Goal: Task Accomplishment & Management: Manage account settings

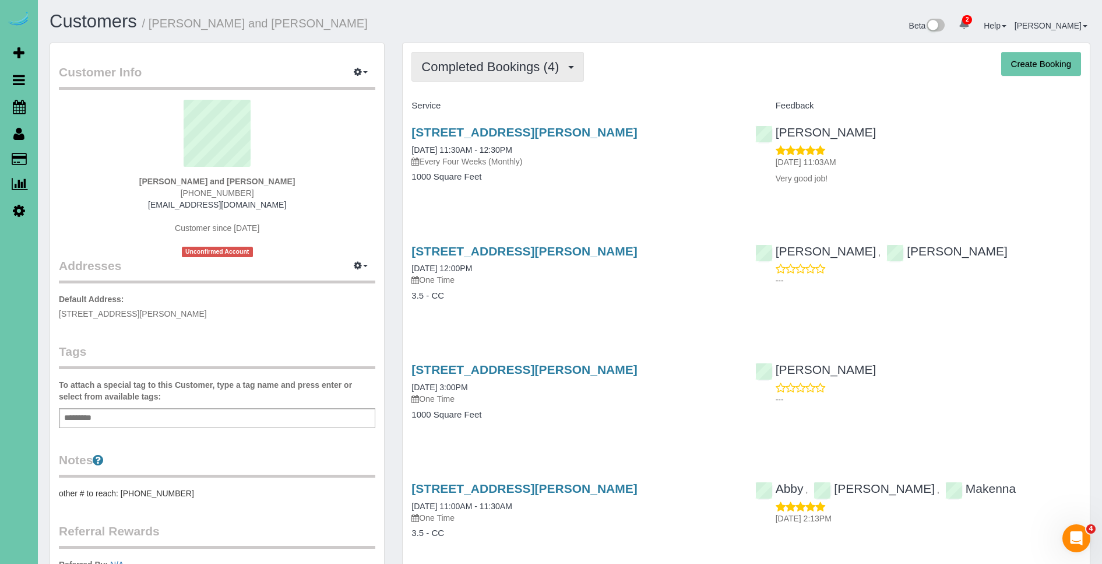
click at [518, 73] on span "Completed Bookings (4)" at bounding box center [492, 66] width 143 height 15
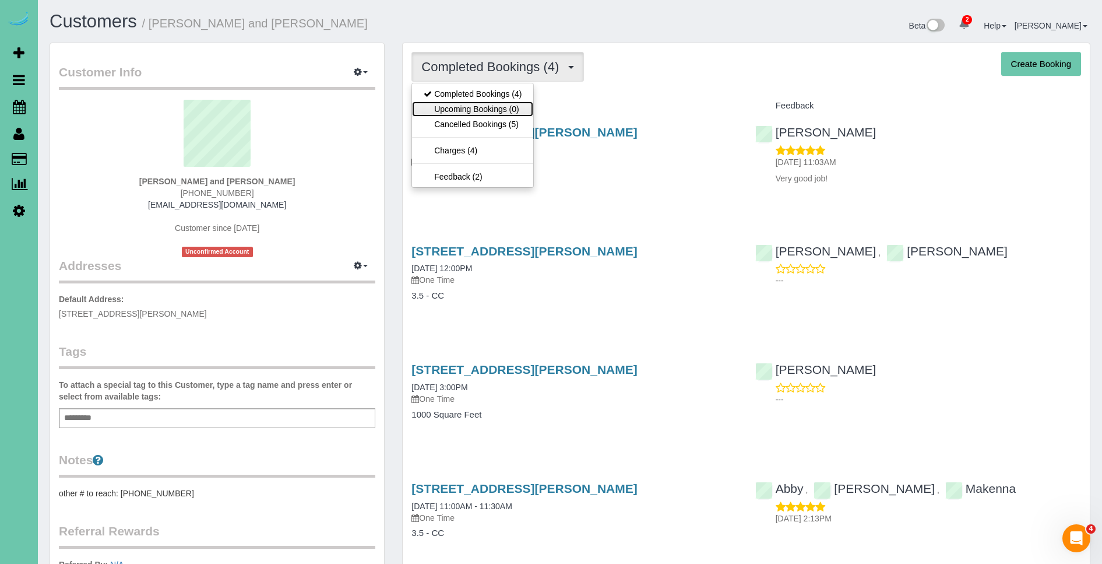
click at [517, 107] on link "Upcoming Bookings (0)" at bounding box center [472, 108] width 121 height 15
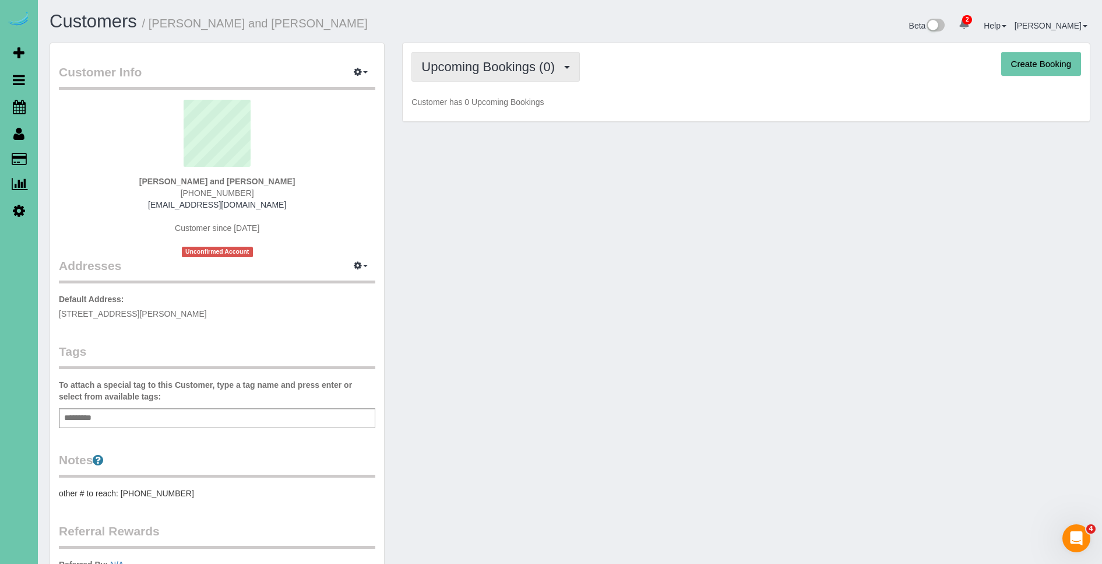
click at [502, 61] on span "Upcoming Bookings (0)" at bounding box center [490, 66] width 139 height 15
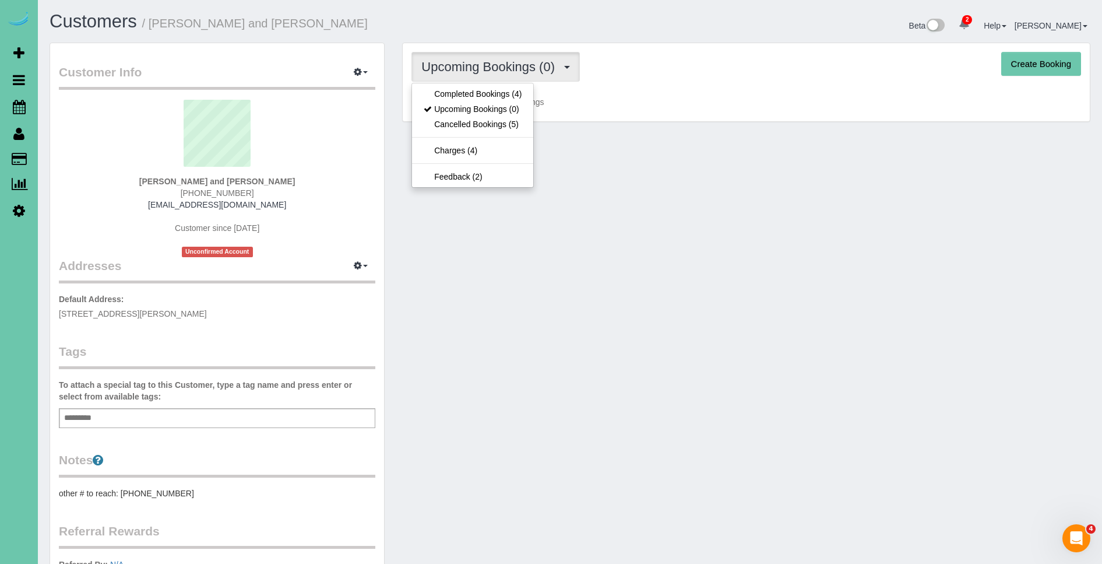
click at [490, 85] on ul "Completed Bookings (4) Upcoming Bookings (0) Cancelled Bookings (5) Charges (4)…" at bounding box center [473, 135] width 122 height 105
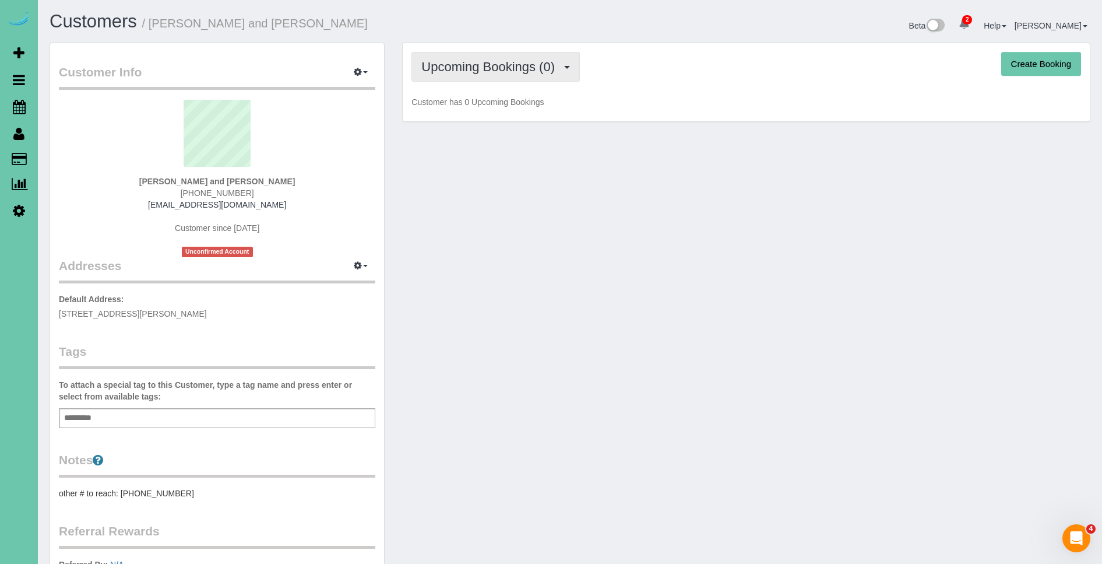
click at [471, 75] on button "Upcoming Bookings (0)" at bounding box center [496, 67] width 168 height 30
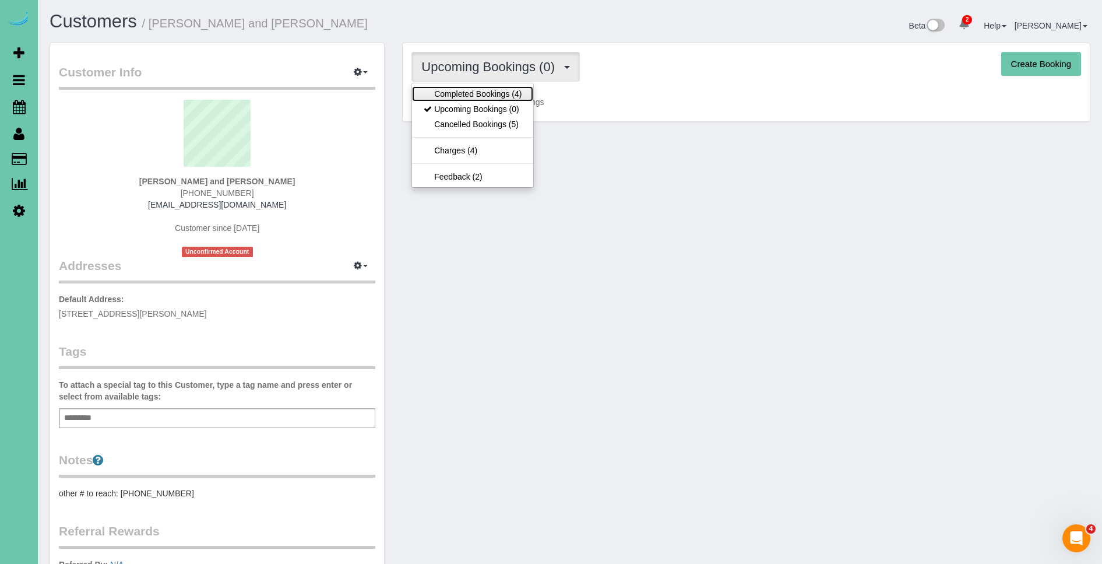
click at [475, 87] on link "Completed Bookings (4)" at bounding box center [472, 93] width 121 height 15
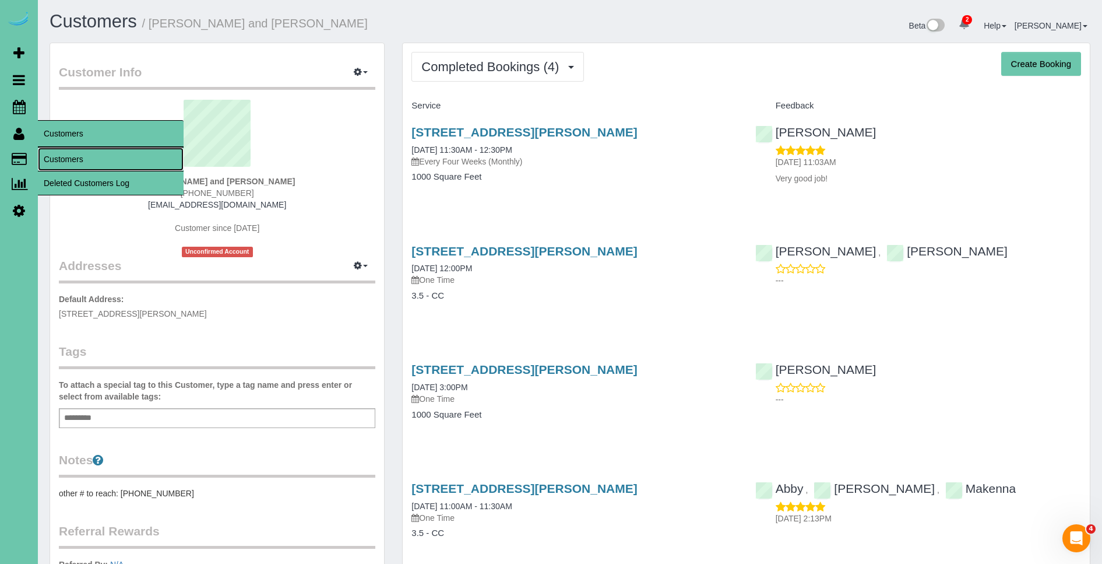
click at [67, 161] on link "Customers" at bounding box center [111, 158] width 146 height 23
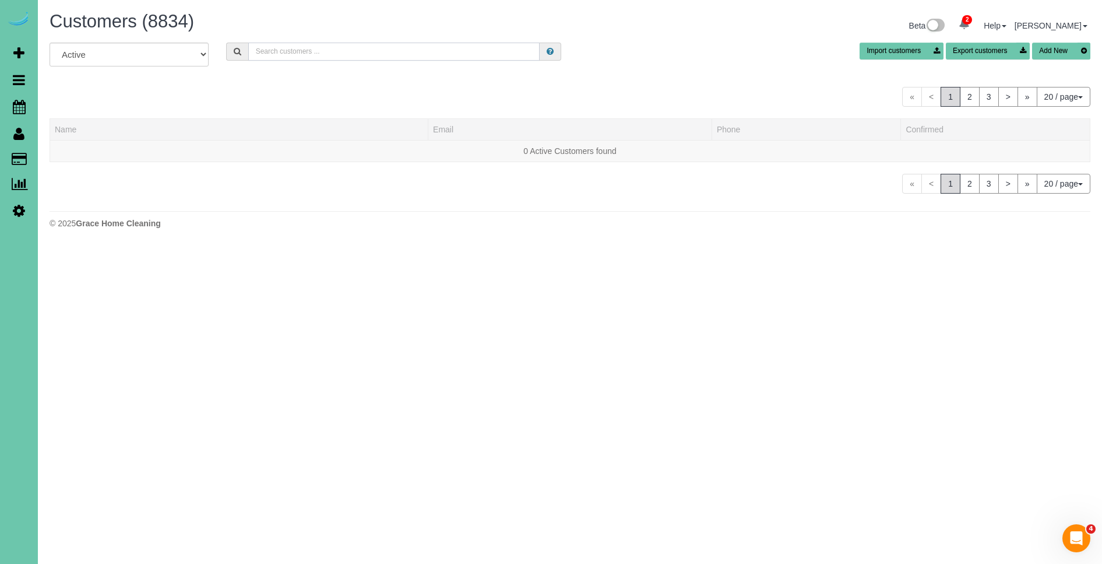
click at [294, 54] on input "text" at bounding box center [393, 52] width 291 height 18
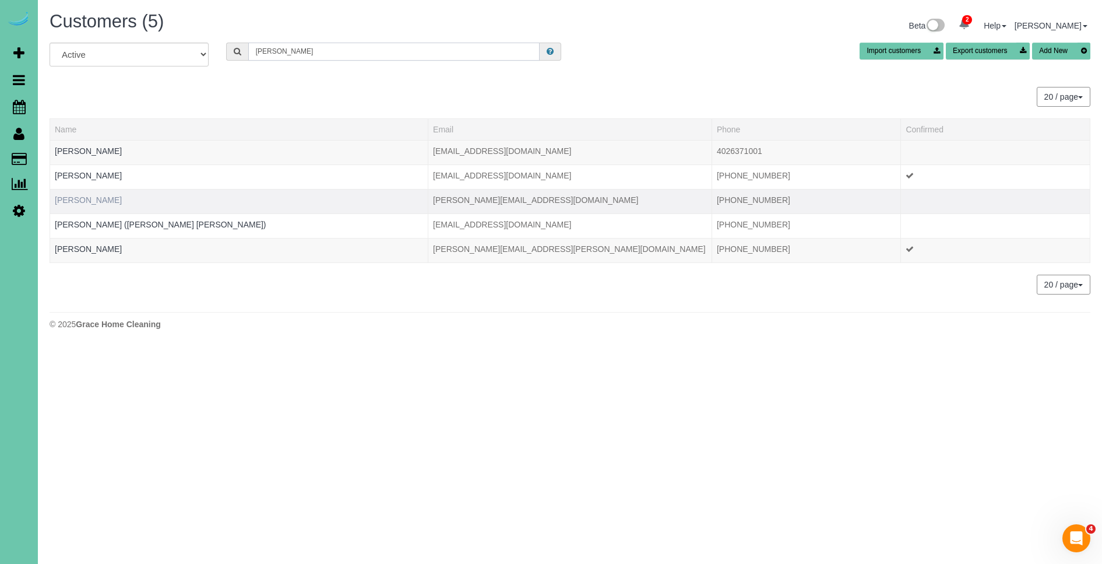
type input "langdon"
click at [101, 201] on link "Laurie Langdon" at bounding box center [88, 199] width 67 height 9
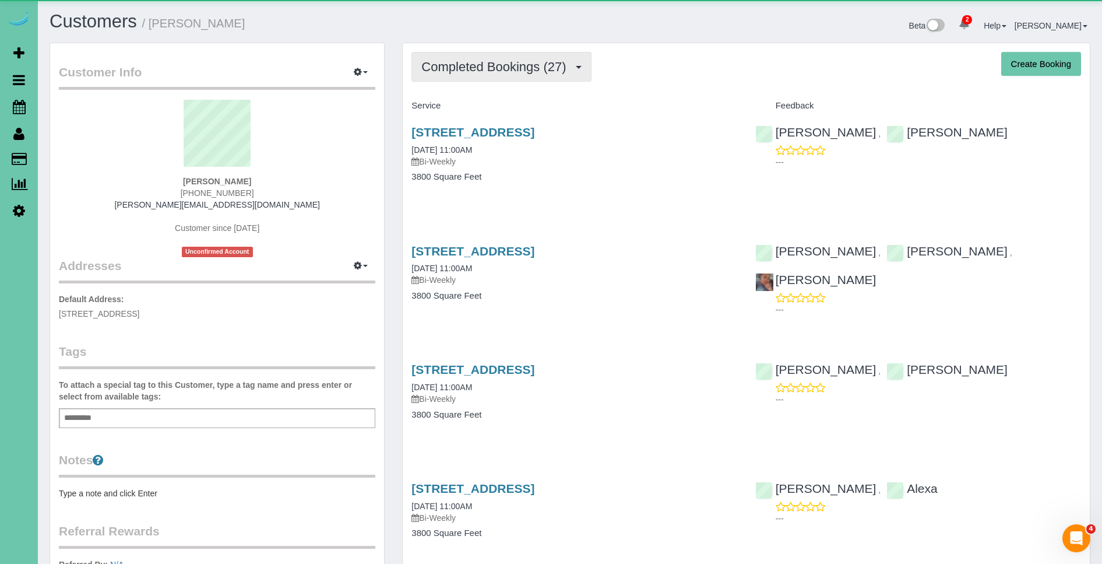
click at [534, 65] on span "Completed Bookings (27)" at bounding box center [496, 66] width 150 height 15
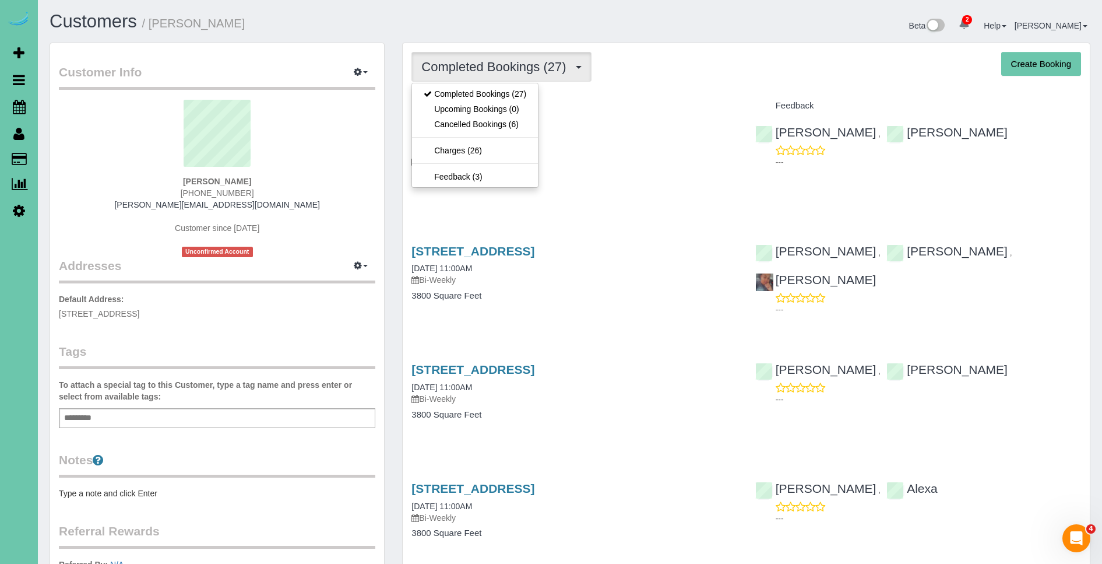
drag, startPoint x: 630, startPoint y: 99, endPoint x: 549, endPoint y: 97, distance: 80.5
click at [628, 99] on div "Service" at bounding box center [574, 106] width 343 height 20
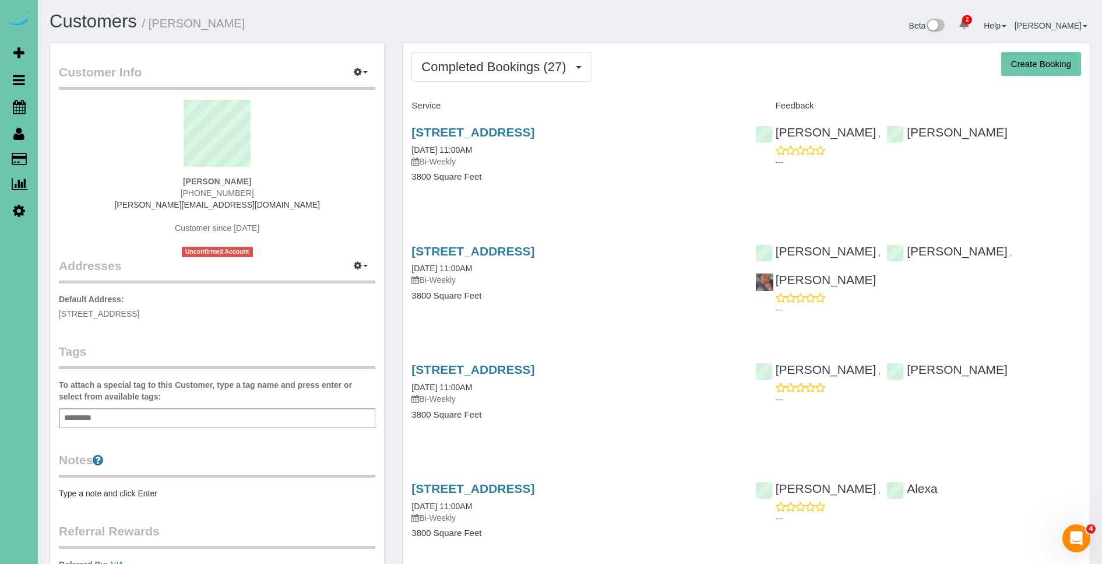
drag, startPoint x: 707, startPoint y: 141, endPoint x: 410, endPoint y: 135, distance: 297.4
click at [409, 135] on div "1605 N 136th Street, Omaha, NE 68154 07/07/2022 11:00AM Bi-Weekly 3800 Square F…" at bounding box center [574, 160] width 343 height 90
copy link "1605 N 136th Street, Omaha, NE 68154"
drag, startPoint x: 279, startPoint y: 190, endPoint x: 266, endPoint y: 194, distance: 13.3
click at [279, 191] on div "Laurie Langdon 402-598-7104 laurie@elisailana.com Customer since 2021 Unconfirm…" at bounding box center [217, 178] width 317 height 157
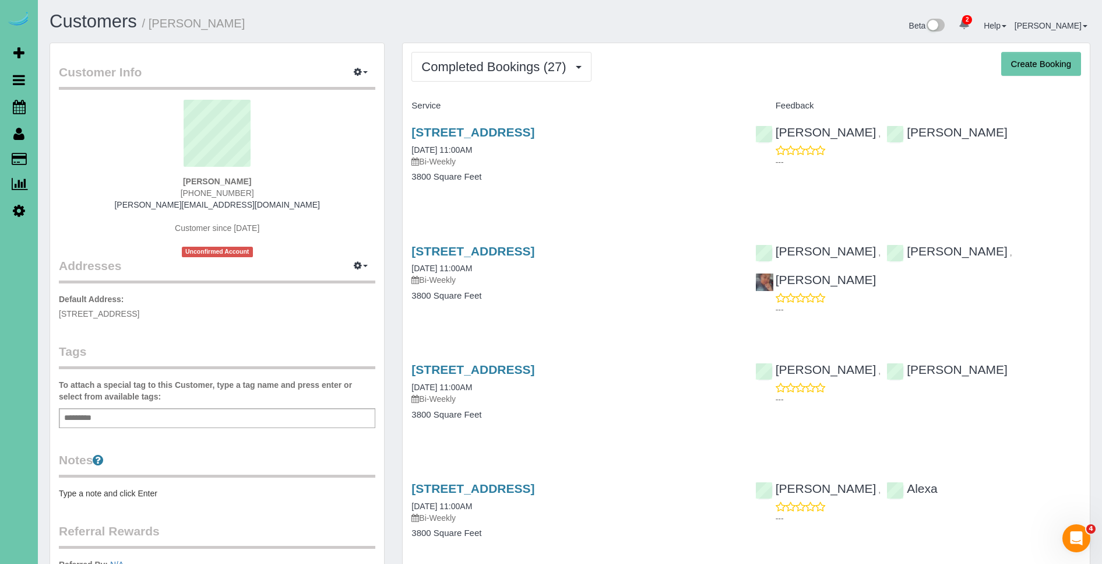
drag, startPoint x: 266, startPoint y: 194, endPoint x: 170, endPoint y: 193, distance: 96.8
click at [170, 193] on div "Laurie Langdon 402-598-7104 laurie@elisailana.com Customer since 2021 Unconfirm…" at bounding box center [217, 178] width 317 height 157
copy span "402-598-7104"
click at [535, 130] on link "1605 N 136th Street, Omaha, NE 68154" at bounding box center [473, 131] width 123 height 13
click at [284, 202] on div "Laurie Langdon 402-598-7104 laurie@elisailana.com Customer since 2021 Unconfirm…" at bounding box center [217, 178] width 317 height 157
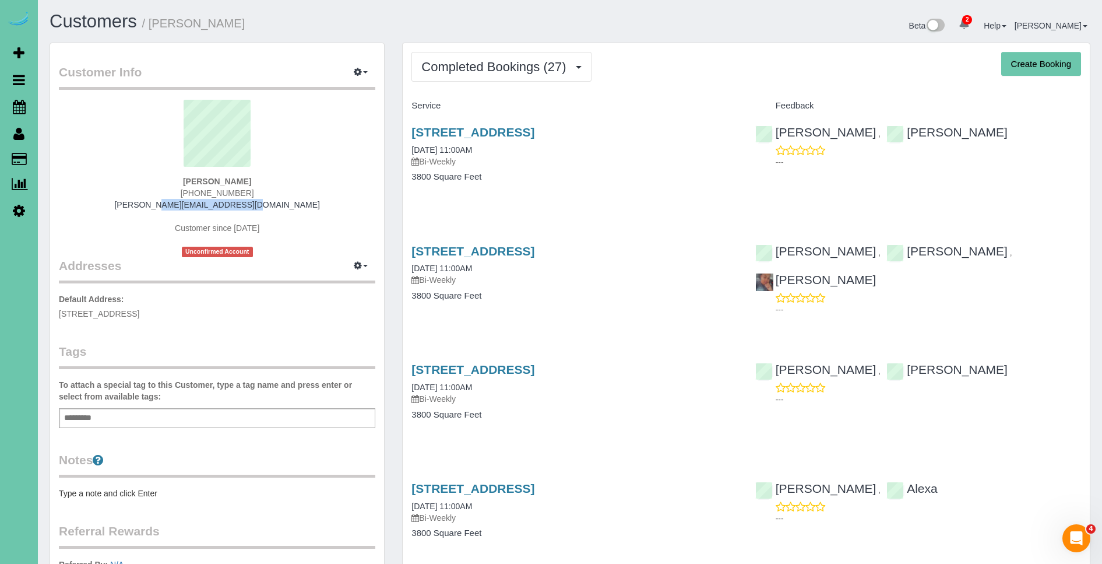
drag, startPoint x: 278, startPoint y: 204, endPoint x: 176, endPoint y: 213, distance: 102.4
click at [177, 209] on div "Laurie Langdon 402-598-7104 laurie@elisailana.com Customer since 2021 Unconfirm…" at bounding box center [217, 178] width 317 height 157
copy link "laurie@elisailana.com"
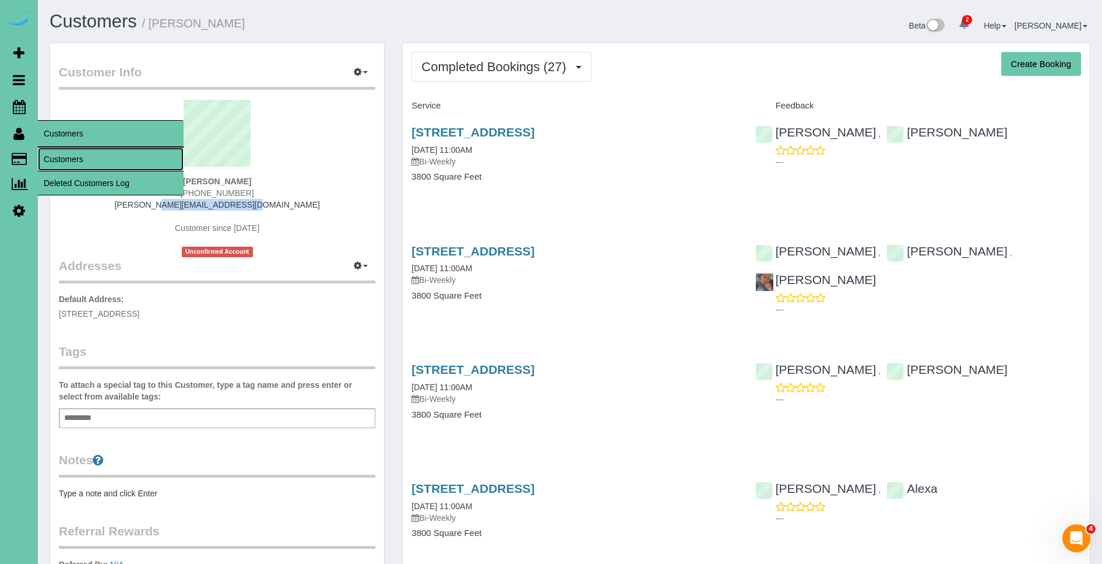
click at [79, 158] on link "Customers" at bounding box center [111, 158] width 146 height 23
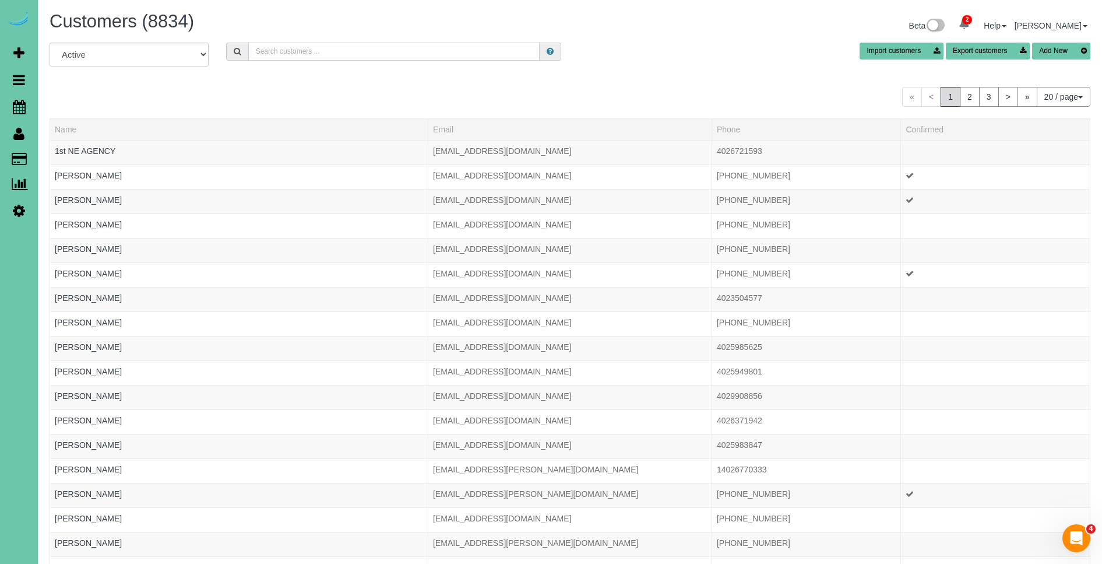
click at [312, 55] on input "text" at bounding box center [393, 52] width 291 height 18
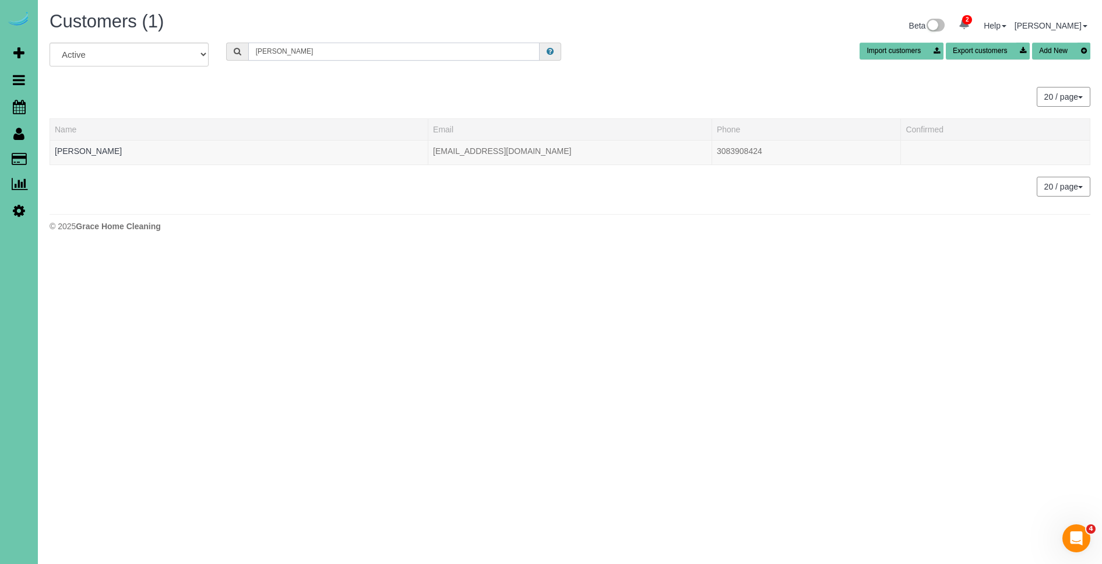
drag, startPoint x: 275, startPoint y: 52, endPoint x: 189, endPoint y: 58, distance: 85.9
click at [189, 58] on div "All Active Archived allison d Import customers Export customers Add New" at bounding box center [570, 59] width 1059 height 33
drag, startPoint x: 269, startPoint y: 52, endPoint x: 217, endPoint y: 51, distance: 52.5
click at [217, 51] on div "a" at bounding box center [393, 52] width 353 height 18
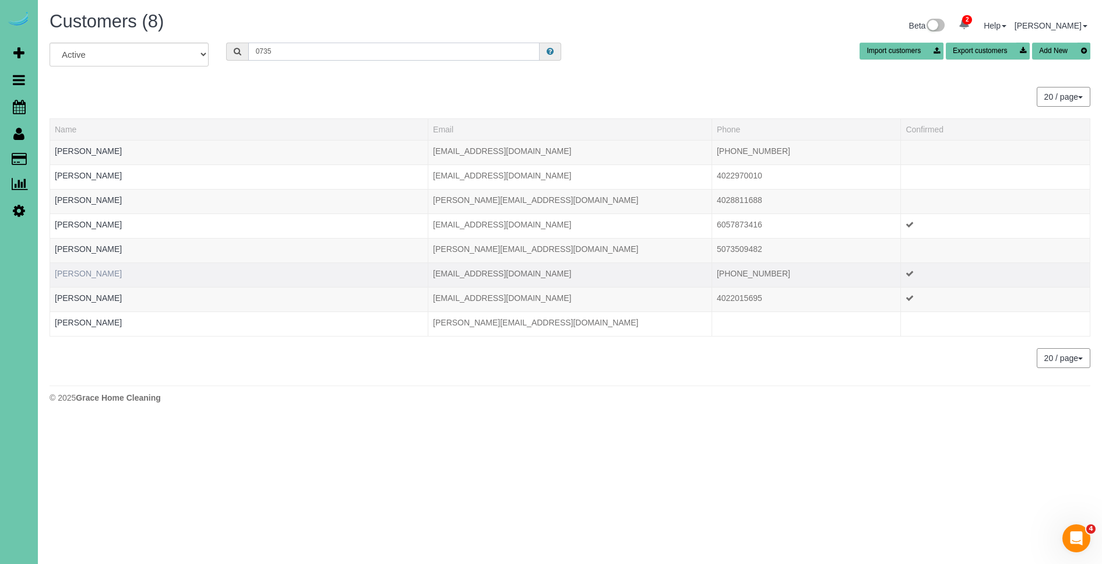
type input "0735"
click at [103, 273] on link "Margaret Andreasen" at bounding box center [88, 273] width 67 height 9
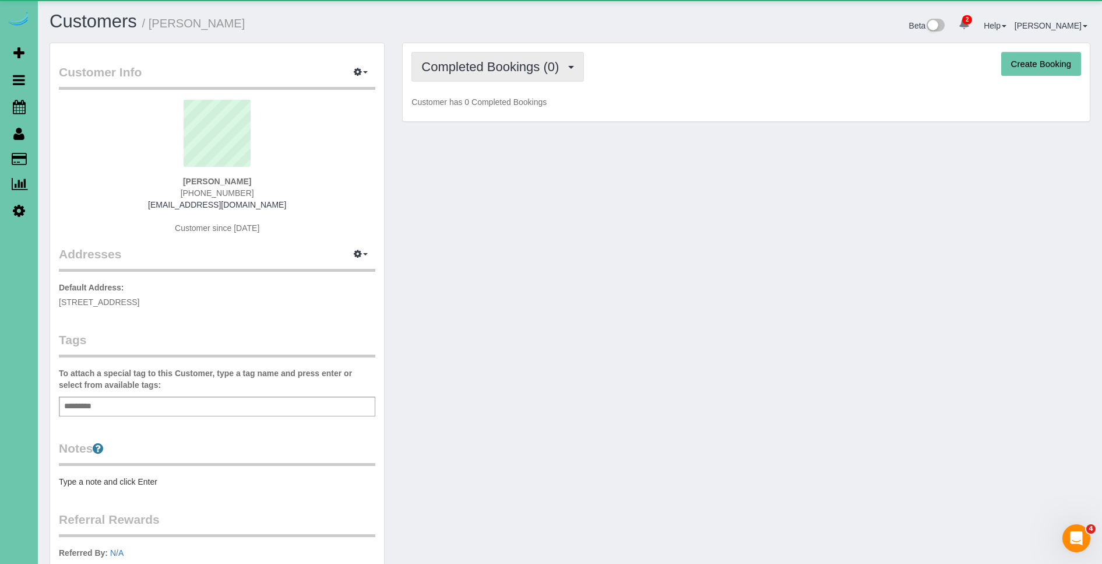
click at [458, 61] on span "Completed Bookings (0)" at bounding box center [492, 66] width 143 height 15
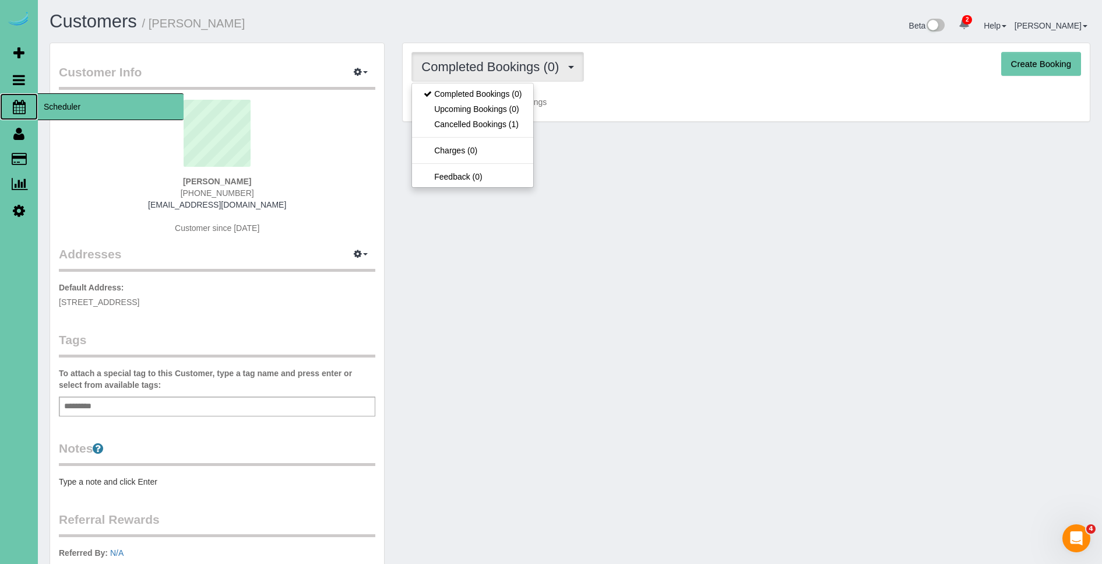
click at [104, 107] on span "Scheduler" at bounding box center [111, 106] width 146 height 27
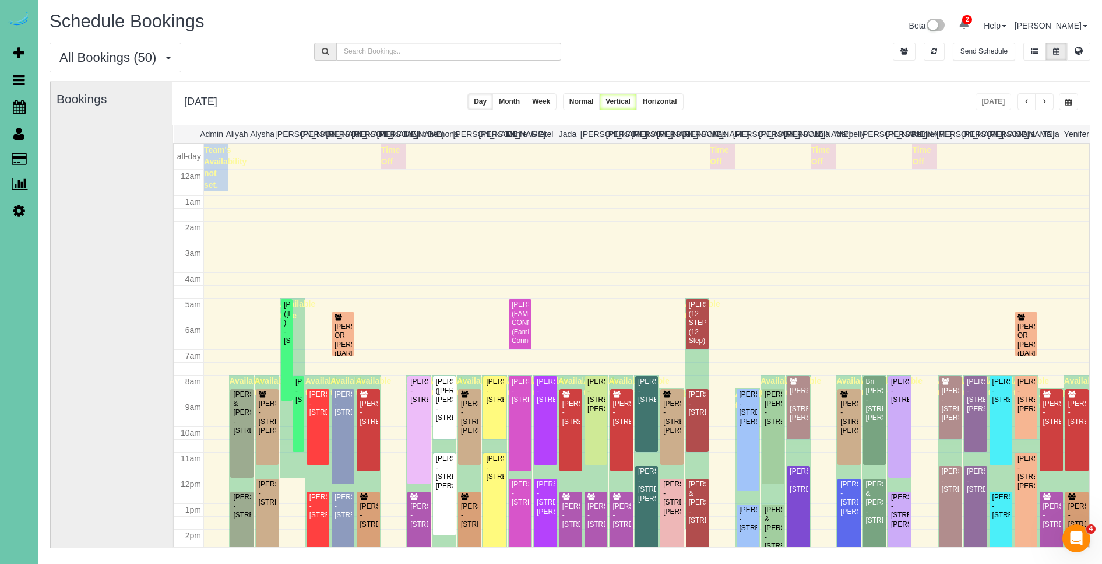
scroll to position [154, 0]
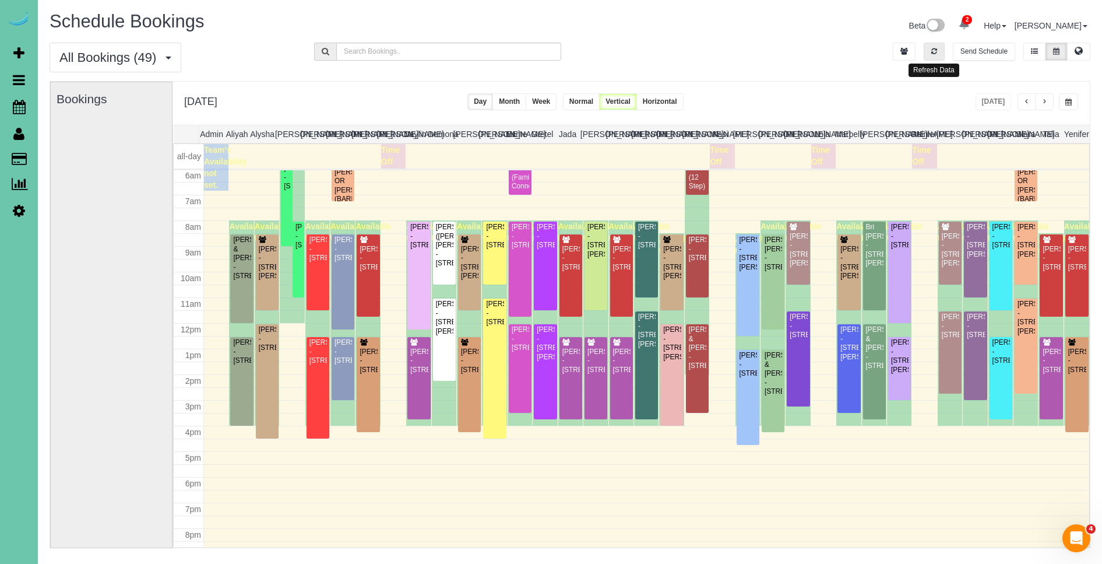
click at [929, 52] on button "button" at bounding box center [934, 52] width 21 height 18
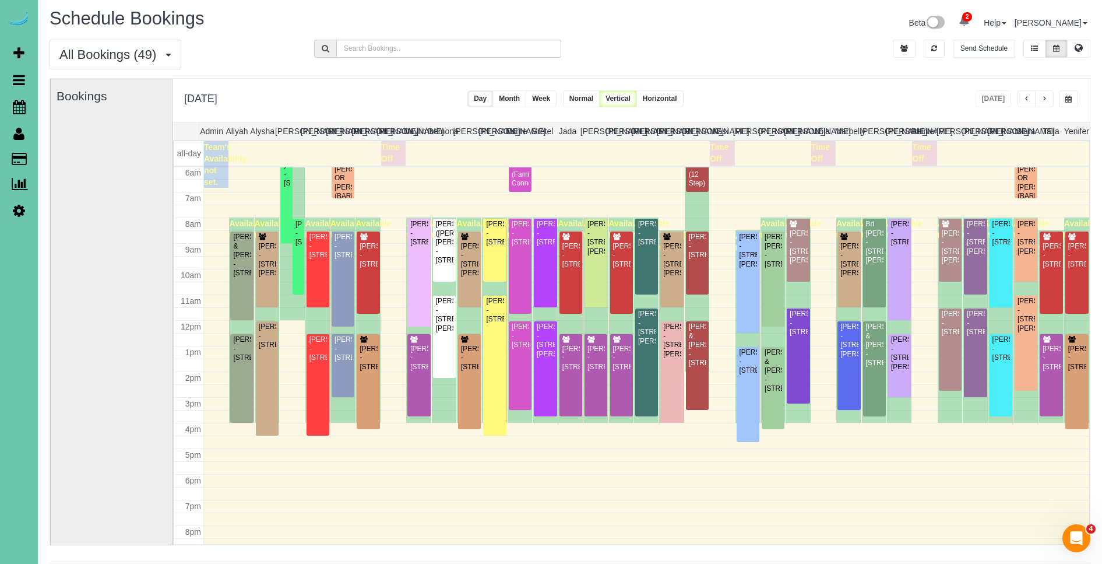
scroll to position [6, 0]
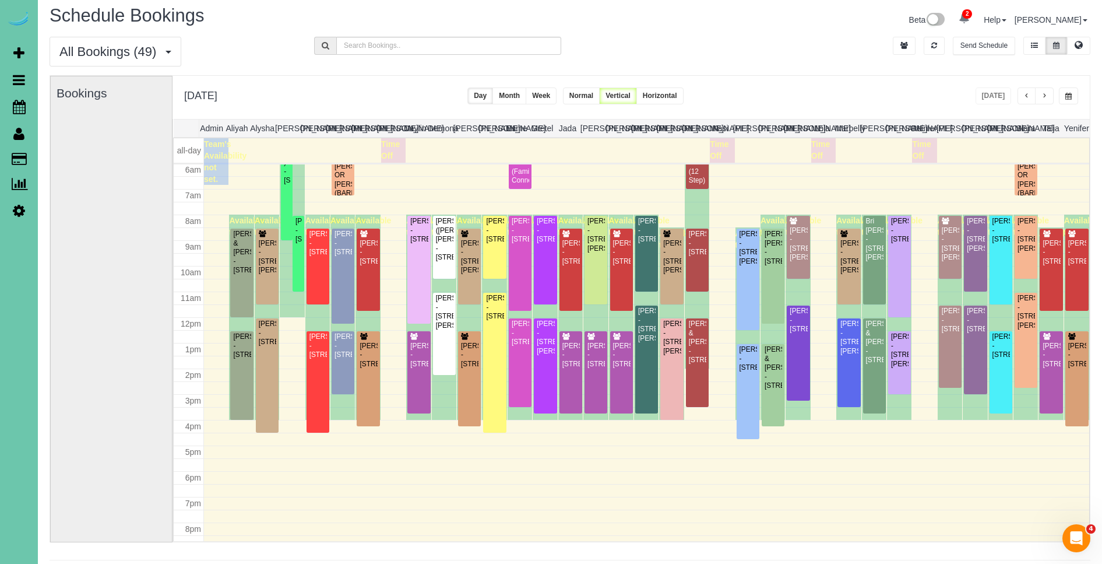
click at [1069, 98] on span "button" at bounding box center [1069, 96] width 6 height 7
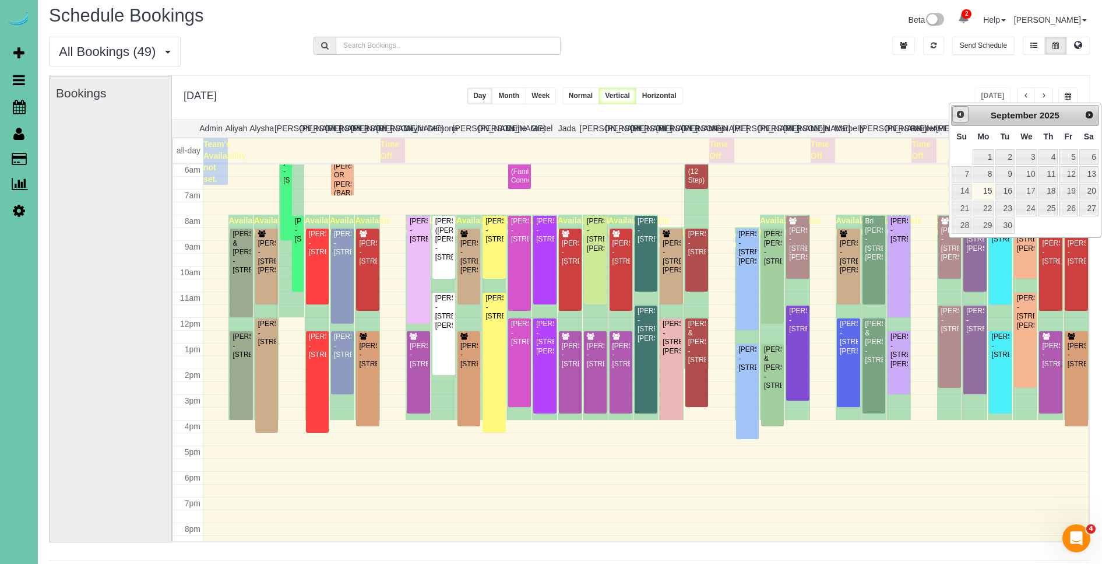
click at [964, 114] on span "Prev" at bounding box center [960, 114] width 9 height 9
click at [983, 226] on link "25" at bounding box center [984, 225] width 22 height 16
type input "**********"
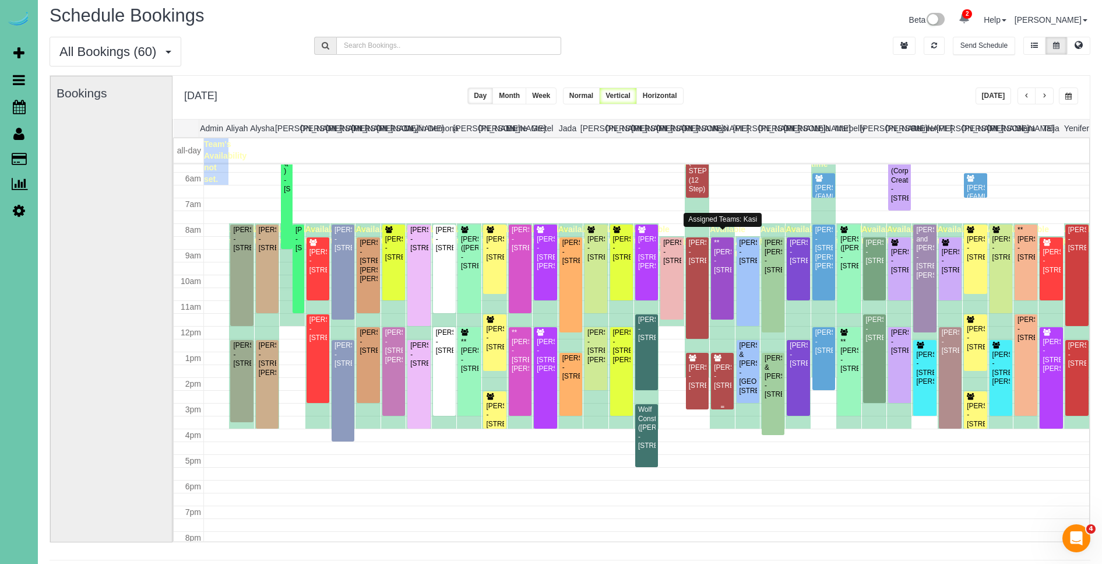
scroll to position [145, 0]
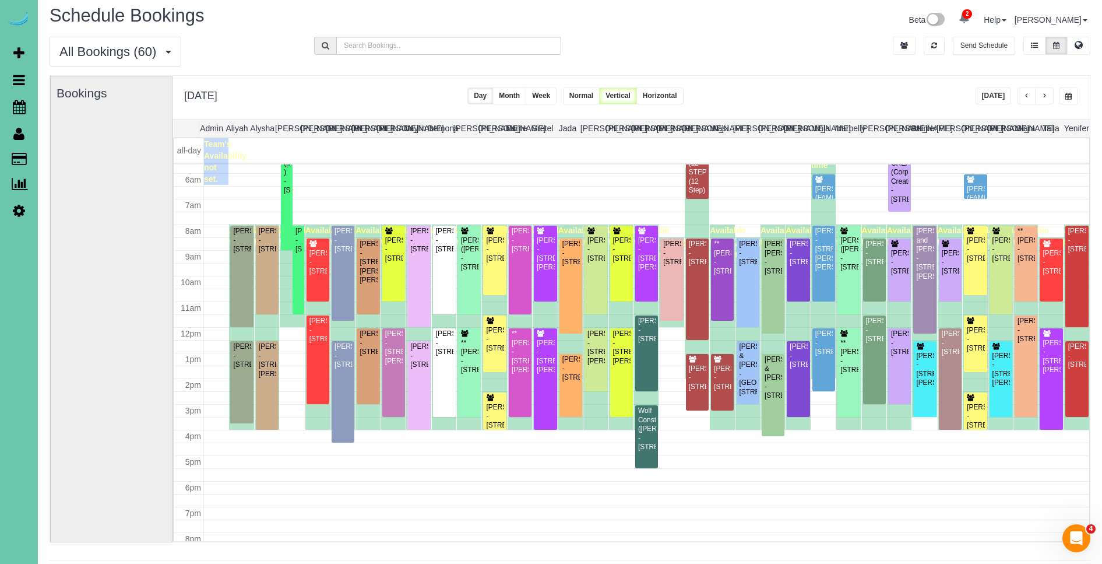
click at [1047, 93] on span "button" at bounding box center [1045, 96] width 6 height 7
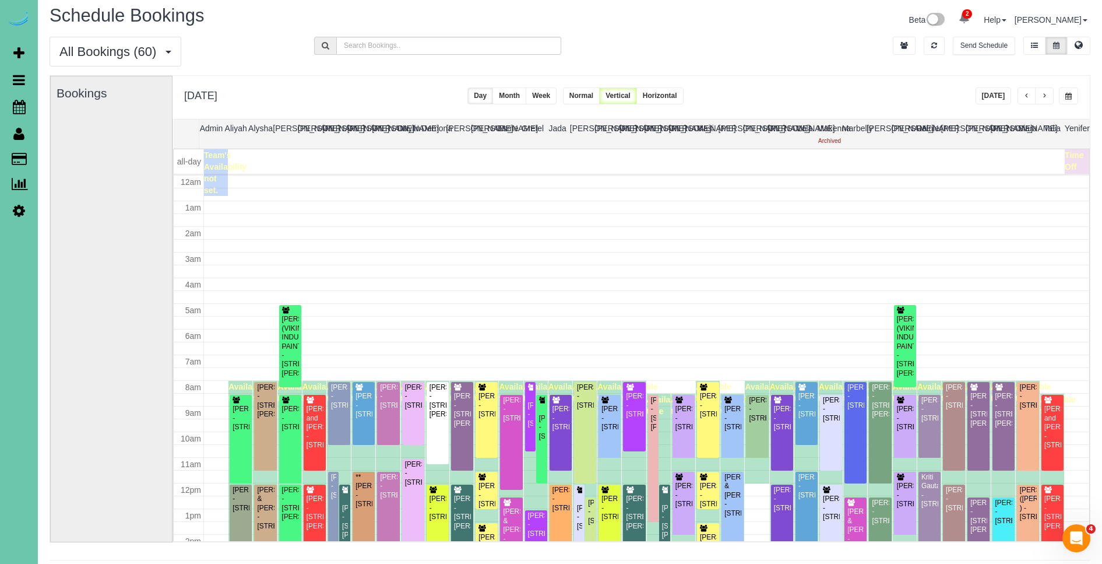
scroll to position [154, 0]
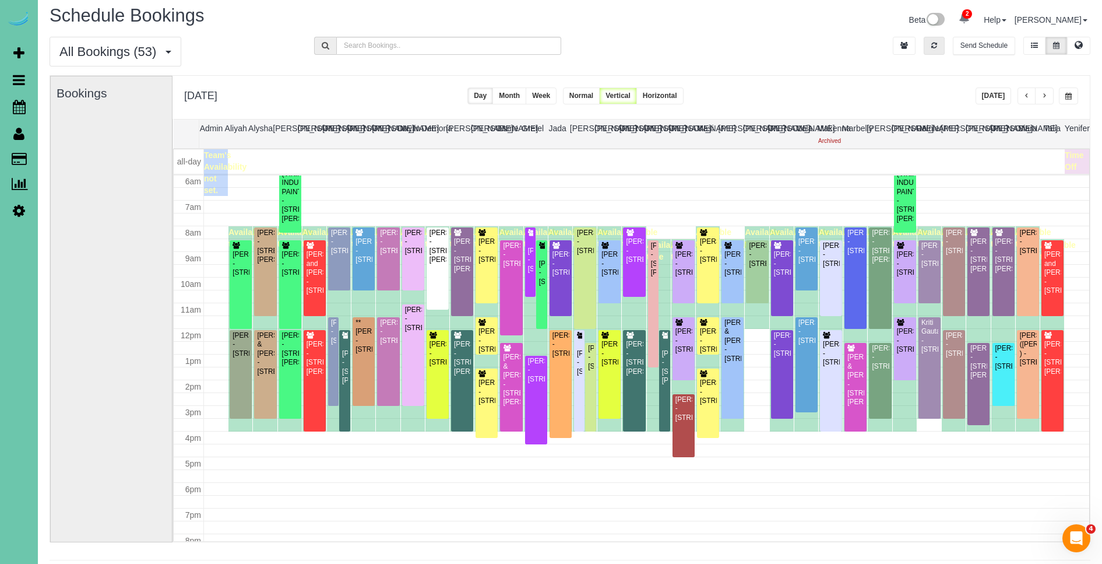
click at [929, 45] on button "button" at bounding box center [934, 46] width 21 height 18
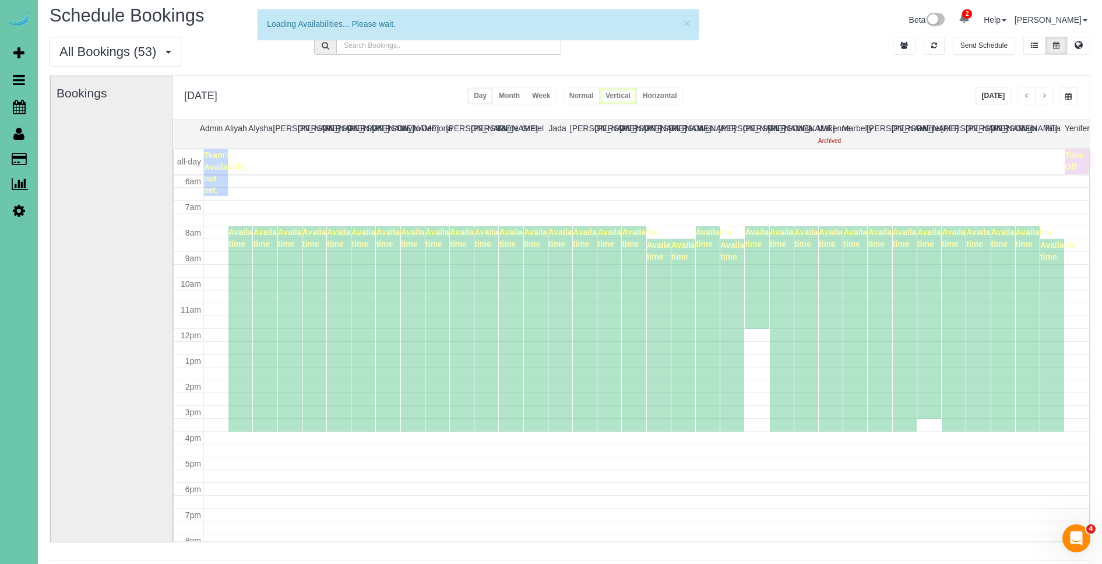
click at [1001, 95] on button "[DATE]" at bounding box center [994, 95] width 36 height 17
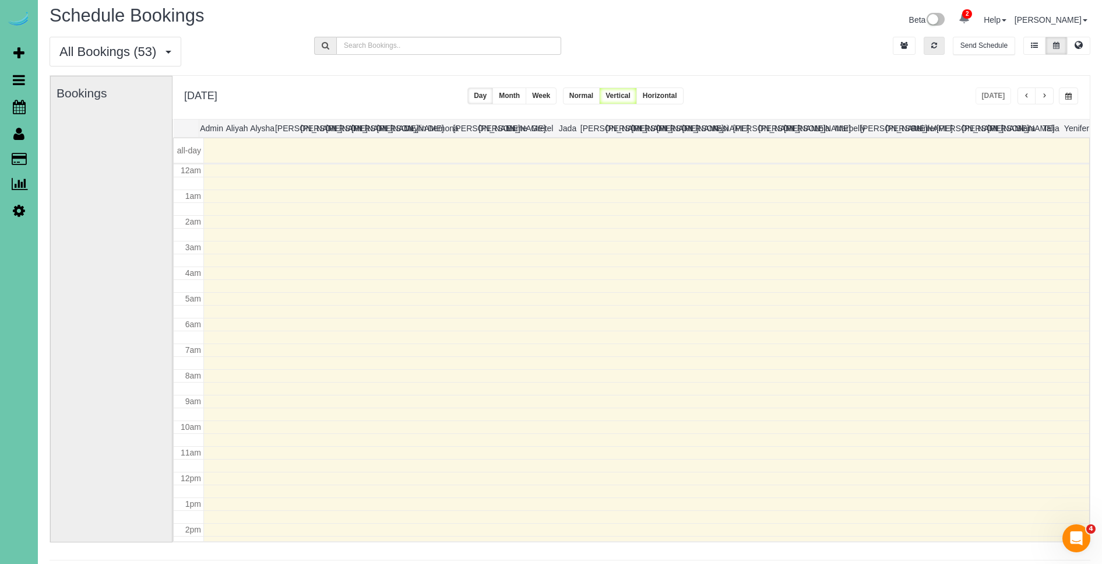
click at [932, 43] on icon "button" at bounding box center [935, 45] width 6 height 7
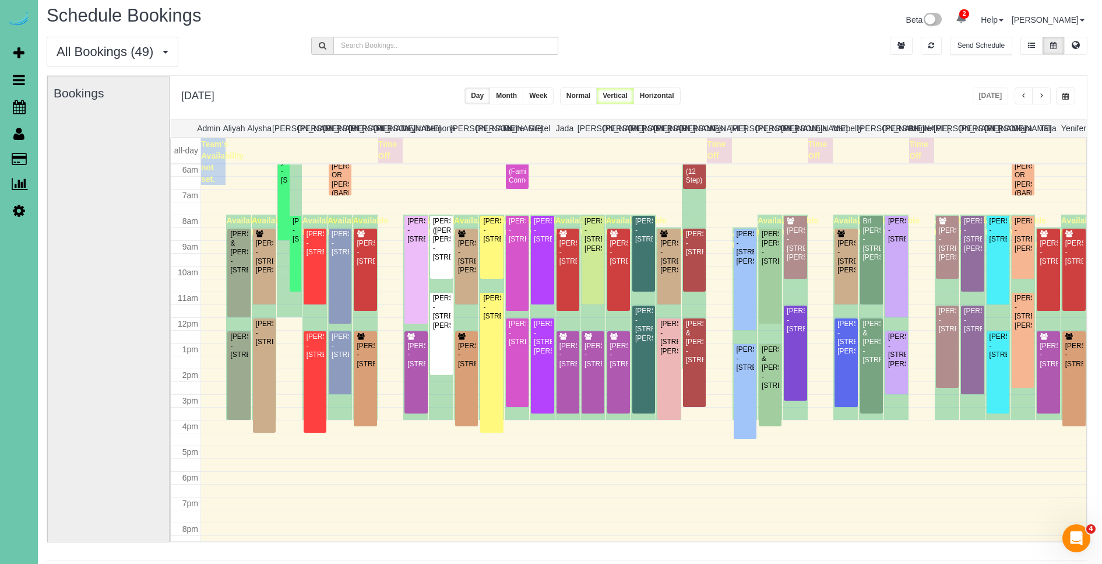
click at [1046, 97] on button "button" at bounding box center [1041, 95] width 19 height 17
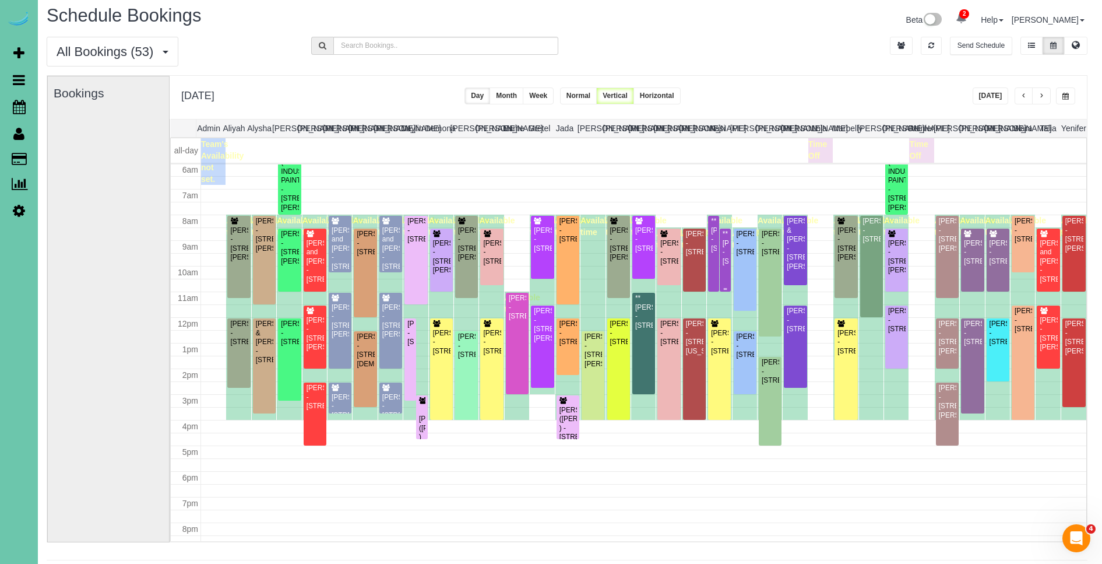
click at [729, 264] on div at bounding box center [726, 260] width 12 height 63
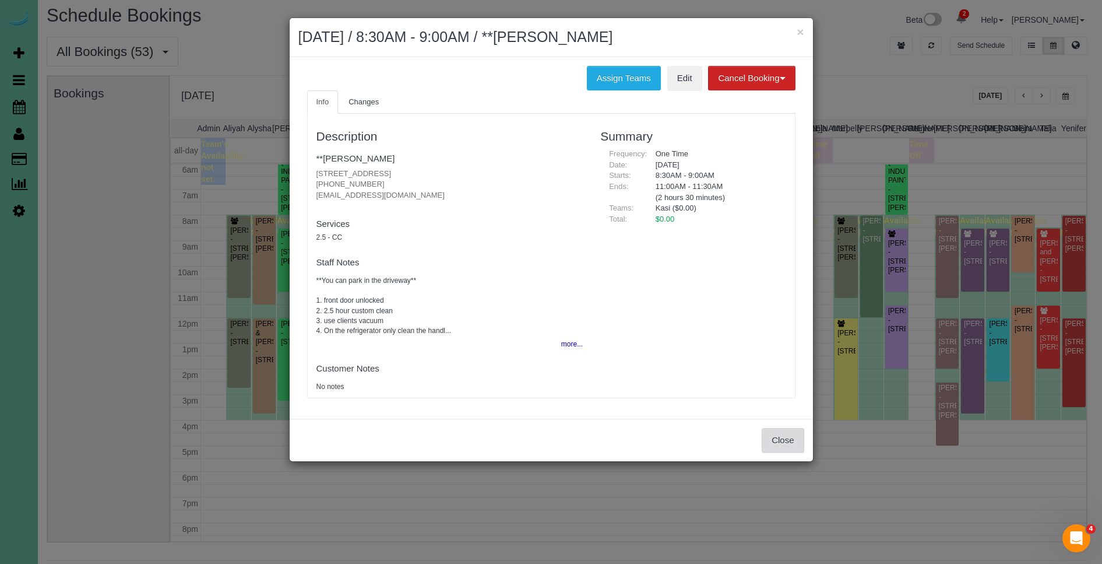
click at [791, 445] on button "Close" at bounding box center [783, 440] width 42 height 24
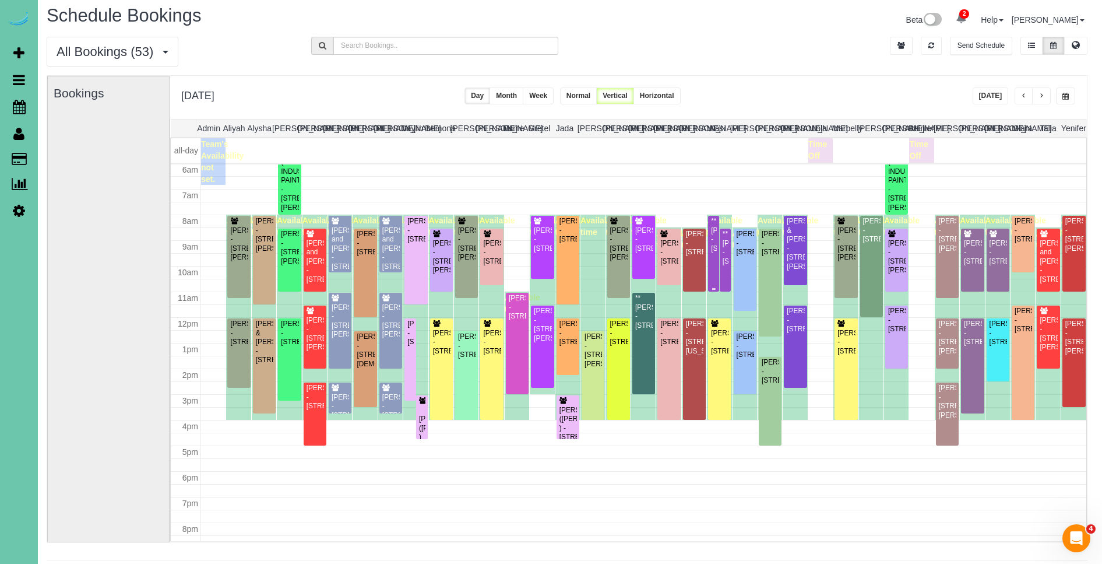
click at [715, 253] on div "**Emily Smith - 2032 N 65th Street, Omaha, NE 68104" at bounding box center [714, 235] width 6 height 36
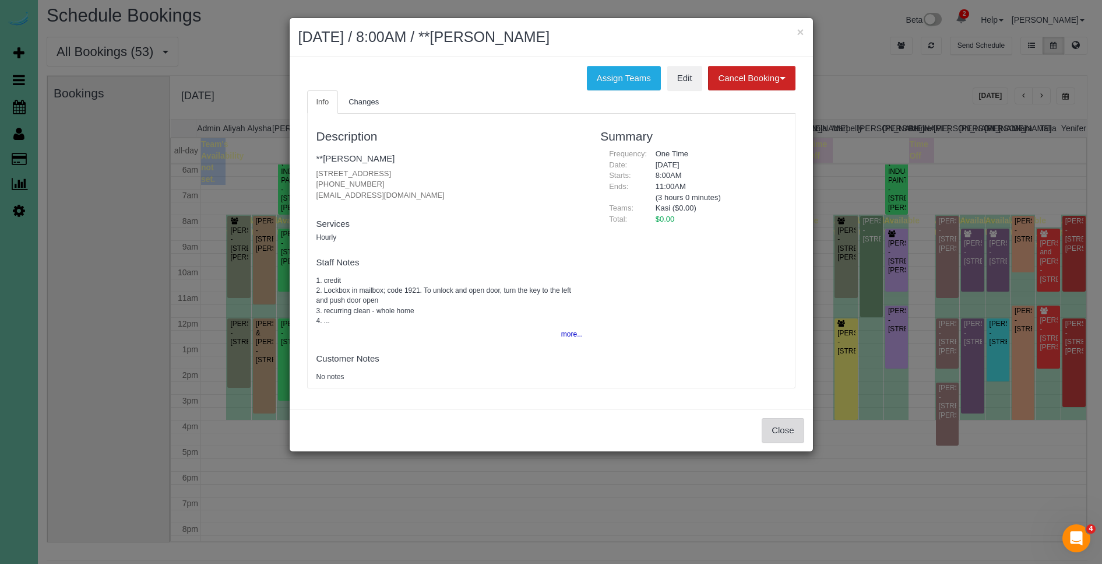
click at [788, 421] on button "Close" at bounding box center [783, 430] width 42 height 24
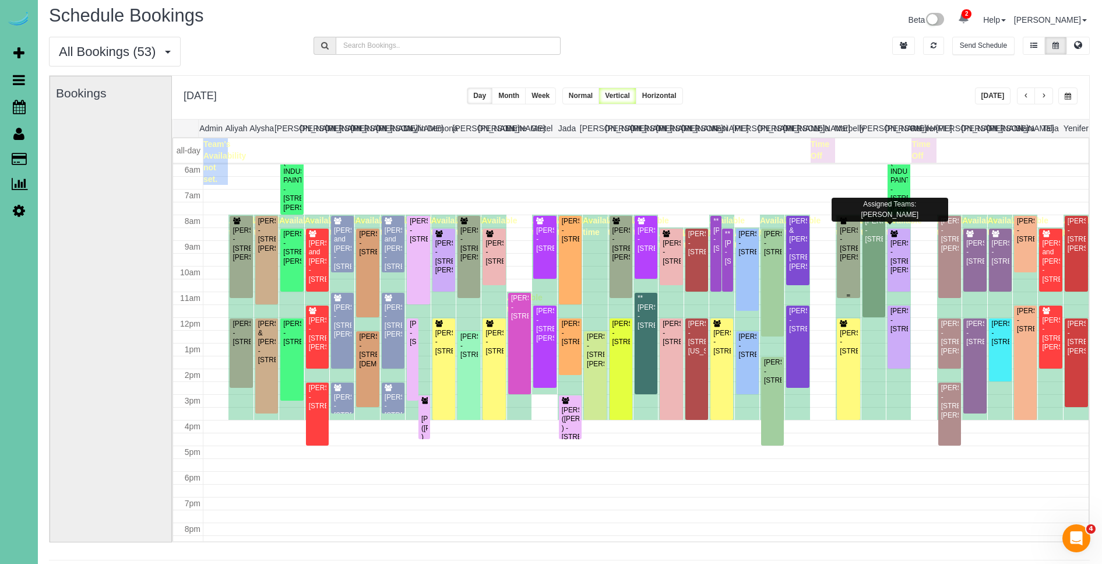
scroll to position [6, 0]
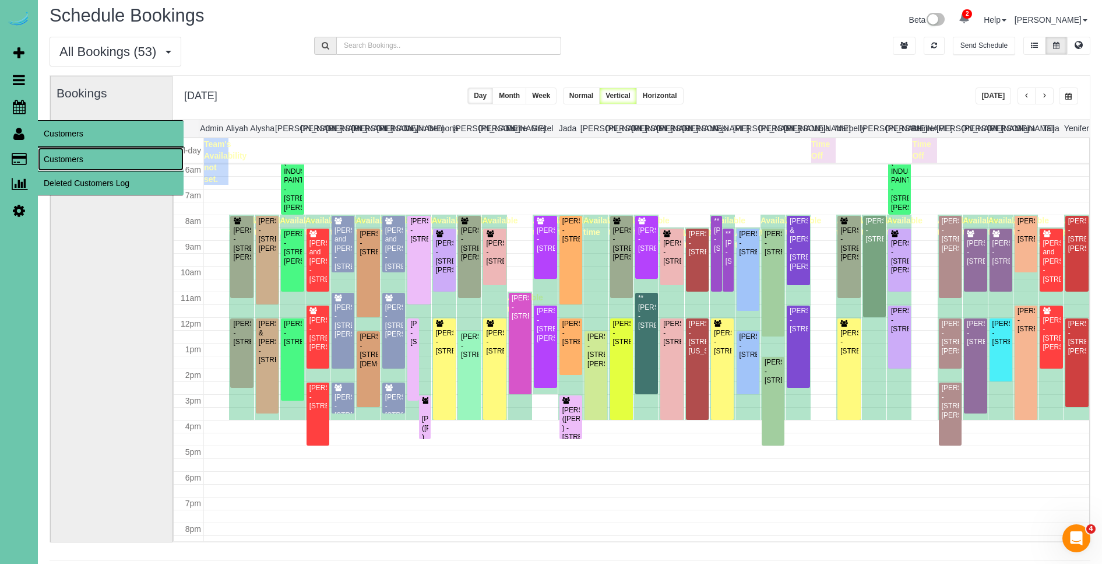
click at [93, 159] on link "Customers" at bounding box center [111, 158] width 146 height 23
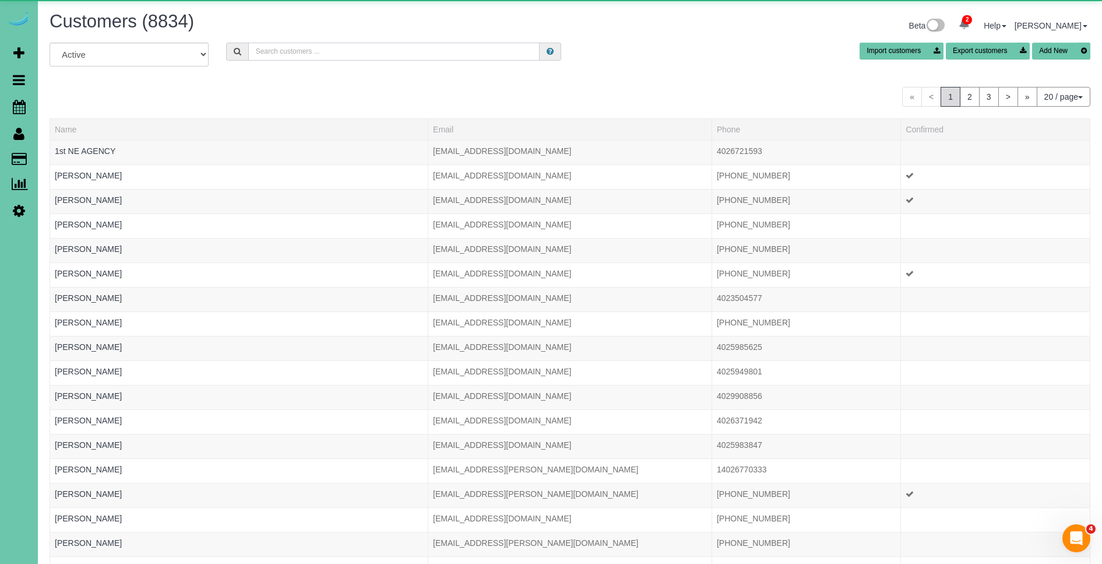
click at [347, 47] on input "text" at bounding box center [393, 52] width 291 height 18
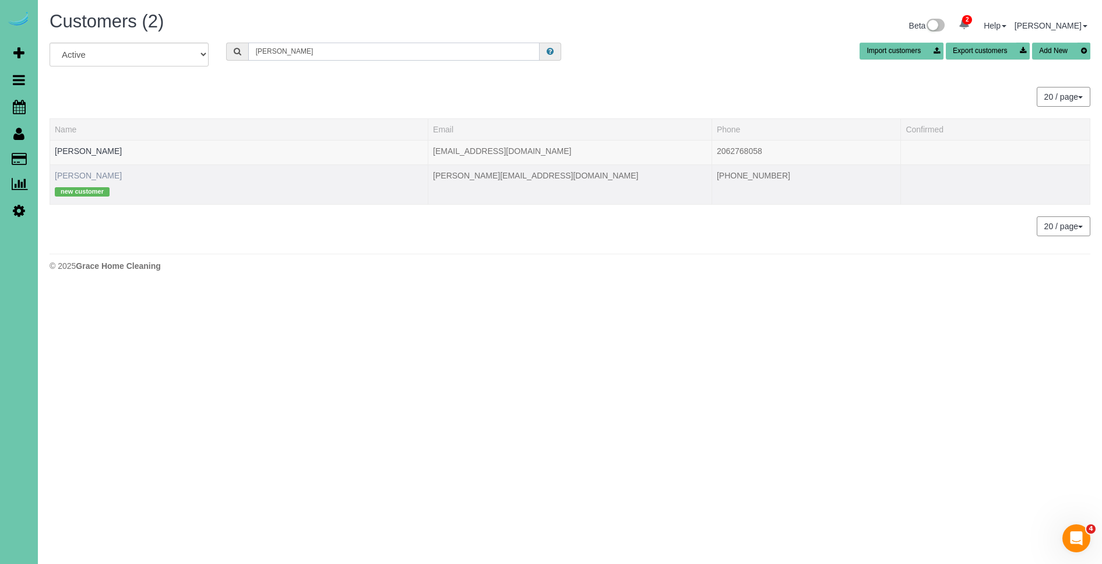
type input "david h"
click at [97, 180] on link "David Hunnicutt" at bounding box center [88, 175] width 67 height 9
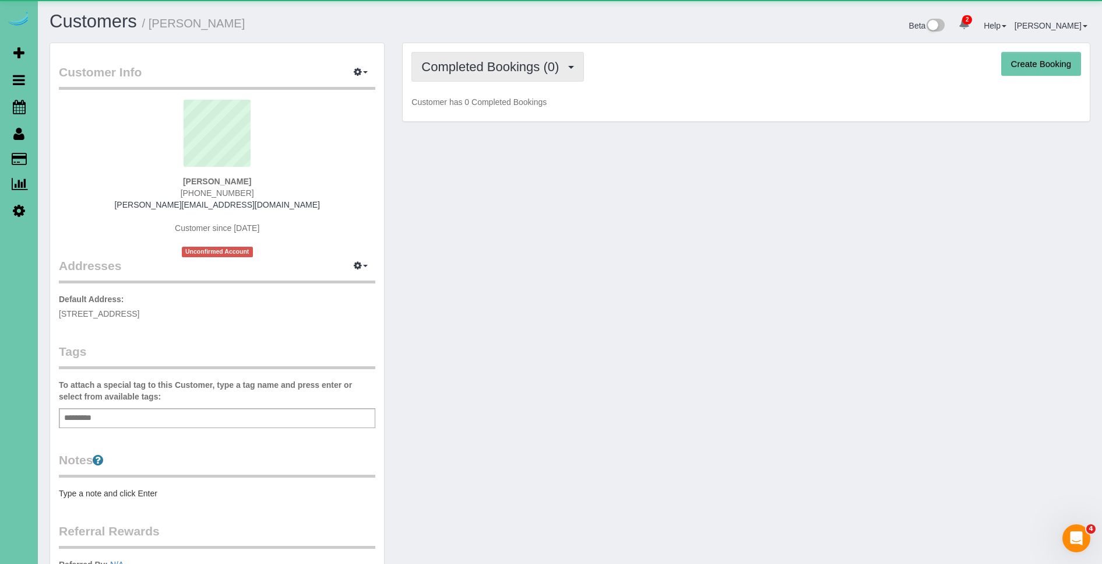
drag, startPoint x: 455, startPoint y: 75, endPoint x: 461, endPoint y: 90, distance: 16.5
click at [455, 75] on button "Completed Bookings (0)" at bounding box center [498, 67] width 173 height 30
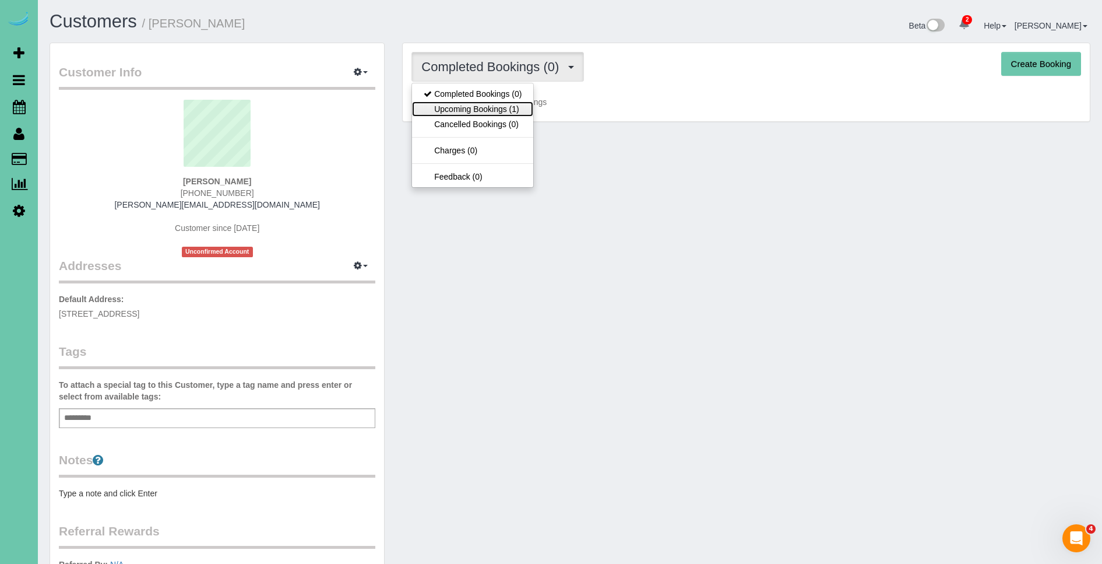
click at [482, 107] on link "Upcoming Bookings (1)" at bounding box center [472, 108] width 121 height 15
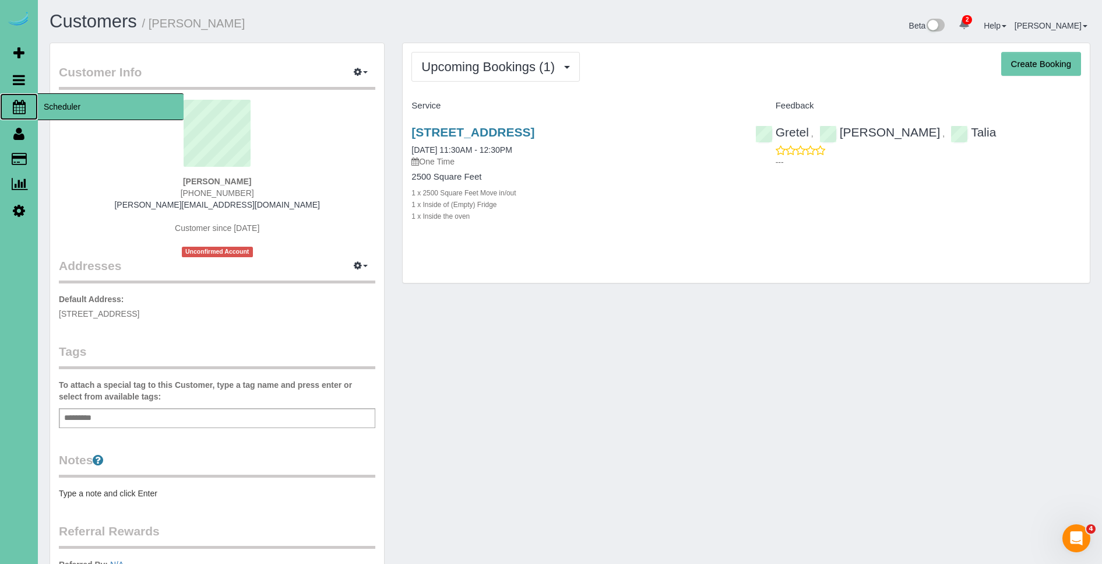
click at [86, 107] on span "Scheduler" at bounding box center [111, 106] width 146 height 27
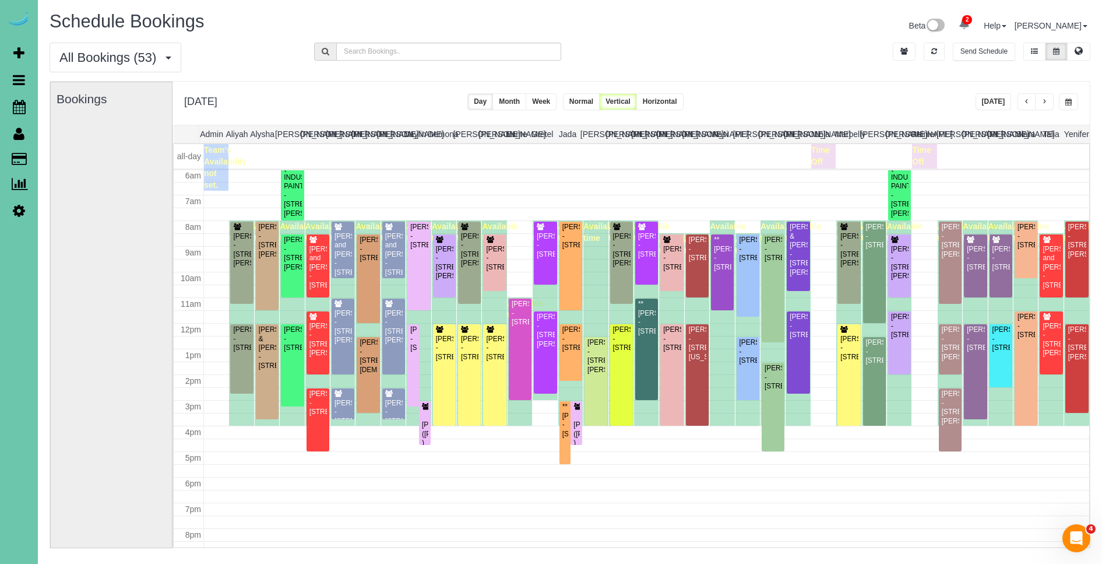
scroll to position [4, 0]
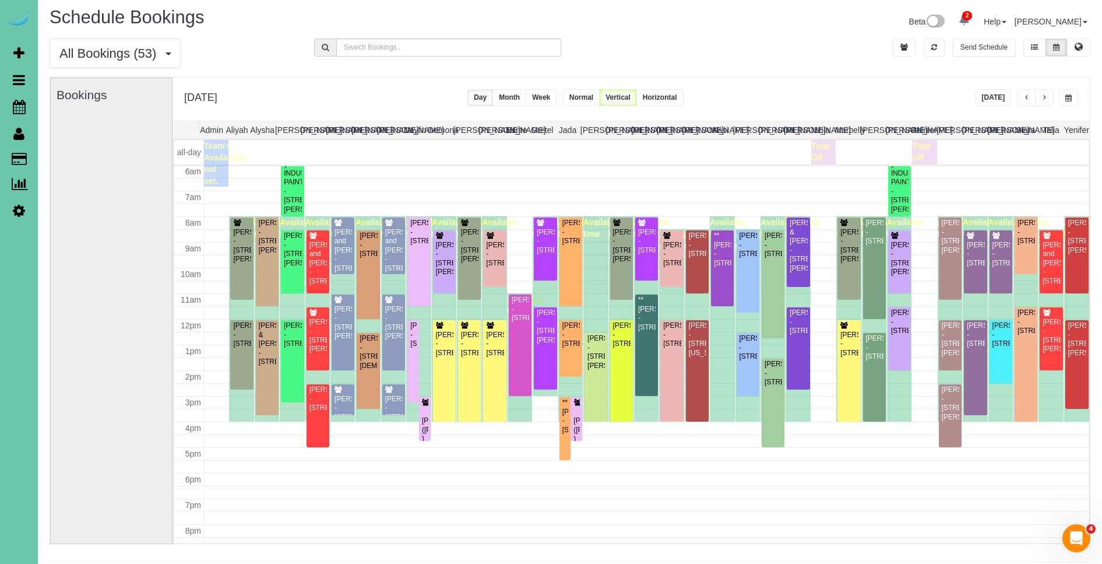
click at [1071, 101] on span "button" at bounding box center [1069, 97] width 6 height 7
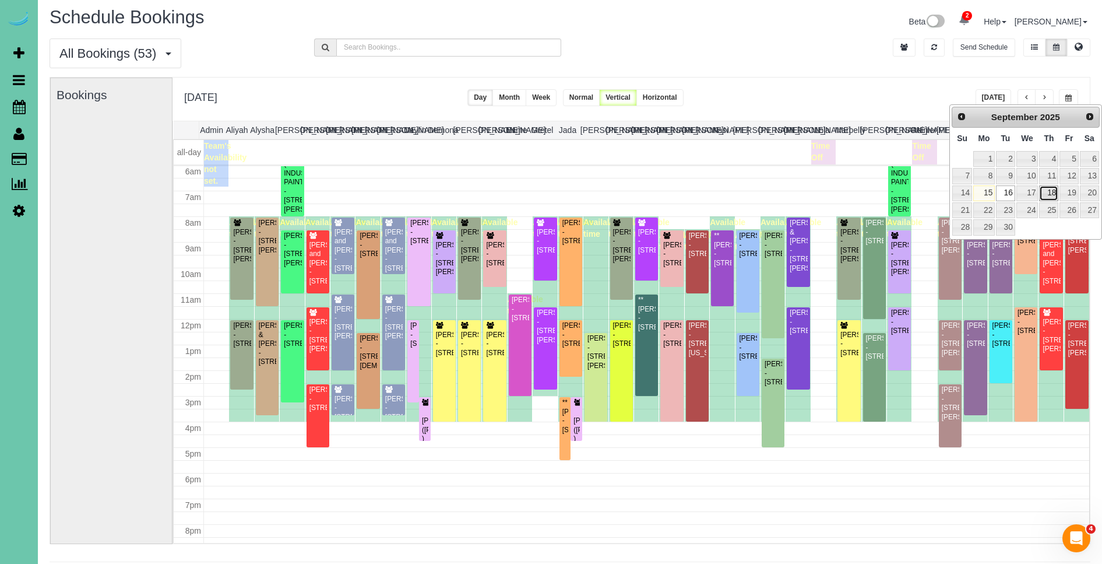
click at [1055, 197] on link "18" at bounding box center [1048, 193] width 19 height 16
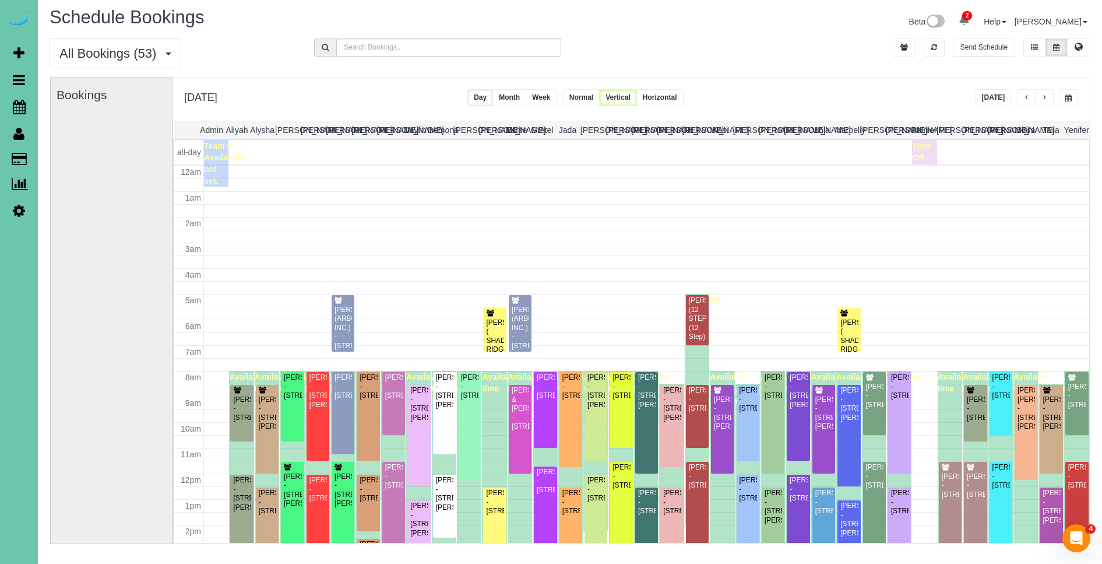
scroll to position [154, 0]
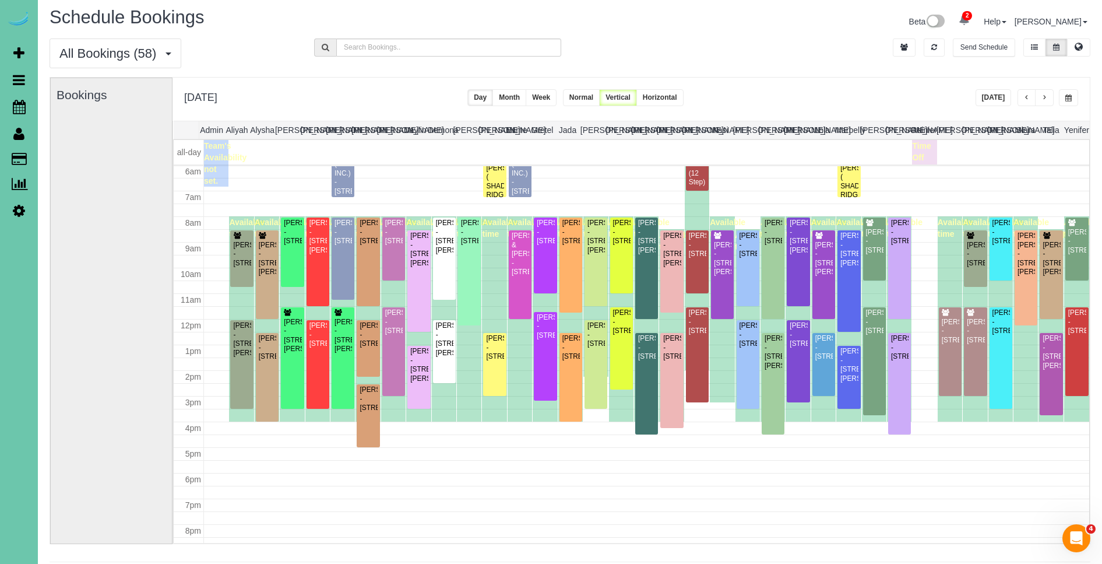
click at [1073, 103] on button "button" at bounding box center [1068, 97] width 19 height 17
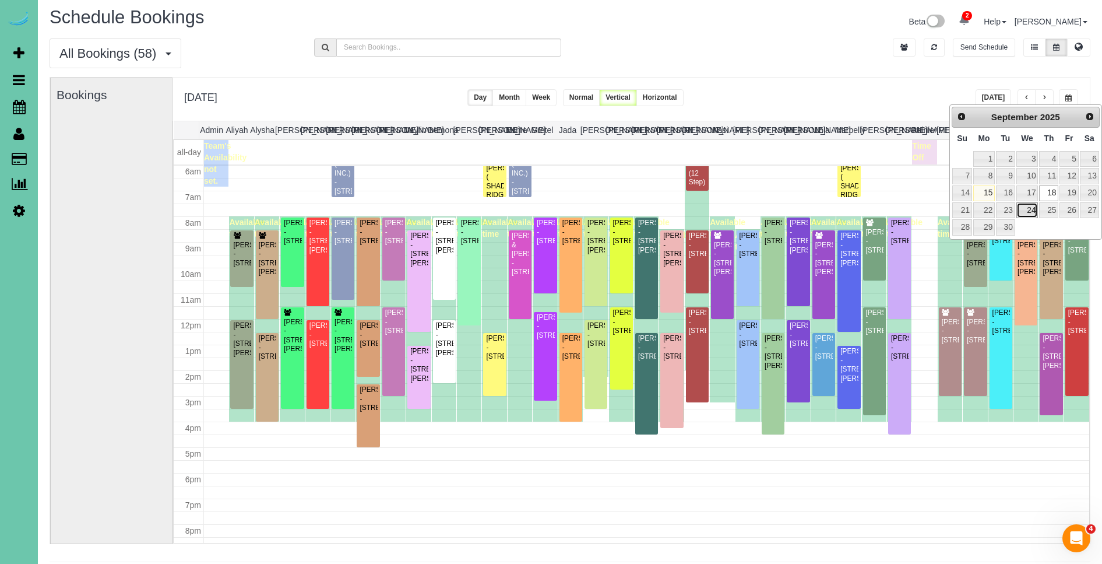
click at [1030, 212] on link "24" at bounding box center [1028, 210] width 22 height 16
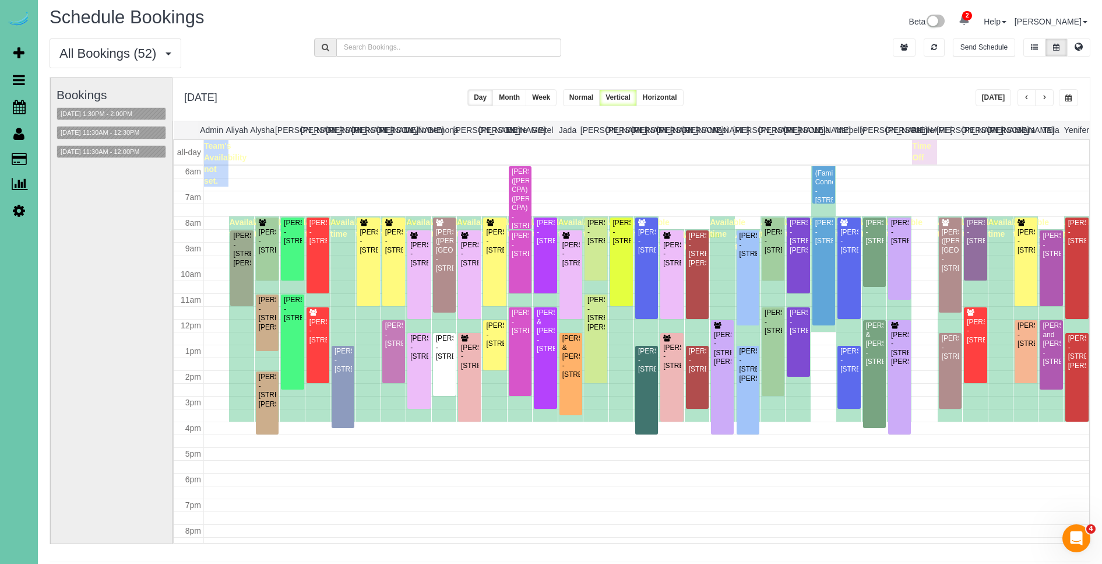
click at [1067, 97] on span "button" at bounding box center [1069, 97] width 6 height 7
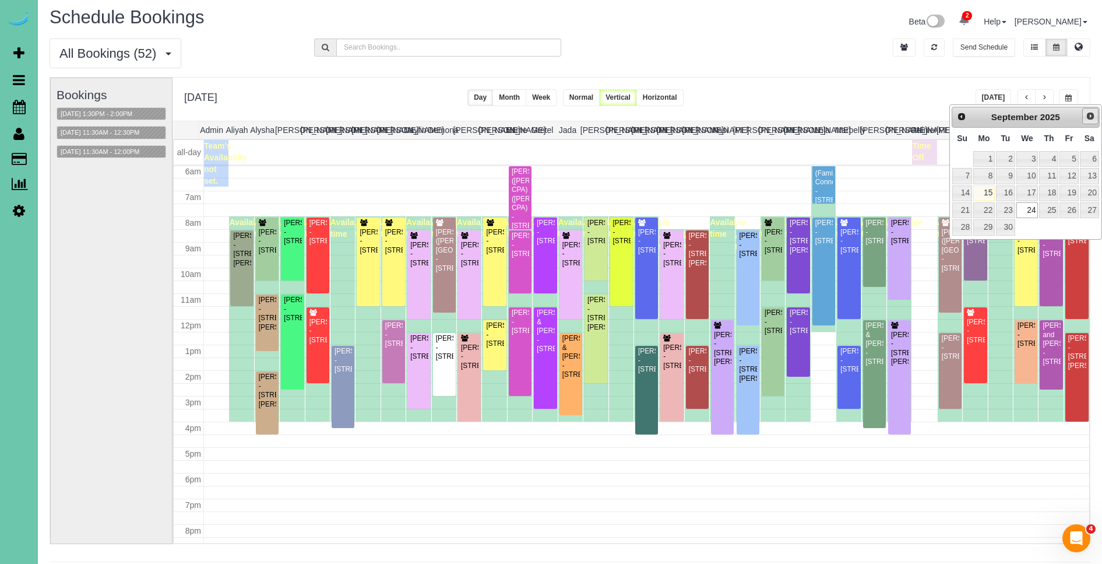
click at [1091, 116] on span "Next" at bounding box center [1090, 115] width 9 height 9
click at [1052, 178] on link "9" at bounding box center [1048, 176] width 19 height 16
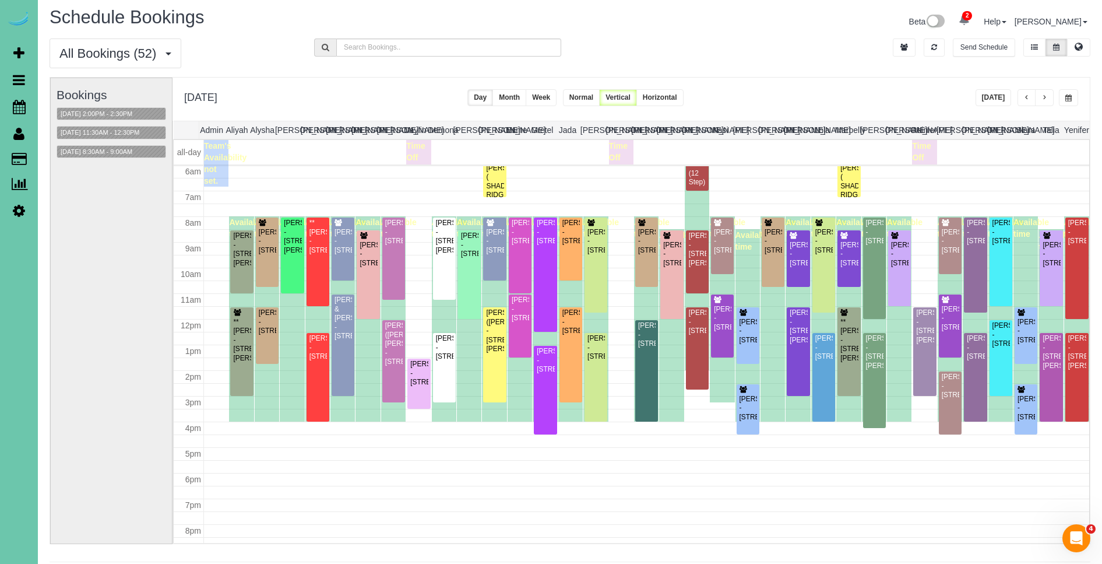
click at [1067, 99] on span "button" at bounding box center [1069, 97] width 6 height 7
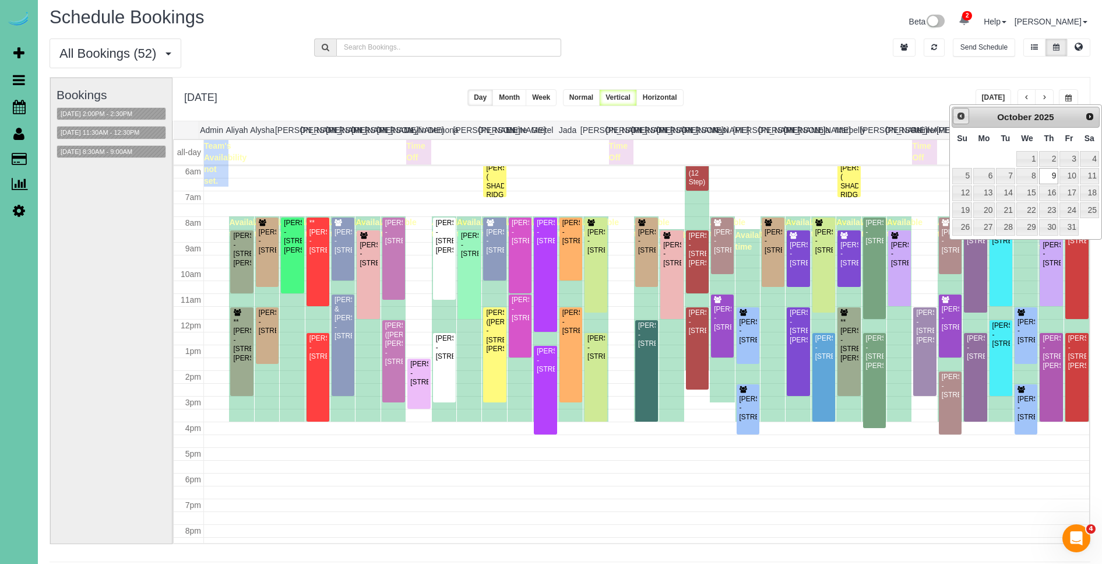
click at [958, 118] on span "Prev" at bounding box center [961, 115] width 9 height 9
click at [1094, 116] on span "Next" at bounding box center [1090, 115] width 9 height 9
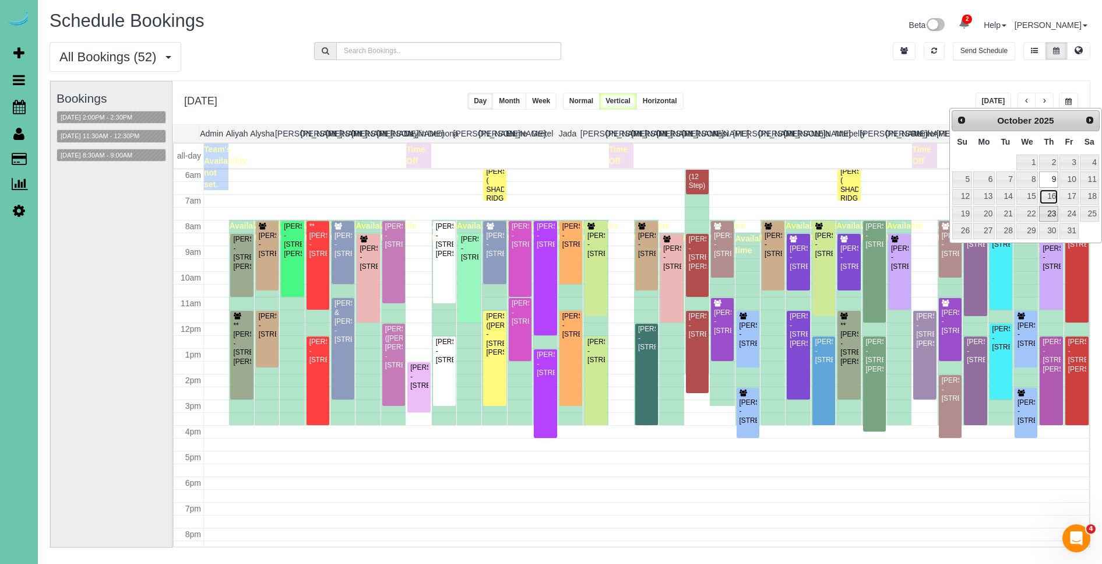
scroll to position [0, 0]
click at [1052, 193] on link "16" at bounding box center [1048, 197] width 19 height 16
type input "**********"
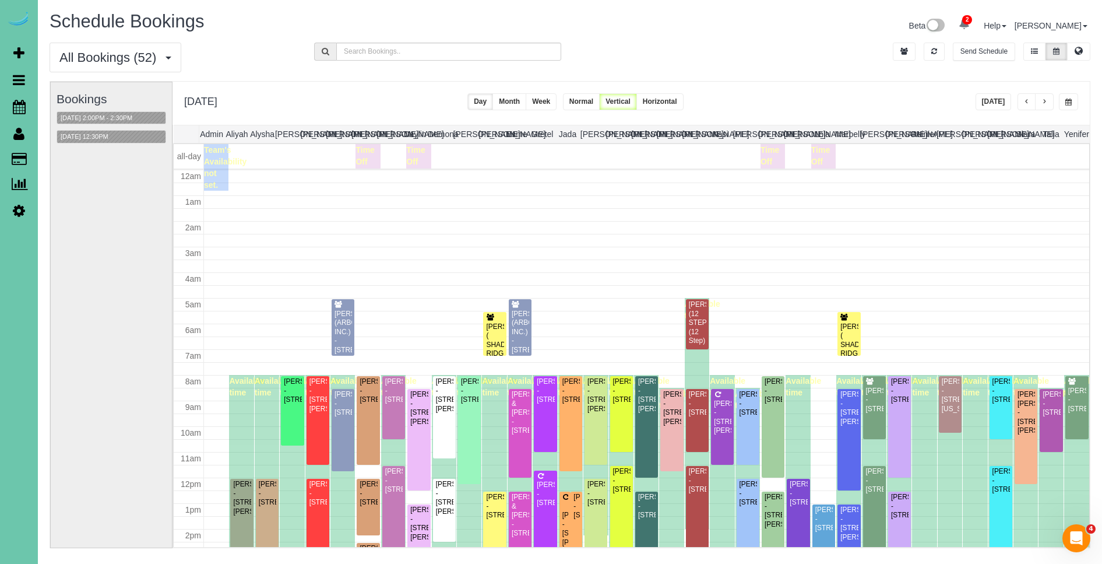
scroll to position [154, 0]
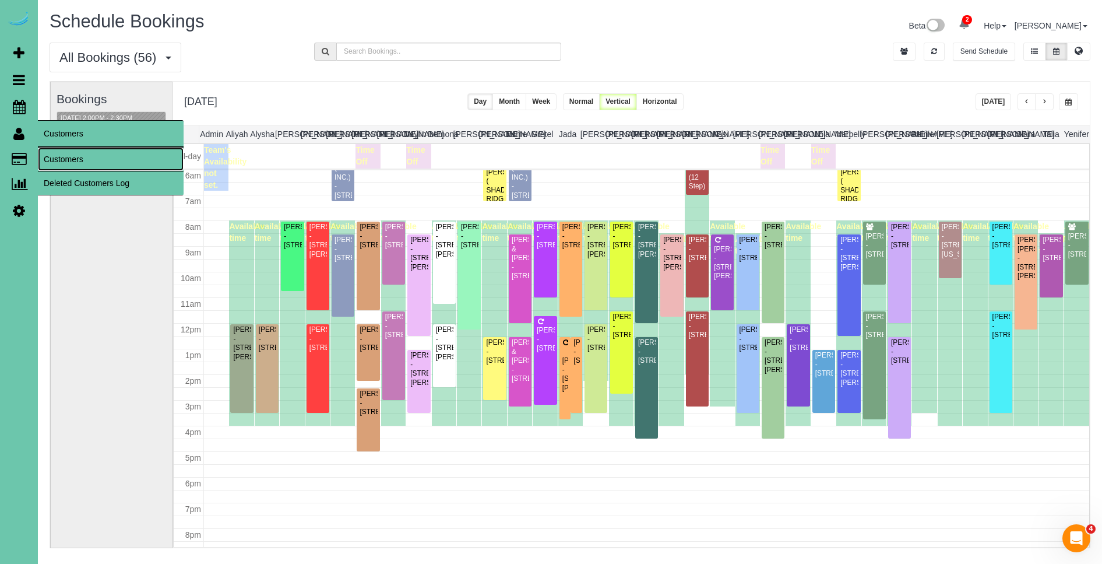
click at [77, 161] on link "Customers" at bounding box center [111, 158] width 146 height 23
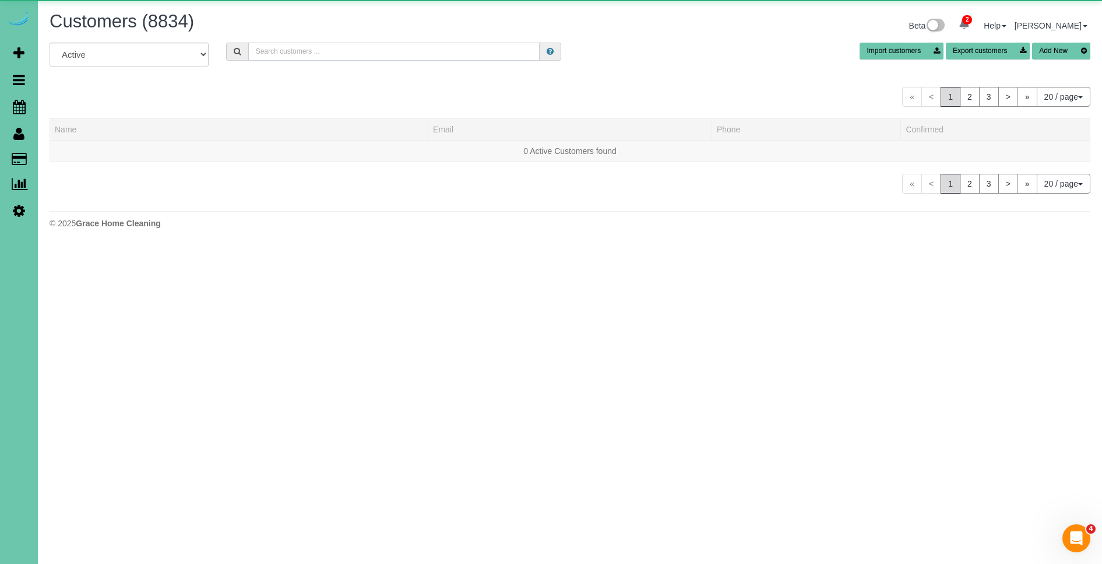
click at [359, 55] on input "text" at bounding box center [393, 52] width 291 height 18
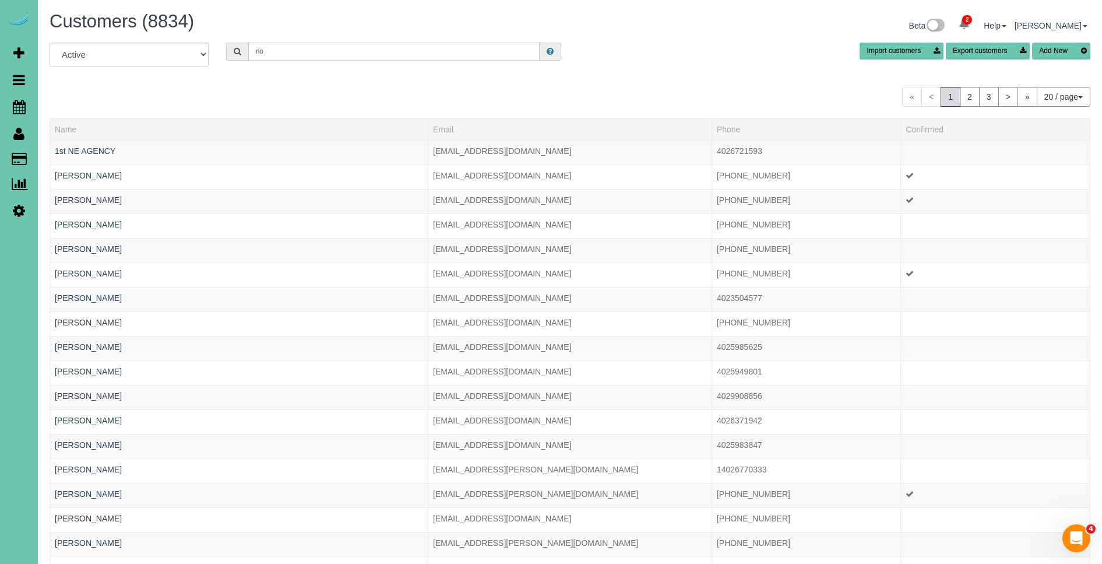
type input "n"
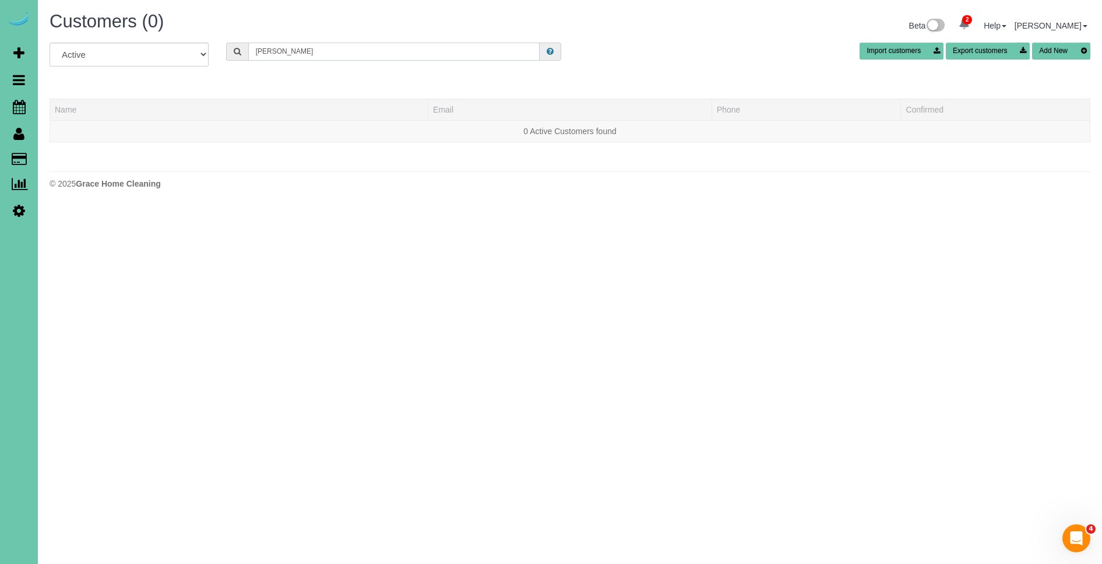
drag, startPoint x: 295, startPoint y: 54, endPoint x: 139, endPoint y: 51, distance: 156.3
click at [139, 51] on div "All Active Archived norlen Import customers Export customers Add New" at bounding box center [570, 59] width 1059 height 33
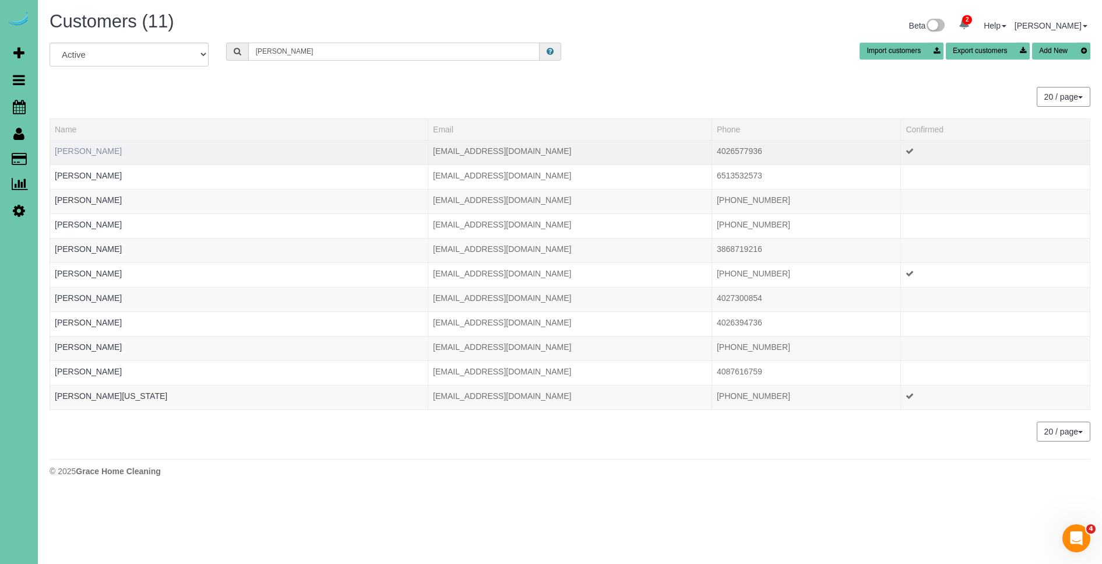
type input "pamela"
click at [97, 148] on link "Pam Andersen" at bounding box center [88, 150] width 67 height 9
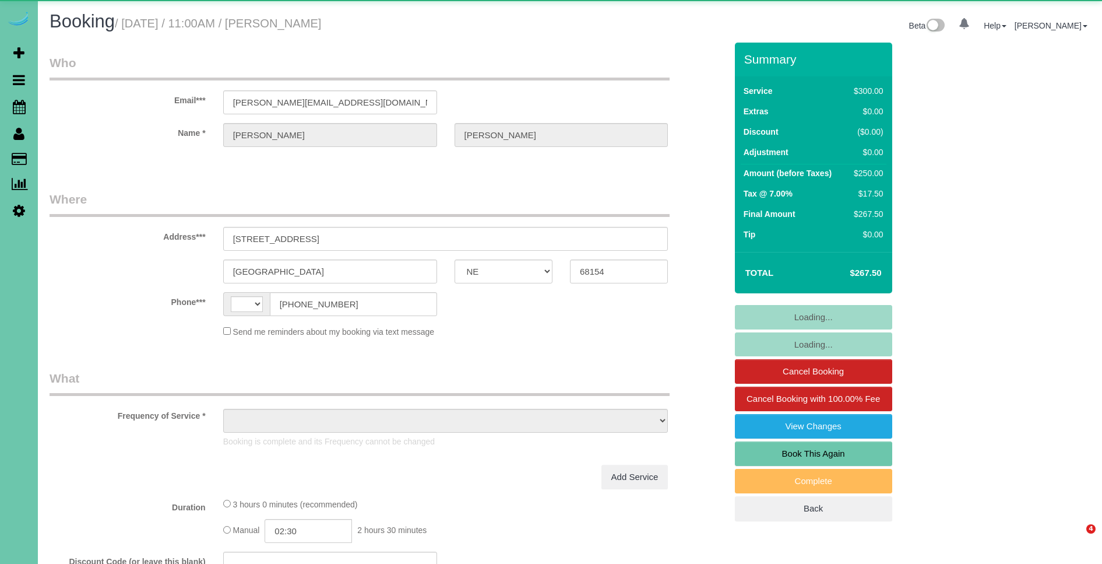
select select "NE"
select select "string:[GEOGRAPHIC_DATA]"
select select "object:681"
select select "string:fspay-a164d3a3-676c-4580-98d9-6aca585cf417"
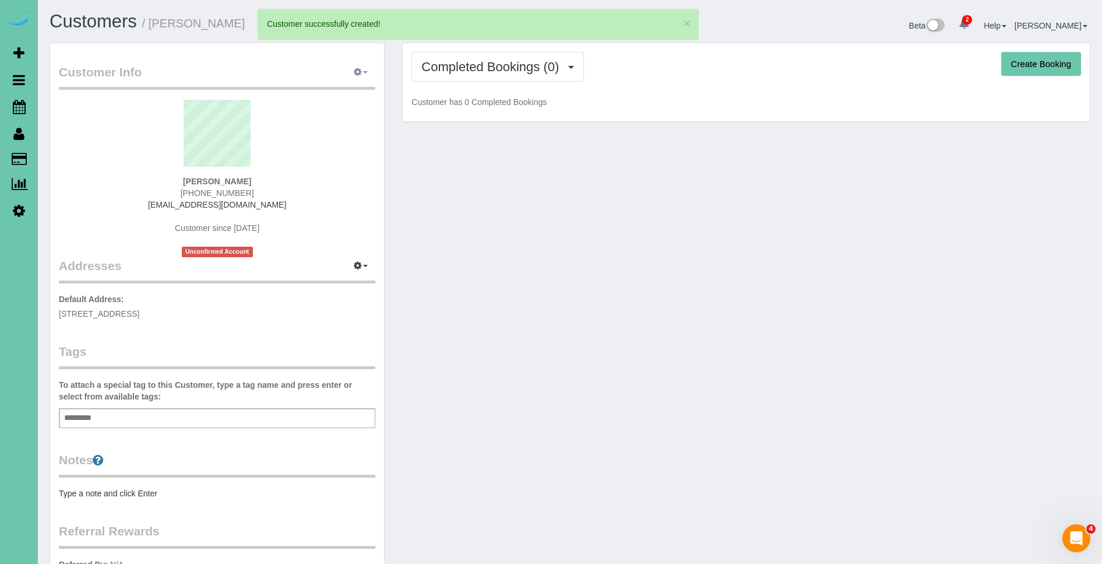
click at [364, 78] on button "button" at bounding box center [360, 73] width 29 height 18
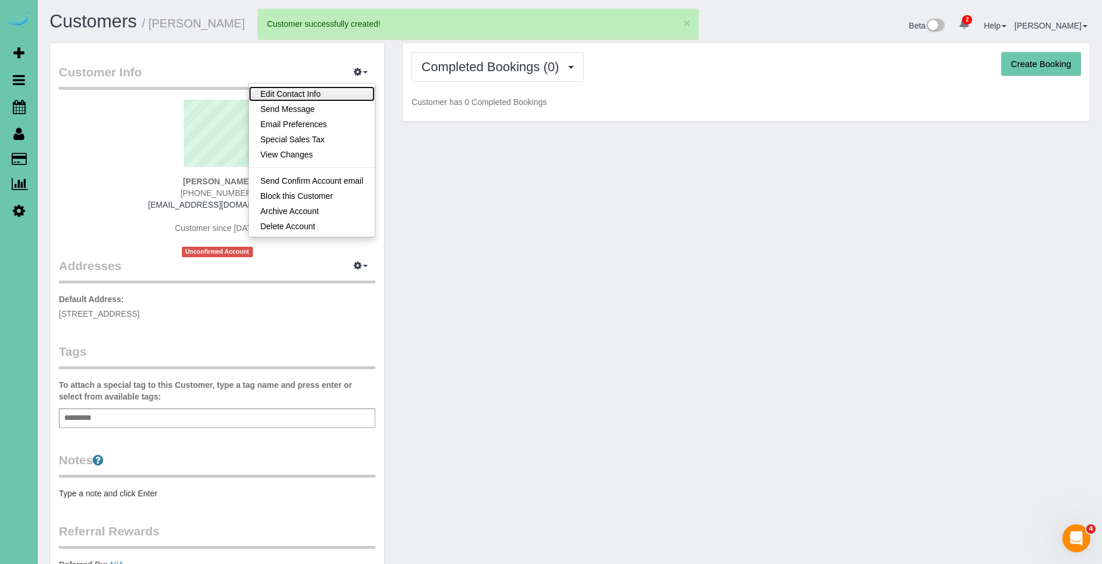
click at [358, 86] on link "Edit Contact Info" at bounding box center [312, 93] width 127 height 15
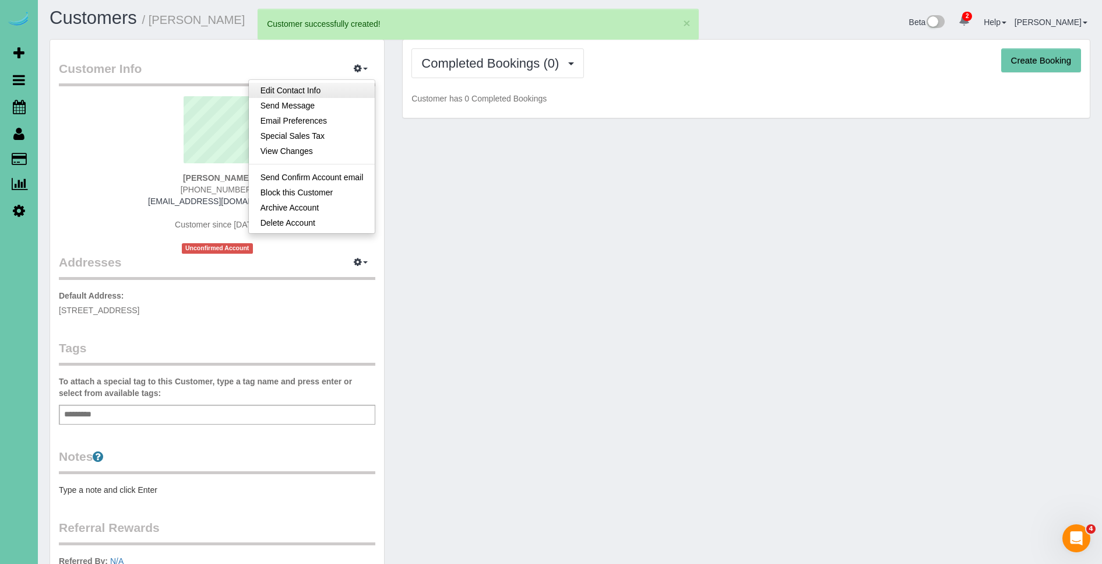
select select "NE"
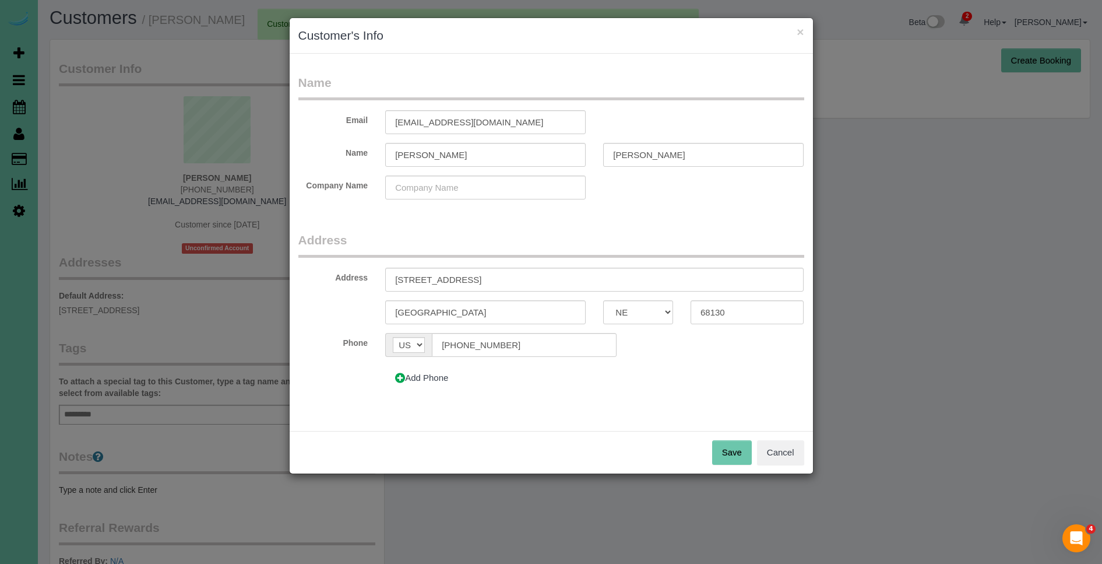
scroll to position [6, 0]
click at [730, 454] on button "Save" at bounding box center [732, 452] width 40 height 24
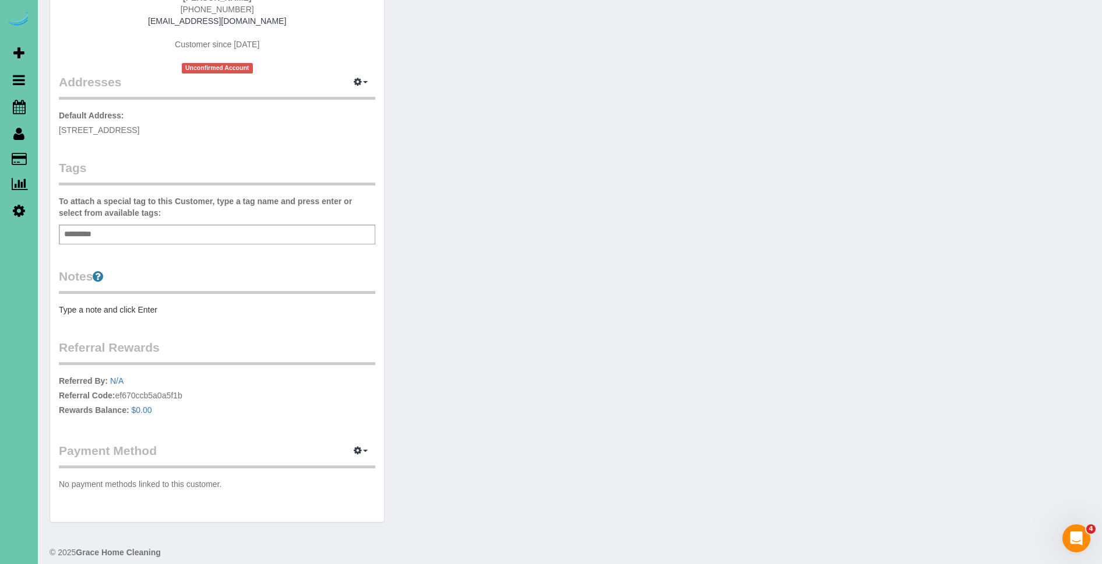
scroll to position [192, 0]
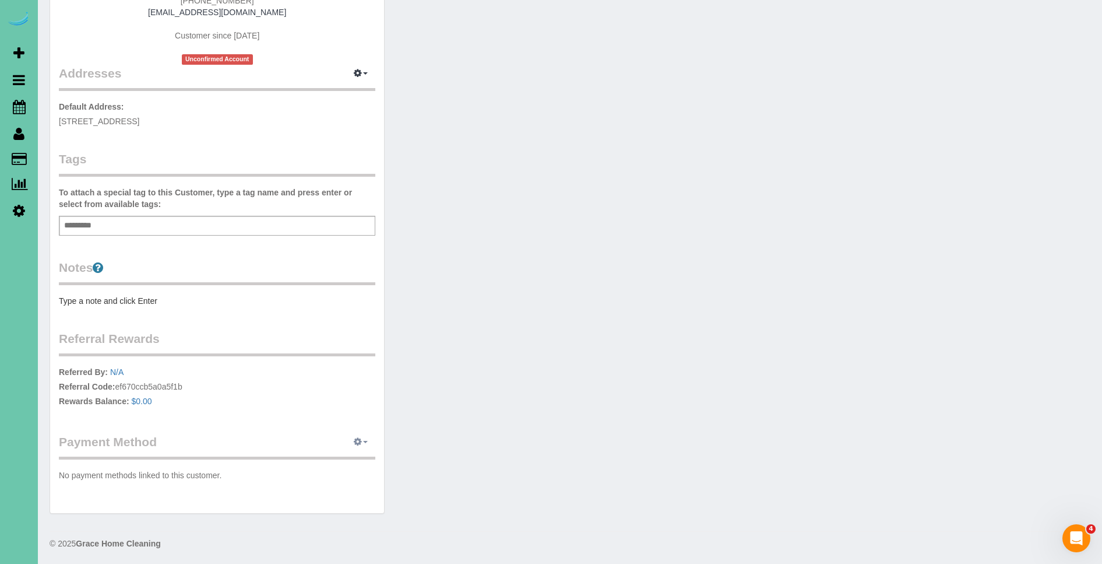
click at [356, 445] on icon "button" at bounding box center [358, 441] width 8 height 7
click at [349, 477] on link "Add Credit/Debit Card" at bounding box center [320, 478] width 109 height 15
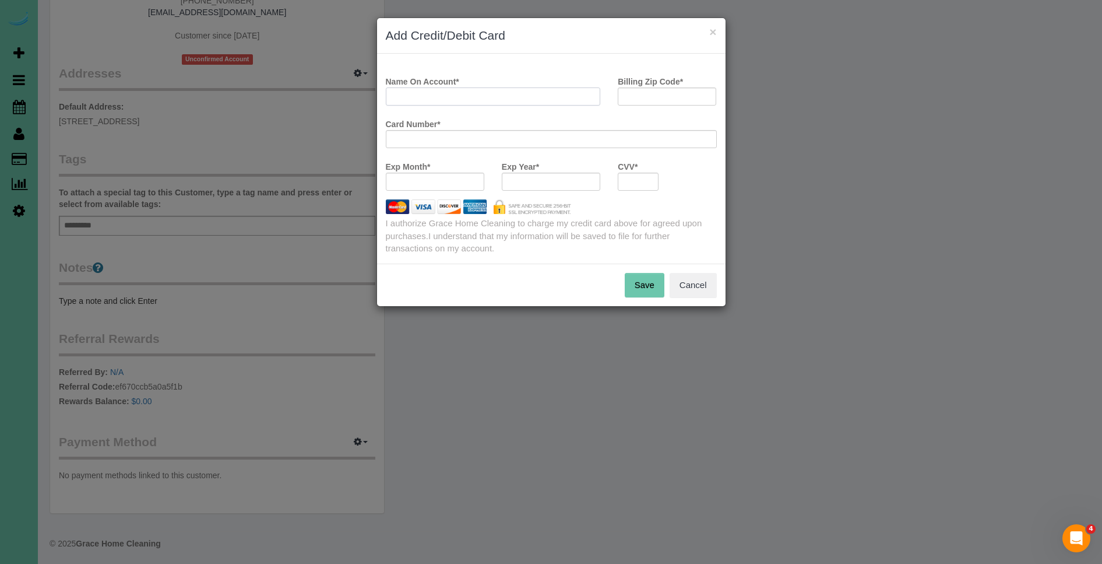
click at [501, 87] on input "Name On Account *" at bounding box center [493, 96] width 215 height 18
type input "[PERSON_NAME]"
click at [689, 91] on input "Billing Zip Code *" at bounding box center [667, 96] width 99 height 18
type input "68130"
click at [572, 134] on iframe at bounding box center [552, 139] width 316 height 10
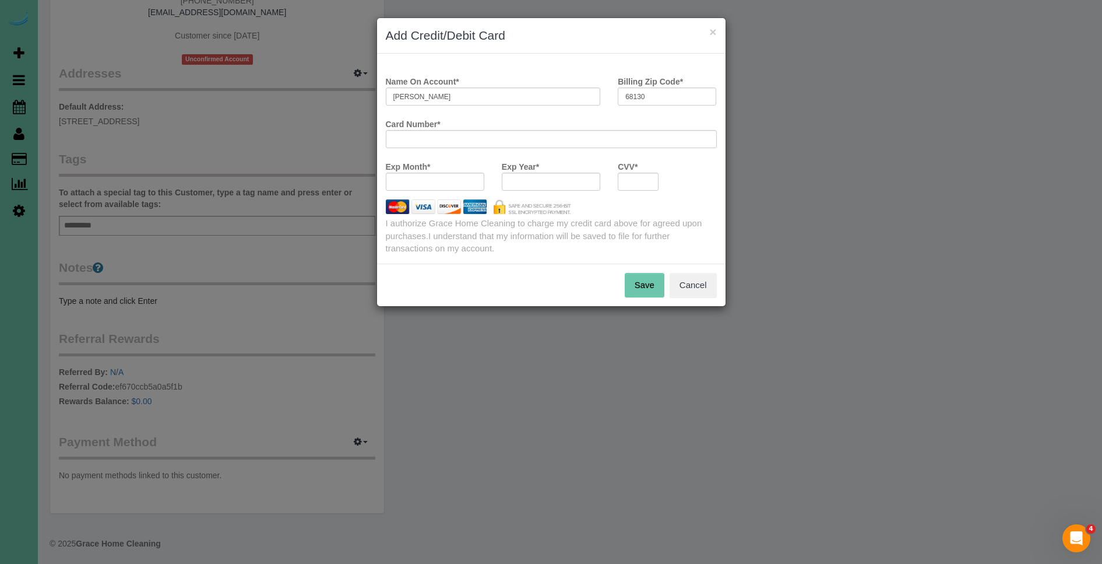
click at [425, 175] on div at bounding box center [435, 182] width 99 height 18
click at [565, 175] on div at bounding box center [551, 182] width 99 height 18
click at [626, 182] on iframe at bounding box center [639, 182] width 26 height 10
click at [651, 188] on div at bounding box center [638, 182] width 41 height 18
click at [640, 279] on button "Save" at bounding box center [645, 285] width 40 height 24
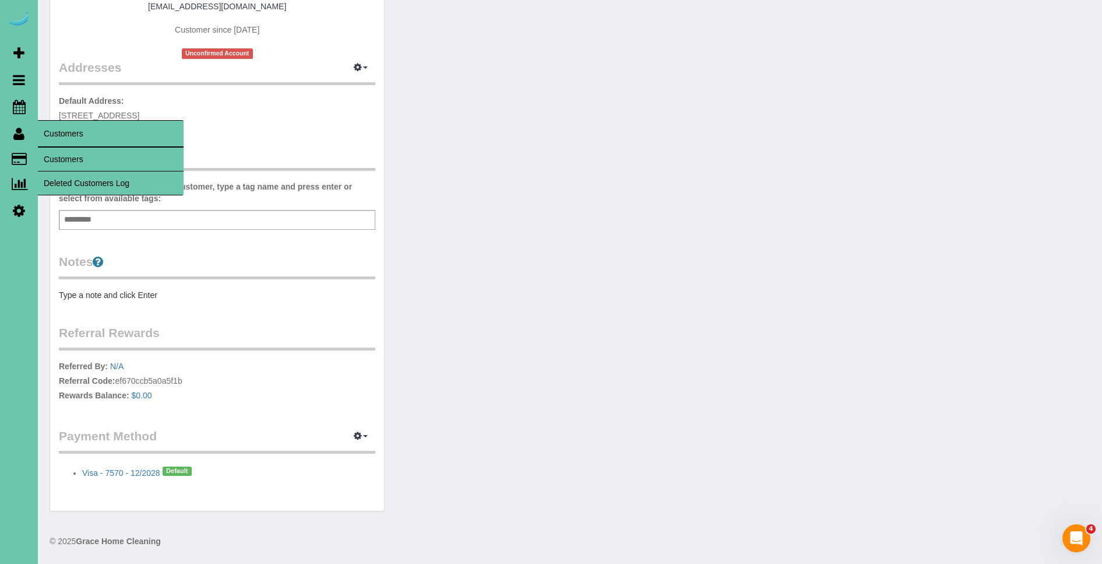
scroll to position [0, 0]
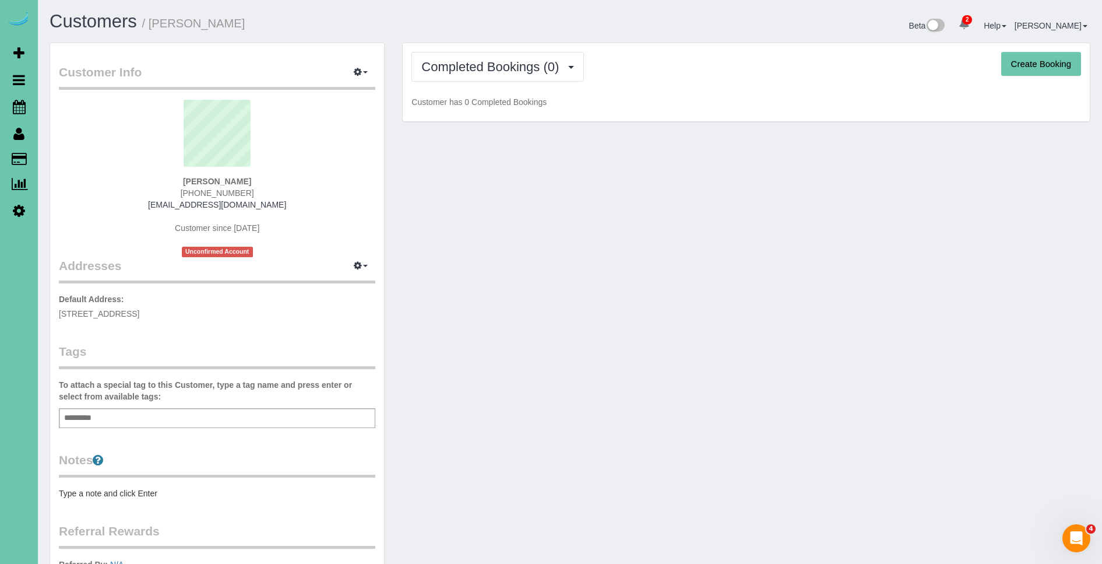
click at [1046, 71] on button "Create Booking" at bounding box center [1042, 64] width 80 height 24
select select "NE"
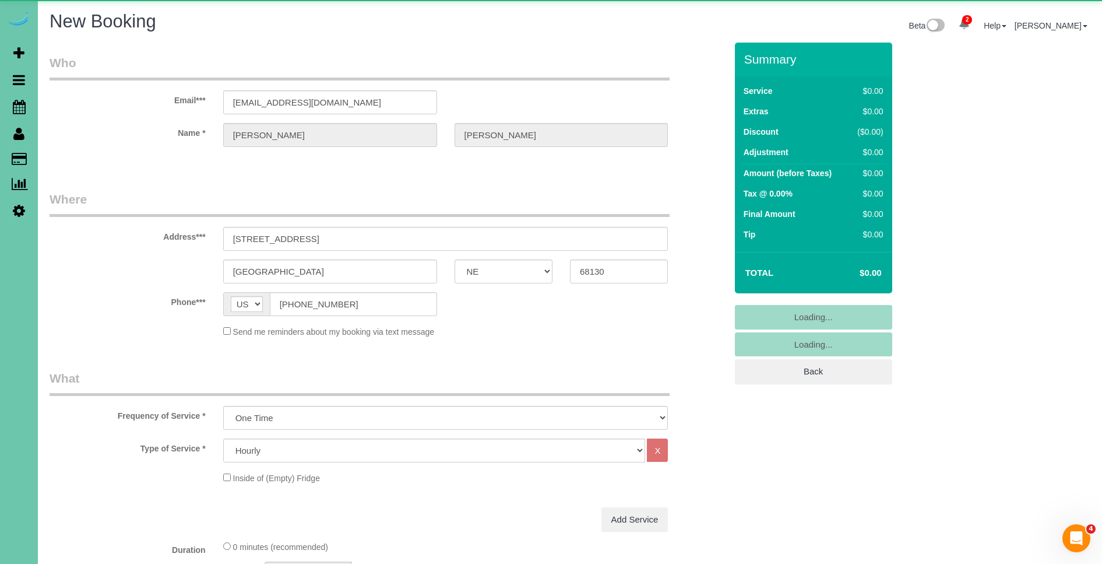
select select "object:1649"
select select "string:fspay-30666afd-3786-46a0-8647-377caa49b2f7"
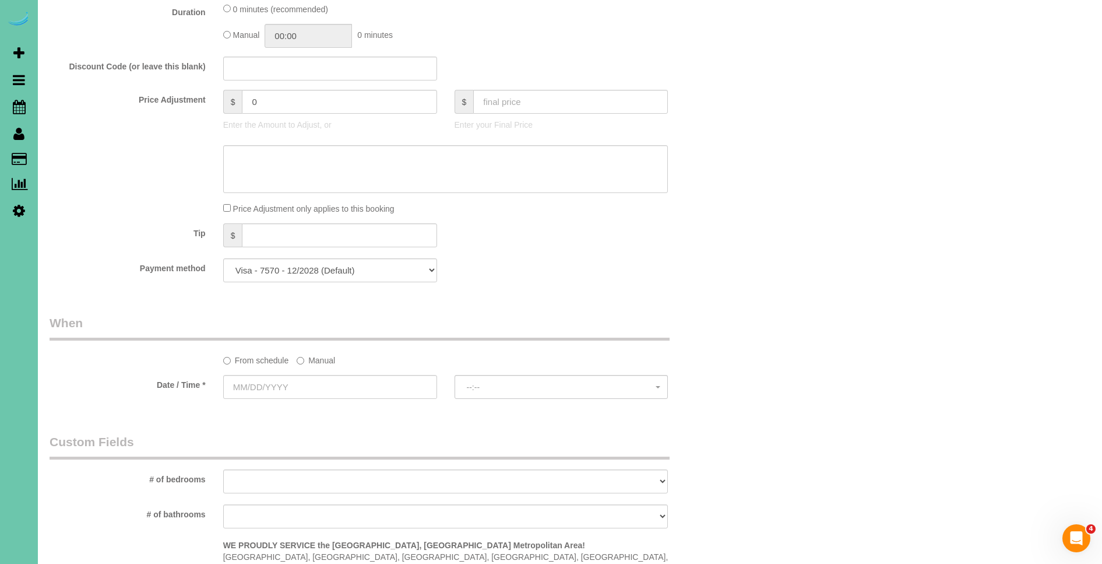
select select "object:1653"
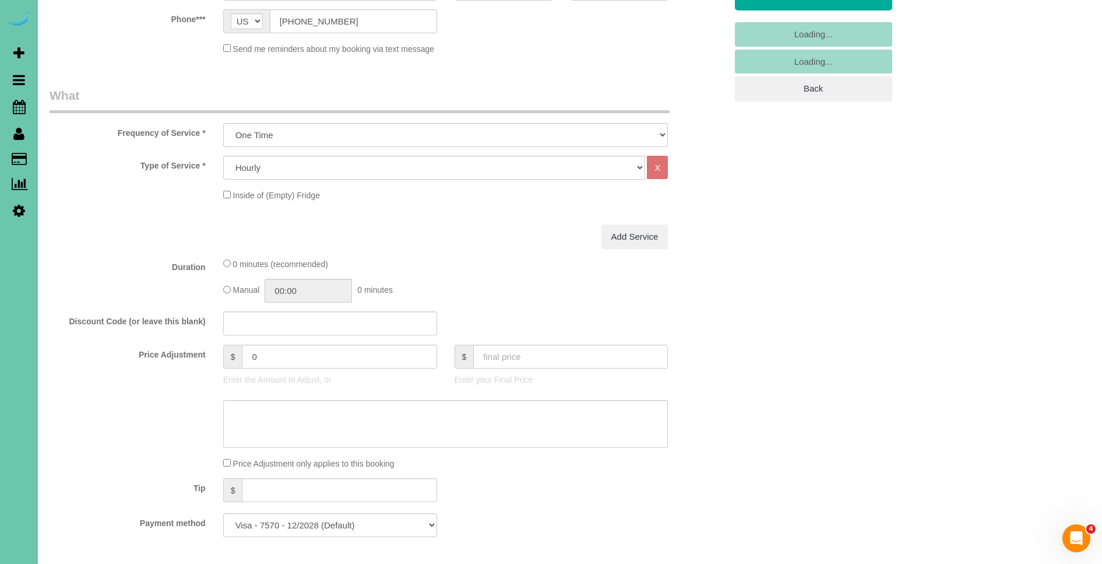
scroll to position [258, 0]
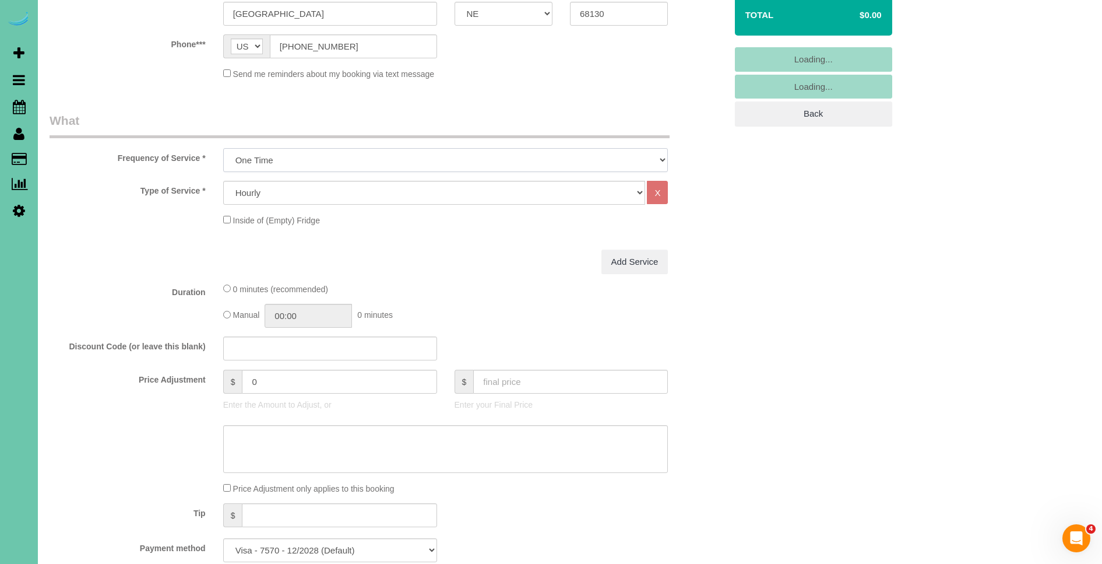
click at [290, 157] on select "One Time Weekly (0% for the First Booking) Bi-Weekly (0% for the First Booking)…" at bounding box center [445, 160] width 445 height 24
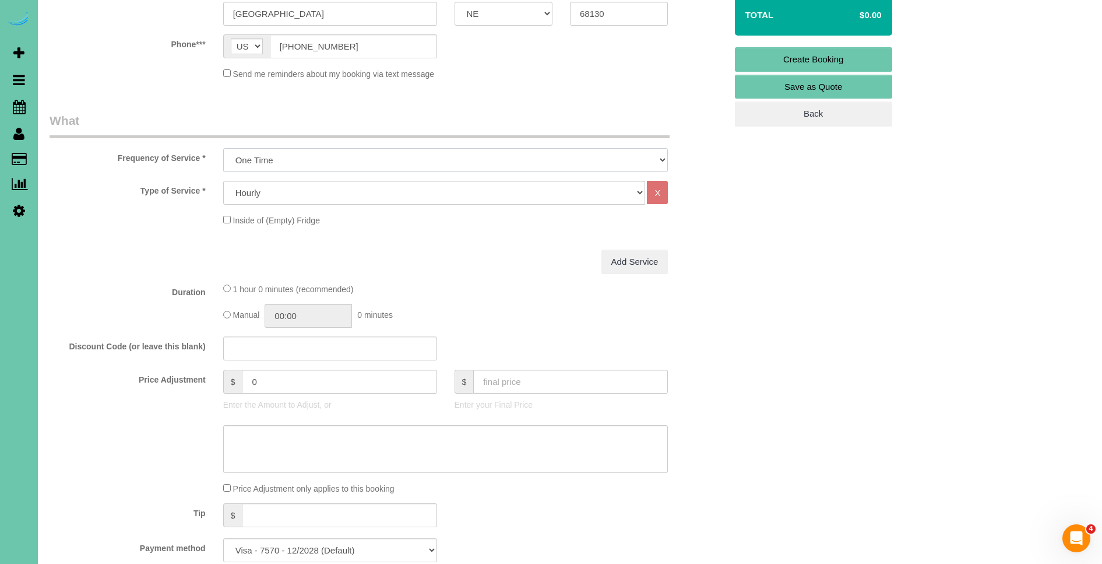
click at [223, 148] on select "One Time Weekly (0% for the First Booking) Bi-Weekly (0% for the First Booking)…" at bounding box center [445, 160] width 445 height 24
click at [324, 188] on select "Hourly 2.5 Hour Custom Clean 3.5 Hour Custom Clean commercial 1000 Square Feet …" at bounding box center [434, 193] width 423 height 24
select select "68"
click at [223, 181] on select "Hourly 2.5 Hour Custom Clean 3.5 Hour Custom Clean commercial 1000 Square Feet …" at bounding box center [434, 193] width 423 height 24
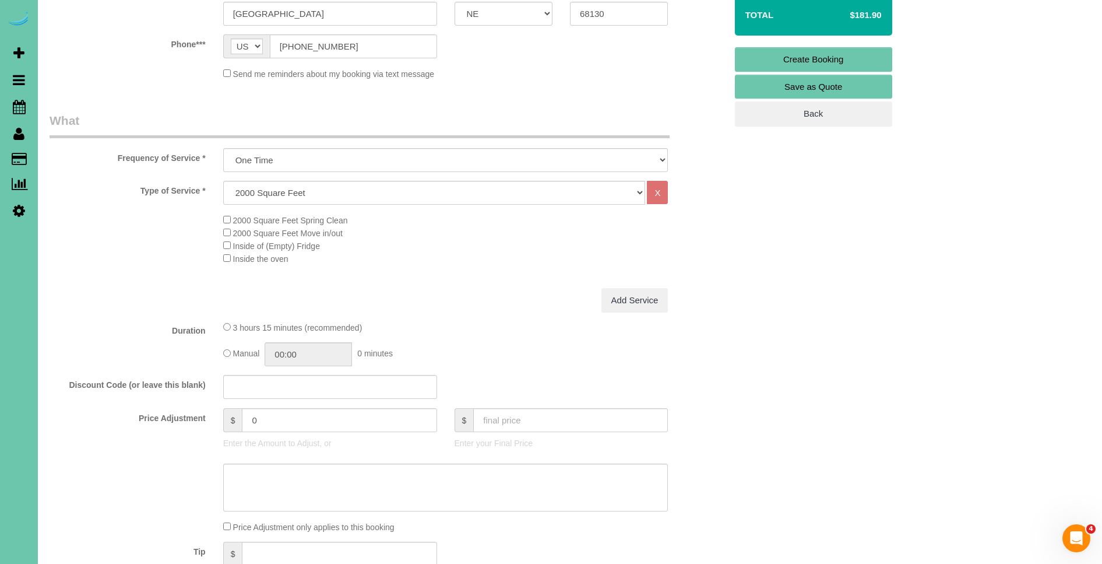
click at [231, 219] on span "2000 Square Feet Spring Clean" at bounding box center [285, 220] width 125 height 9
click at [313, 353] on input "08:15" at bounding box center [308, 354] width 87 height 24
click at [286, 356] on input "08:15" at bounding box center [308, 354] width 87 height 24
click at [336, 356] on input "03:15" at bounding box center [308, 354] width 87 height 24
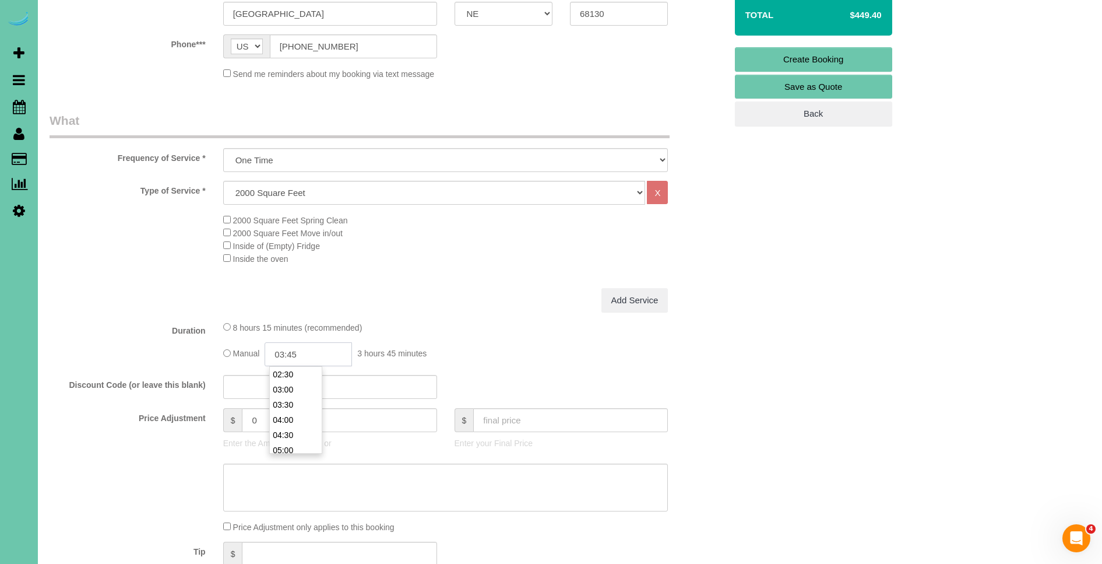
type input "03:45"
click at [440, 324] on div "8 hours 15 minutes (recommended)" at bounding box center [445, 327] width 445 height 13
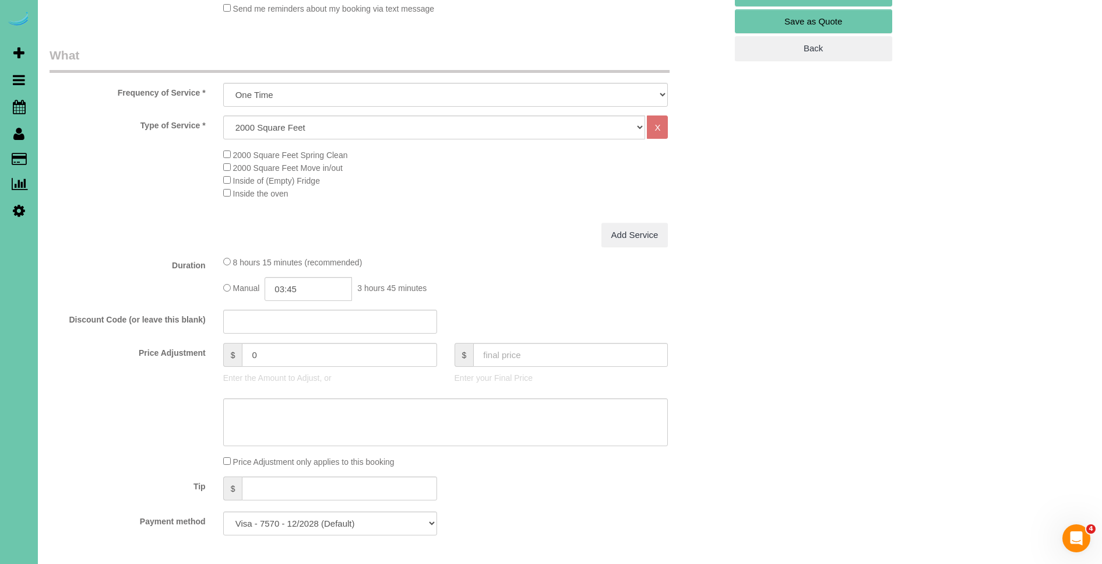
scroll to position [335, 0]
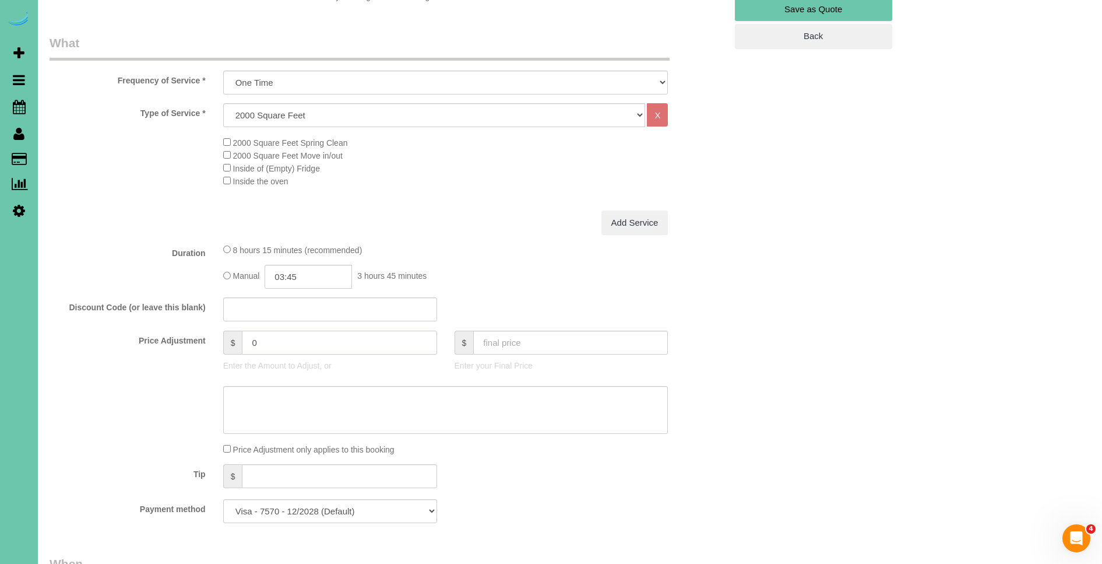
drag, startPoint x: 286, startPoint y: 343, endPoint x: 213, endPoint y: 337, distance: 73.1
click at [215, 338] on div "$ 0 Enter the Amount to Adjust, or" at bounding box center [330, 354] width 231 height 47
type input "163"
click at [486, 203] on div "Type of Service * Hourly 2.5 Hour Custom Clean 3.5 Hour Custom Clean commercial…" at bounding box center [388, 156] width 677 height 107
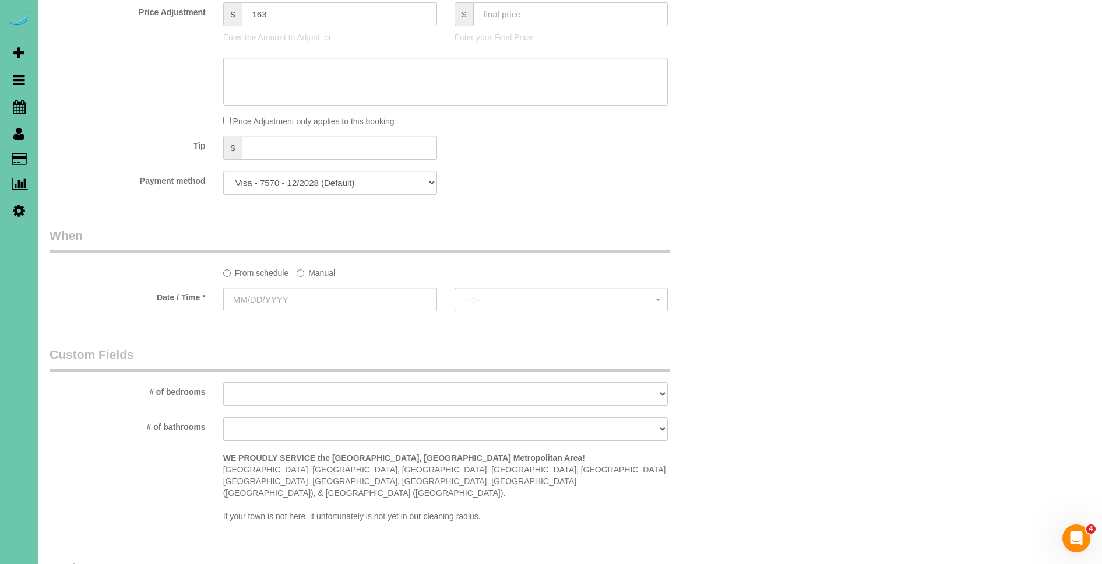
scroll to position [672, 0]
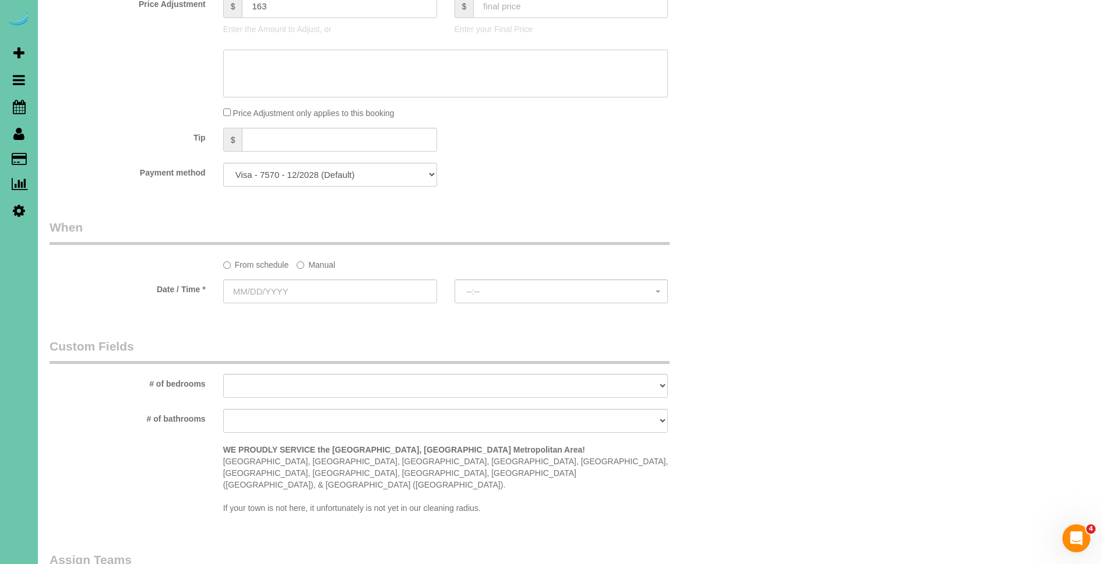
click at [270, 76] on textarea at bounding box center [445, 74] width 445 height 48
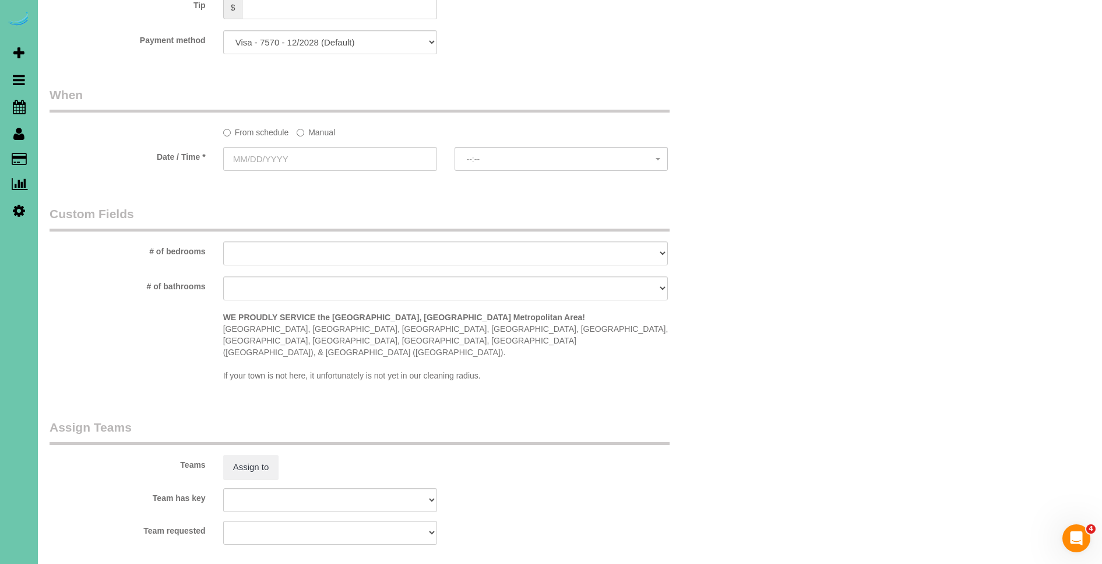
scroll to position [853, 0]
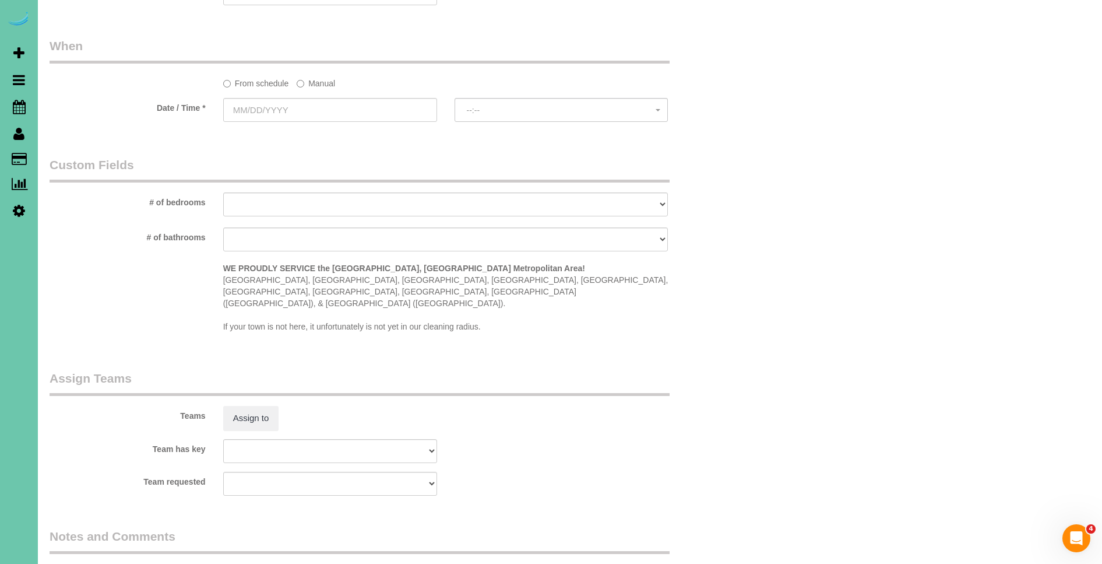
type textarea "530-636 PFP 10-12"
click at [338, 85] on div "From schedule Manual" at bounding box center [446, 81] width 463 height 16
drag, startPoint x: 318, startPoint y: 86, endPoint x: 311, endPoint y: 84, distance: 7.9
click at [318, 86] on label "Manual" at bounding box center [316, 81] width 38 height 16
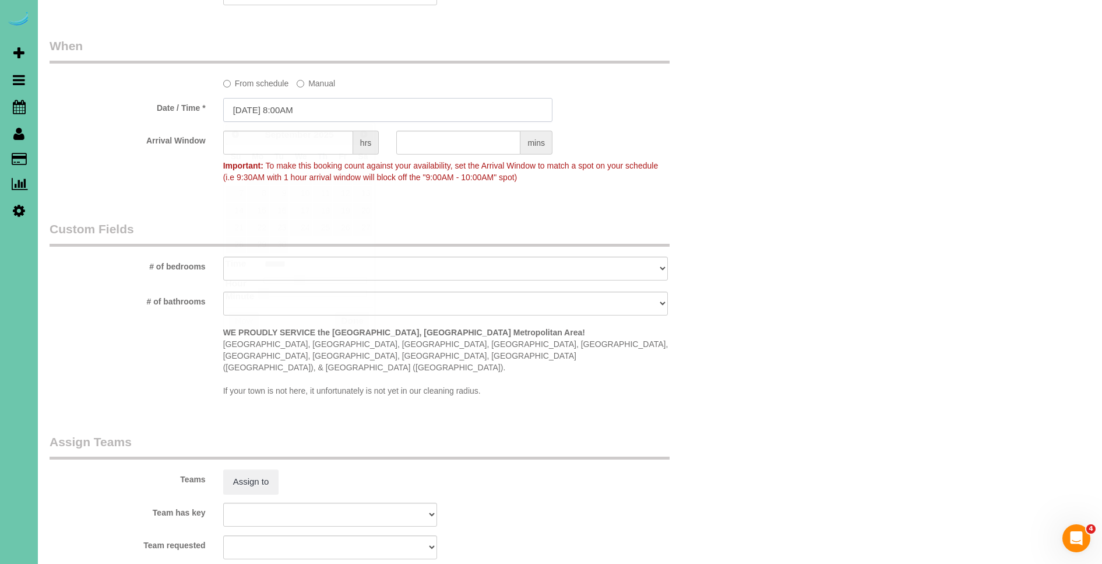
click at [252, 114] on input "09/15/2025 8:00AM" at bounding box center [387, 110] width 329 height 24
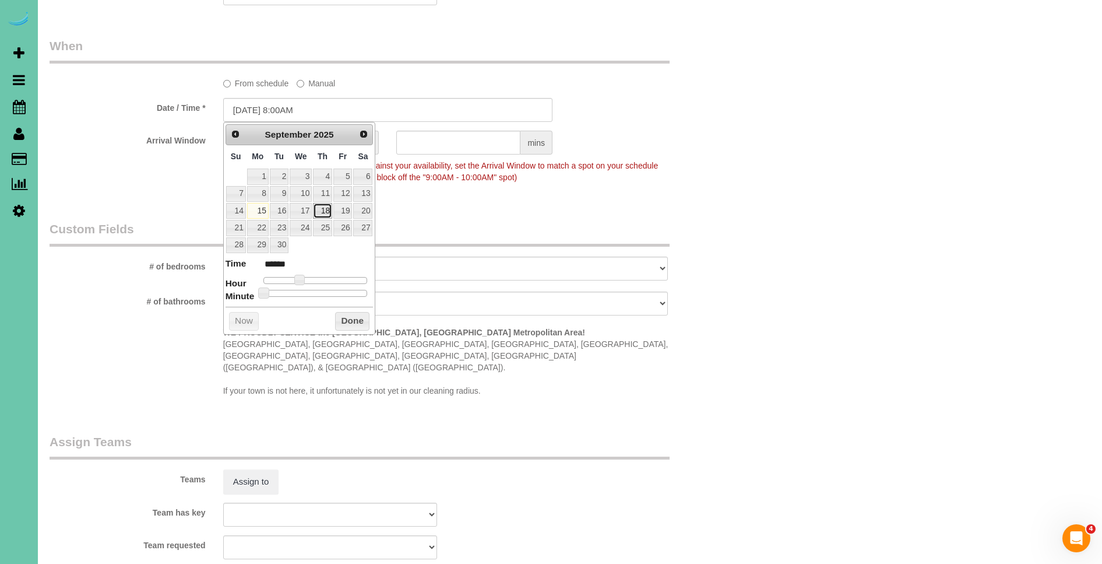
click at [329, 213] on link "18" at bounding box center [322, 211] width 19 height 16
type input "09/18/2025 9:00AM"
type input "******"
type input "09/18/2025 10:00AM"
type input "*******"
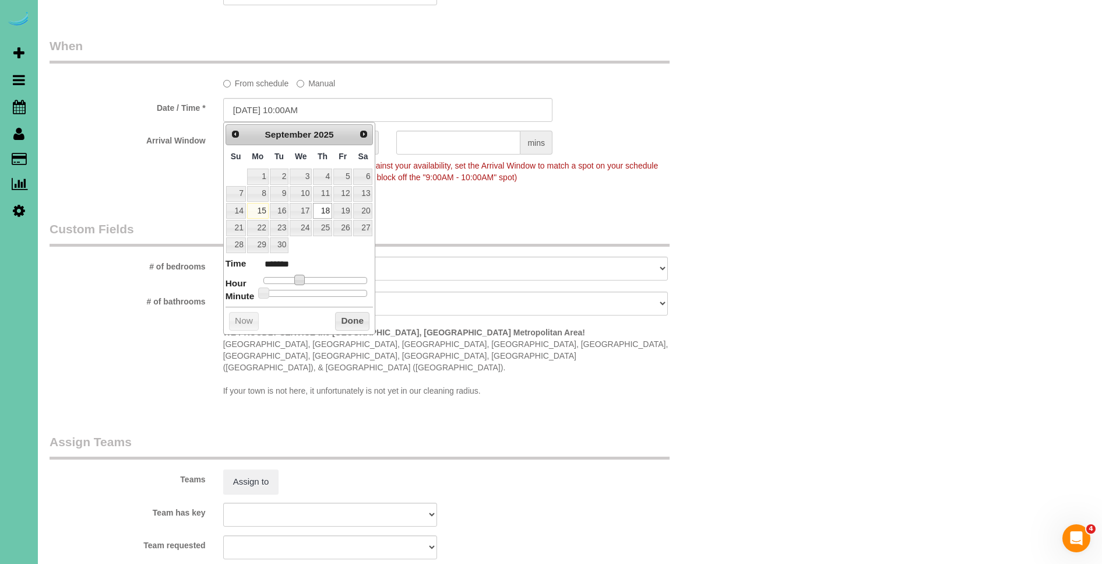
type input "09/18/2025 11:00AM"
type input "*******"
type input "09/18/2025 12:00PM"
type input "*******"
type input "09/18/2025 1:00PM"
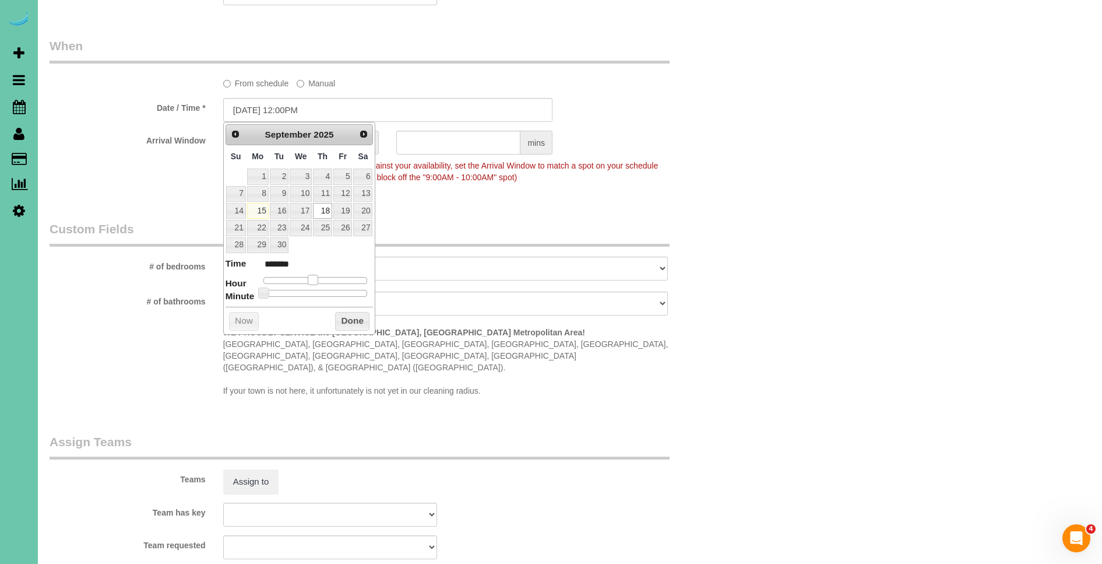
type input "******"
type input "09/18/2025 2:00PM"
type input "******"
type input "09/18/2025 1:00PM"
type input "******"
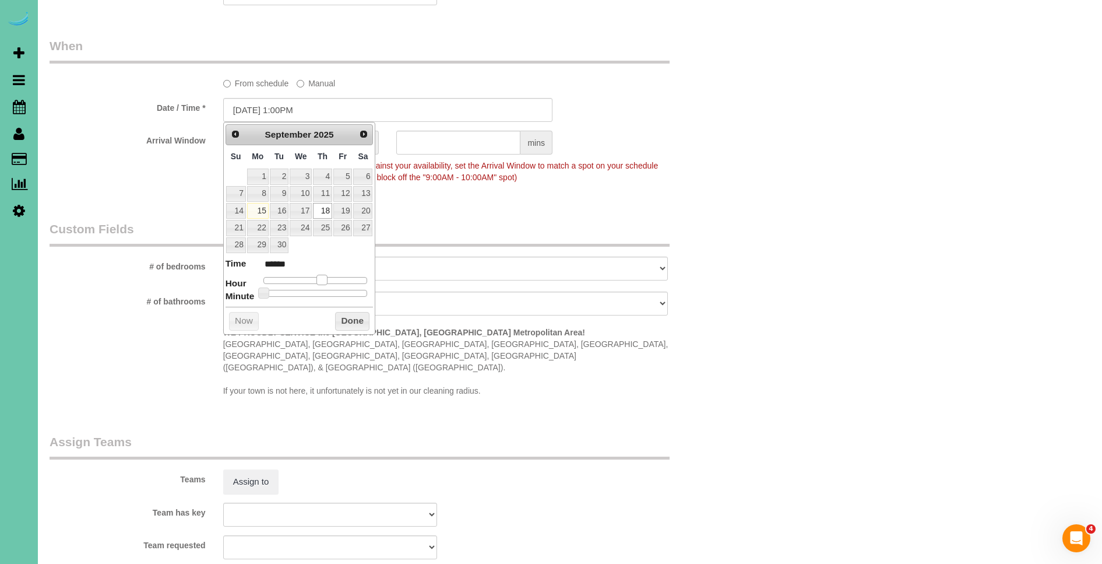
type input "09/18/2025 12:00PM"
type input "*******"
drag, startPoint x: 301, startPoint y: 277, endPoint x: 322, endPoint y: 281, distance: 21.4
click at [322, 281] on span at bounding box center [317, 280] width 10 height 10
drag, startPoint x: 355, startPoint y: 319, endPoint x: 488, endPoint y: 183, distance: 190.5
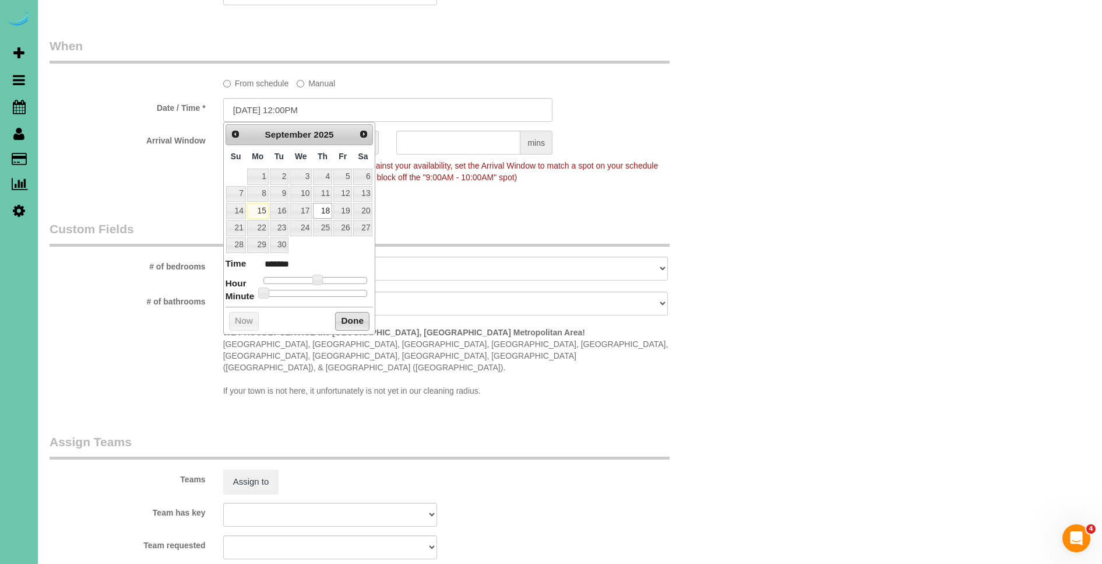
click at [355, 319] on button "Done" at bounding box center [352, 321] width 34 height 19
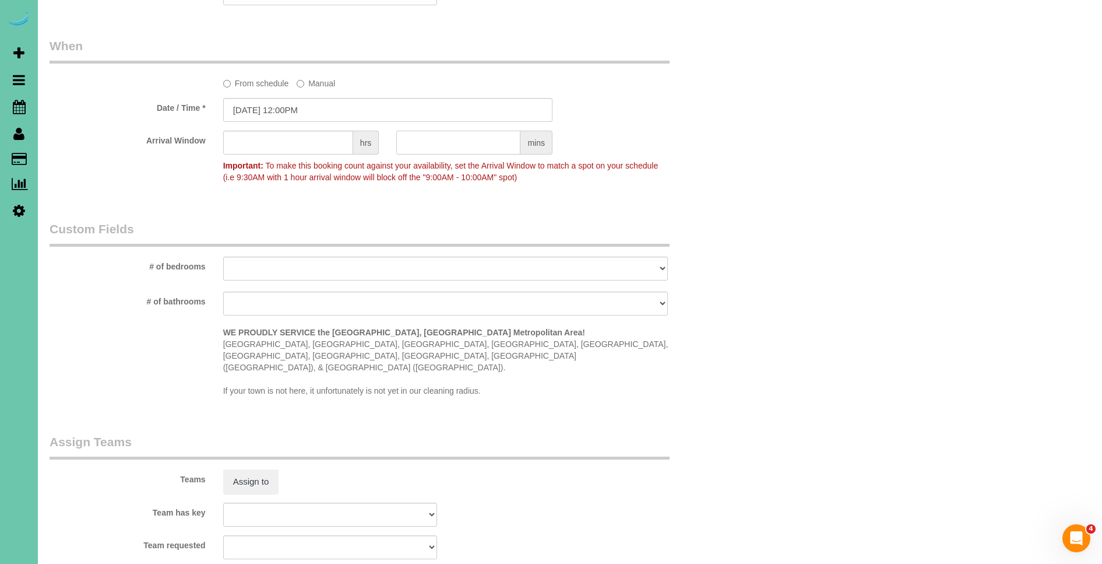
click at [500, 131] on input "text" at bounding box center [458, 143] width 124 height 24
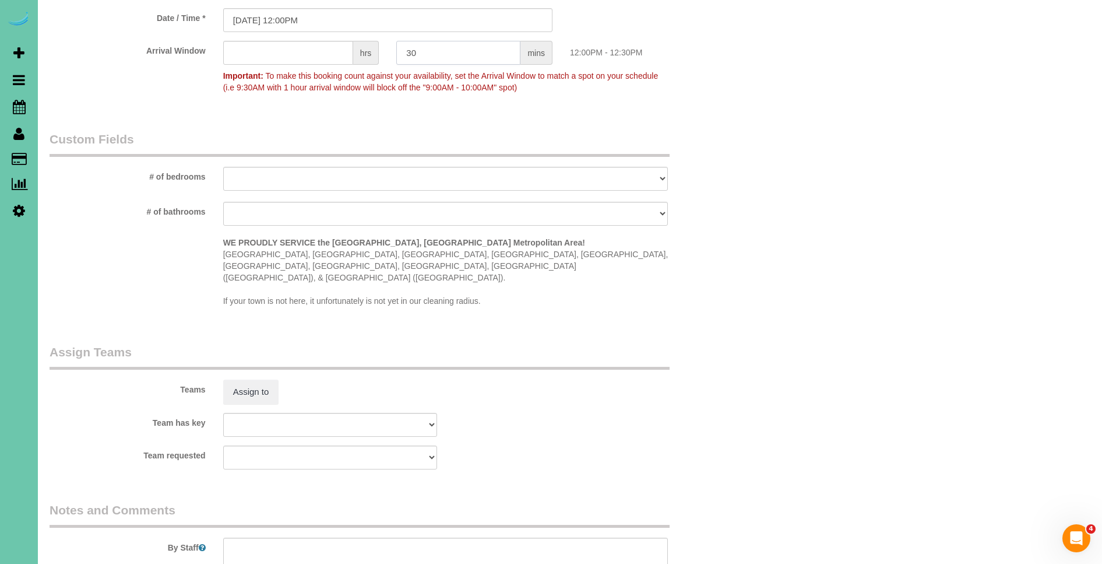
scroll to position [1095, 0]
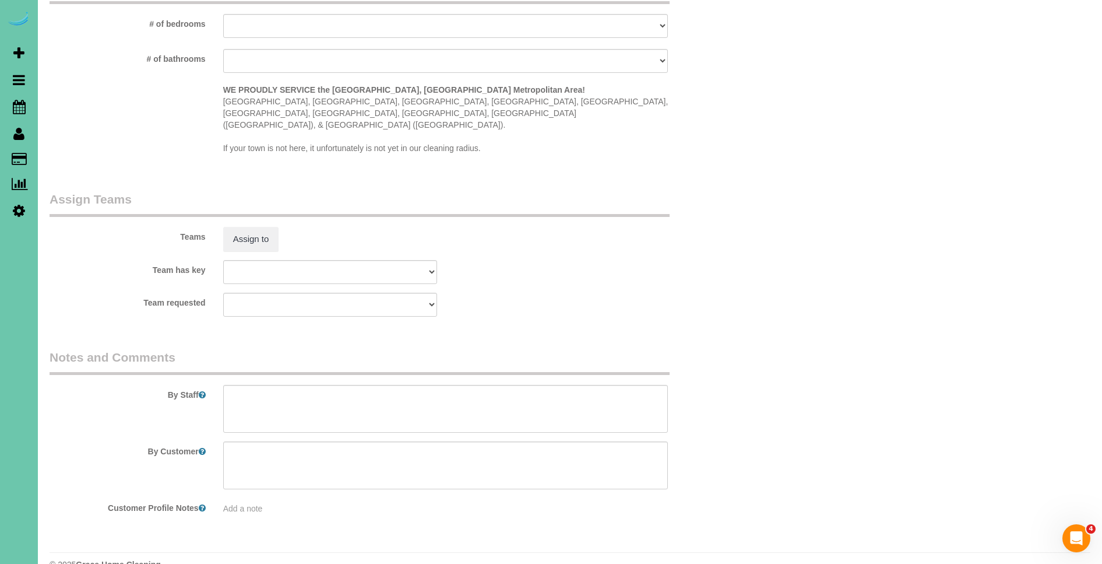
type input "30"
click at [349, 396] on textarea at bounding box center [445, 409] width 445 height 48
paste textarea "CLEANING DESCRIPTION Dirt level 5-10 *Use extension duster for high or hard-to-…"
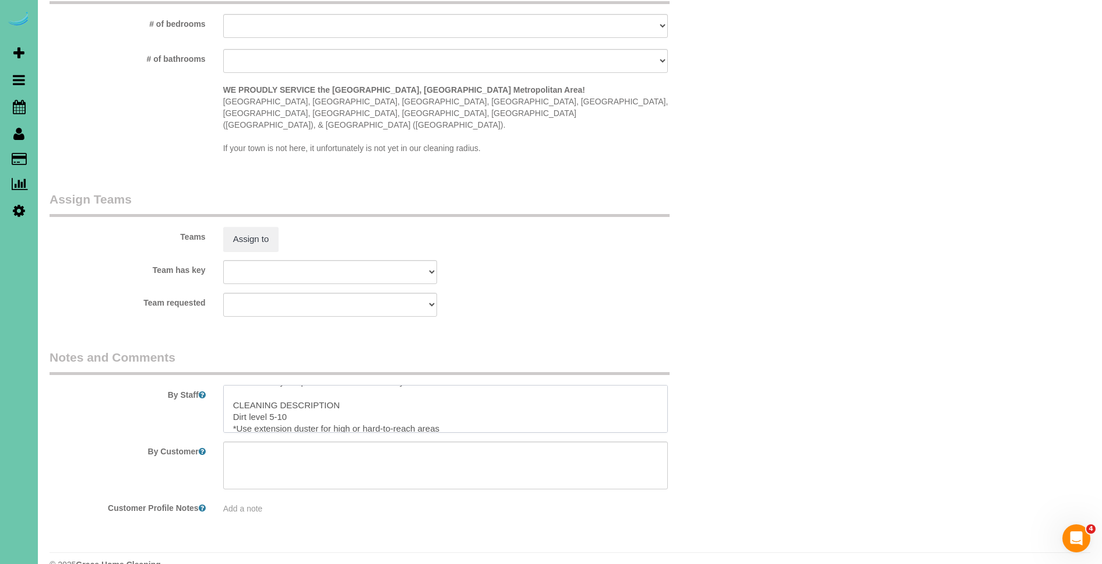
click at [249, 385] on textarea at bounding box center [445, 409] width 445 height 48
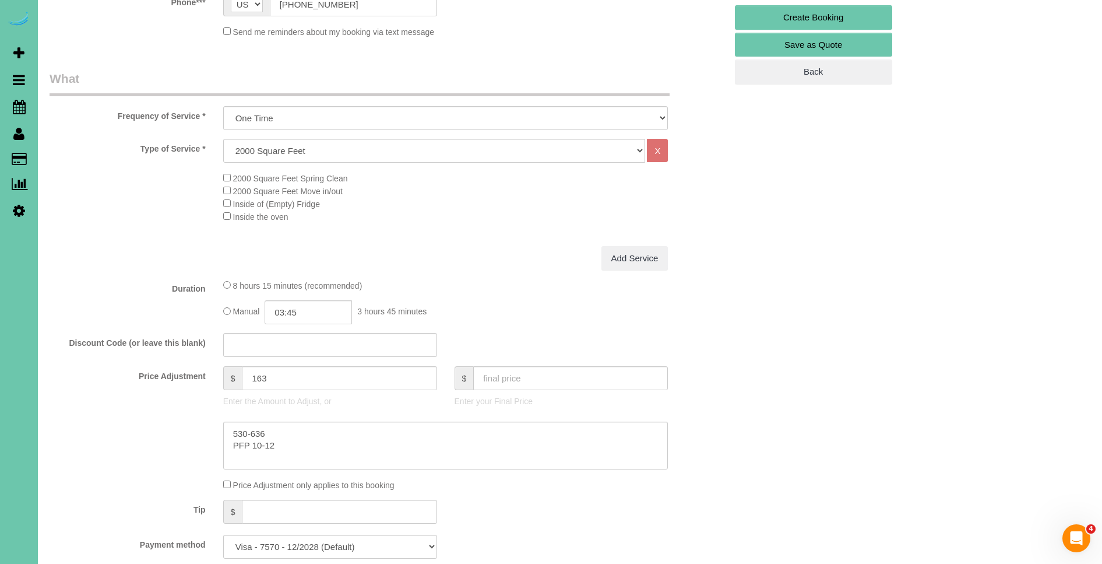
scroll to position [0, 0]
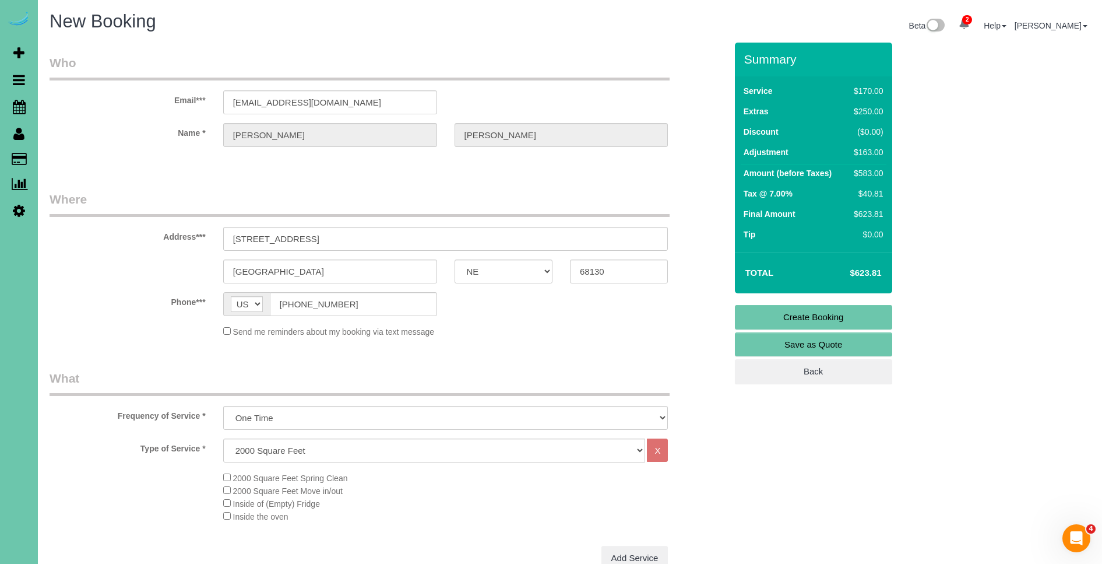
type textarea "1. credit 2. client home 3. spring clean - main floor and stairs to basement on…"
click at [855, 323] on link "Create Booking" at bounding box center [813, 317] width 157 height 24
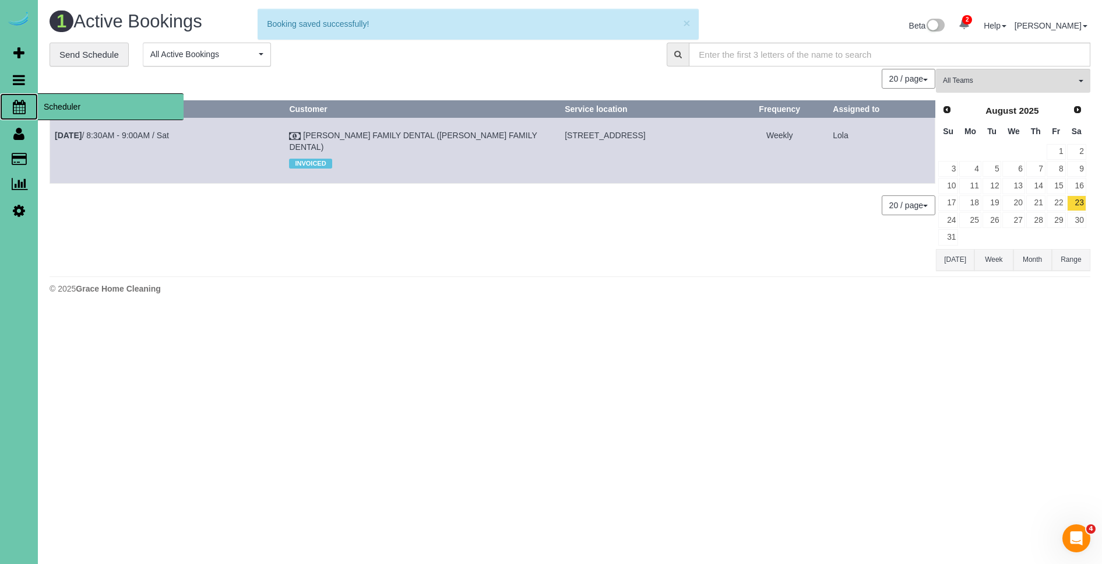
click at [82, 111] on span "Scheduler" at bounding box center [111, 106] width 146 height 27
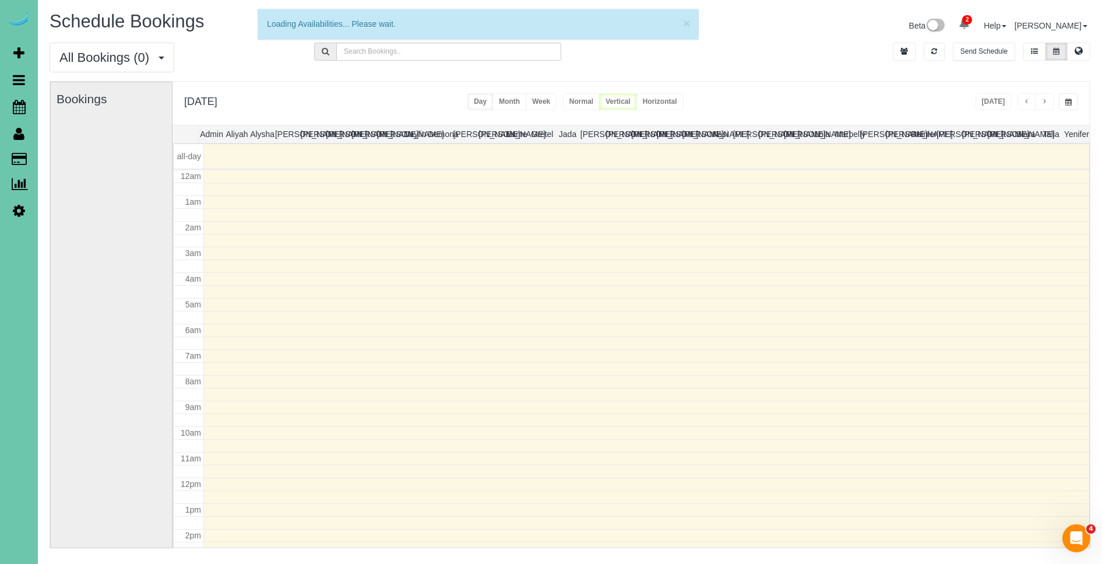
scroll to position [154, 0]
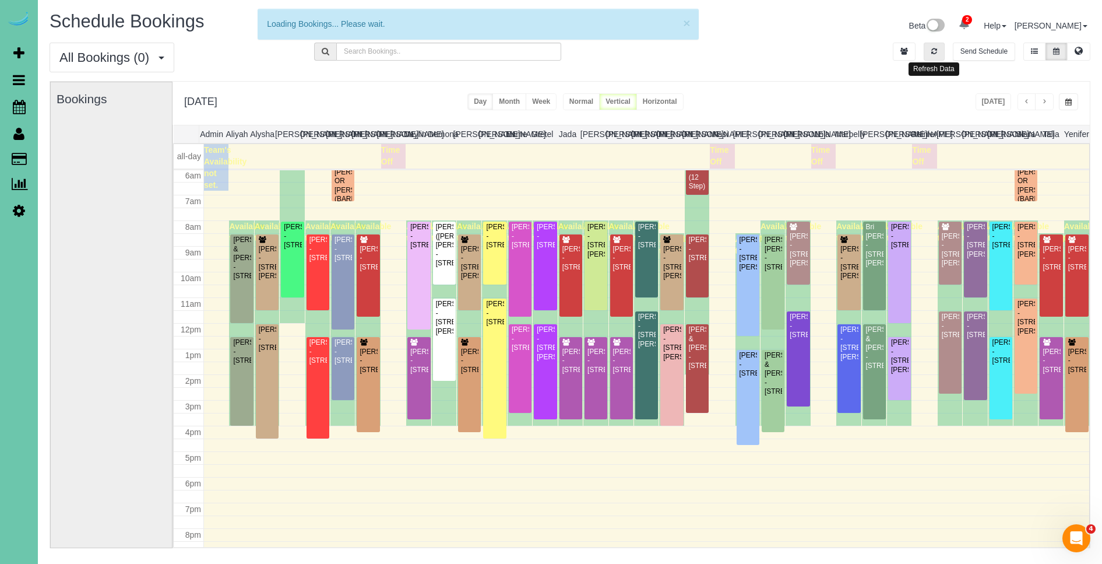
click at [934, 50] on icon "button" at bounding box center [935, 51] width 6 height 7
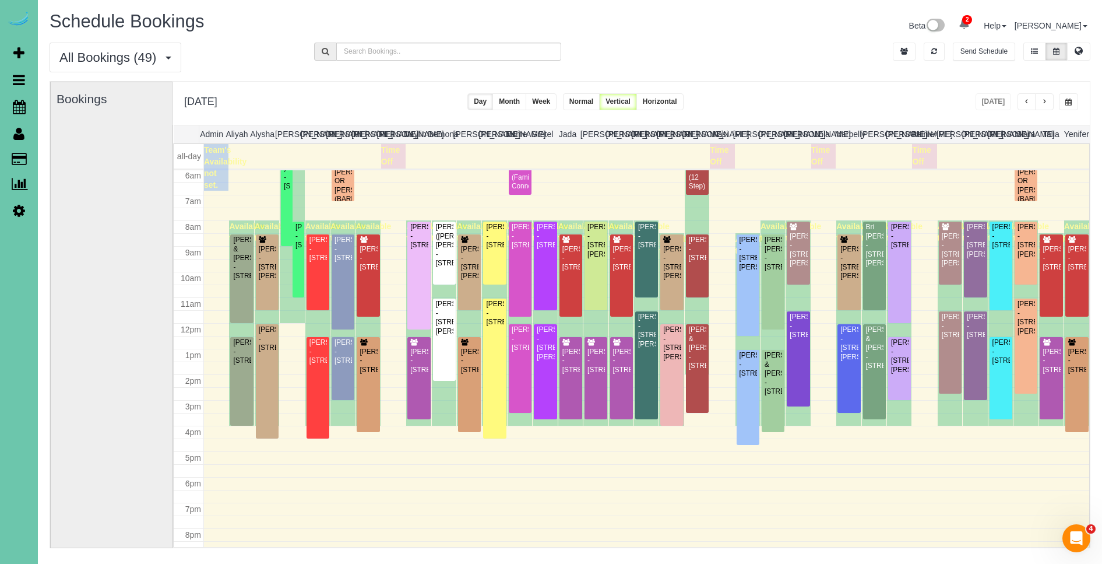
click at [1068, 101] on span "button" at bounding box center [1069, 102] width 6 height 7
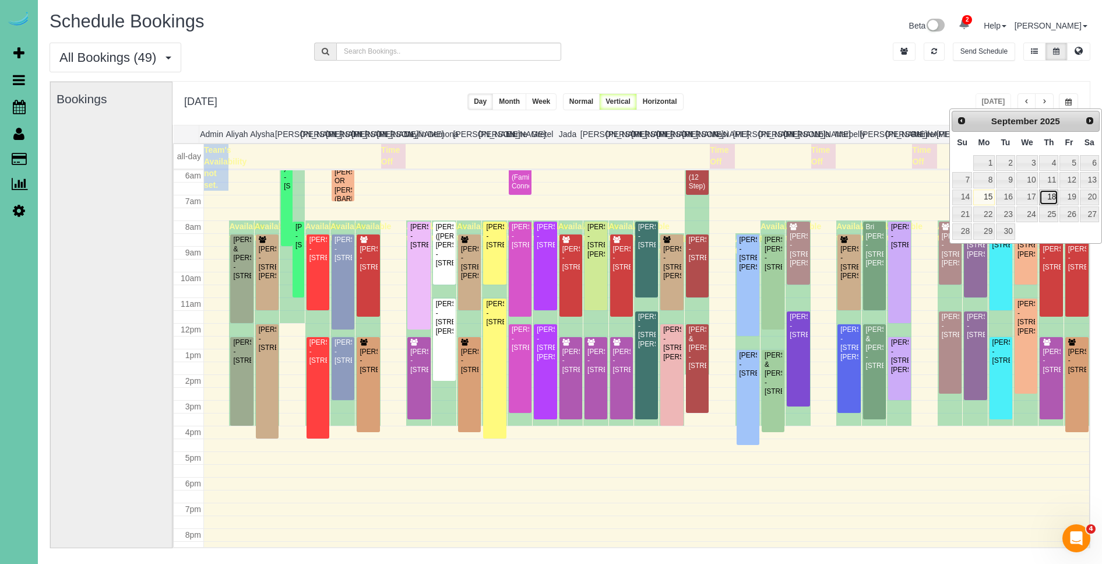
click at [1045, 195] on link "18" at bounding box center [1048, 197] width 19 height 16
type input "**********"
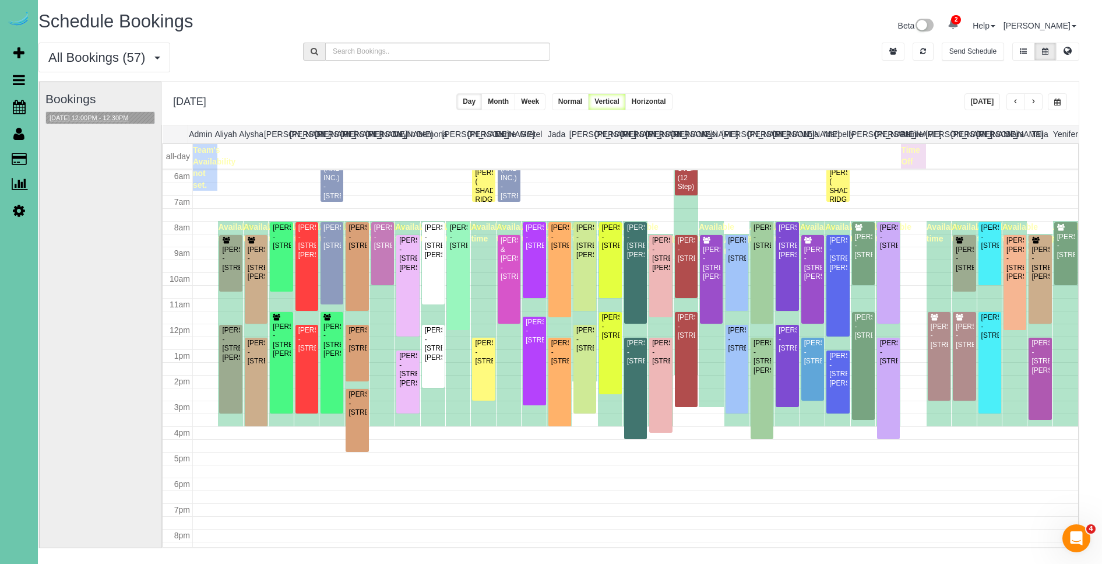
scroll to position [0, 15]
click at [109, 116] on button "09/18/2025 12:00PM - 12:30PM" at bounding box center [89, 118] width 86 height 12
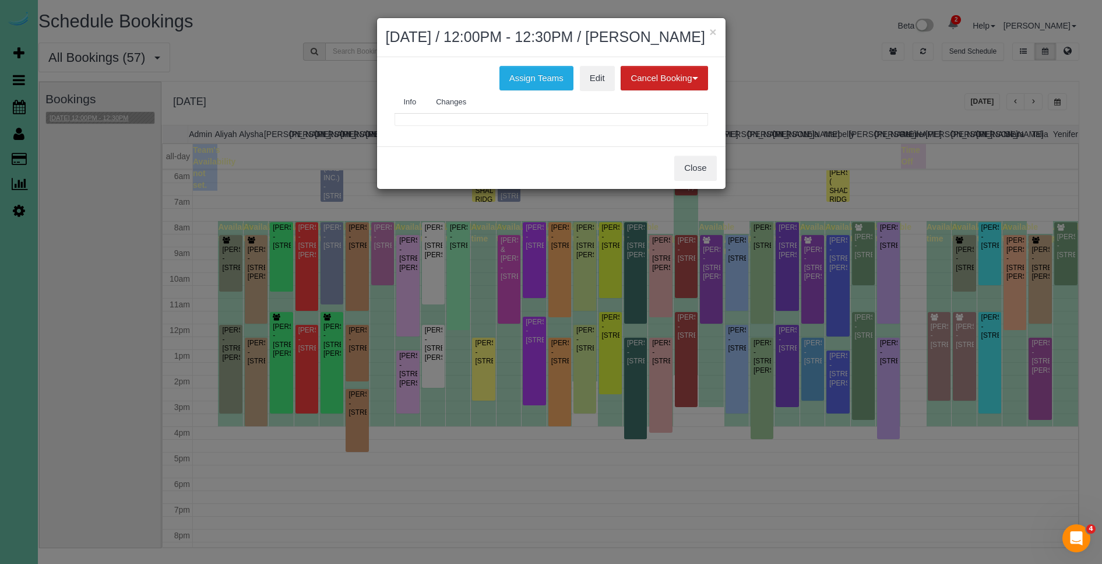
scroll to position [0, 10]
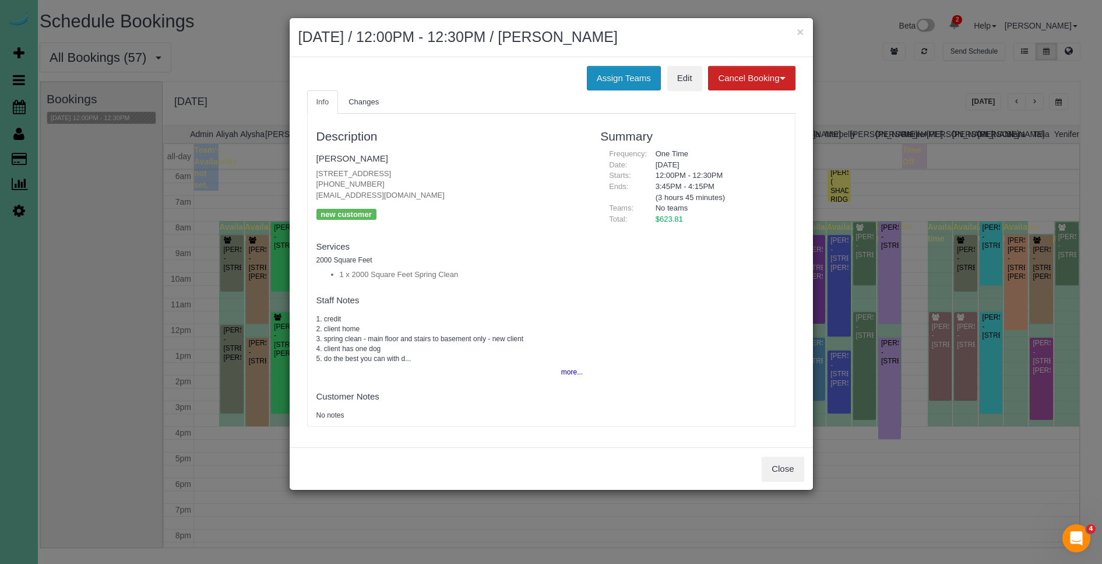
click at [619, 76] on button "Assign Teams" at bounding box center [624, 78] width 74 height 24
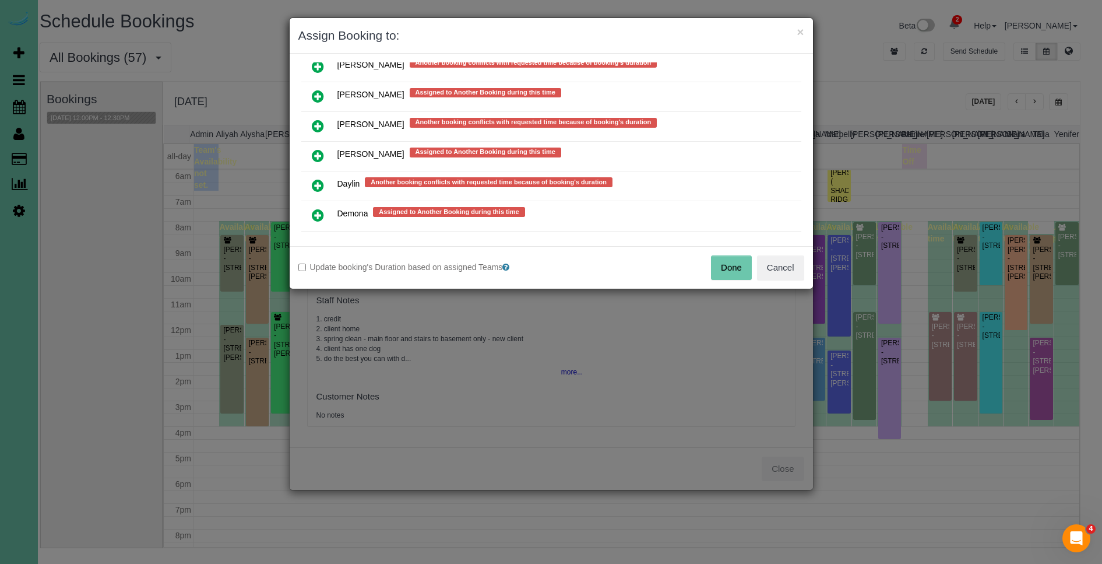
scroll to position [636, 0]
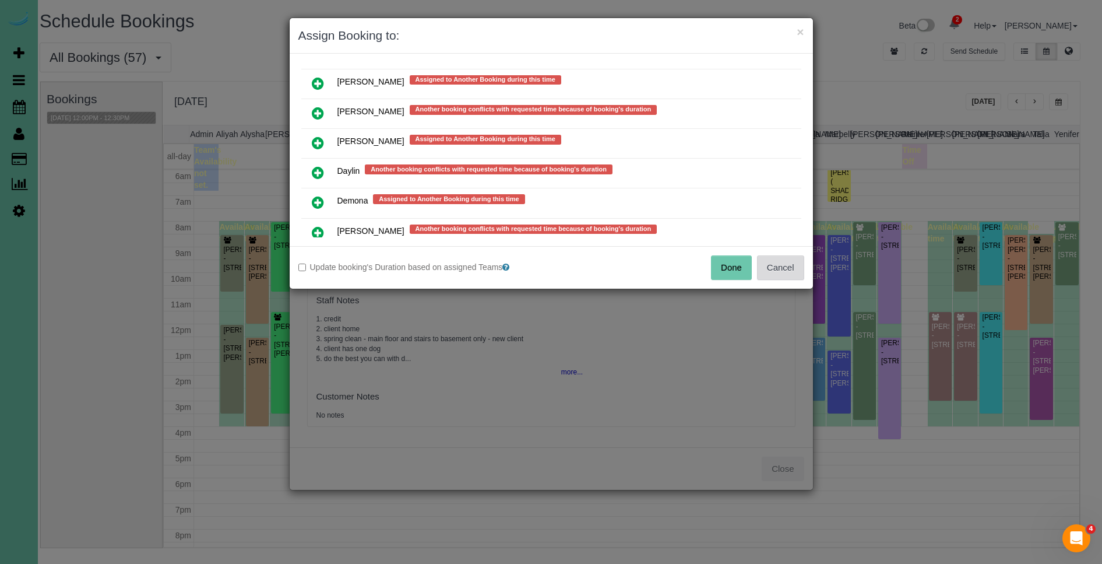
click at [774, 266] on button "Cancel" at bounding box center [780, 267] width 47 height 24
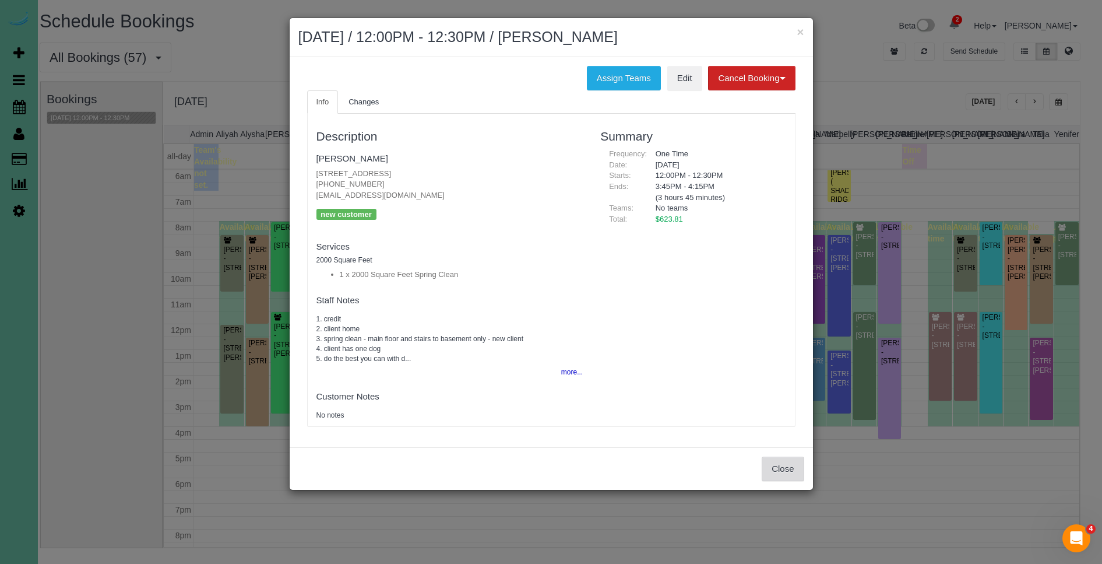
click at [784, 473] on button "Close" at bounding box center [783, 468] width 42 height 24
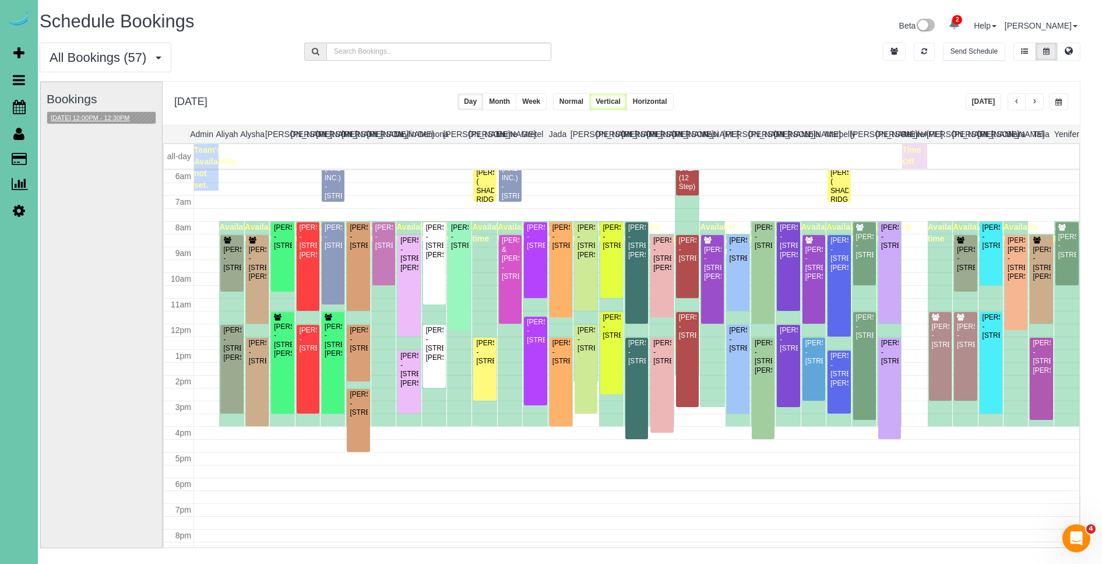
click at [89, 118] on button "09/18/2025 12:00PM - 12:30PM" at bounding box center [90, 118] width 86 height 12
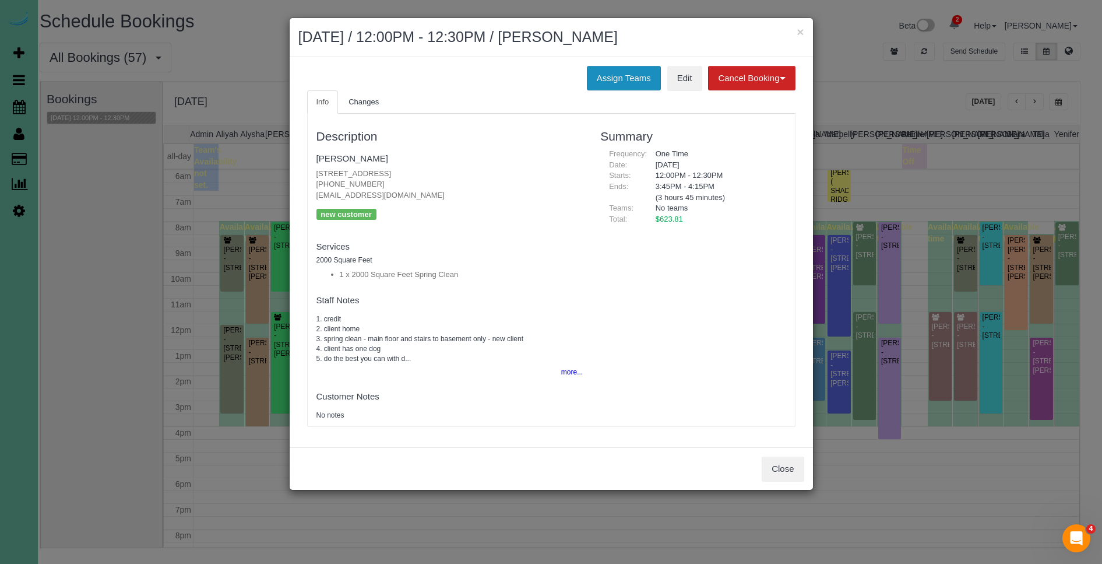
click at [601, 73] on button "Assign Teams" at bounding box center [624, 78] width 74 height 24
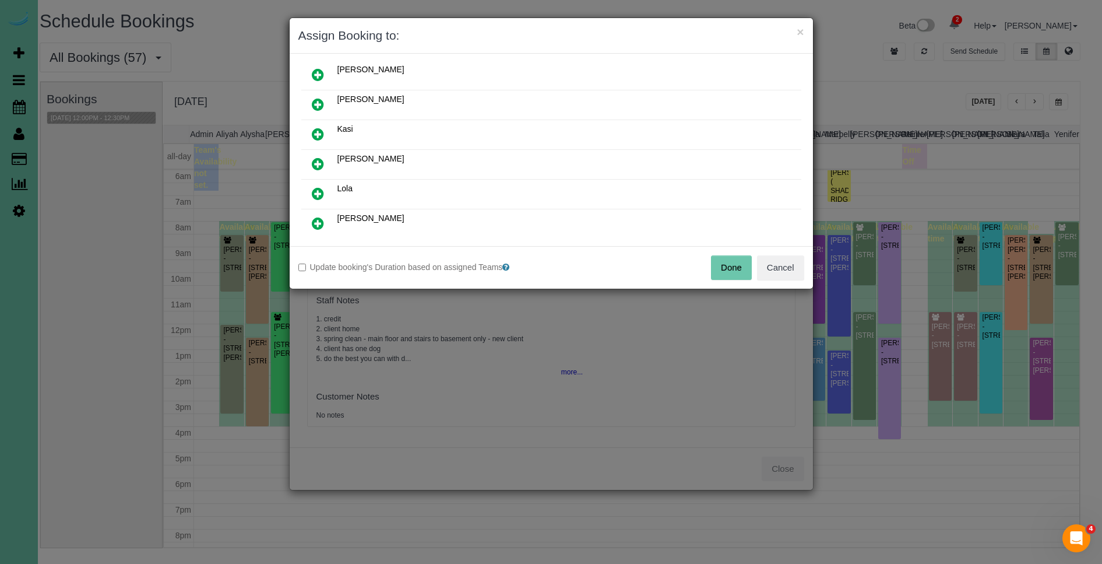
click at [314, 134] on icon at bounding box center [318, 134] width 12 height 14
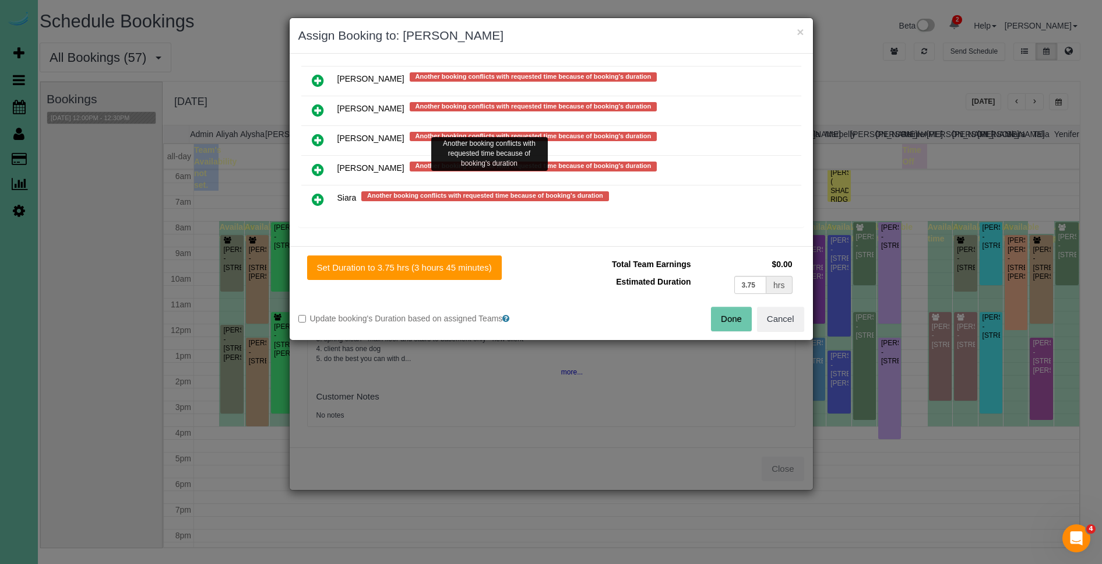
scroll to position [1027, 0]
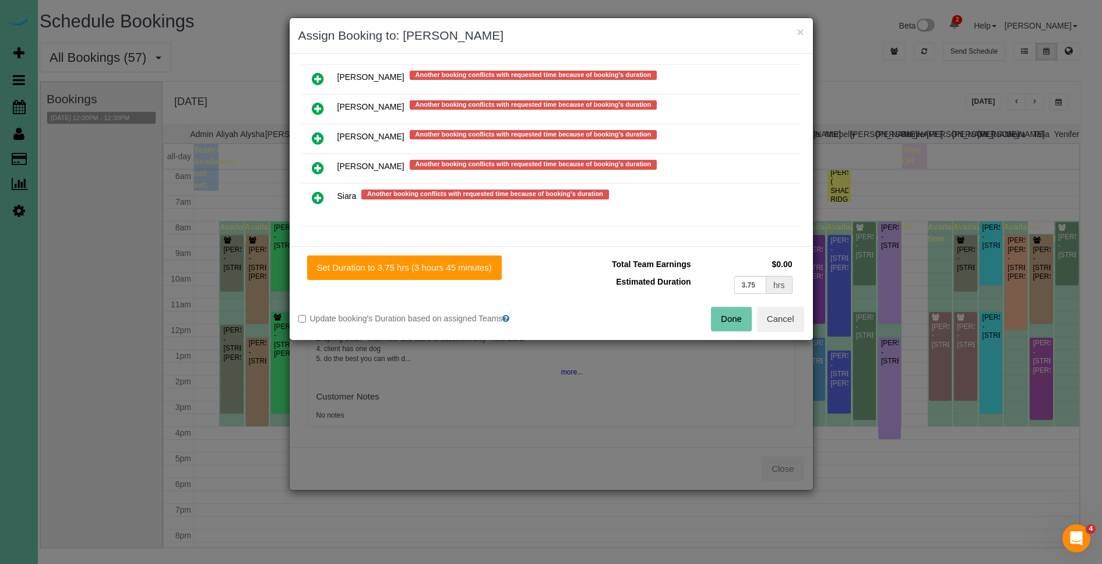
click at [318, 199] on icon at bounding box center [318, 198] width 12 height 14
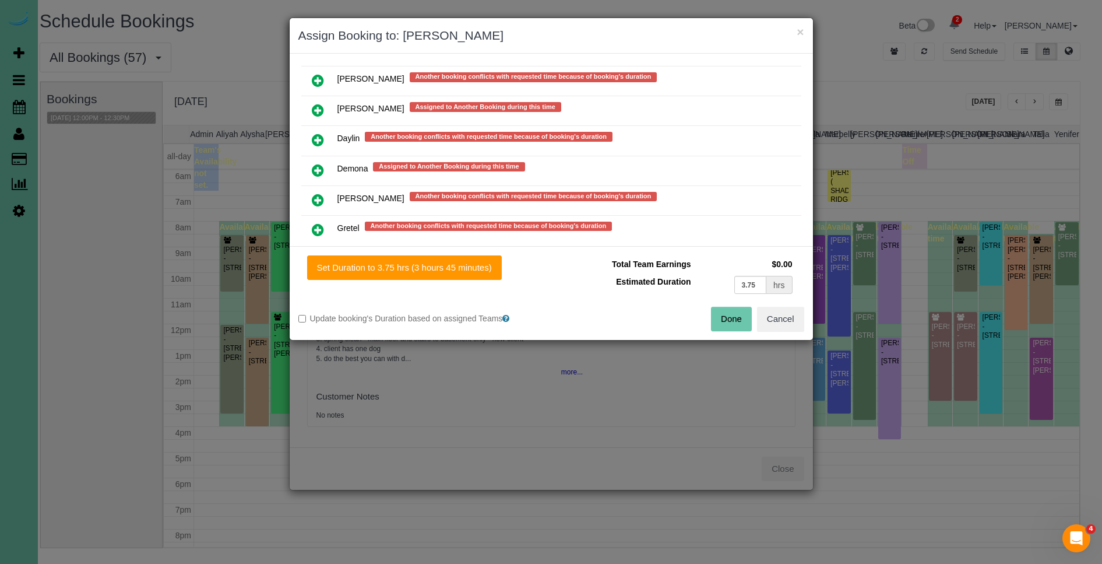
click at [318, 195] on icon at bounding box center [318, 200] width 12 height 14
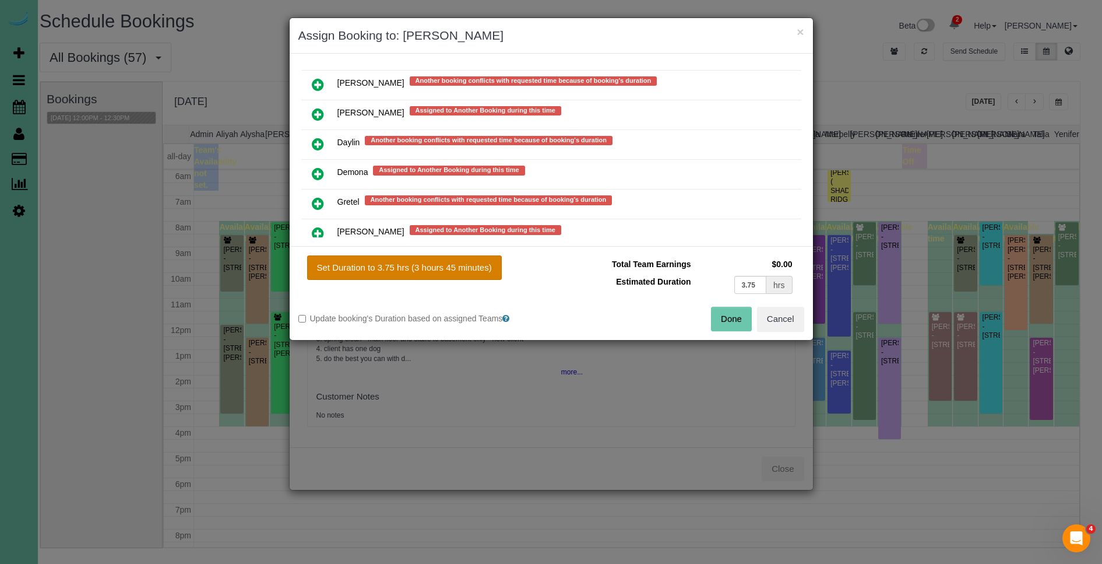
click at [473, 266] on button "Set Duration to 3.75 hrs (3 hours 45 minutes)" at bounding box center [404, 267] width 195 height 24
type input "3.75"
click at [726, 320] on button "Done" at bounding box center [731, 319] width 41 height 24
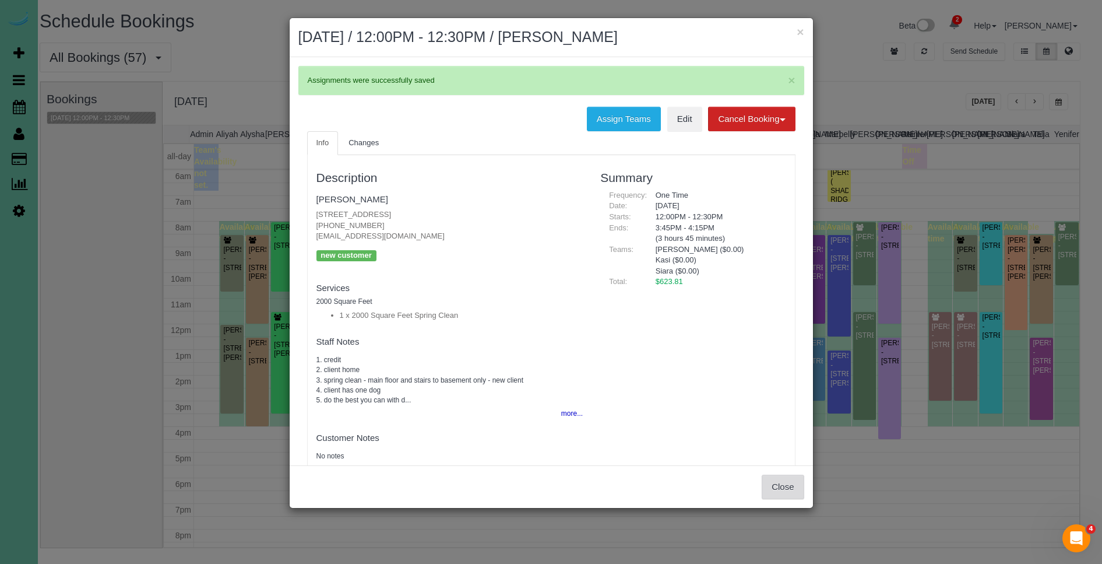
click at [793, 486] on button "Close" at bounding box center [783, 487] width 42 height 24
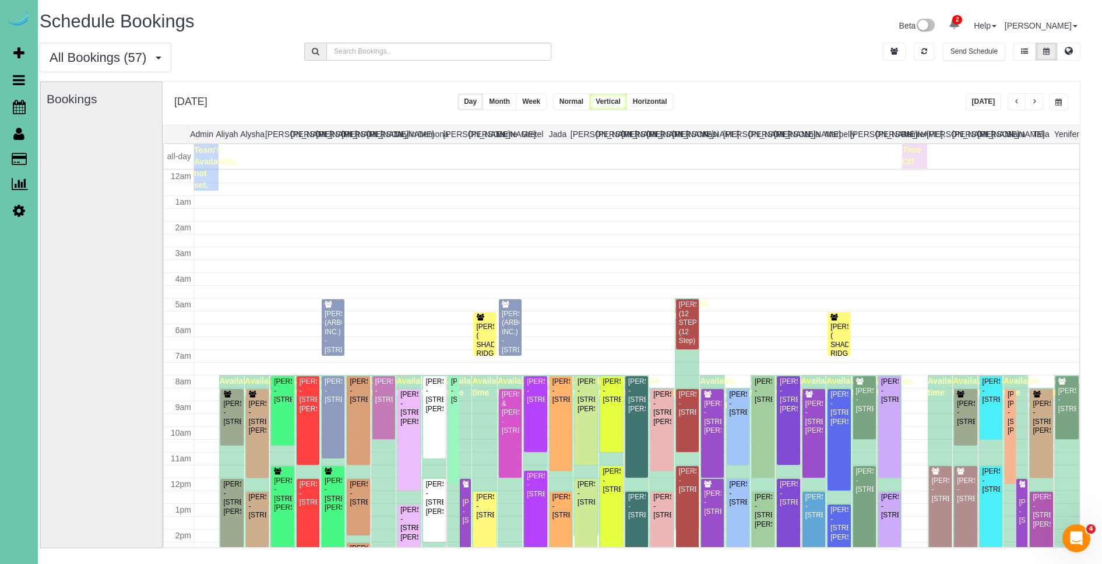
scroll to position [154, 0]
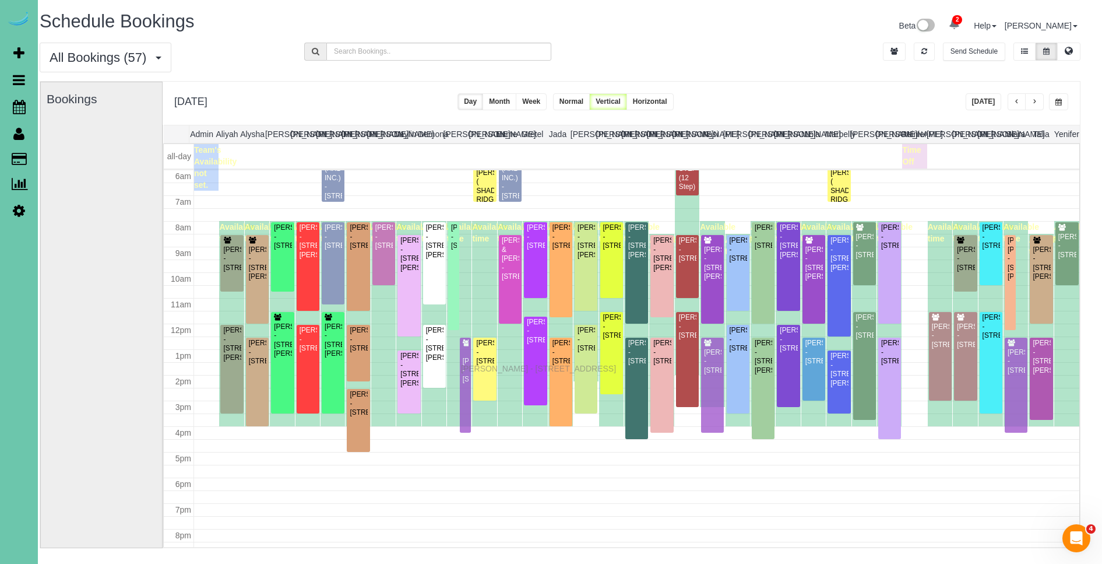
drag, startPoint x: 465, startPoint y: 359, endPoint x: 464, endPoint y: 367, distance: 7.7
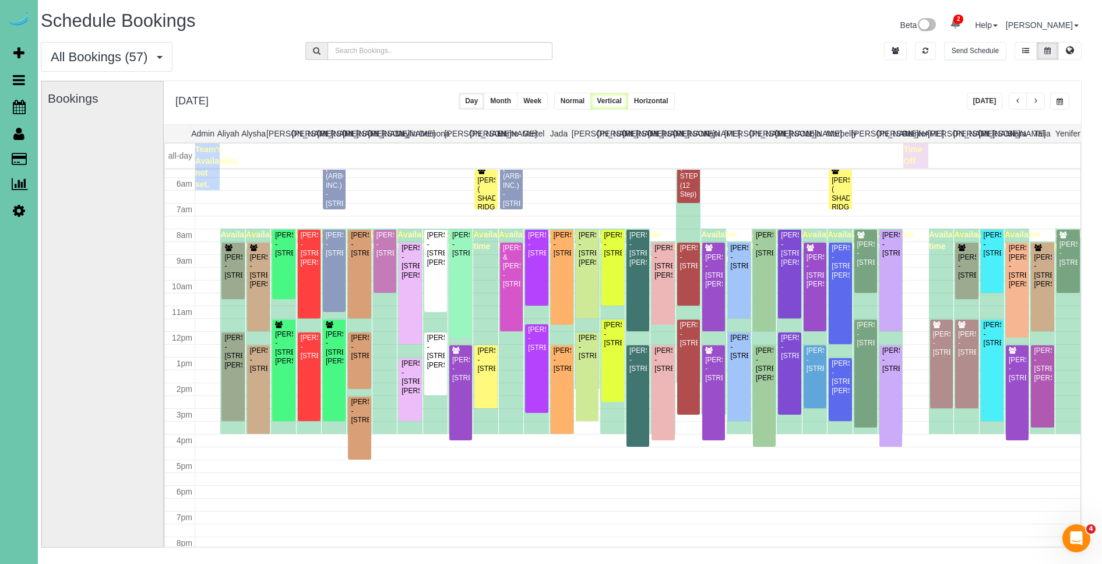
scroll to position [2, 9]
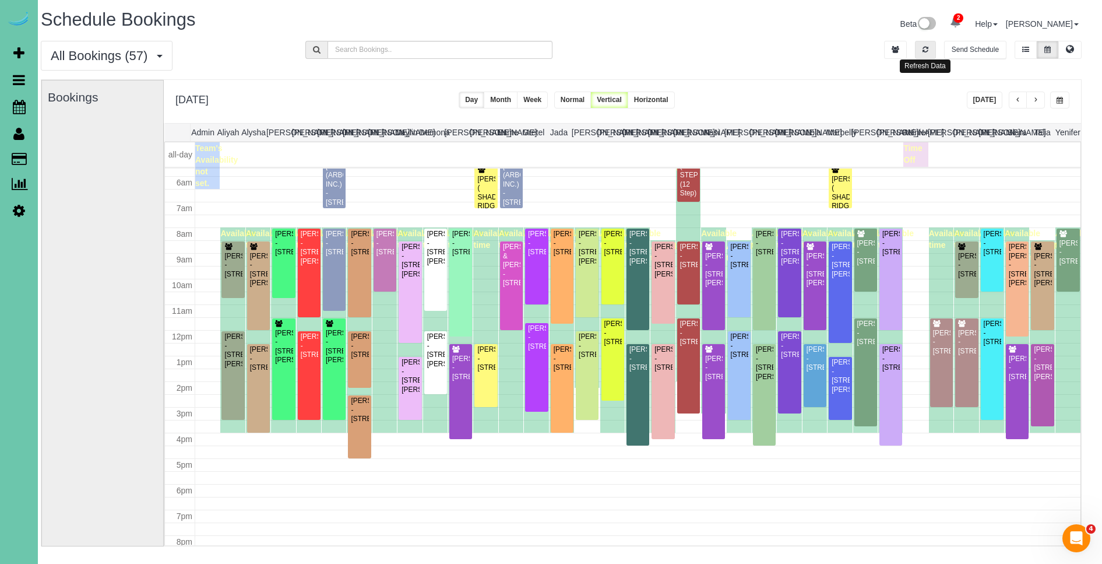
click at [934, 53] on button "button" at bounding box center [925, 50] width 21 height 18
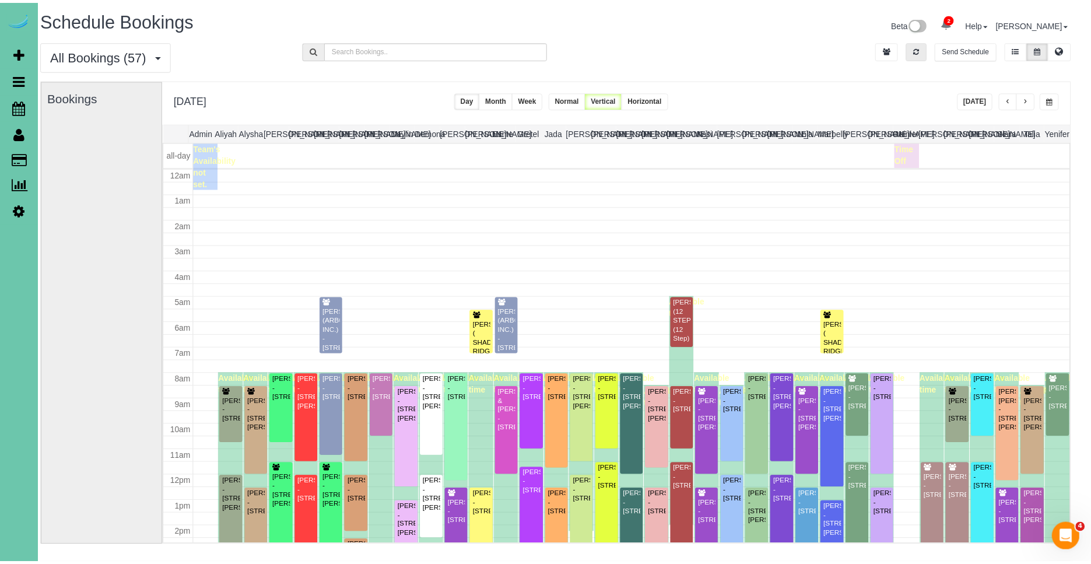
scroll to position [146, 0]
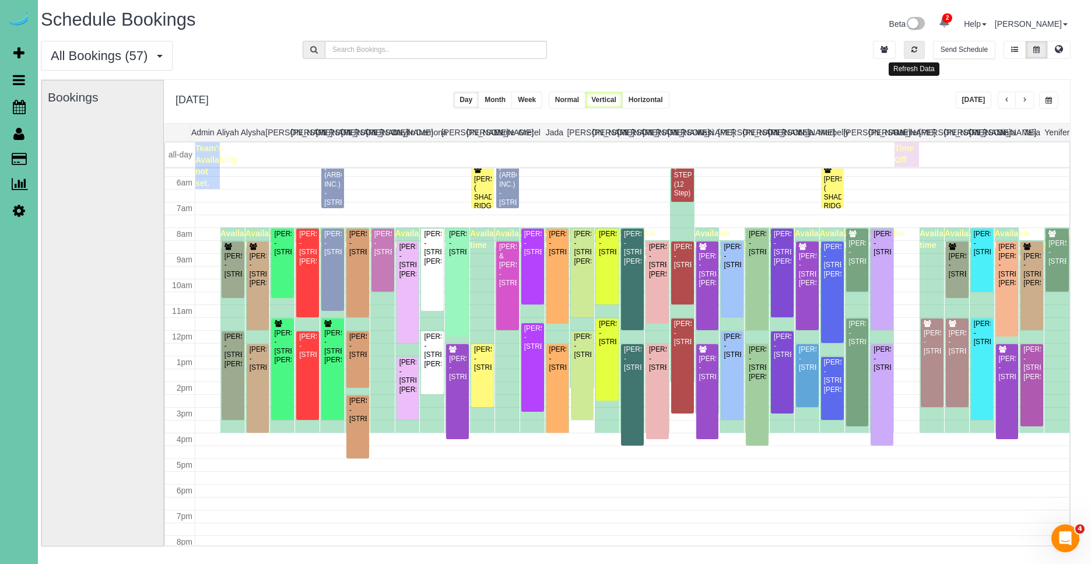
drag, startPoint x: 911, startPoint y: 48, endPoint x: 965, endPoint y: 106, distance: 79.2
click at [912, 49] on icon "button" at bounding box center [914, 49] width 6 height 7
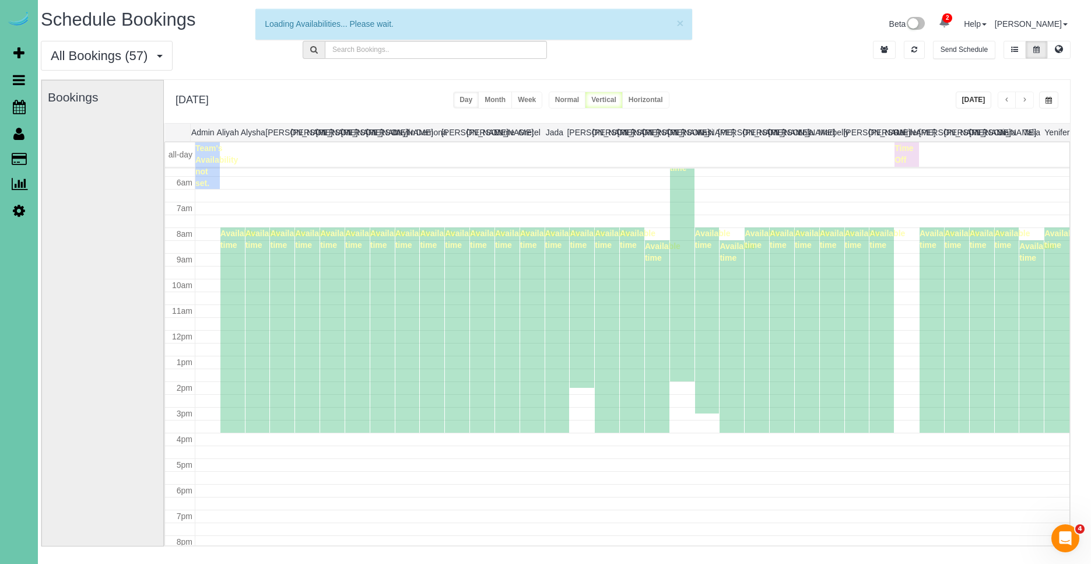
click at [967, 99] on button "[DATE]" at bounding box center [973, 100] width 36 height 17
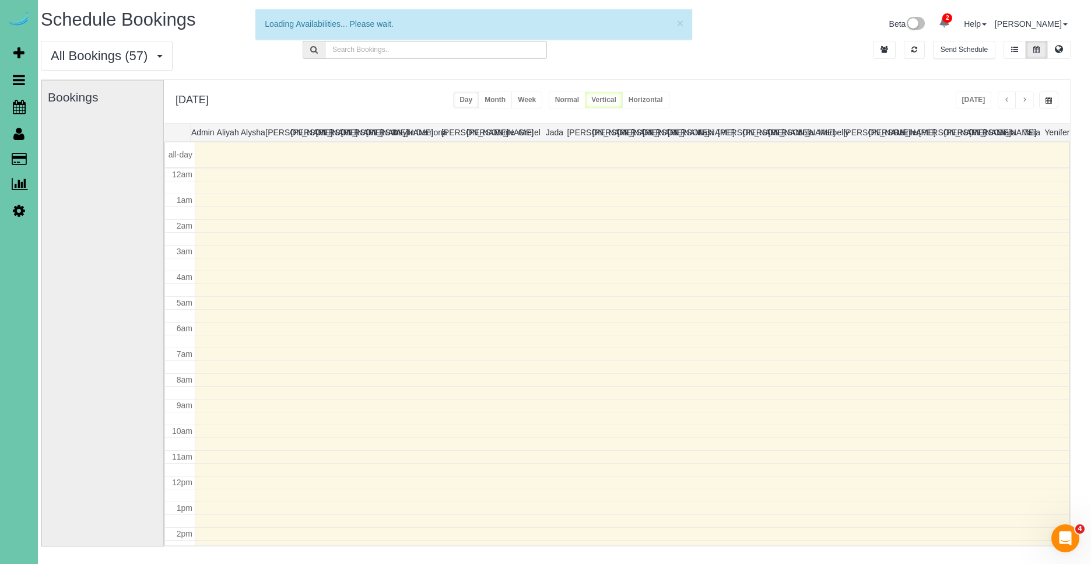
scroll to position [154, 0]
drag, startPoint x: 908, startPoint y: 48, endPoint x: 959, endPoint y: 98, distance: 71.7
click at [908, 48] on button "button" at bounding box center [914, 50] width 21 height 18
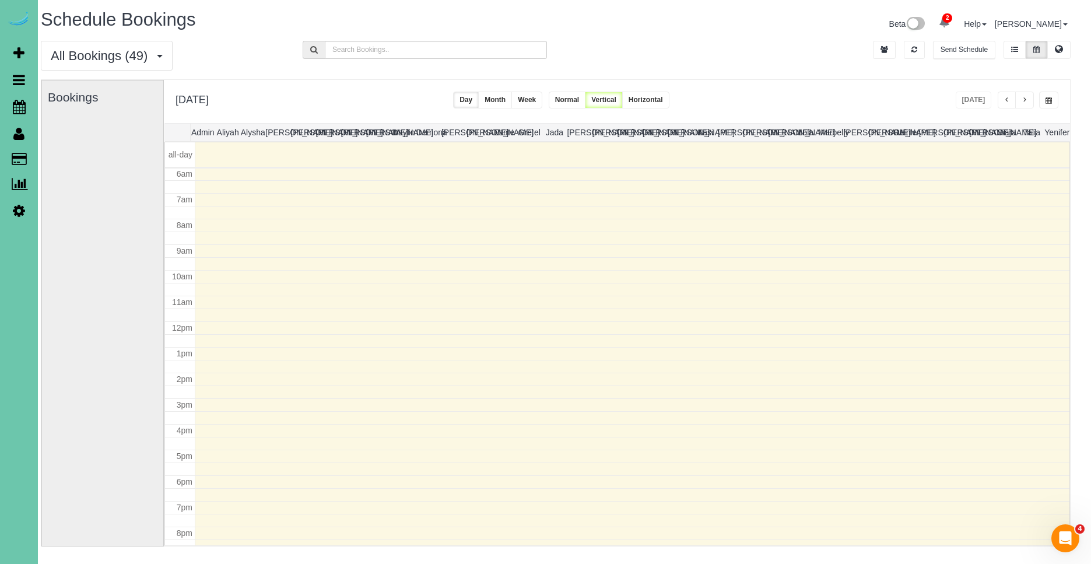
drag, startPoint x: 905, startPoint y: 75, endPoint x: 896, endPoint y: 78, distance: 9.1
click at [905, 75] on div "All Bookings (49) All Bookings Unassigned Bookings Recurring Bookings New Custo…" at bounding box center [555, 60] width 1047 height 38
click at [912, 57] on button "button" at bounding box center [914, 50] width 21 height 18
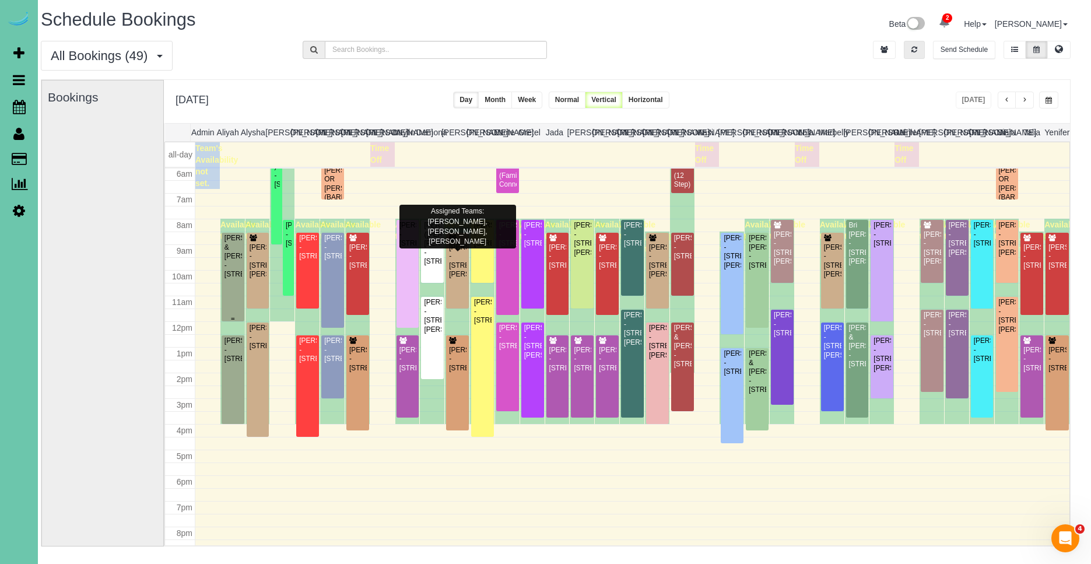
scroll to position [155, 0]
click at [257, 273] on div "Maggie Colwell - 15706 Emiline St, Omaha, NE 68136" at bounding box center [258, 261] width 18 height 36
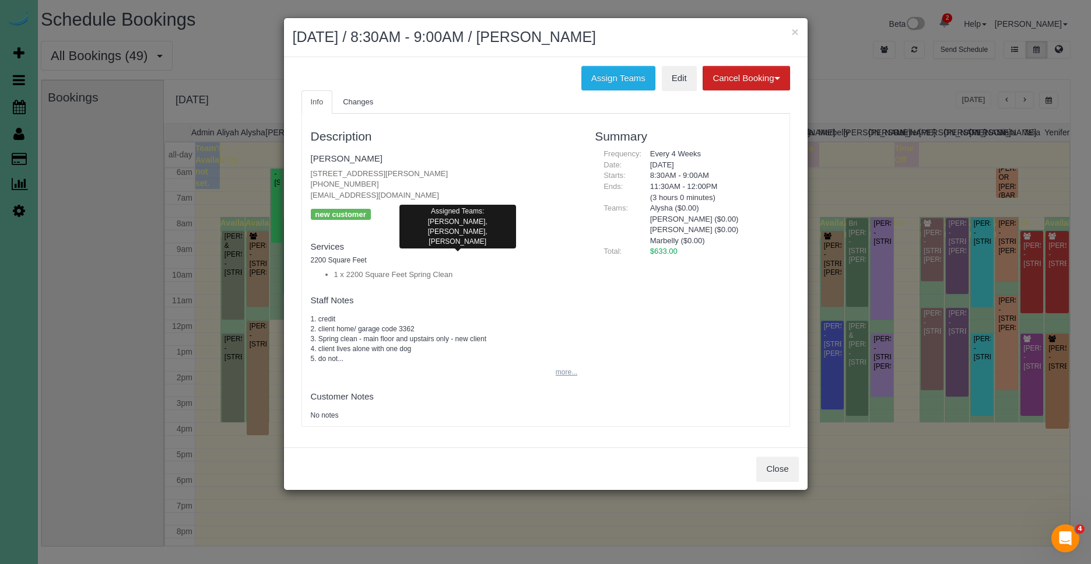
click at [567, 374] on button "more..." at bounding box center [563, 372] width 29 height 17
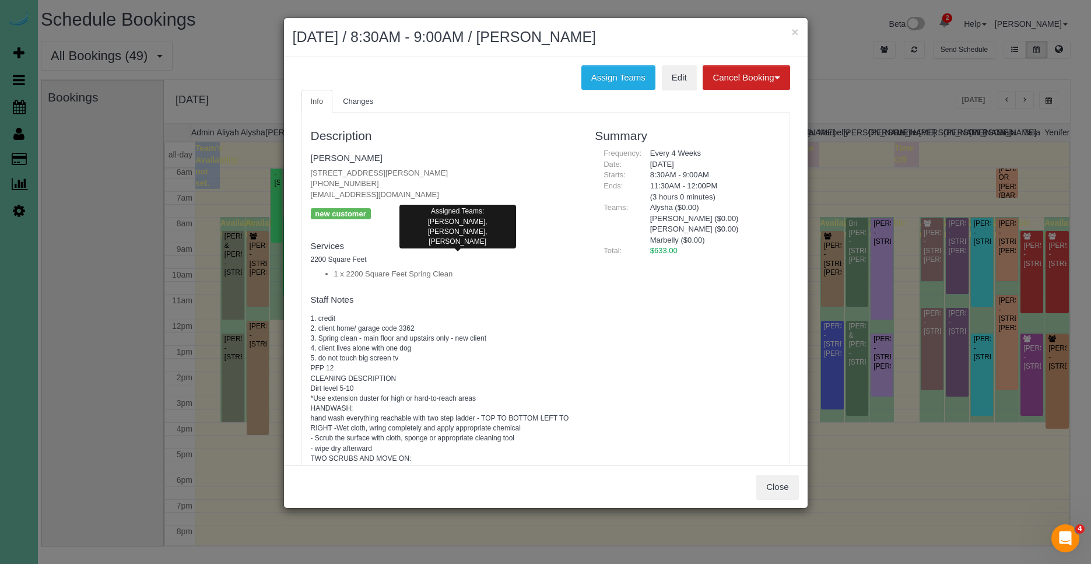
scroll to position [5, 0]
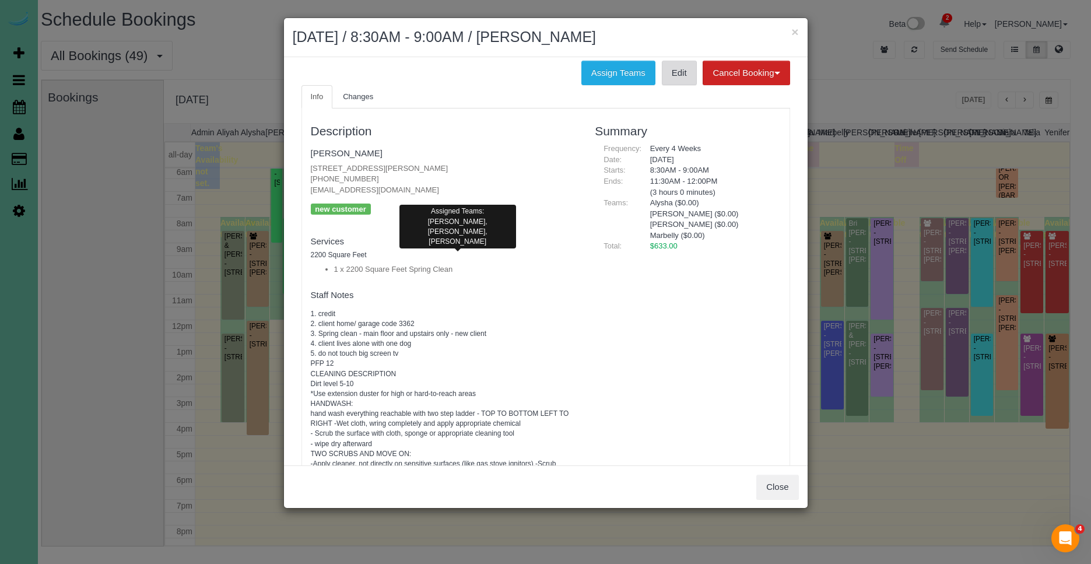
click at [674, 78] on link "Edit" at bounding box center [679, 73] width 35 height 24
click at [351, 150] on link "Maggie Colwell" at bounding box center [347, 153] width 72 height 10
click at [361, 96] on span "Changes" at bounding box center [358, 96] width 30 height 9
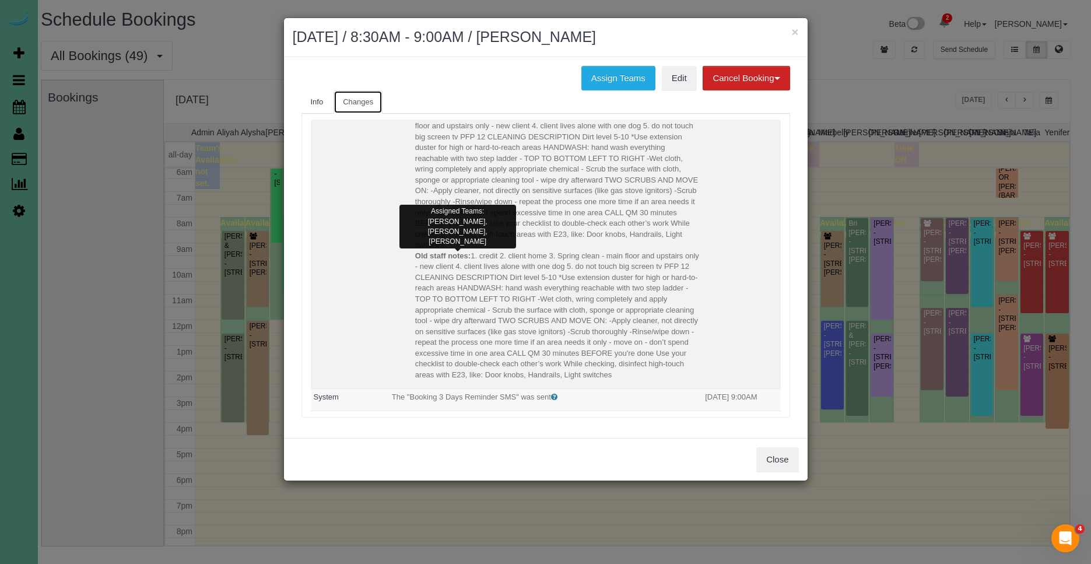
scroll to position [0, 0]
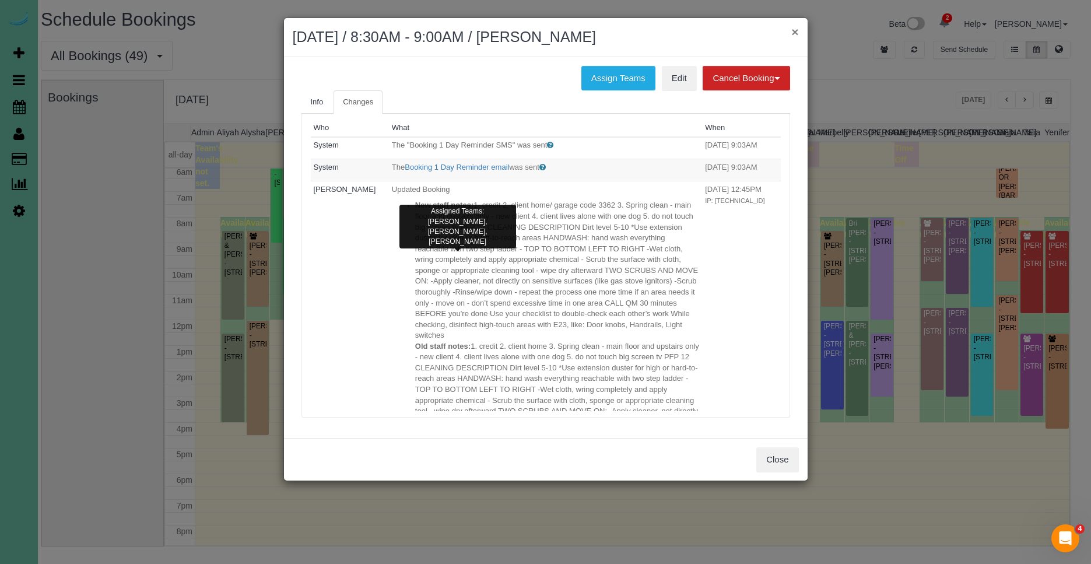
click at [795, 30] on button "×" at bounding box center [794, 32] width 7 height 12
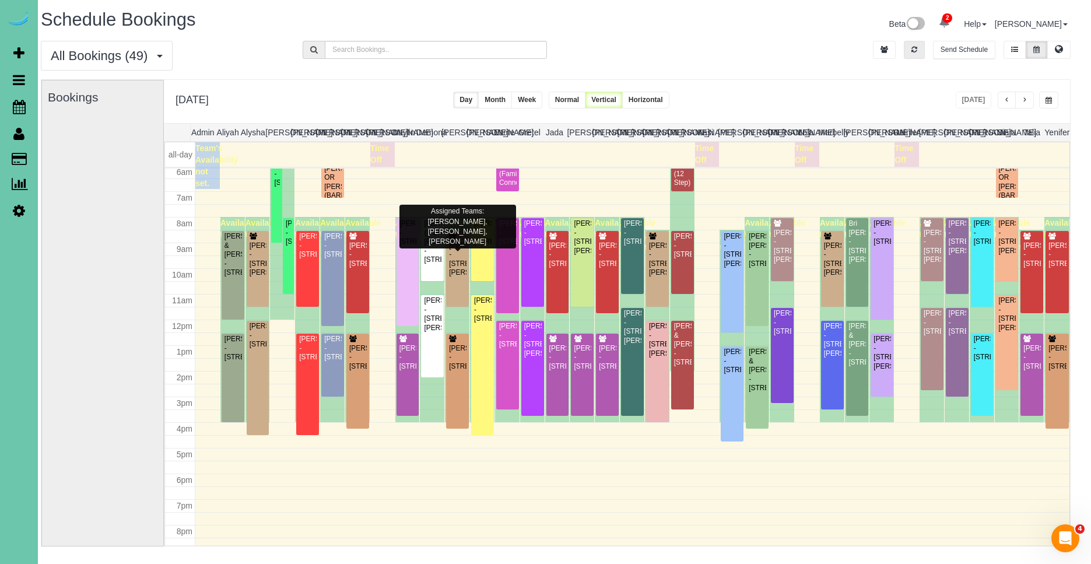
click at [492, 175] on td at bounding box center [644, 165] width 849 height 47
click at [255, 259] on div "Maggie Colwell - 15706 Emiline St, Omaha, NE 68136" at bounding box center [258, 259] width 18 height 36
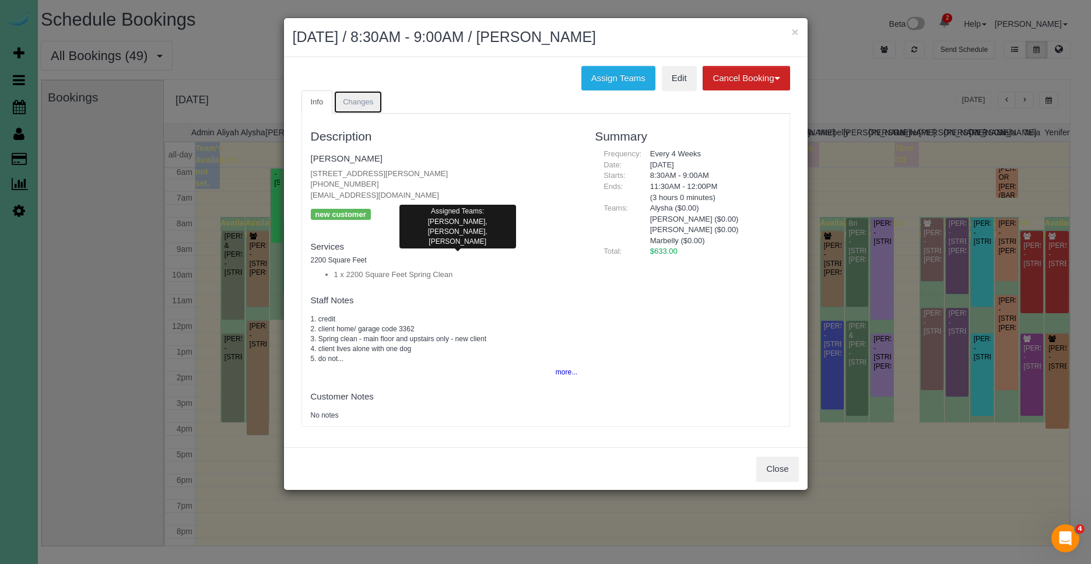
click at [373, 92] on link "Changes" at bounding box center [357, 102] width 49 height 24
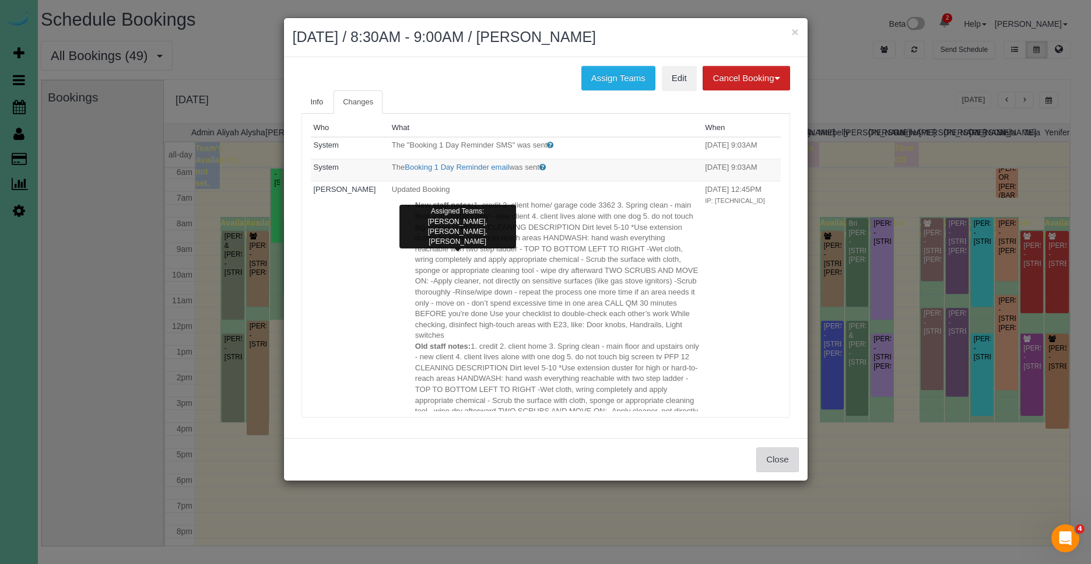
drag, startPoint x: 766, startPoint y: 463, endPoint x: 774, endPoint y: 445, distance: 20.4
click at [767, 463] on button "Close" at bounding box center [777, 459] width 42 height 24
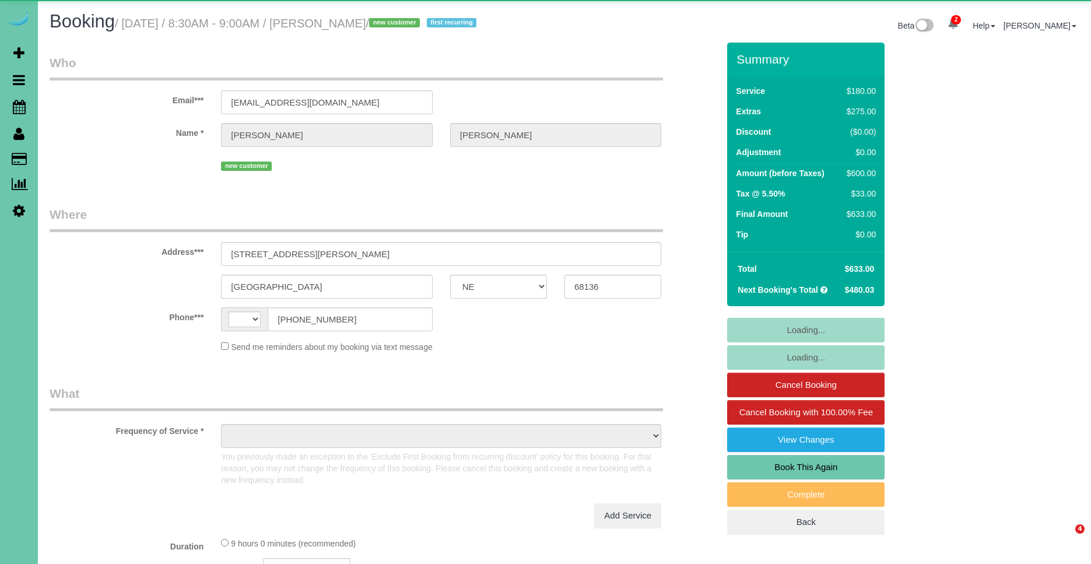
select select "NE"
select select "string:[GEOGRAPHIC_DATA]"
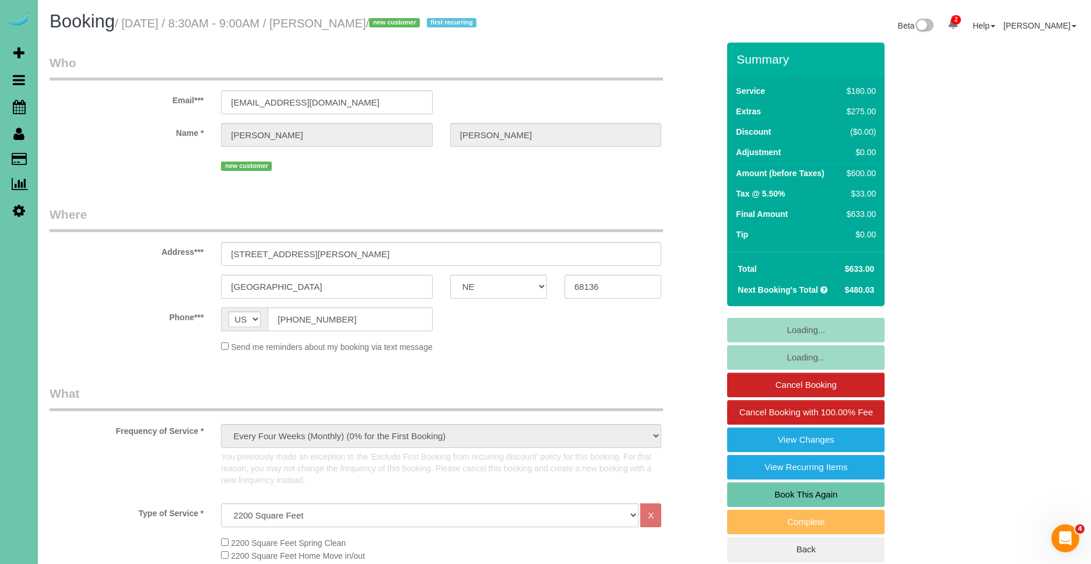
select select "object:962"
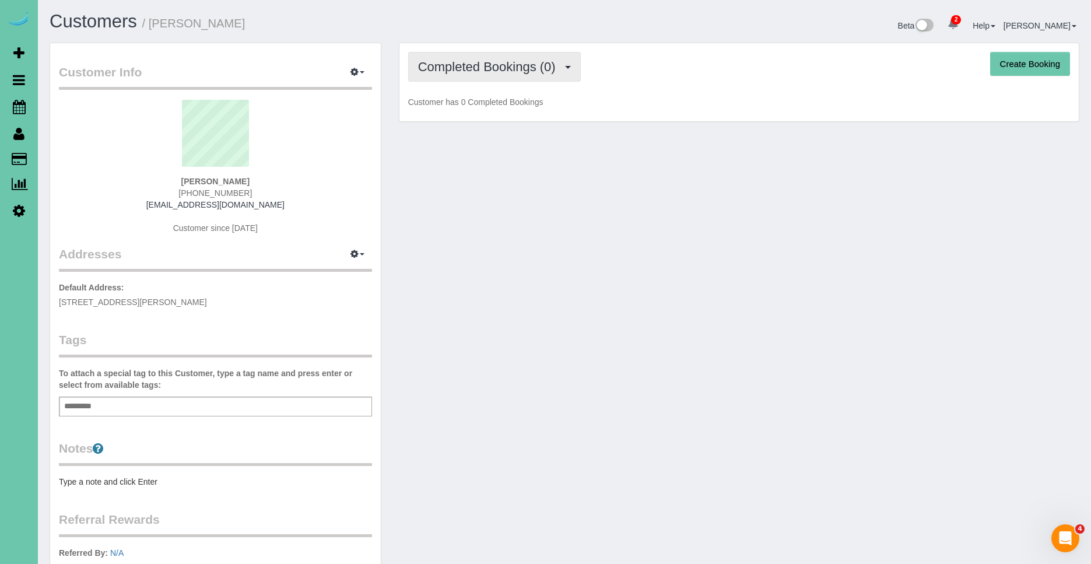
click at [476, 69] on span "Completed Bookings (0)" at bounding box center [489, 66] width 143 height 15
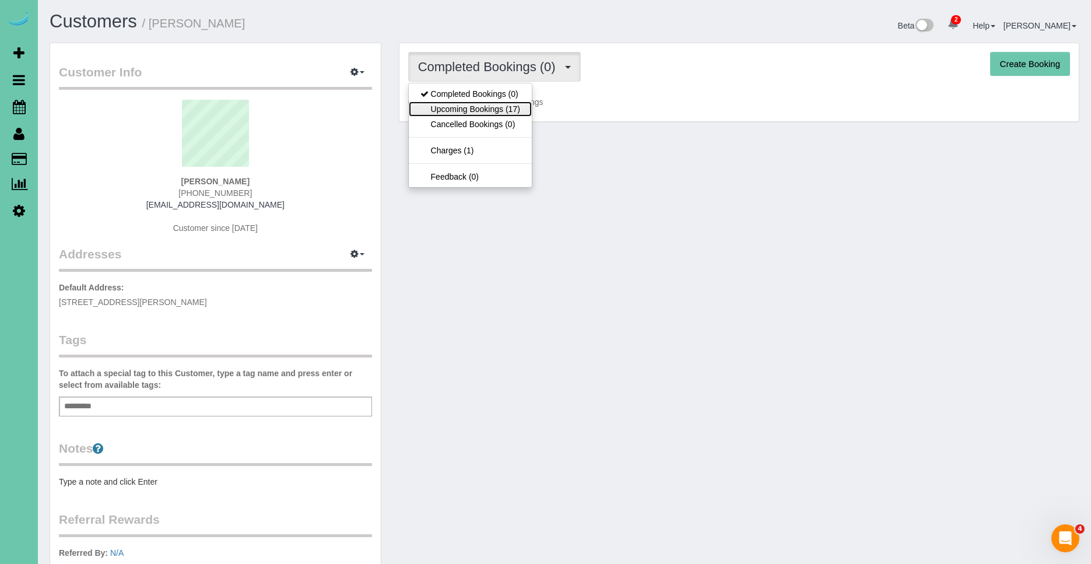
click at [497, 110] on link "Upcoming Bookings (17)" at bounding box center [470, 108] width 123 height 15
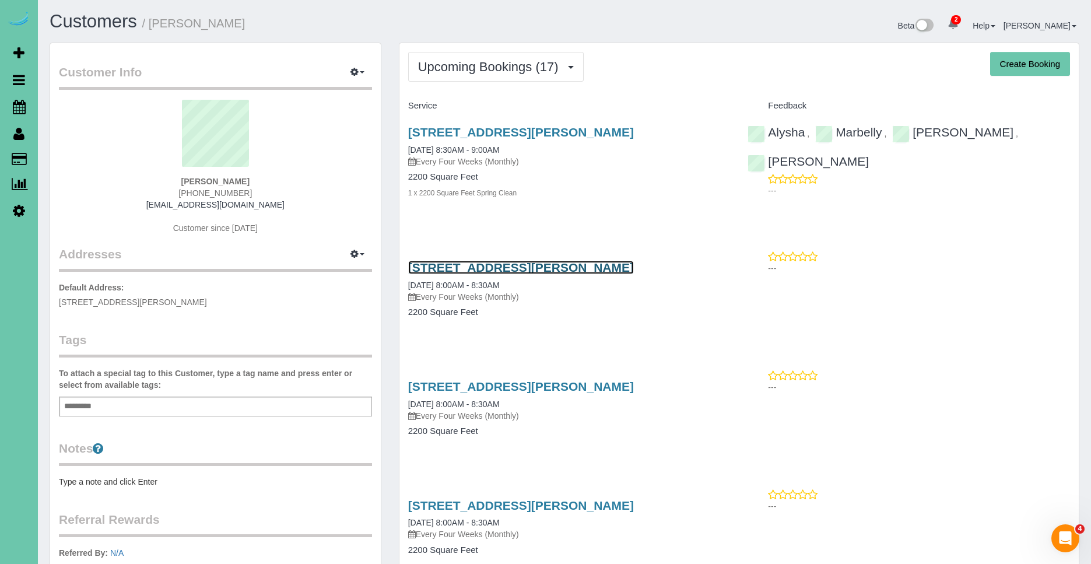
click at [575, 262] on link "[STREET_ADDRESS][PERSON_NAME]" at bounding box center [521, 267] width 226 height 13
click at [564, 266] on link "15706 Emiline St, Omaha, NE 68136" at bounding box center [521, 267] width 226 height 13
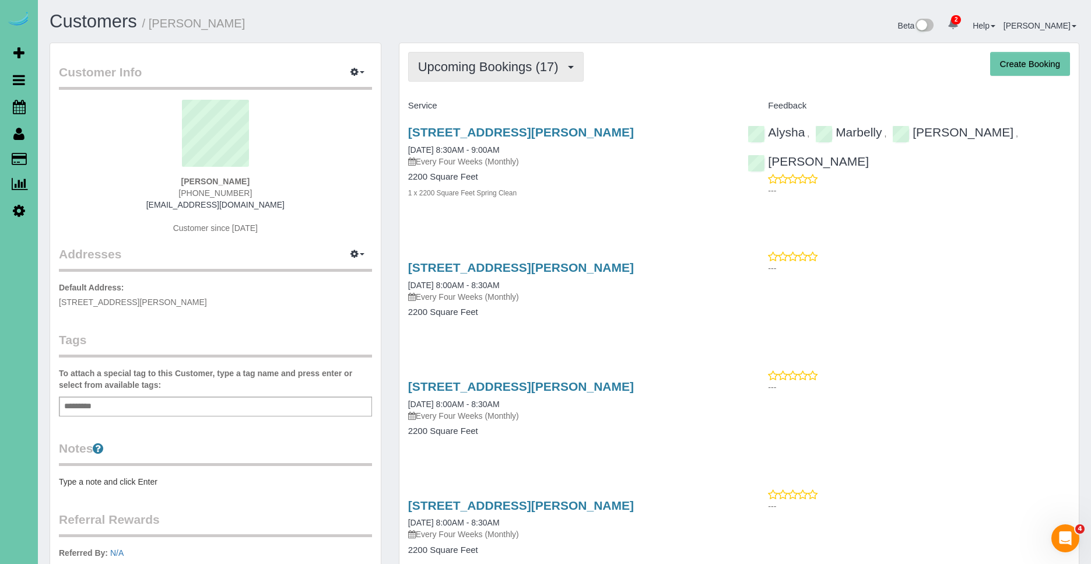
click at [507, 72] on span "Upcoming Bookings (17)" at bounding box center [491, 66] width 146 height 15
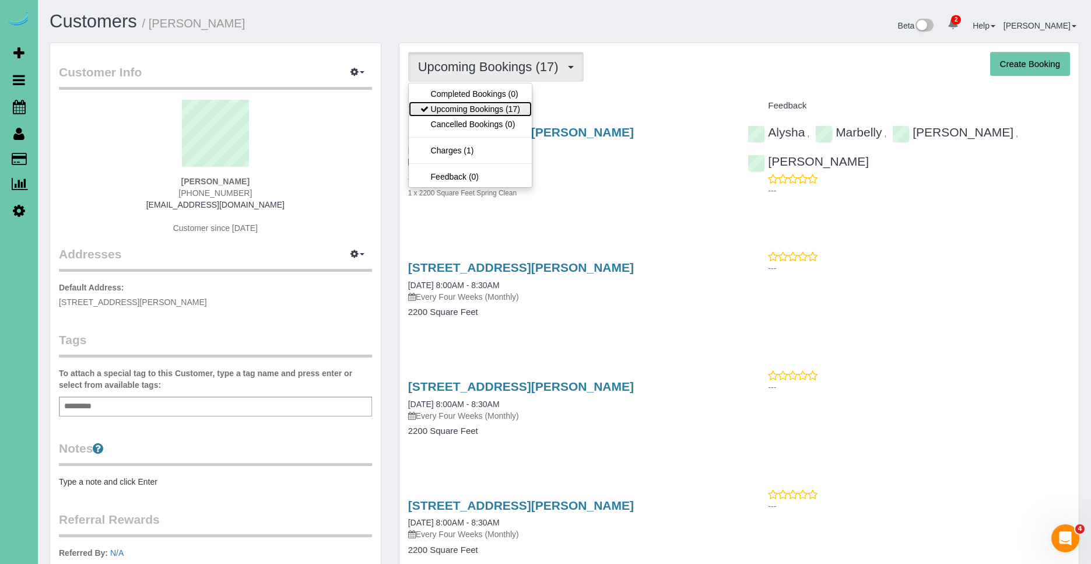
click at [503, 106] on link "Upcoming Bookings (17)" at bounding box center [470, 108] width 123 height 15
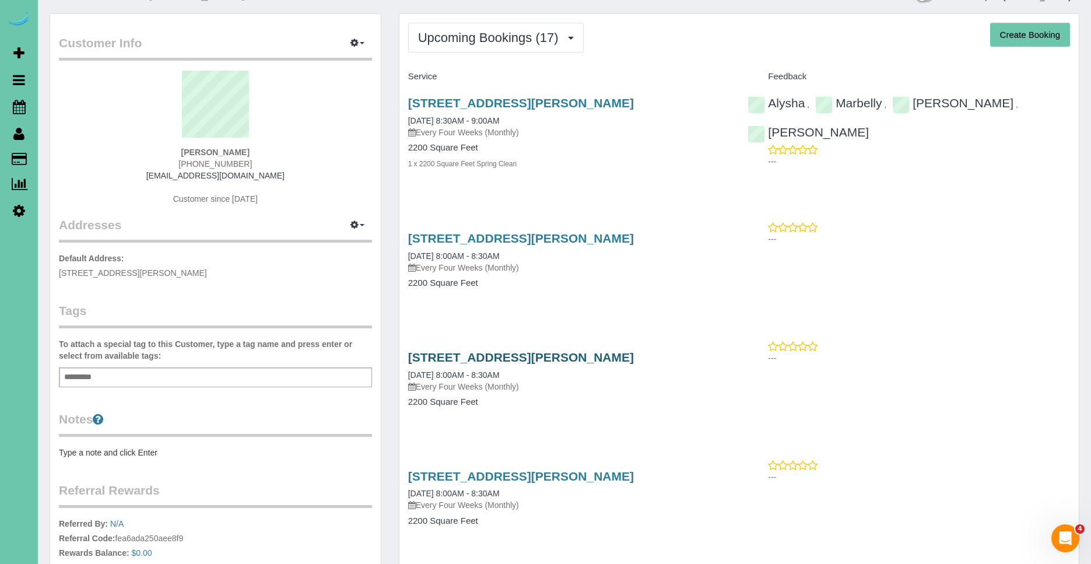
scroll to position [44, 0]
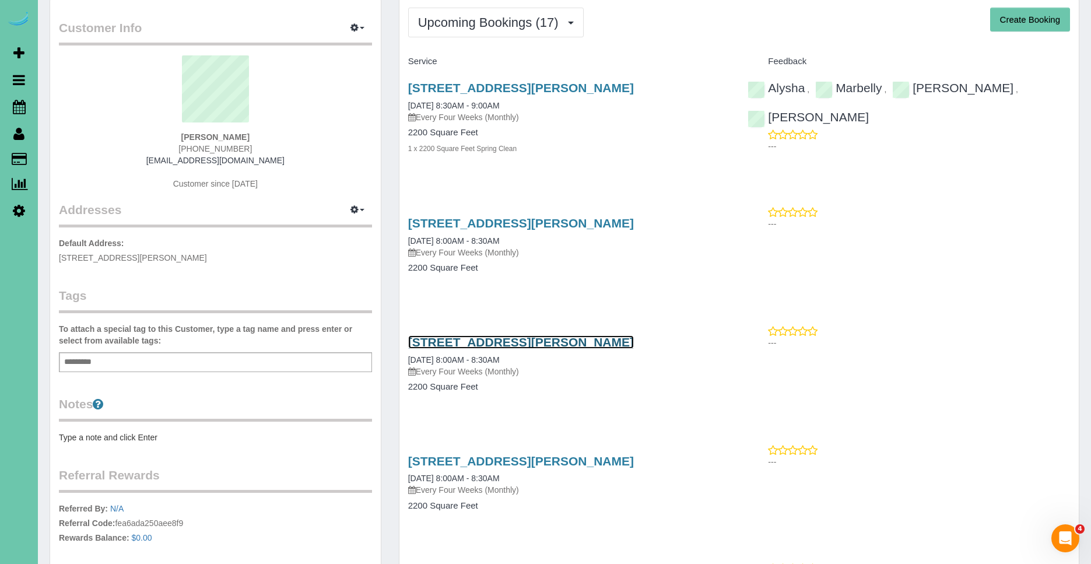
click at [554, 335] on link "15706 Emiline St, Omaha, NE 68136" at bounding box center [521, 341] width 226 height 13
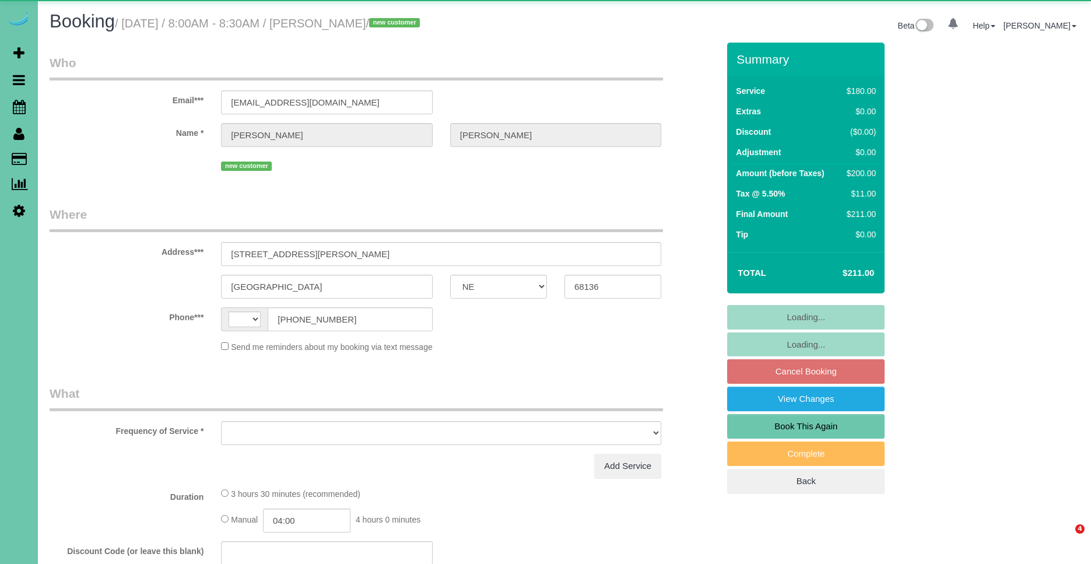
select select "NE"
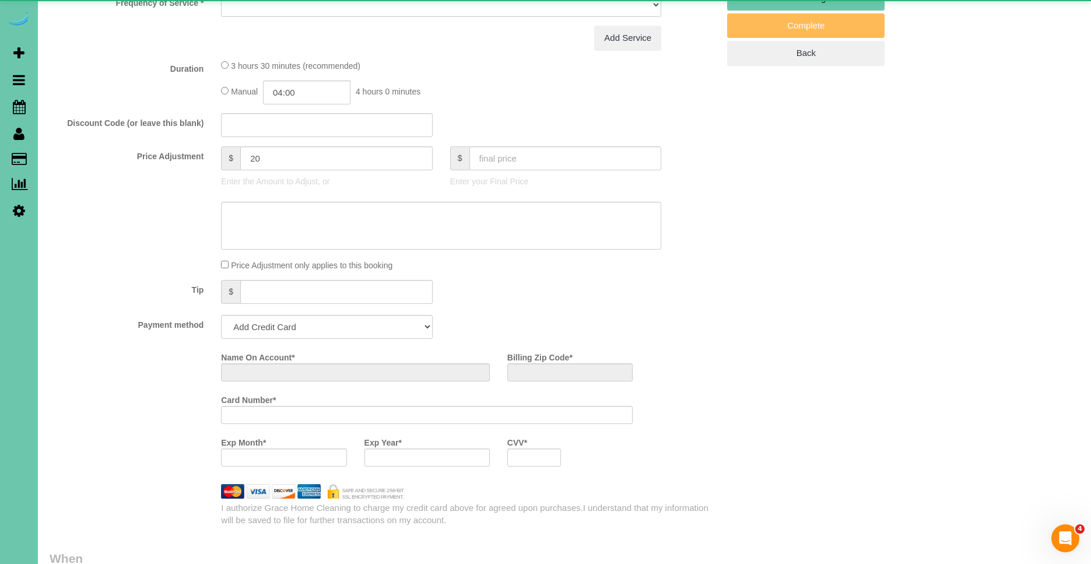
select select "string:[GEOGRAPHIC_DATA]"
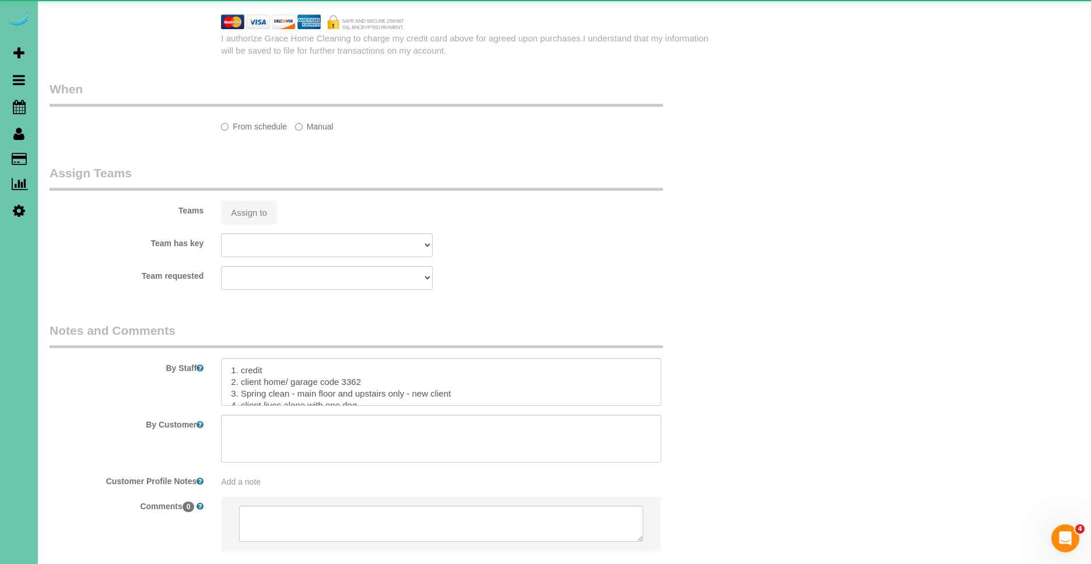
select select "object:638"
select select "string:fspay-2270795a-5dcd-4ee7-a148-bf3166f21695"
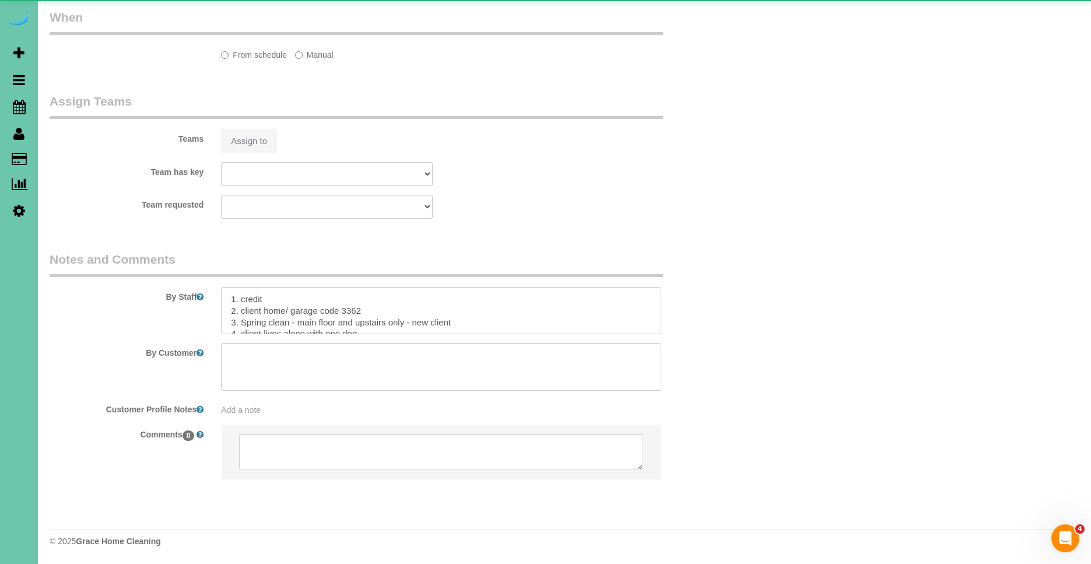
select select "object:671"
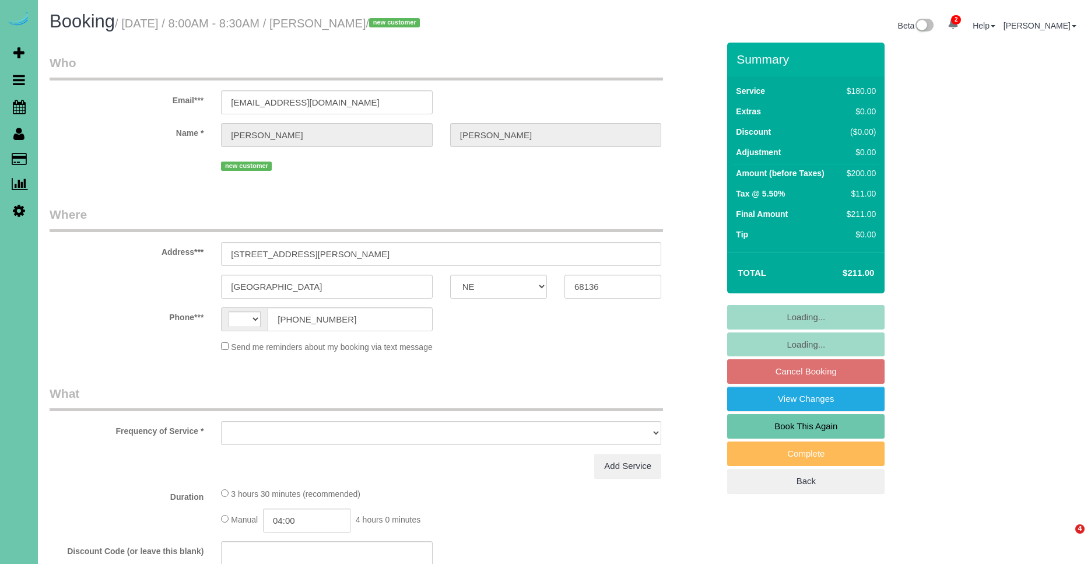
select select "NE"
select select "string:[GEOGRAPHIC_DATA]"
select select "object:391"
select select "string:fspay-2270795a-5dcd-4ee7-a148-bf3166f21695"
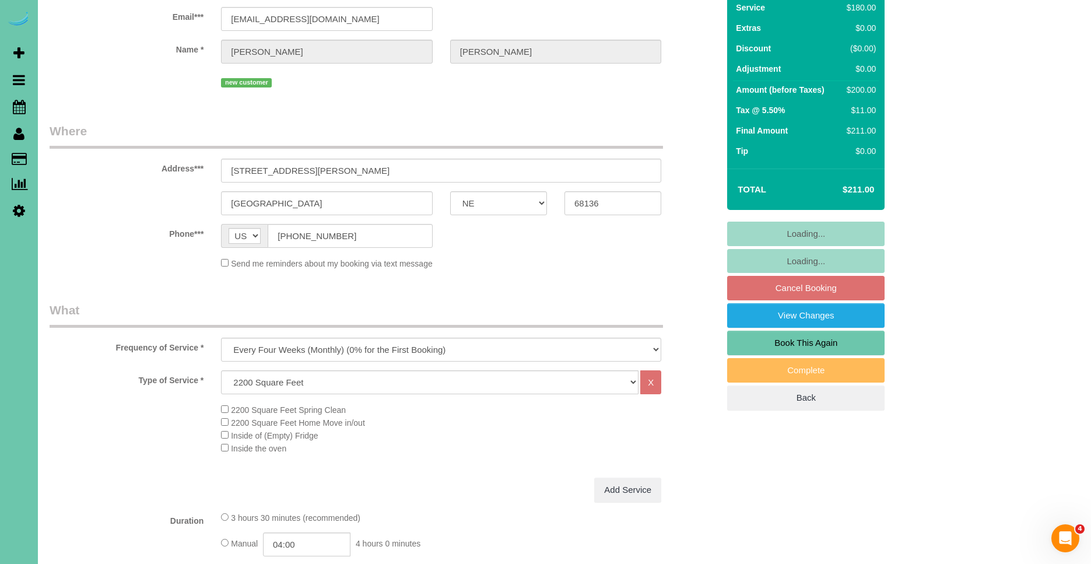
select select "object:675"
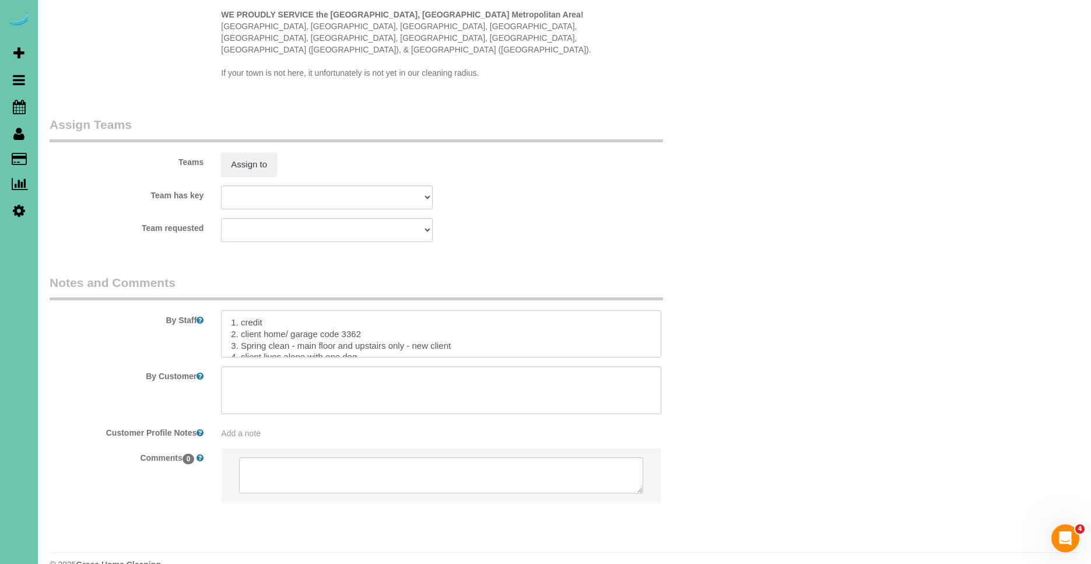
drag, startPoint x: 291, startPoint y: 323, endPoint x: 307, endPoint y: 233, distance: 91.6
click at [243, 318] on textarea at bounding box center [441, 334] width 440 height 48
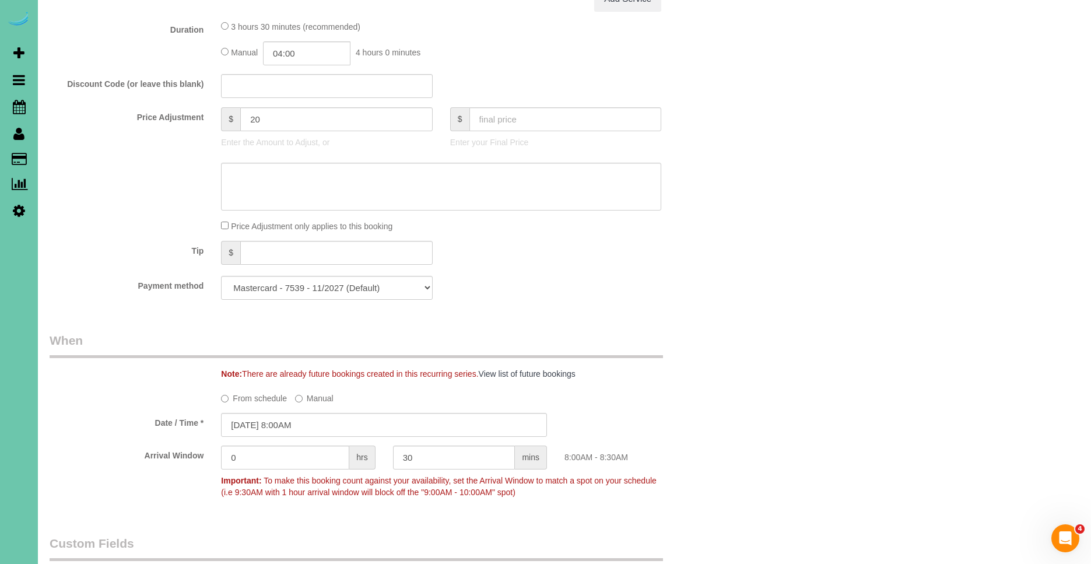
scroll to position [1206, 0]
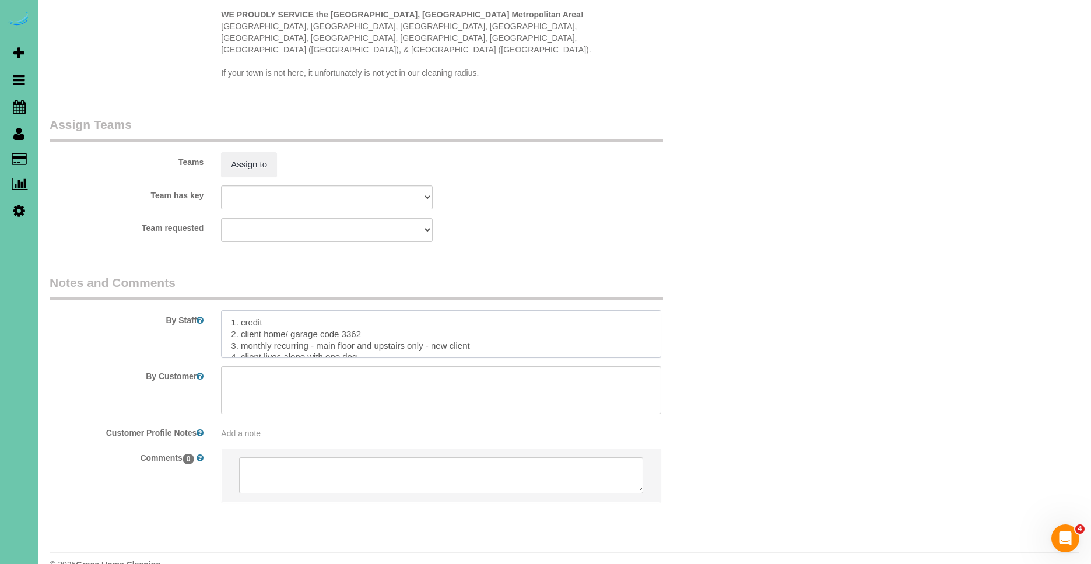
drag, startPoint x: 488, startPoint y: 319, endPoint x: 430, endPoint y: 322, distance: 58.4
click at [430, 322] on textarea at bounding box center [441, 334] width 440 height 48
drag, startPoint x: 226, startPoint y: 311, endPoint x: 449, endPoint y: 354, distance: 226.9
click at [449, 354] on sui-booking-comments "By Staff By Customer Customer Profile Notes Add a note Comments 0" at bounding box center [384, 394] width 669 height 241
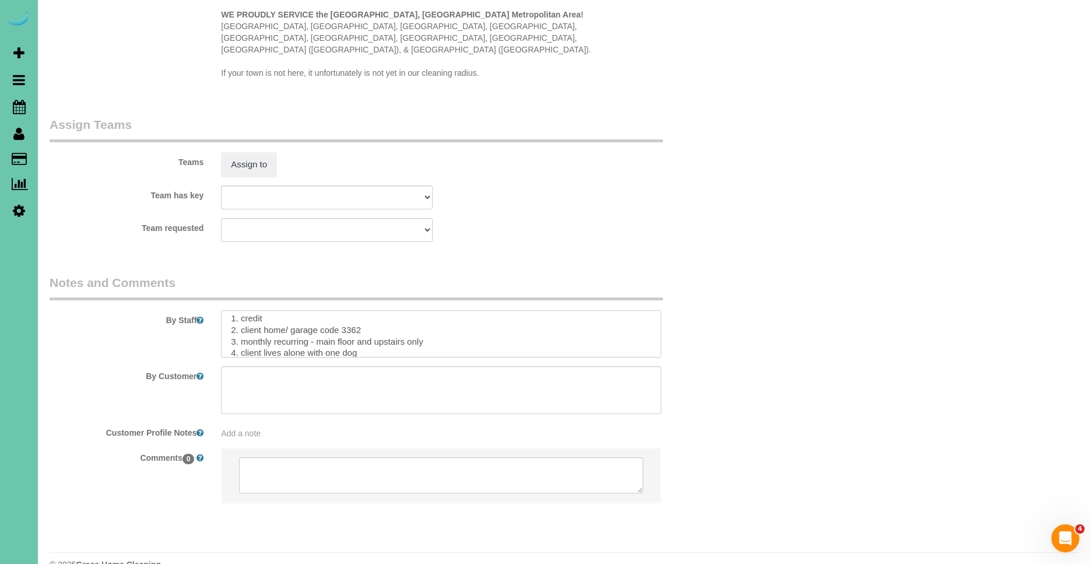
scroll to position [0, 0]
click at [226, 310] on textarea at bounding box center [441, 334] width 440 height 48
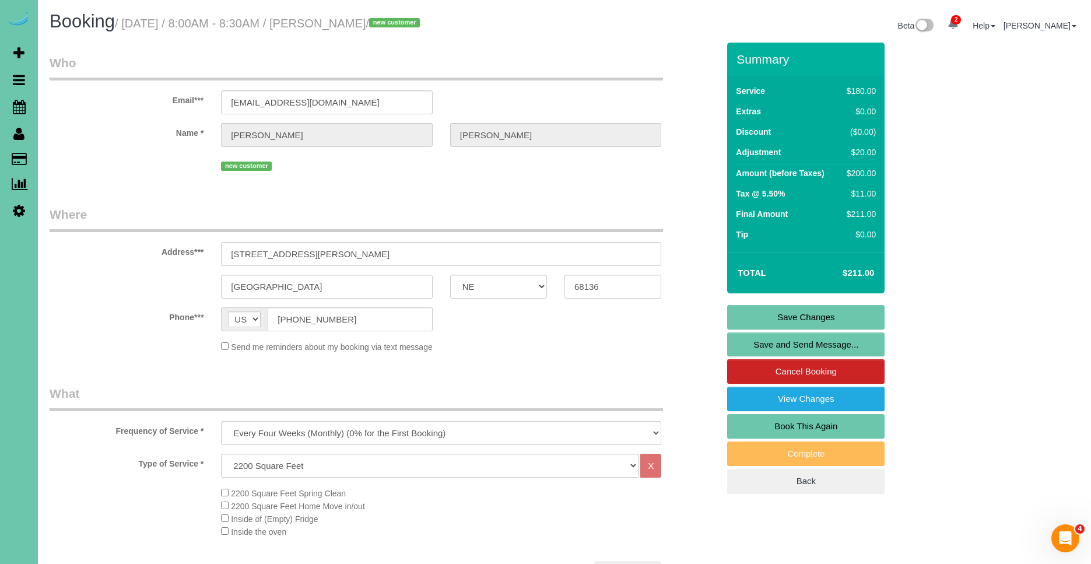
type textarea "Bring extension duster for this cleaning to get the entrances 1. credit 2. clie…"
click at [812, 314] on link "Save Changes" at bounding box center [805, 317] width 157 height 24
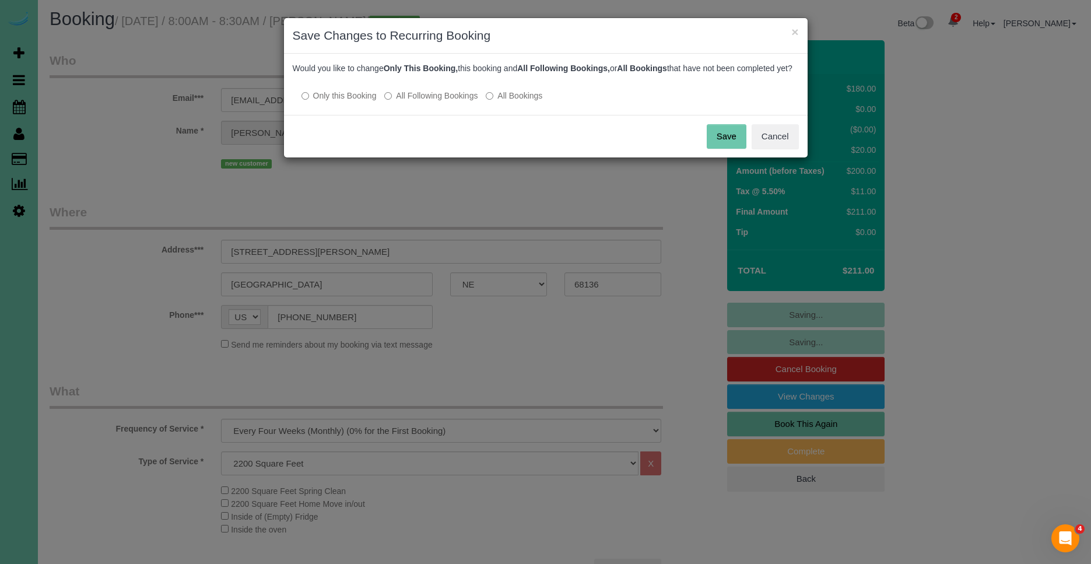
click at [411, 101] on label "All Following Bookings" at bounding box center [430, 96] width 93 height 12
click at [729, 149] on button "Save" at bounding box center [727, 136] width 40 height 24
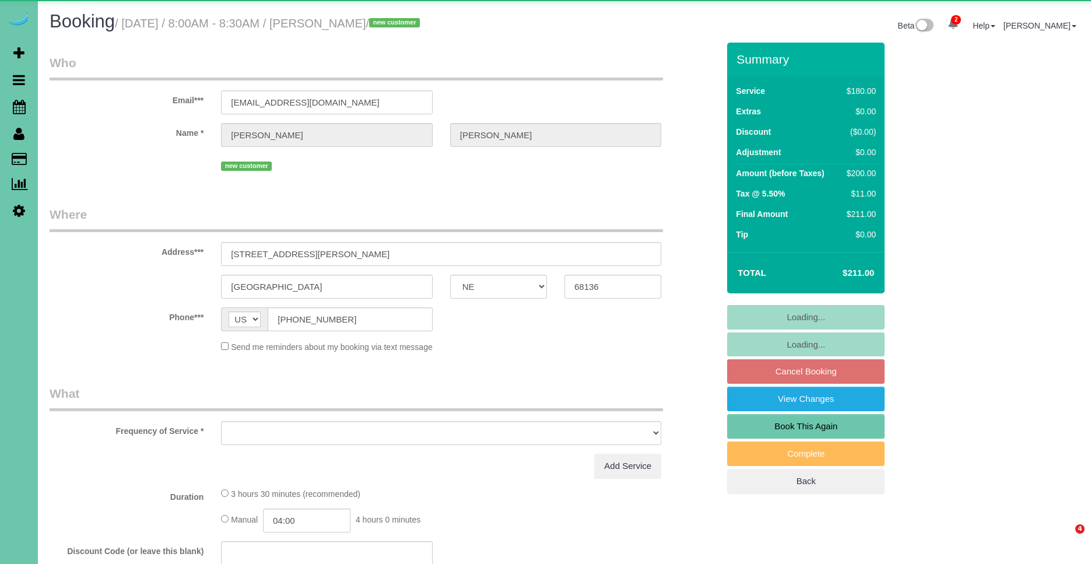
select select "NE"
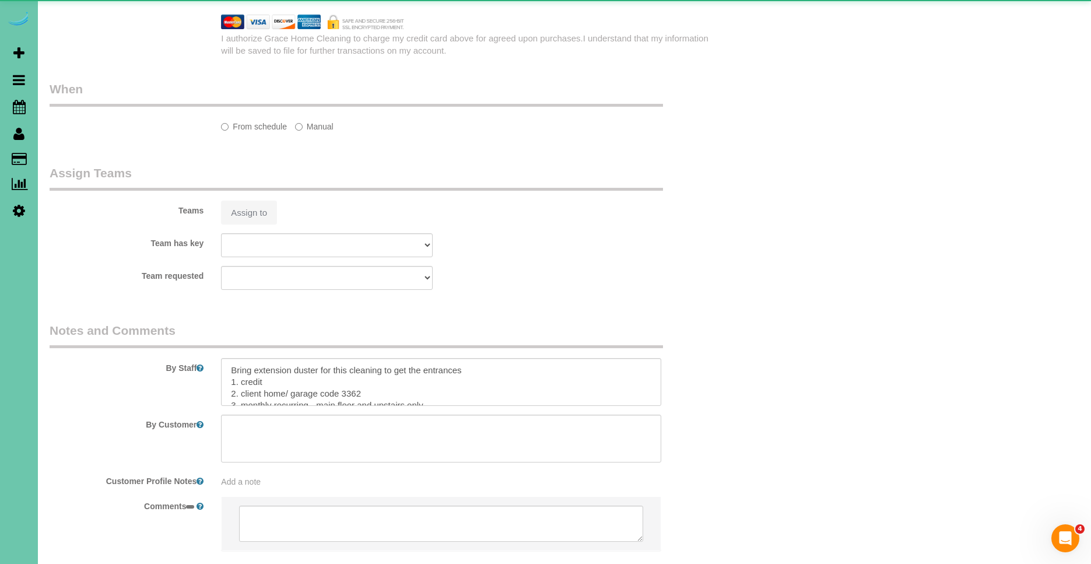
select select "object:638"
select select "string:fspay-2270795a-5dcd-4ee7-a148-bf3166f21695"
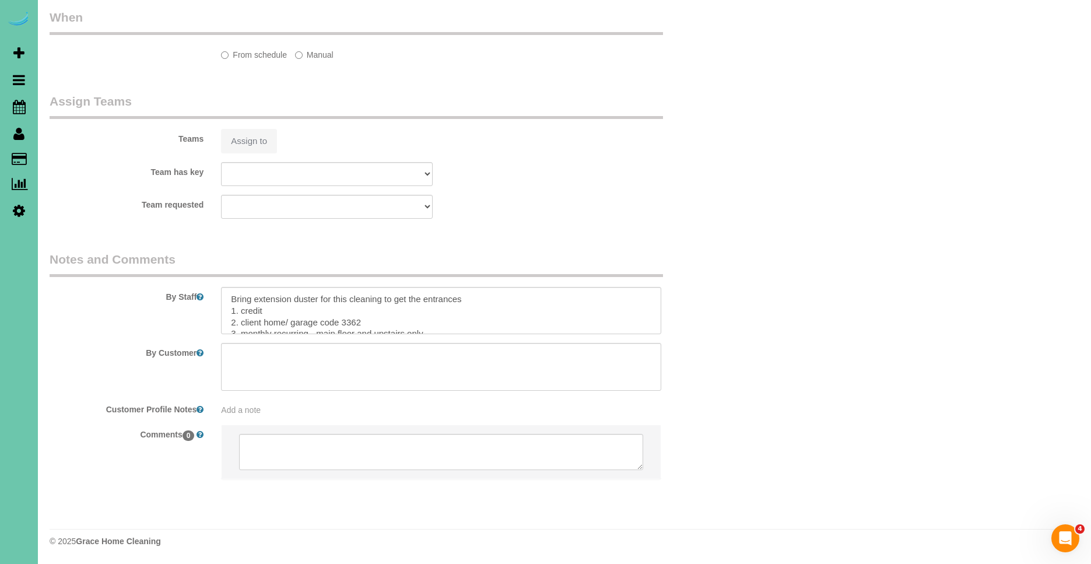
select select "object:910"
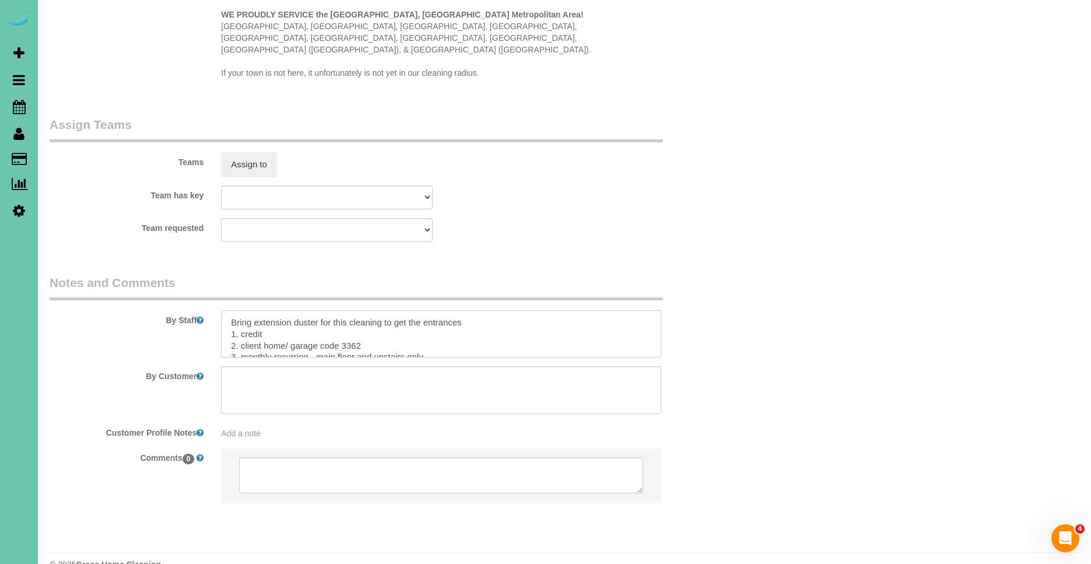
drag, startPoint x: 485, startPoint y: 300, endPoint x: 186, endPoint y: 278, distance: 299.8
click at [186, 278] on div "By Staff" at bounding box center [384, 316] width 686 height 84
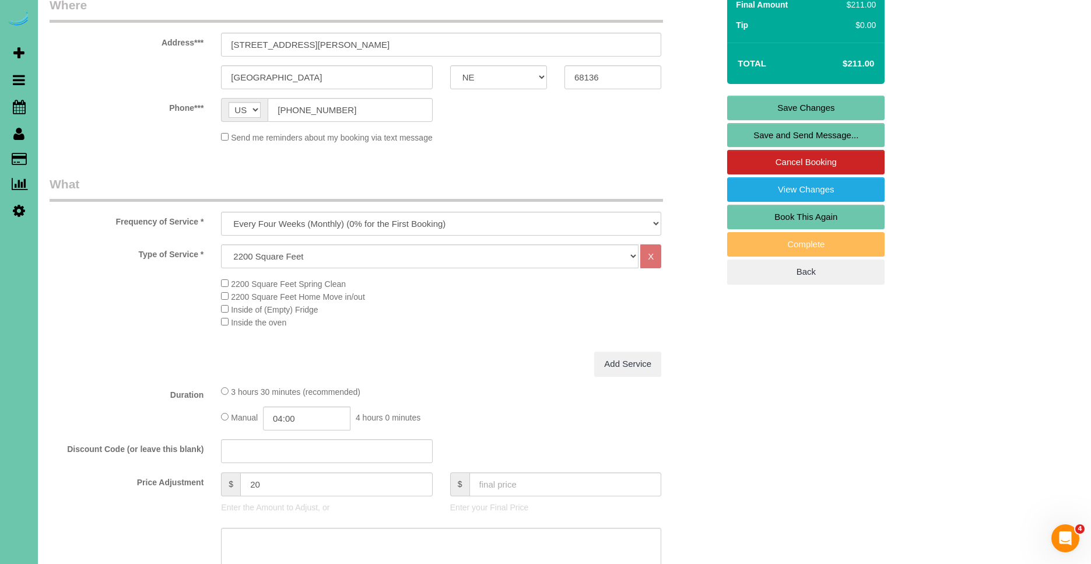
scroll to position [0, 0]
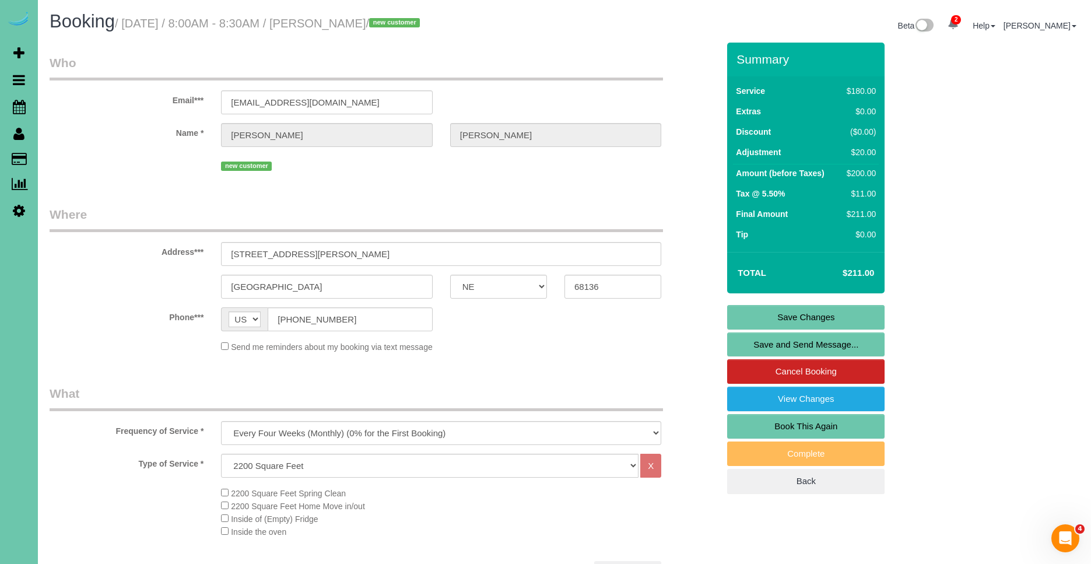
type textarea "always look up in the entrance to see if an extension duster is needed. 1. cred…"
click at [833, 315] on link "Save Changes" at bounding box center [805, 317] width 157 height 24
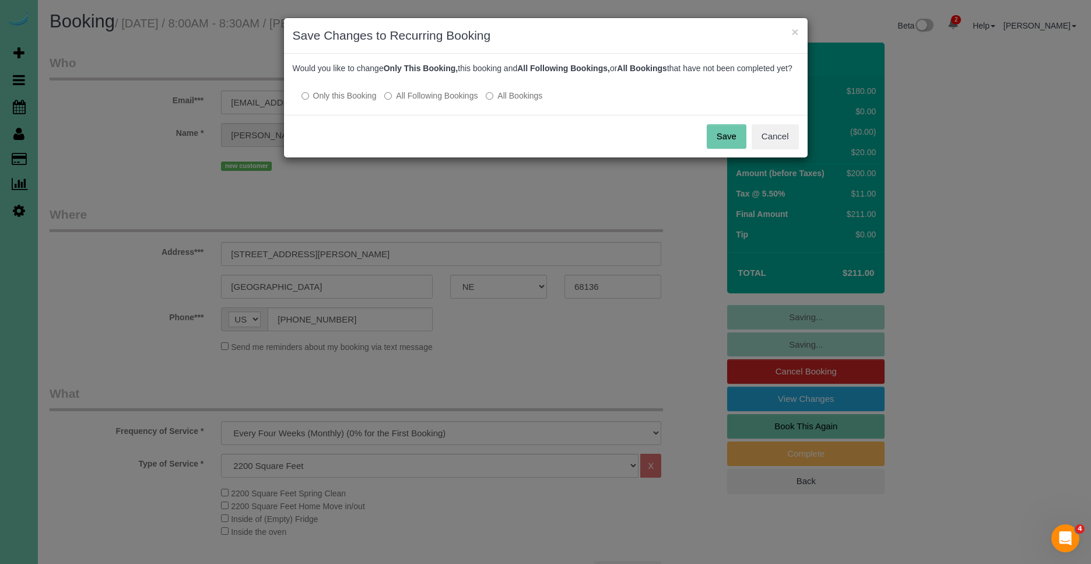
click at [444, 89] on div at bounding box center [546, 84] width 506 height 10
drag, startPoint x: 442, startPoint y: 101, endPoint x: 463, endPoint y: 112, distance: 24.2
click at [442, 101] on label "All Following Bookings" at bounding box center [430, 96] width 93 height 12
click at [723, 148] on button "Save" at bounding box center [727, 136] width 40 height 24
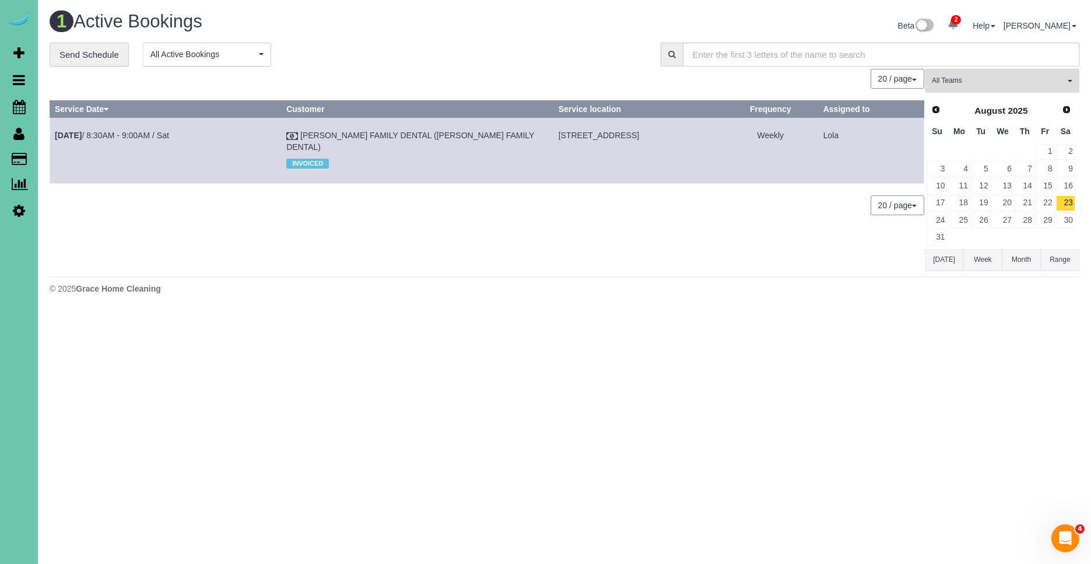
drag, startPoint x: 73, startPoint y: 163, endPoint x: 191, endPoint y: 106, distance: 130.9
click at [75, 161] on link "Customers" at bounding box center [111, 158] width 146 height 23
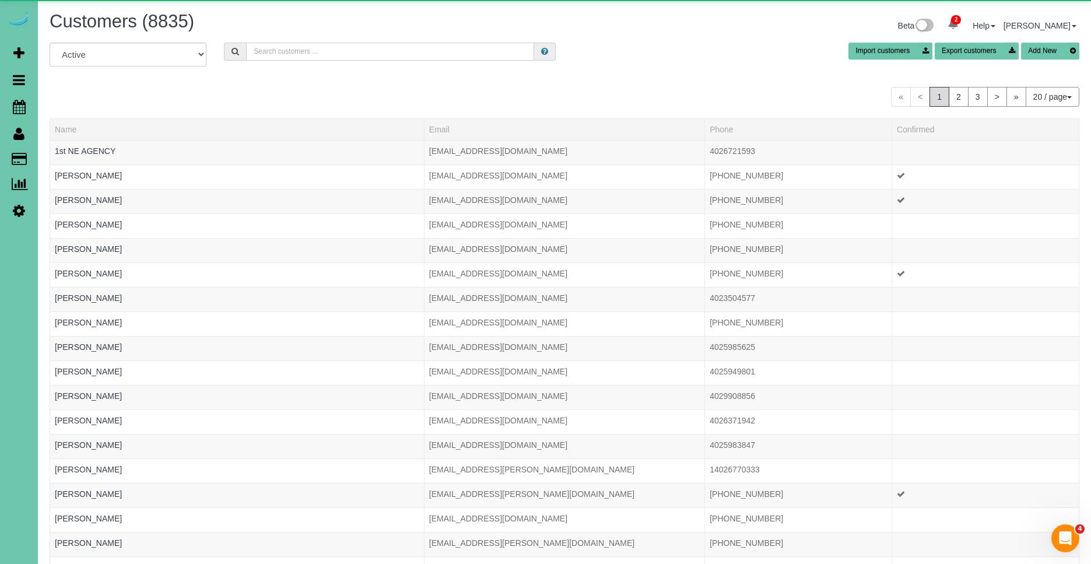
click at [347, 53] on input "text" at bounding box center [390, 52] width 288 height 18
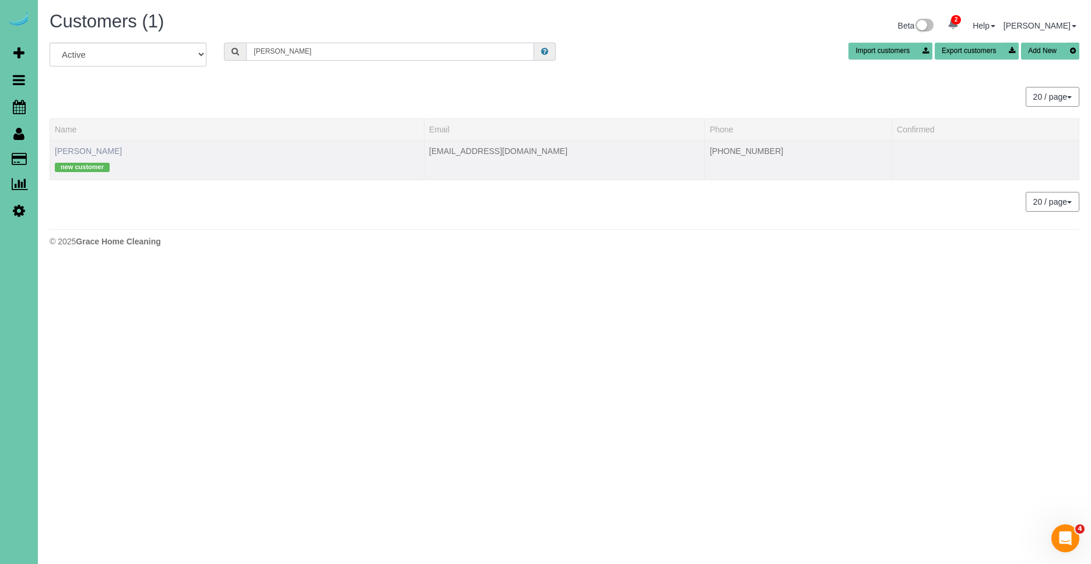
type input "[PERSON_NAME]"
click at [75, 152] on link "[PERSON_NAME]" at bounding box center [88, 150] width 67 height 9
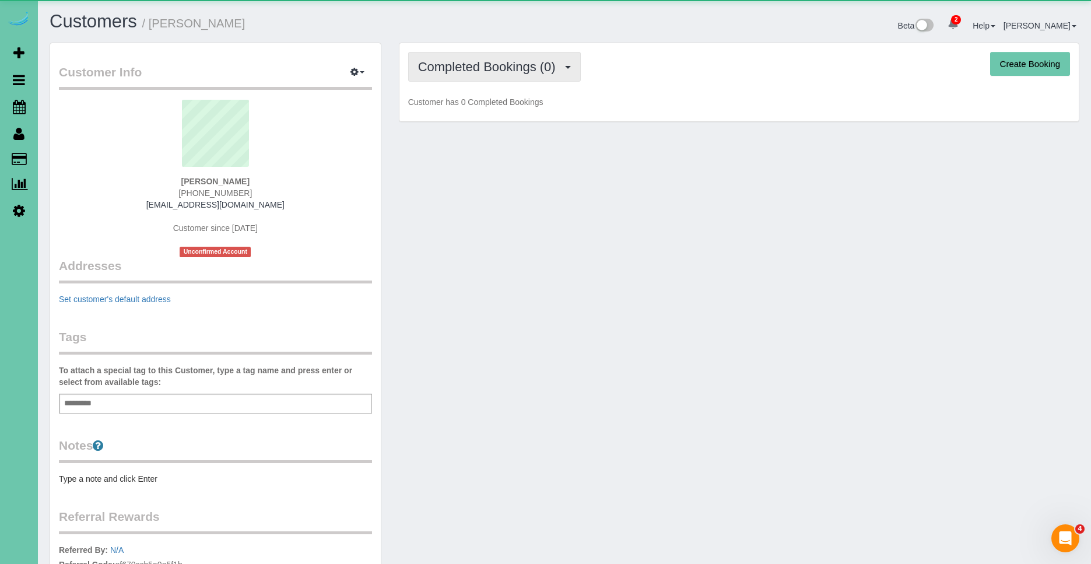
click at [573, 64] on button "Completed Bookings (0)" at bounding box center [494, 67] width 173 height 30
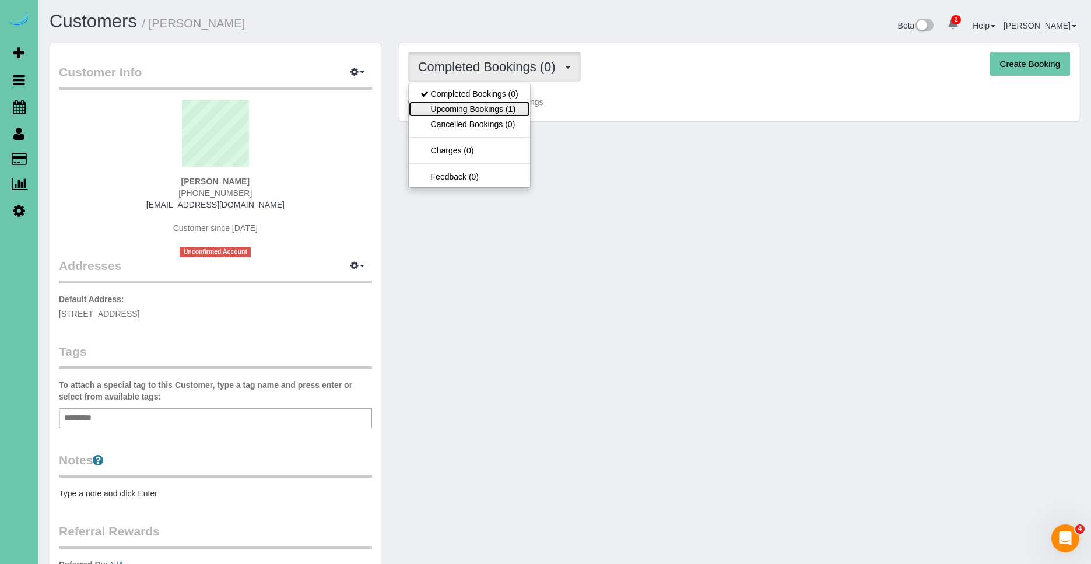
click at [514, 104] on link "Upcoming Bookings (1)" at bounding box center [469, 108] width 121 height 15
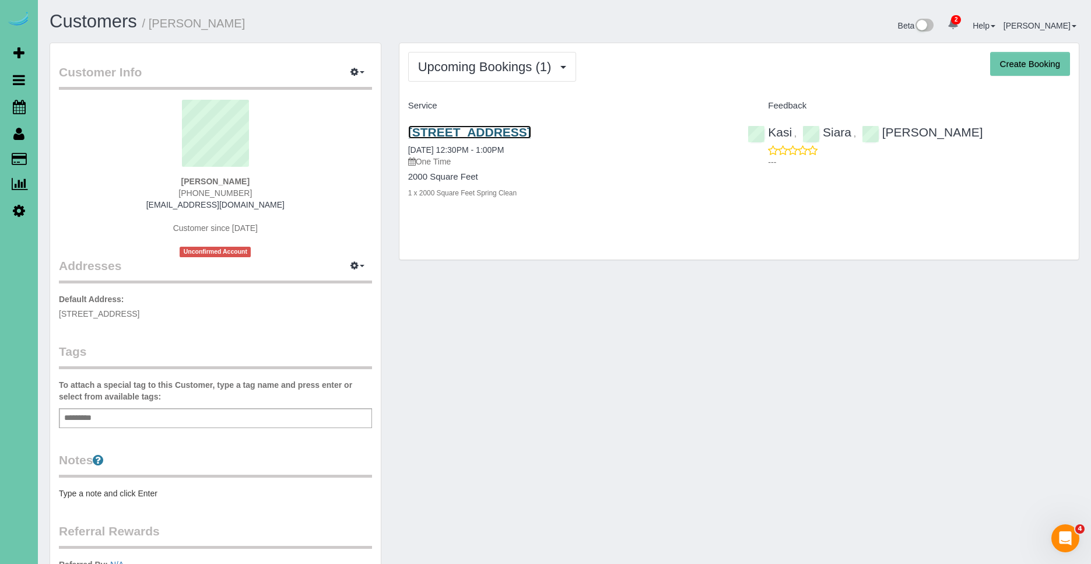
click at [518, 135] on link "3516 S 184th Ave, Omaha, NE 68130" at bounding box center [469, 131] width 123 height 13
click at [538, 75] on button "Upcoming Bookings (1)" at bounding box center [492, 67] width 168 height 30
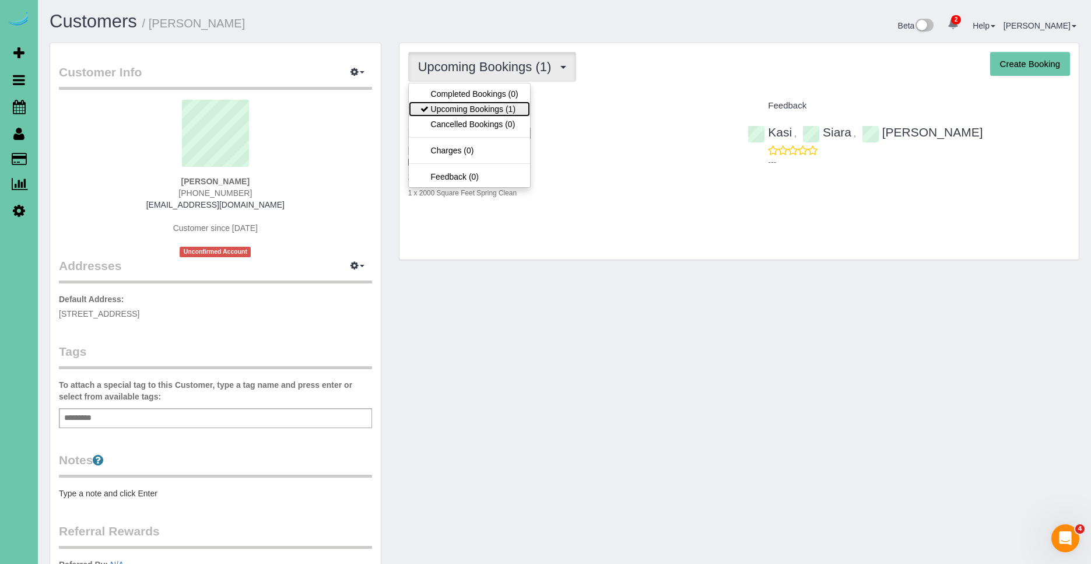
click at [484, 109] on link "Upcoming Bookings (1)" at bounding box center [469, 108] width 121 height 15
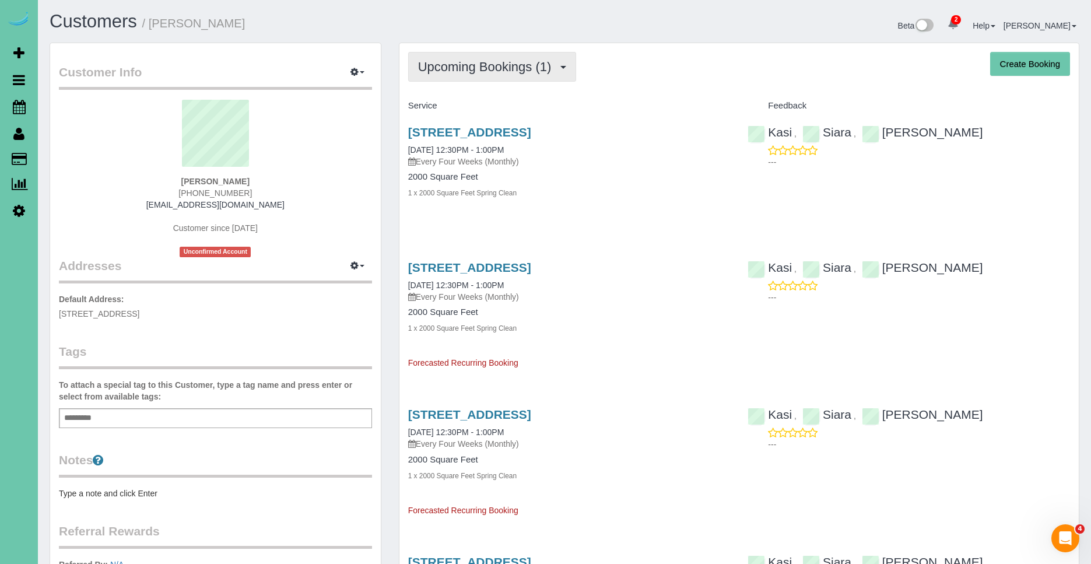
click at [484, 66] on span "Upcoming Bookings (1)" at bounding box center [487, 66] width 139 height 15
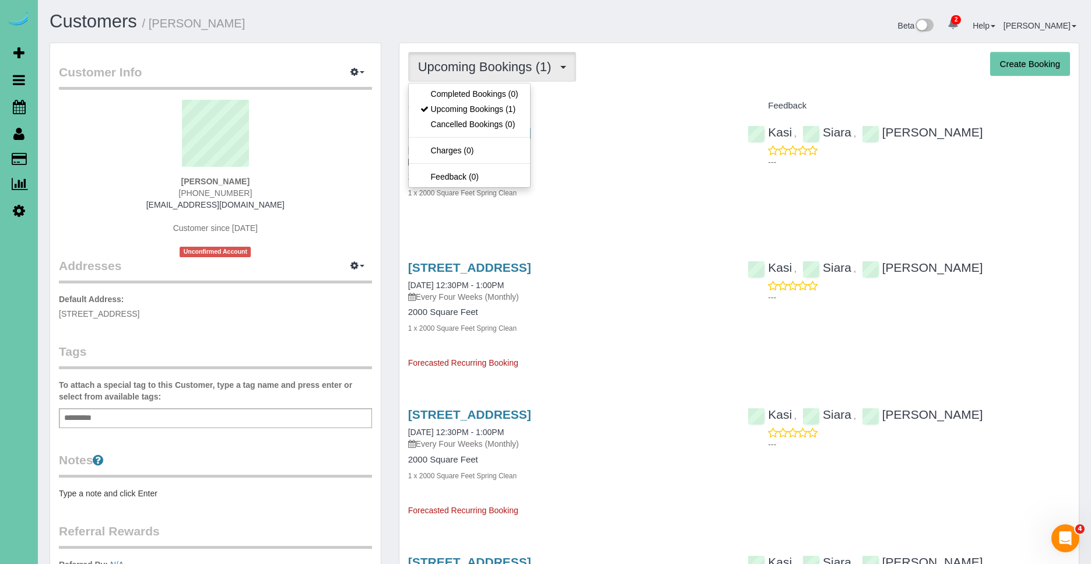
click at [603, 209] on div "3516 S 184th Ave, Omaha, NE 68130 09/18/2025 12:30PM - 1:00PM Every Four Weeks …" at bounding box center [569, 168] width 340 height 106
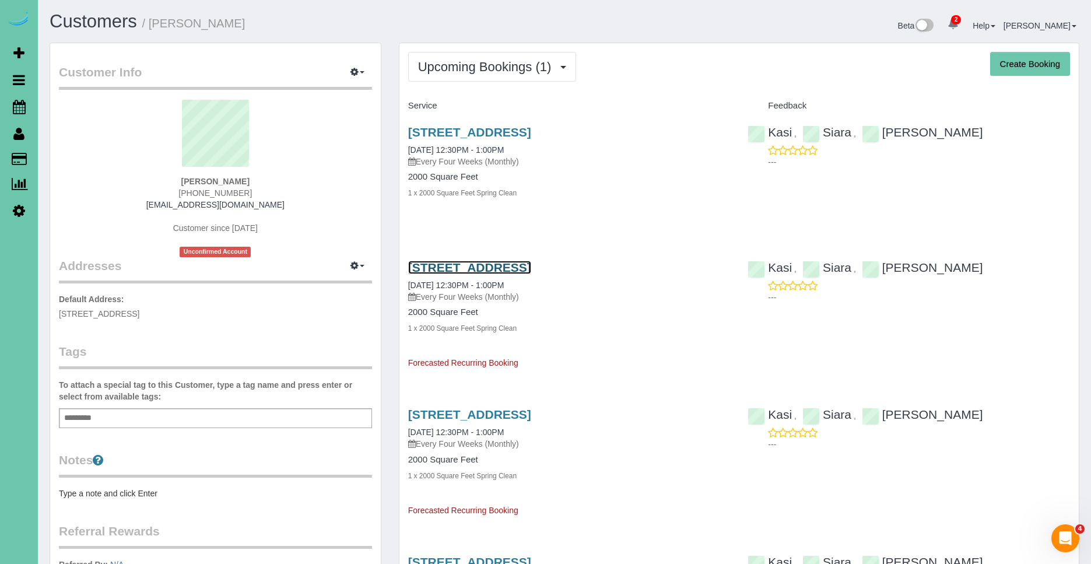
click at [531, 266] on link "3516 S 184th Ave, Omaha, NE 68130" at bounding box center [469, 267] width 123 height 13
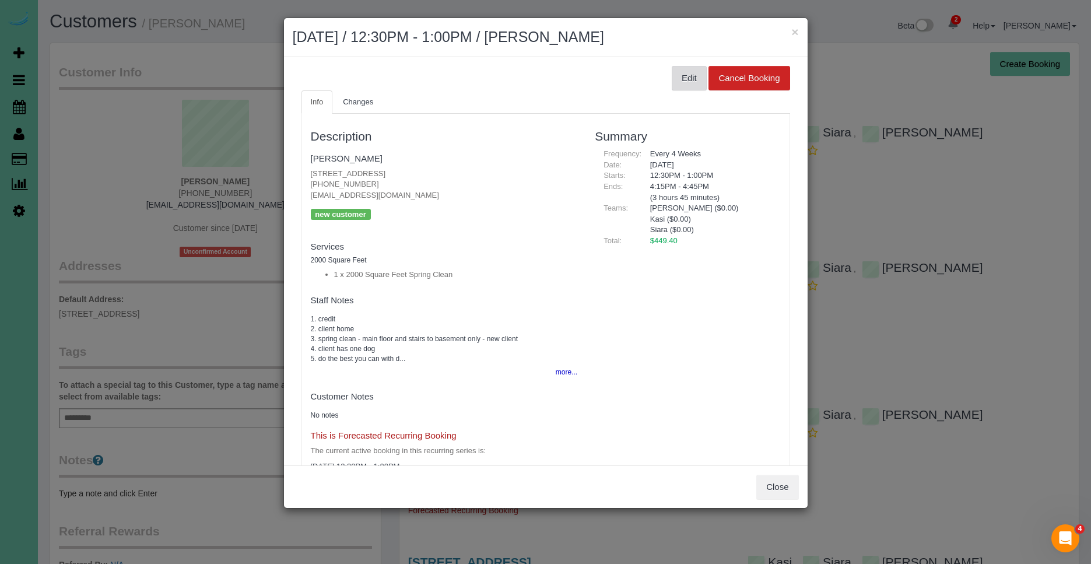
click at [680, 77] on button "Edit" at bounding box center [689, 78] width 35 height 24
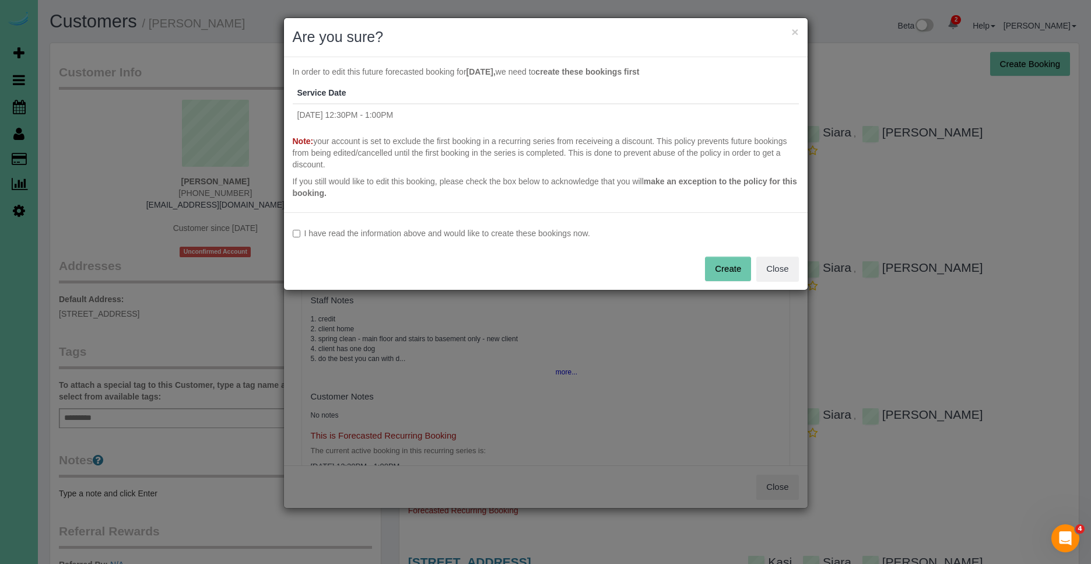
click at [391, 231] on label "I have read the information above and would like to create these bookings now." at bounding box center [546, 233] width 506 height 12
click at [719, 267] on button "Create" at bounding box center [728, 269] width 46 height 24
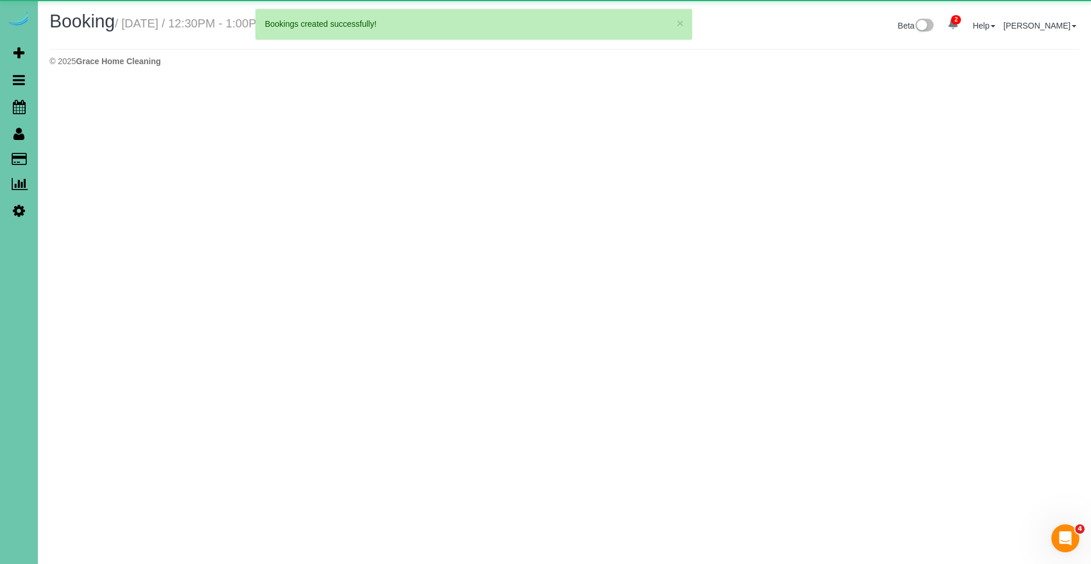
select select "NE"
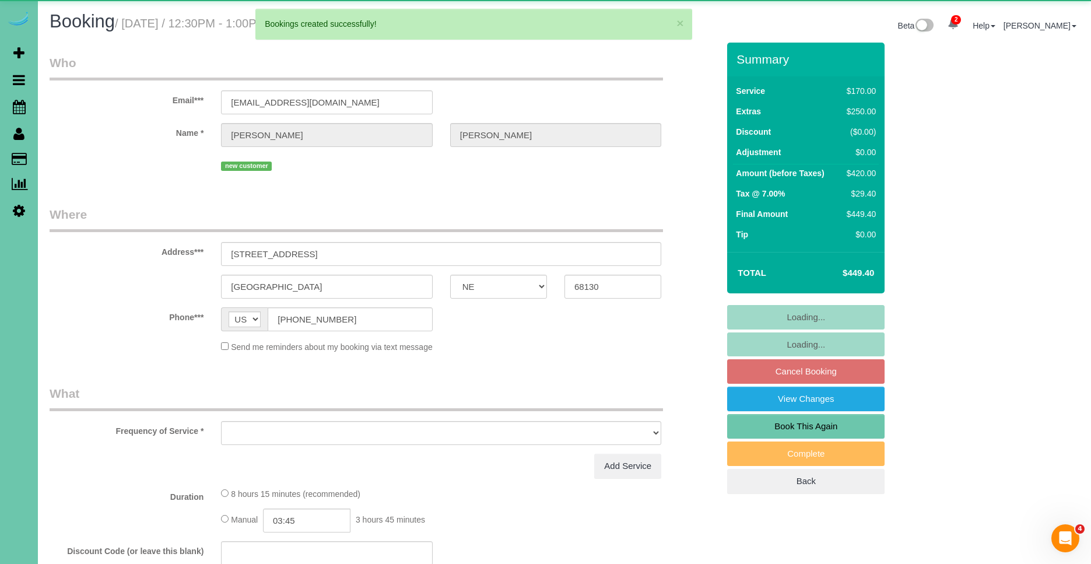
select select "object:2917"
select select "string:fspay-30666afd-3786-46a0-8647-377caa49b2f7"
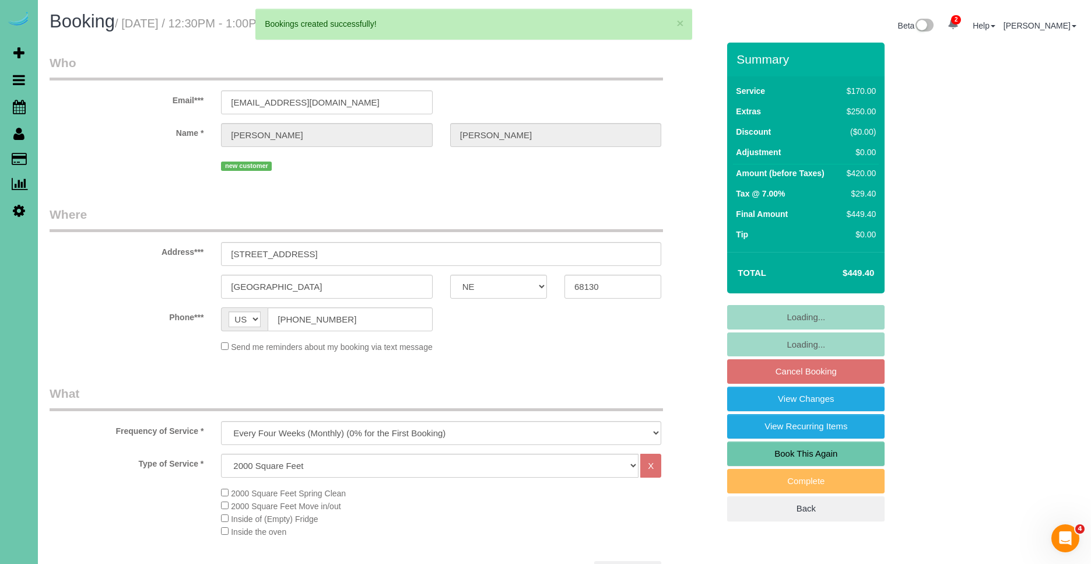
select select "object:3207"
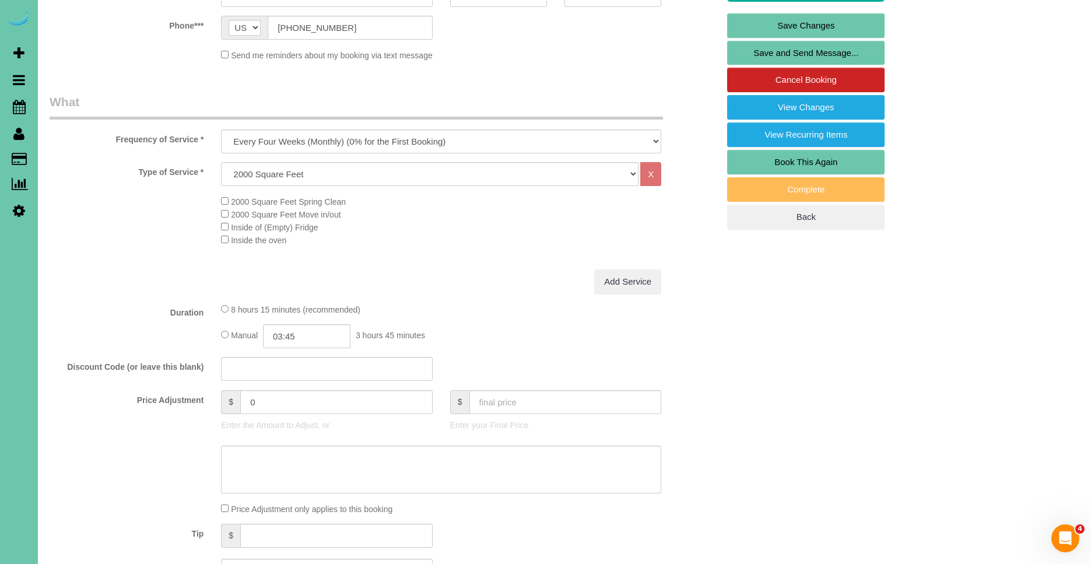
scroll to position [274, 0]
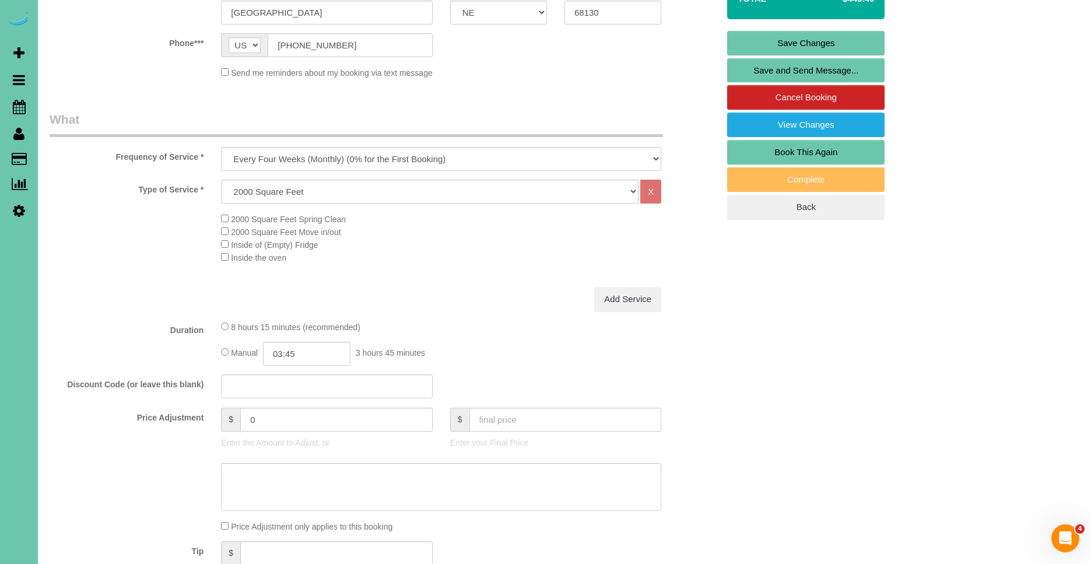
click at [422, 290] on div "Add Service" at bounding box center [441, 299] width 458 height 24
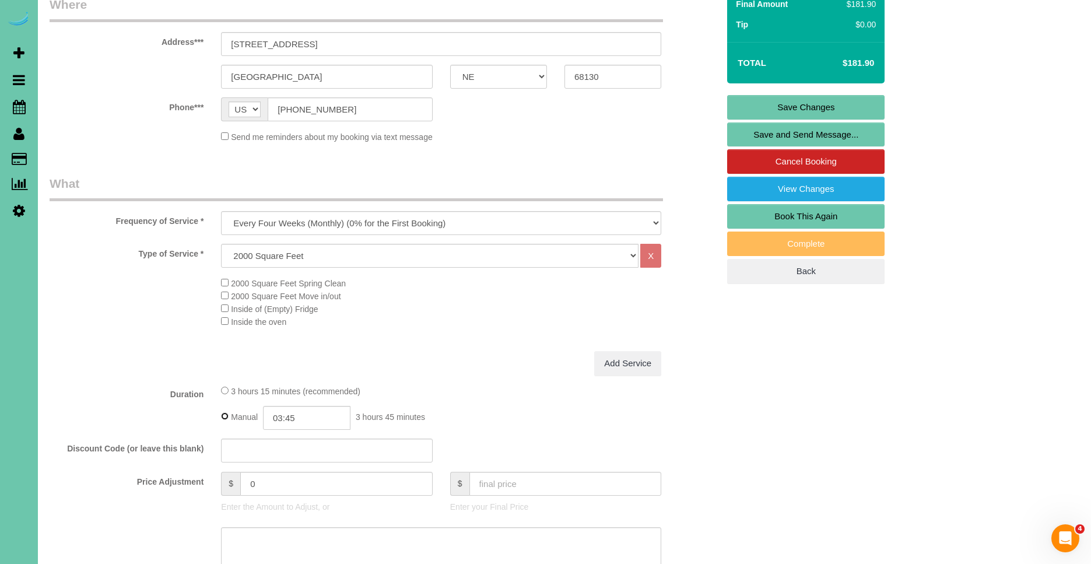
scroll to position [209, 0]
click at [324, 421] on input "03:45" at bounding box center [306, 418] width 87 height 24
type input "03:30"
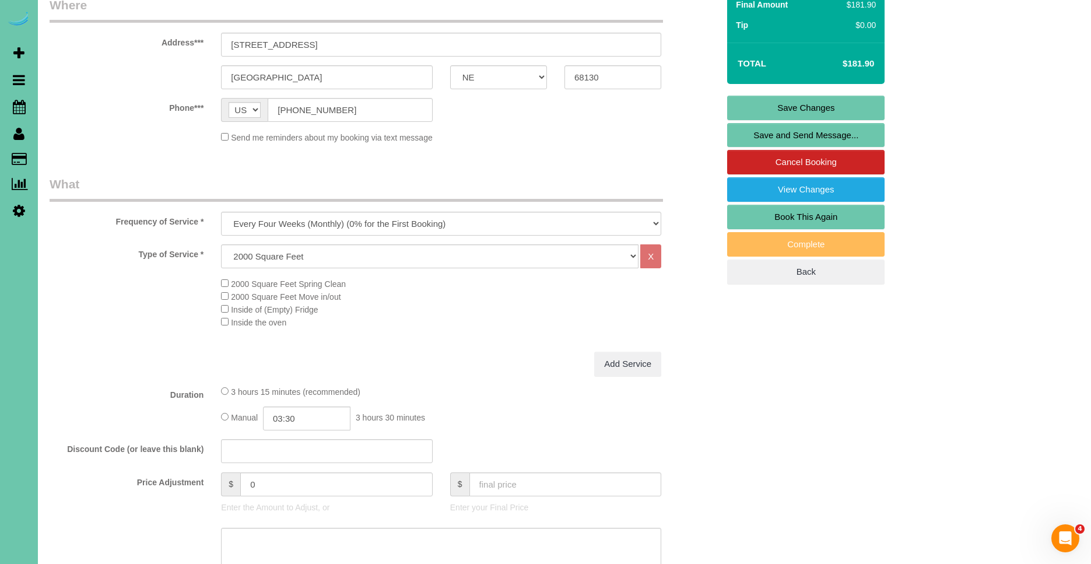
click at [445, 359] on div "Add Service" at bounding box center [441, 364] width 458 height 24
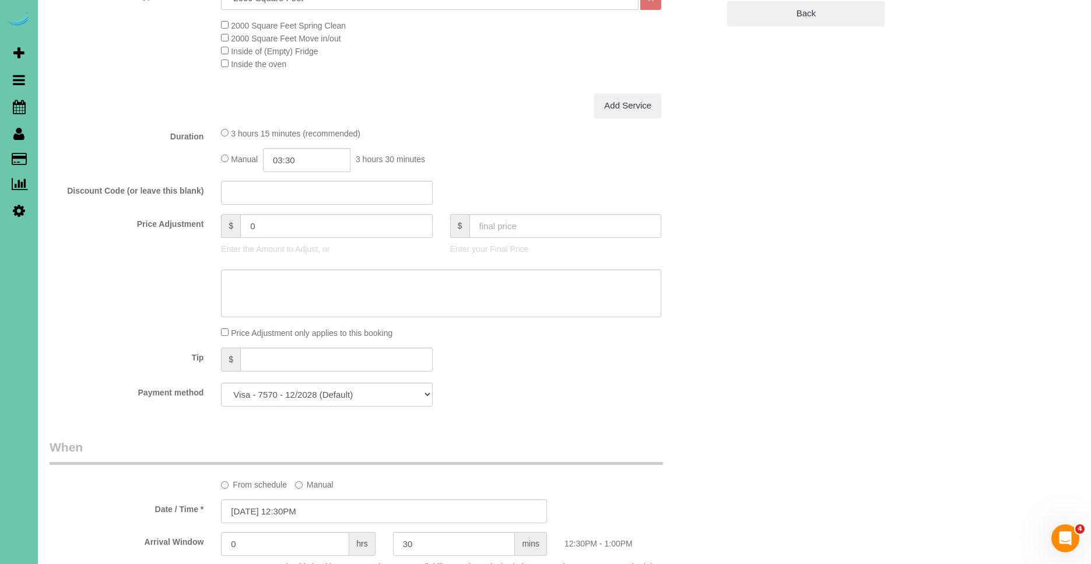
scroll to position [491, 0]
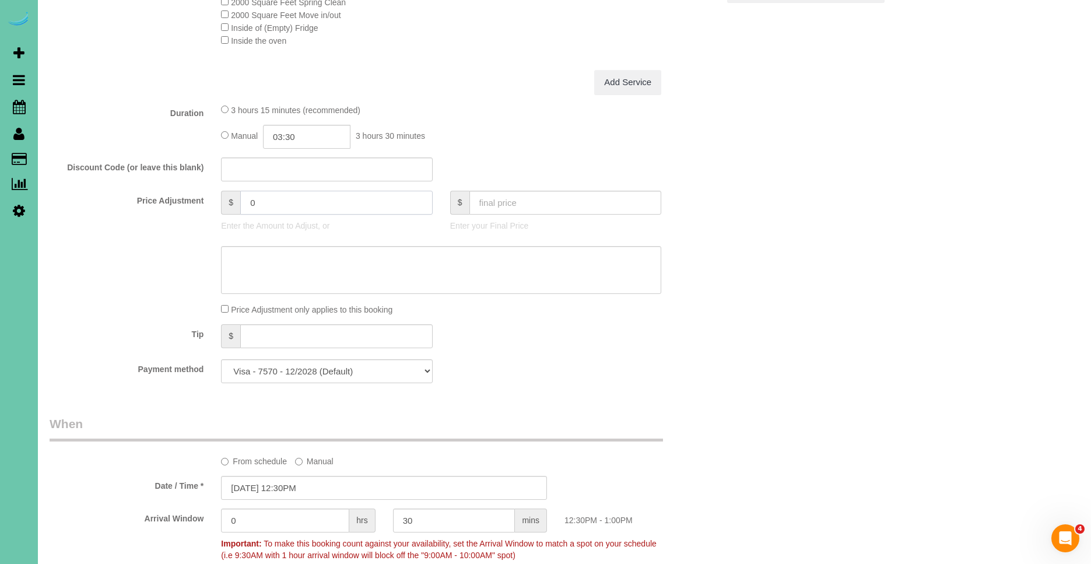
drag, startPoint x: 293, startPoint y: 202, endPoint x: 236, endPoint y: 199, distance: 57.2
click at [236, 199] on div "$ 0" at bounding box center [326, 203] width 211 height 24
click at [452, 115] on div "3 hours 15 minutes (recommended)" at bounding box center [441, 109] width 440 height 13
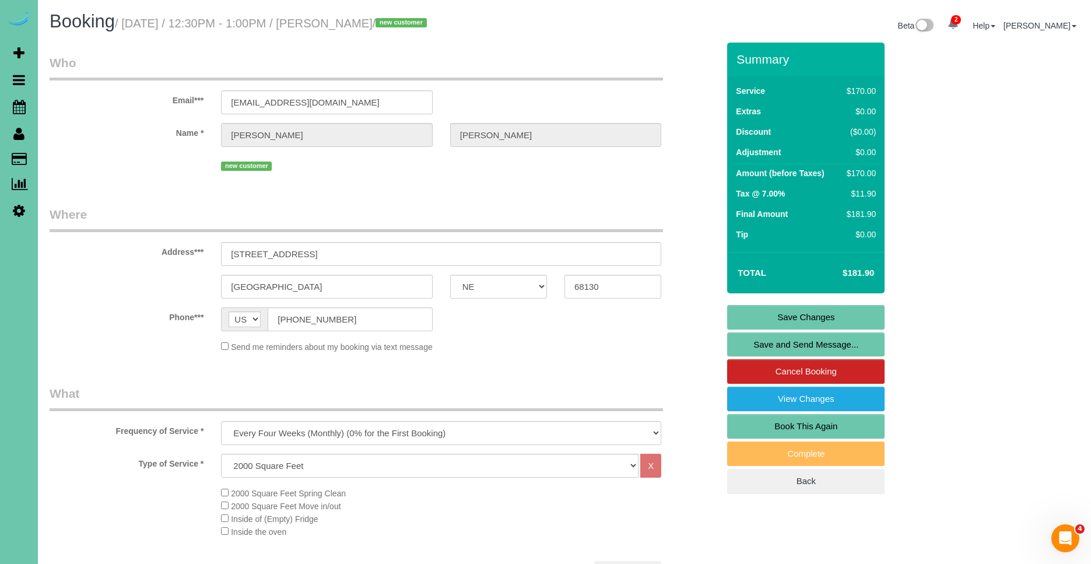
type input "15.5"
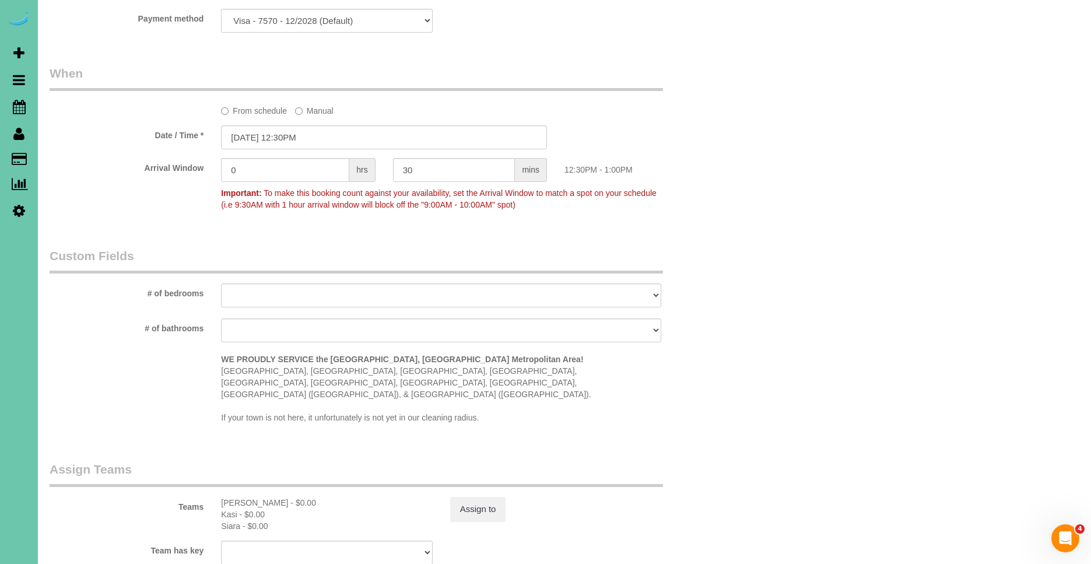
scroll to position [858, 0]
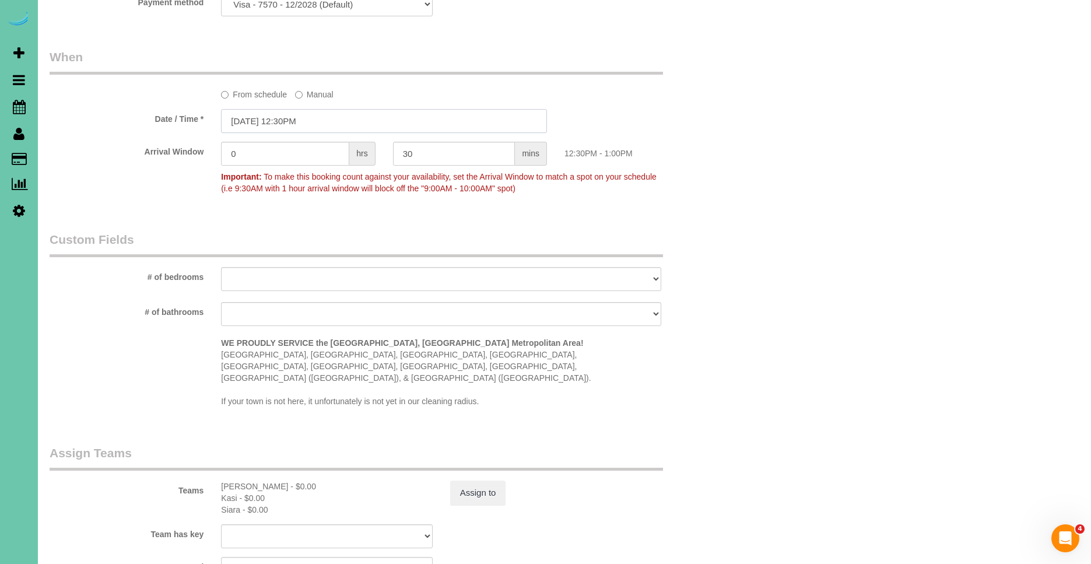
click at [247, 121] on input "10/16/2025 12:30PM" at bounding box center [384, 121] width 326 height 24
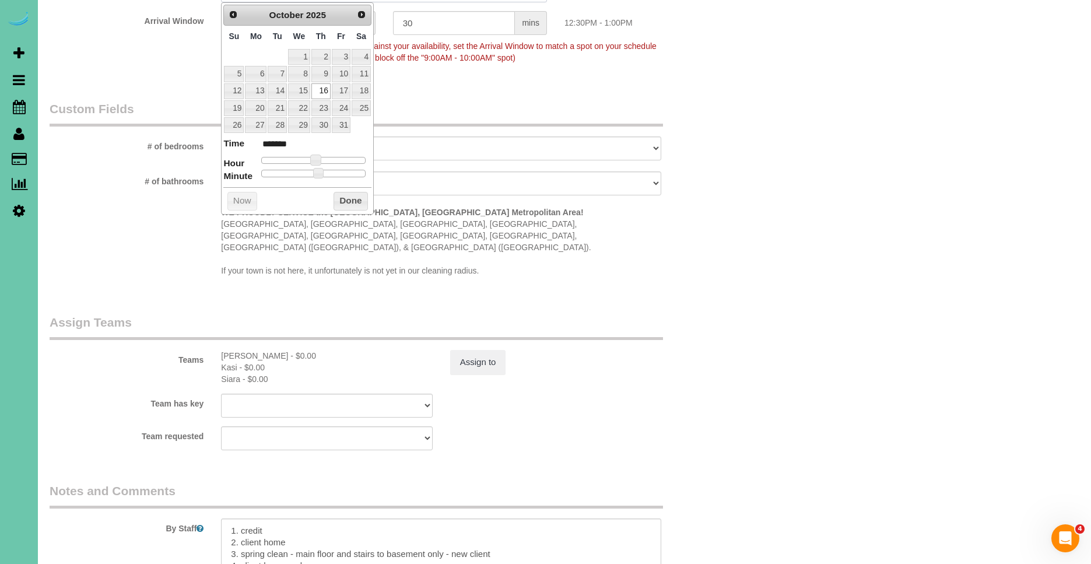
scroll to position [993, 0]
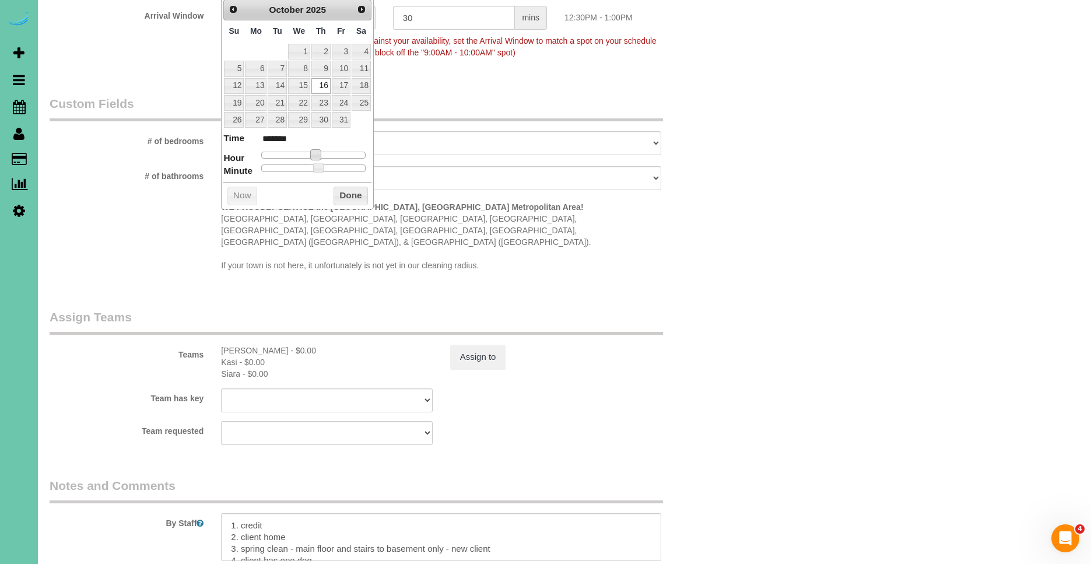
type input "10/16/2025 11:30AM"
type input "*******"
type input "10/16/2025 9:30AM"
type input "******"
type input "10/16/2025 8:30AM"
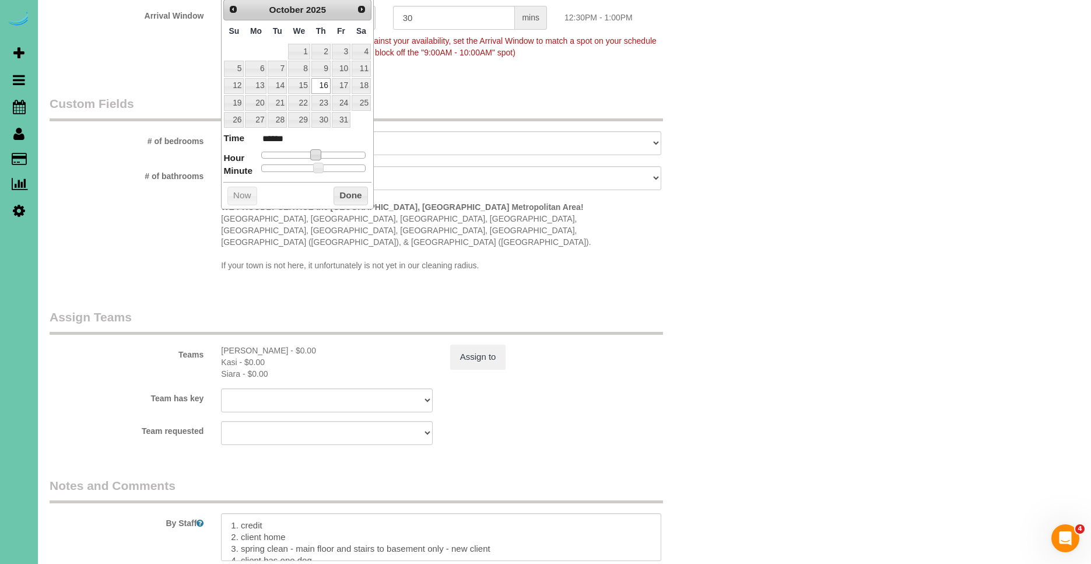
type input "******"
type input "10/16/2025 7:30AM"
type input "******"
type input "10/16/2025 6:30AM"
type input "******"
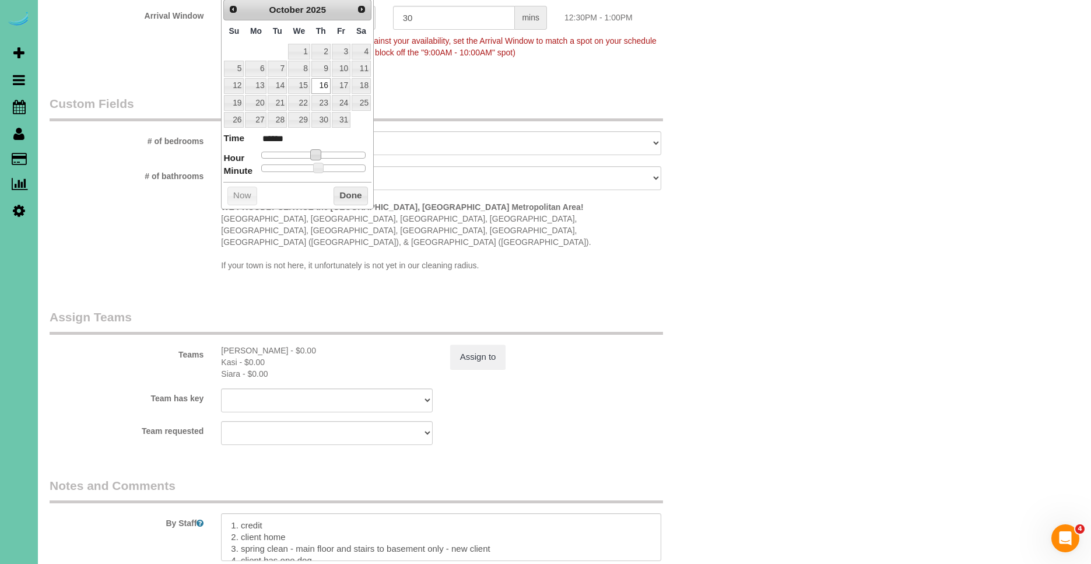
type input "10/16/2025 5:30AM"
type input "******"
type input "10/16/2025 4:30AM"
type input "******"
type input "10/16/2025 3:30AM"
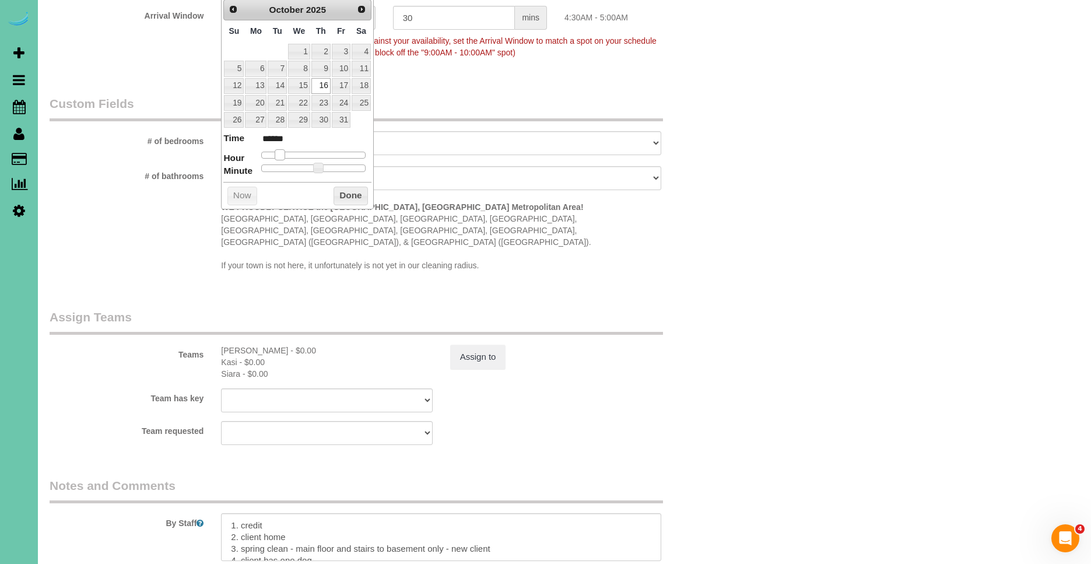
type input "******"
type input "10/16/2025 4:30AM"
type input "******"
type input "10/16/2025 5:30AM"
type input "******"
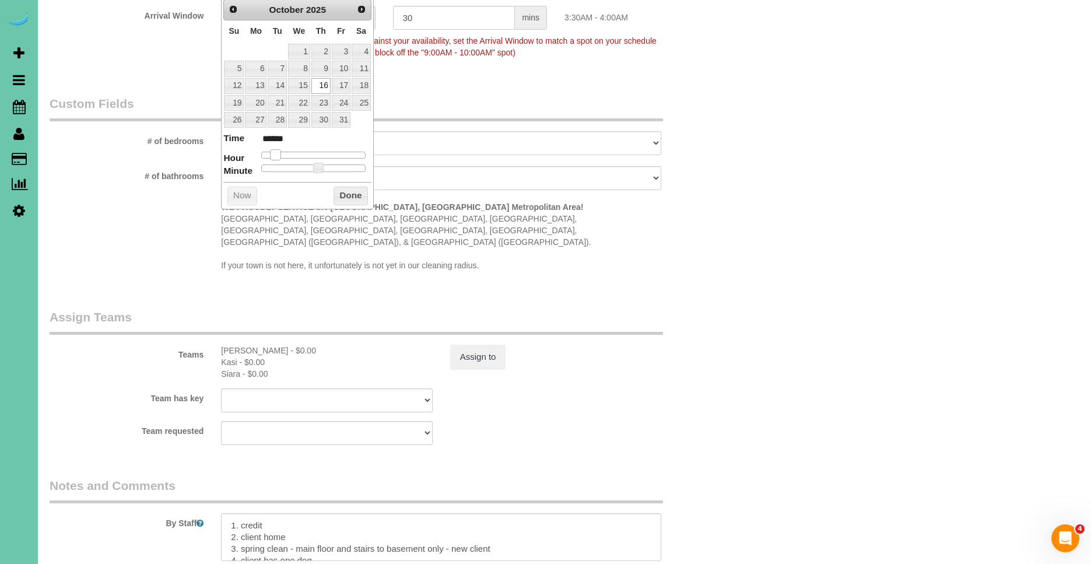
type input "10/16/2025 6:30AM"
type input "******"
type input "10/16/2025 7:30AM"
type input "******"
type input "10/16/2025 8:30AM"
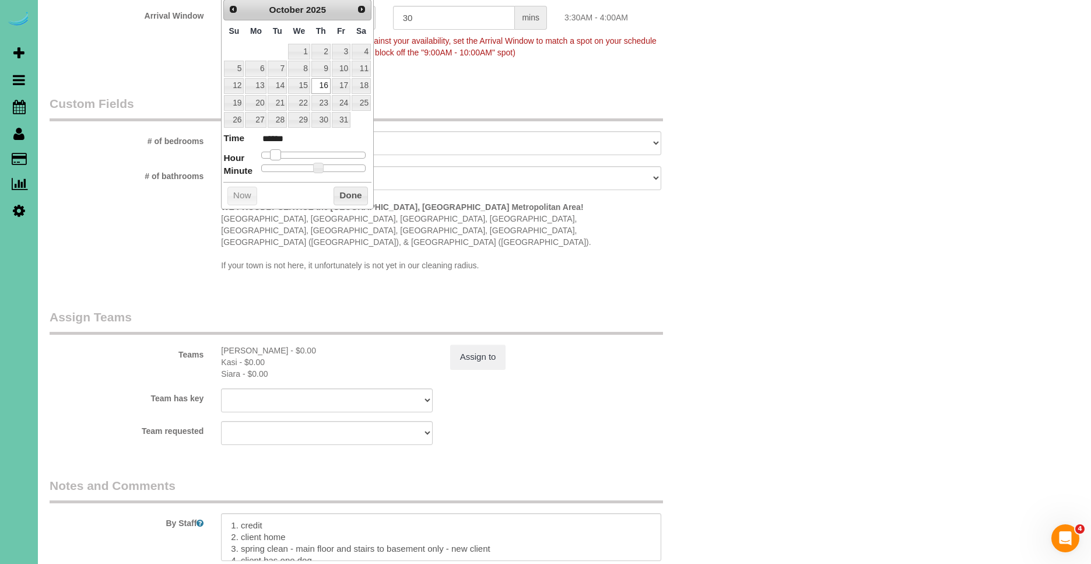
type input "******"
type input "10/16/2025 9:30AM"
type input "******"
type input "10/16/2025 10:30AM"
type input "*******"
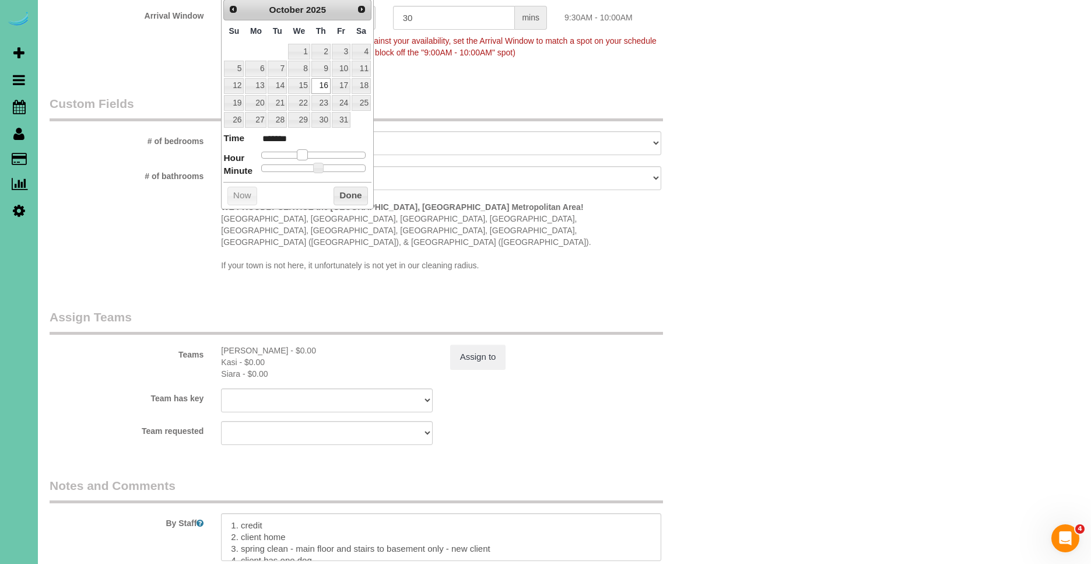
type input "10/16/2025 11:30AM"
type input "*******"
type input "10/16/2025 10:30AM"
type input "*******"
type input "10/16/2025 9:30AM"
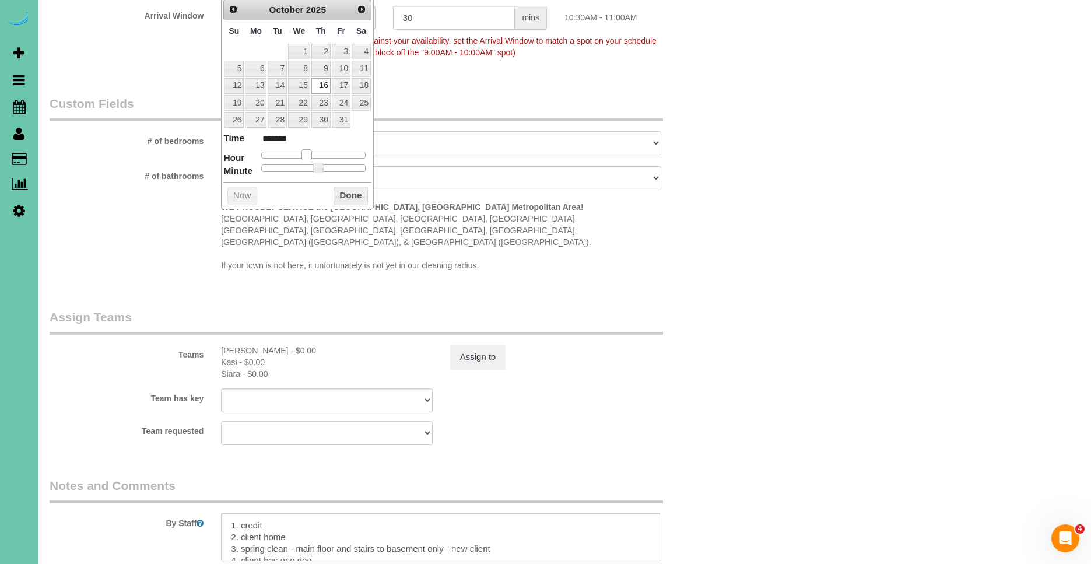
type input "******"
type input "10/16/2025 8:30AM"
type input "******"
drag, startPoint x: 317, startPoint y: 155, endPoint x: 311, endPoint y: 163, distance: 9.9
click at [299, 153] on span at bounding box center [298, 154] width 10 height 10
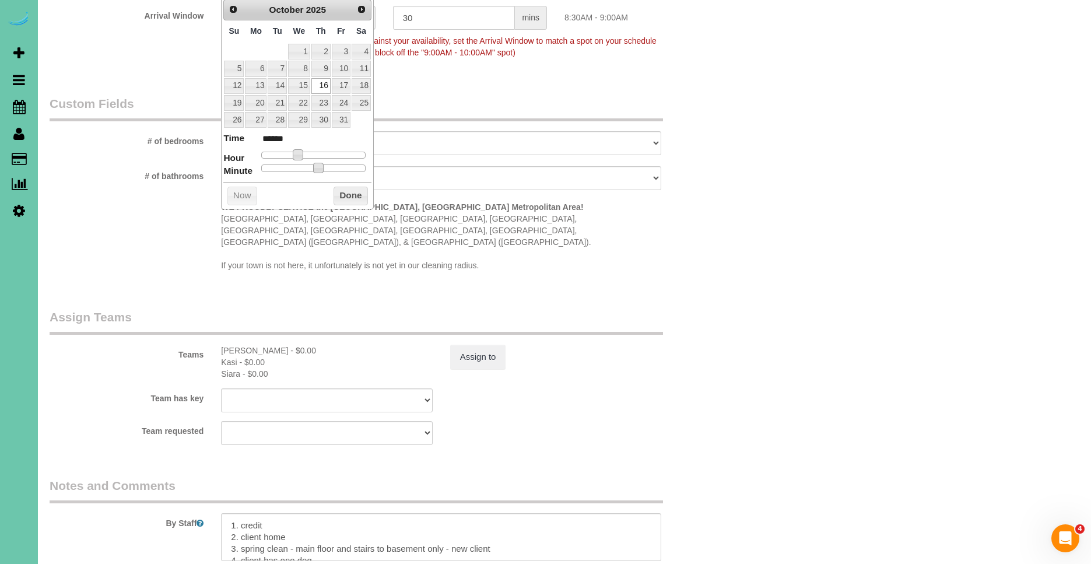
type input "10/16/2025 8:25AM"
type input "******"
type input "10/16/2025 8:20AM"
type input "******"
type input "10/16/2025 8:15AM"
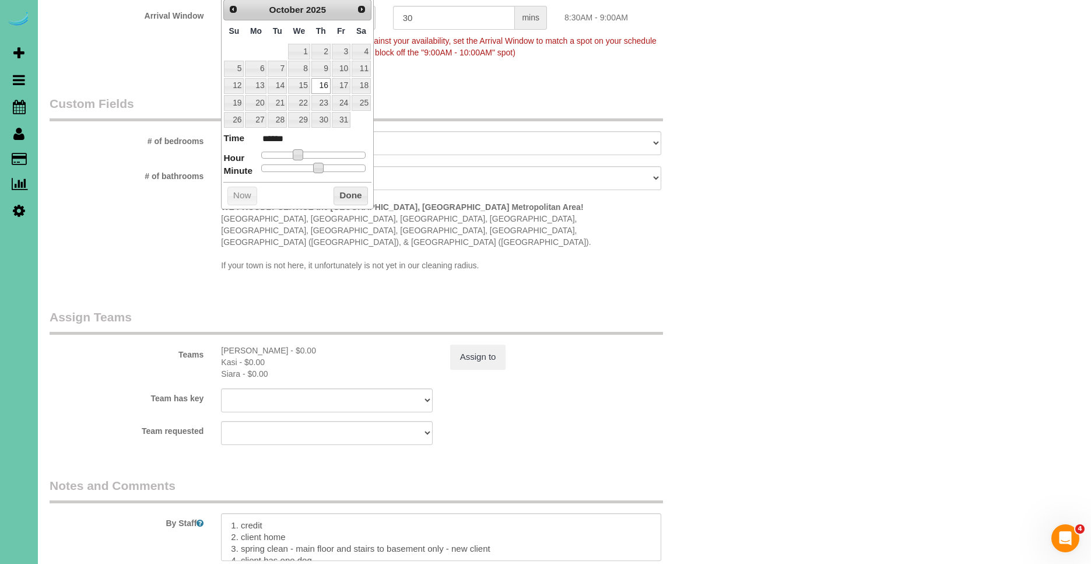
type input "******"
type input "10/16/2025 8:10AM"
type input "******"
type input "10/16/2025 8:05AM"
type input "******"
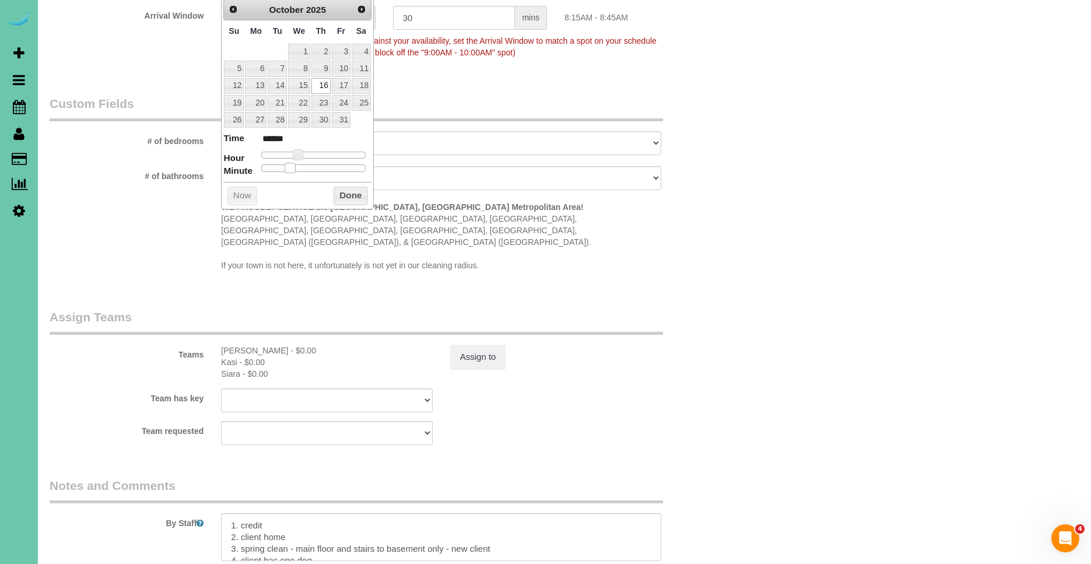
type input "10/16/2025 8:00AM"
type input "******"
drag, startPoint x: 319, startPoint y: 168, endPoint x: 248, endPoint y: 166, distance: 71.2
click at [247, 166] on dl "Time ****** Hour Minute Second Millisecond Microsecond Time Zone ***** ***** **…" at bounding box center [297, 152] width 148 height 40
click at [353, 201] on button "Done" at bounding box center [350, 196] width 34 height 19
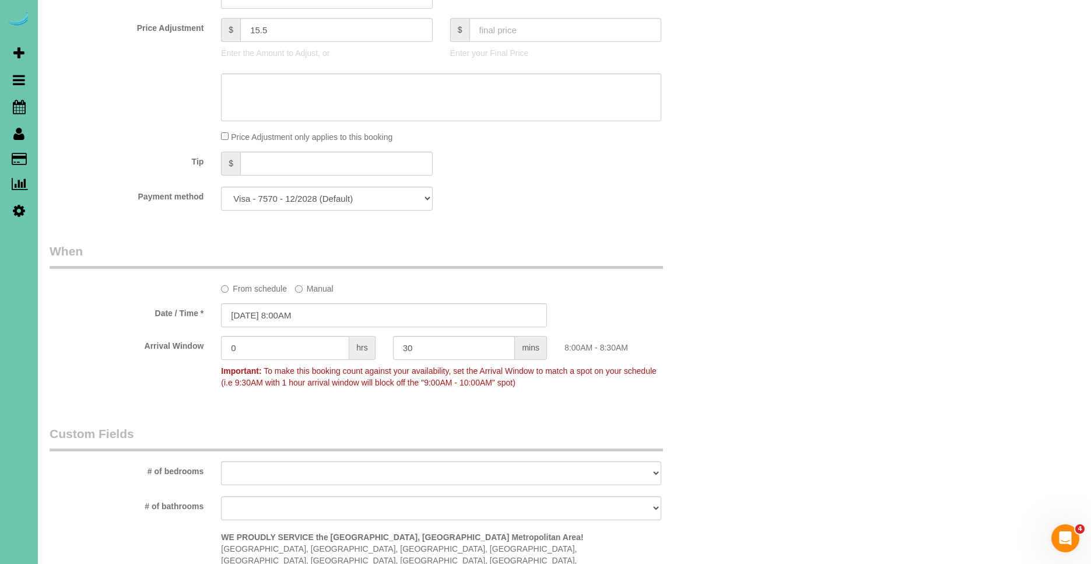
scroll to position [525, 0]
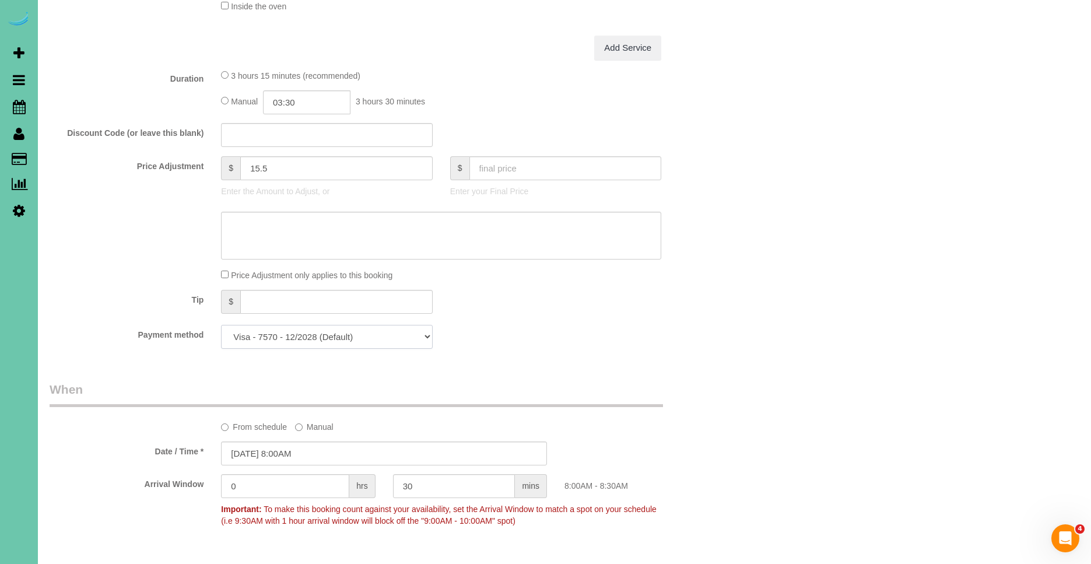
click at [303, 343] on select "Visa - 7570 - 12/2028 (Default) Add Credit Card ─────────────── Cash Check Payp…" at bounding box center [326, 337] width 211 height 24
select select "string:check"
click at [221, 325] on select "Visa - 7570 - 12/2028 (Default) Add Credit Card ─────────────── Cash Check Payp…" at bounding box center [326, 337] width 211 height 24
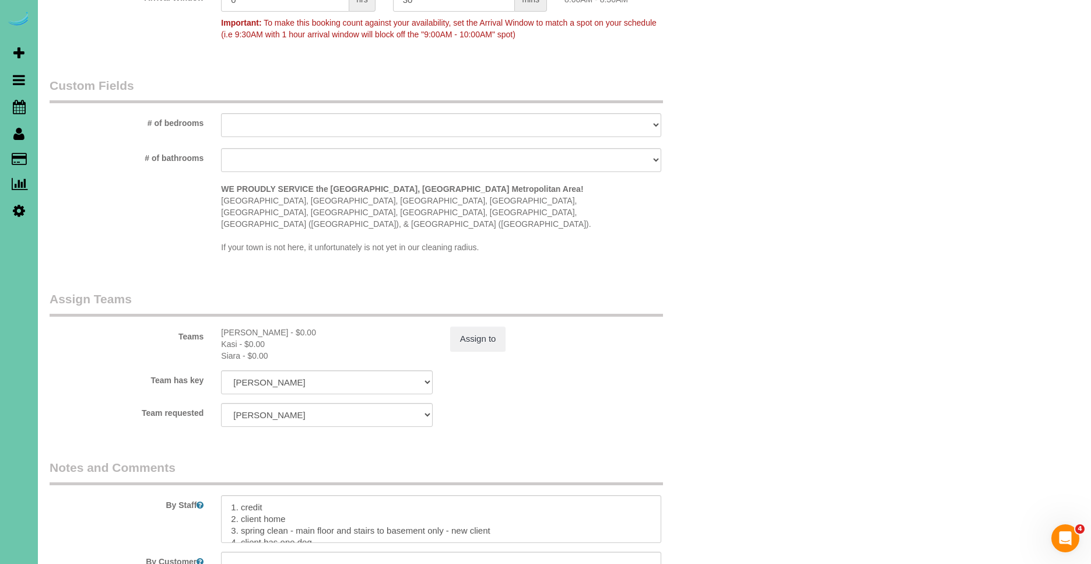
scroll to position [1196, 0]
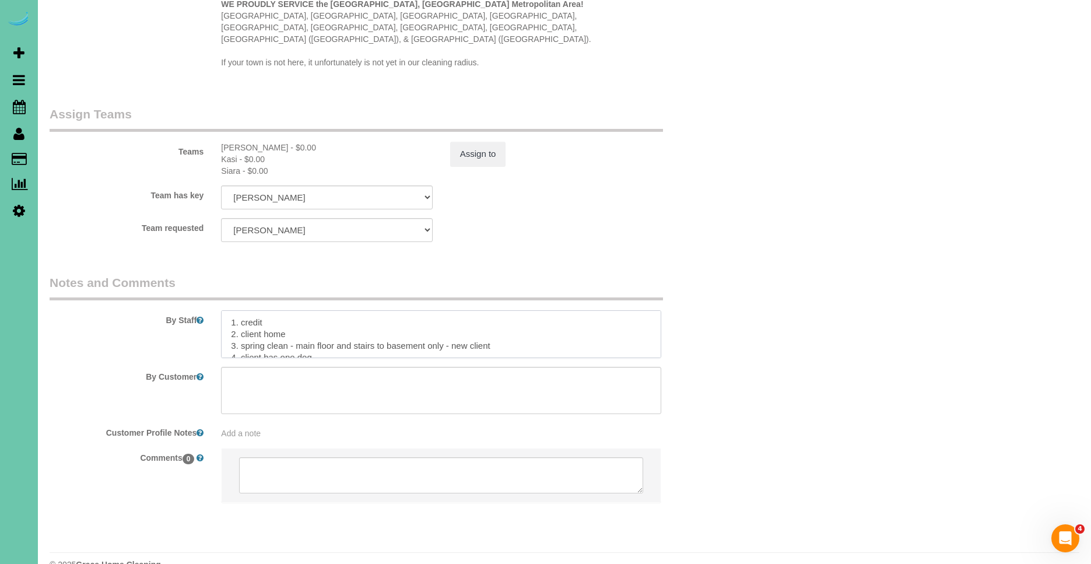
drag, startPoint x: 268, startPoint y: 300, endPoint x: 241, endPoint y: 298, distance: 26.3
click at [241, 310] on textarea at bounding box center [441, 334] width 440 height 48
drag, startPoint x: 291, startPoint y: 323, endPoint x: 240, endPoint y: 313, distance: 51.7
click at [240, 313] on textarea at bounding box center [441, 334] width 440 height 48
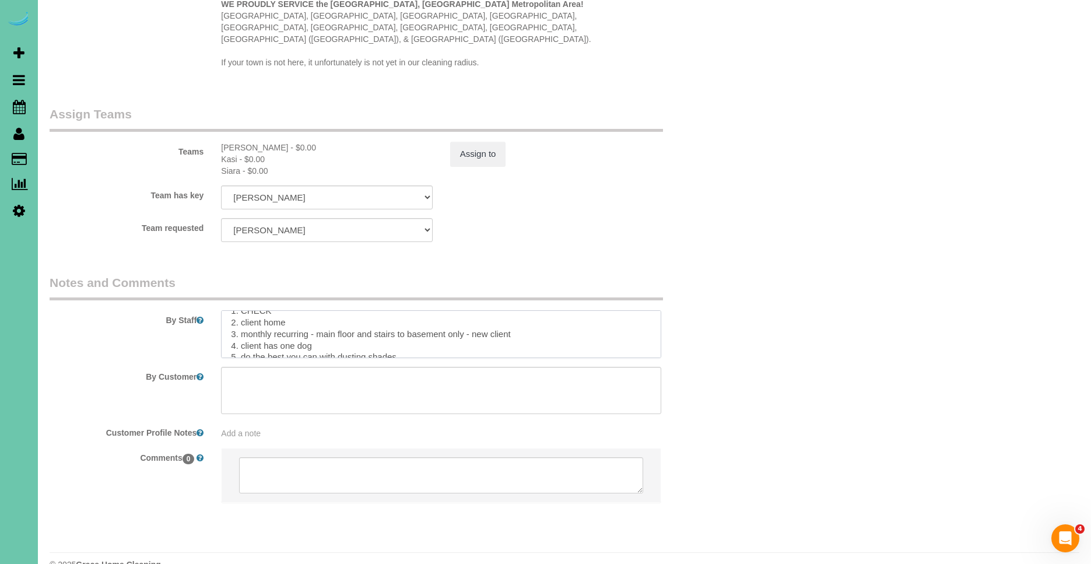
scroll to position [16, 0]
drag, startPoint x: 470, startPoint y: 308, endPoint x: 534, endPoint y: 307, distance: 64.1
click at [534, 310] on textarea at bounding box center [441, 334] width 440 height 48
drag, startPoint x: 234, startPoint y: 322, endPoint x: 312, endPoint y: 346, distance: 81.5
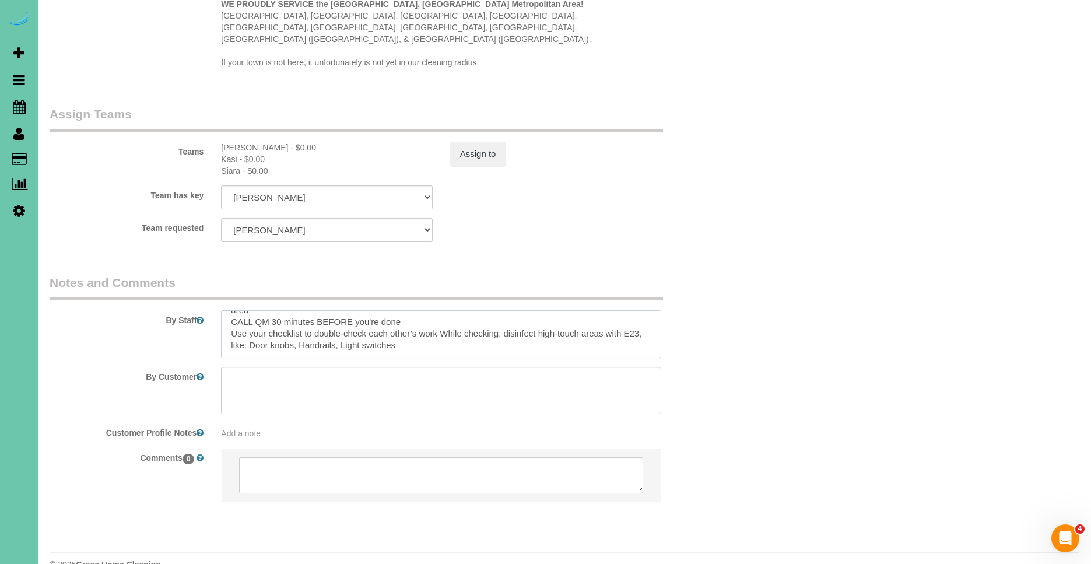
click at [311, 346] on sui-booking-comments "By Staff By Customer Customer Profile Notes Add a note Comments 0" at bounding box center [384, 394] width 669 height 241
click at [294, 312] on textarea at bounding box center [441, 334] width 440 height 48
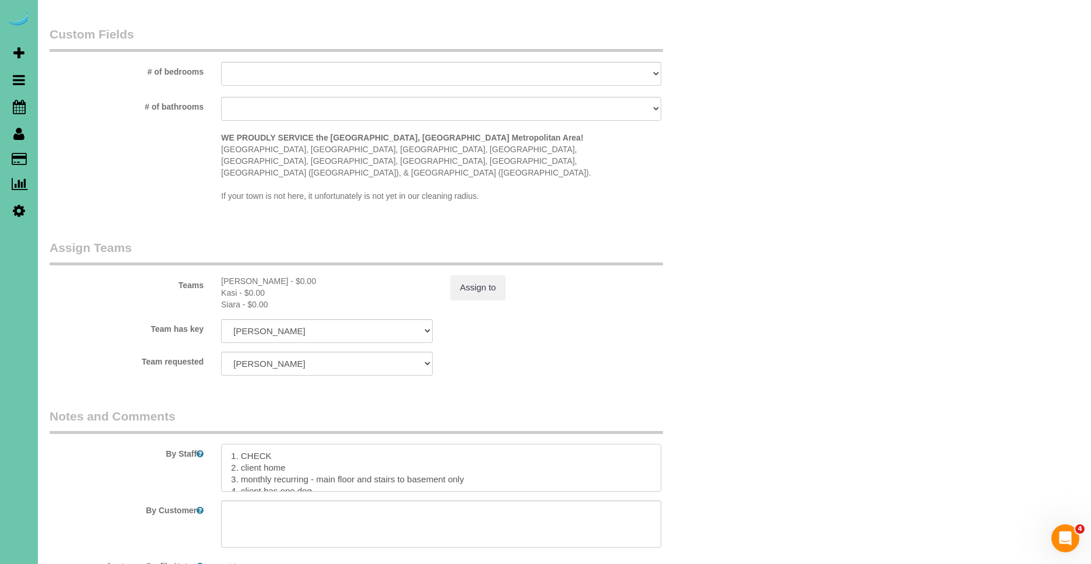
scroll to position [0, 0]
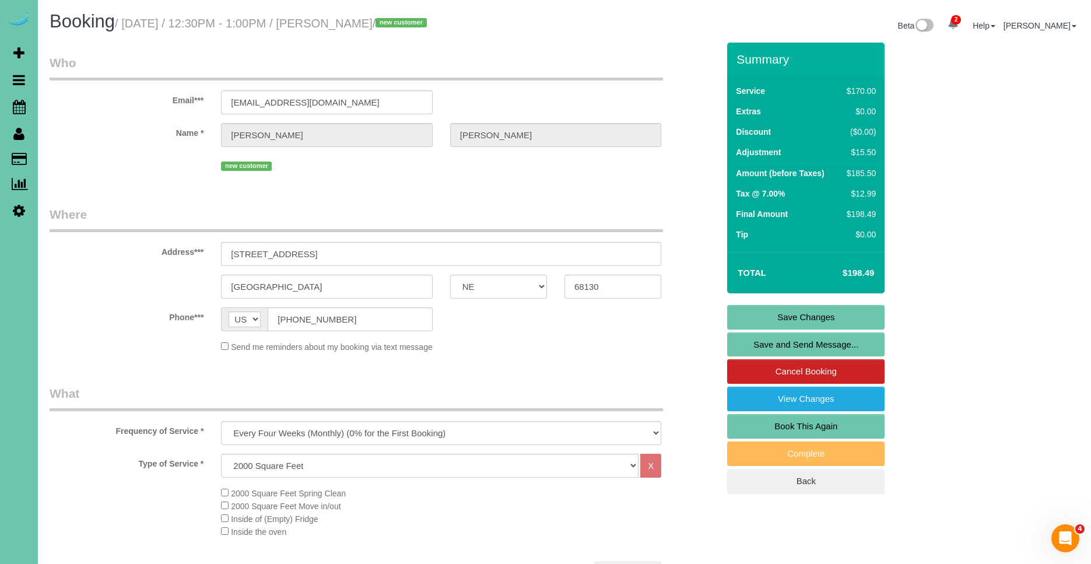
type textarea "1. CHECK 2. client home 3. monthly recurring - main floor and stairs to basemen…"
click at [811, 317] on link "Save Changes" at bounding box center [805, 317] width 157 height 24
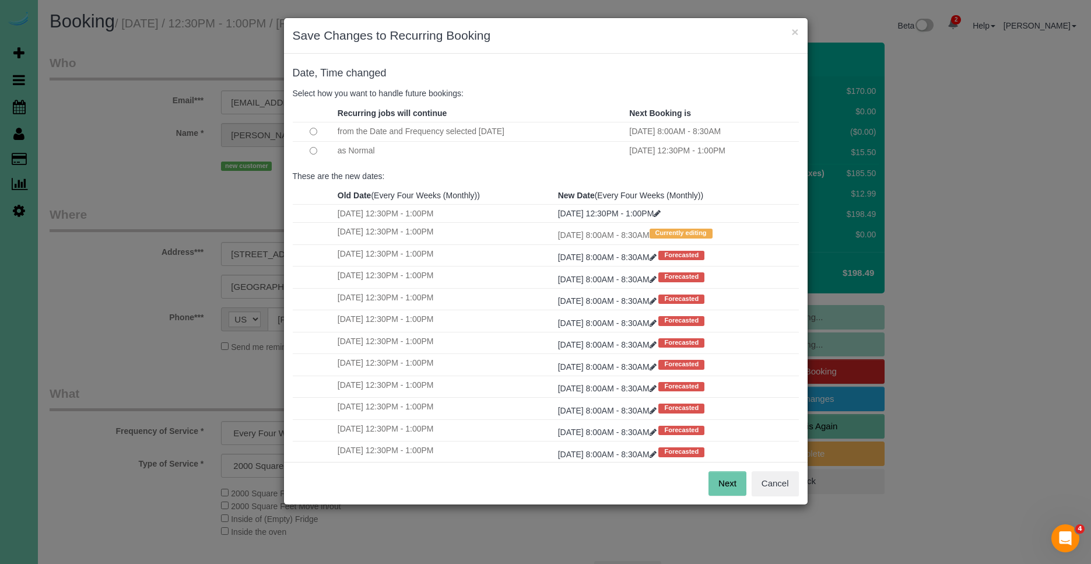
click at [725, 480] on button "Next" at bounding box center [727, 483] width 38 height 24
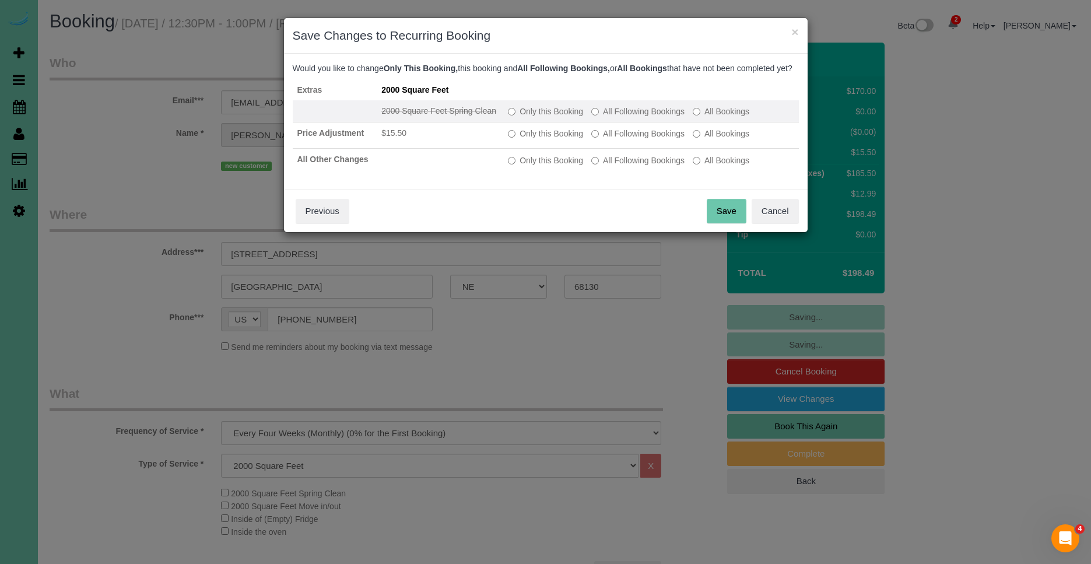
click at [623, 117] on label "All Following Bookings" at bounding box center [637, 112] width 93 height 12
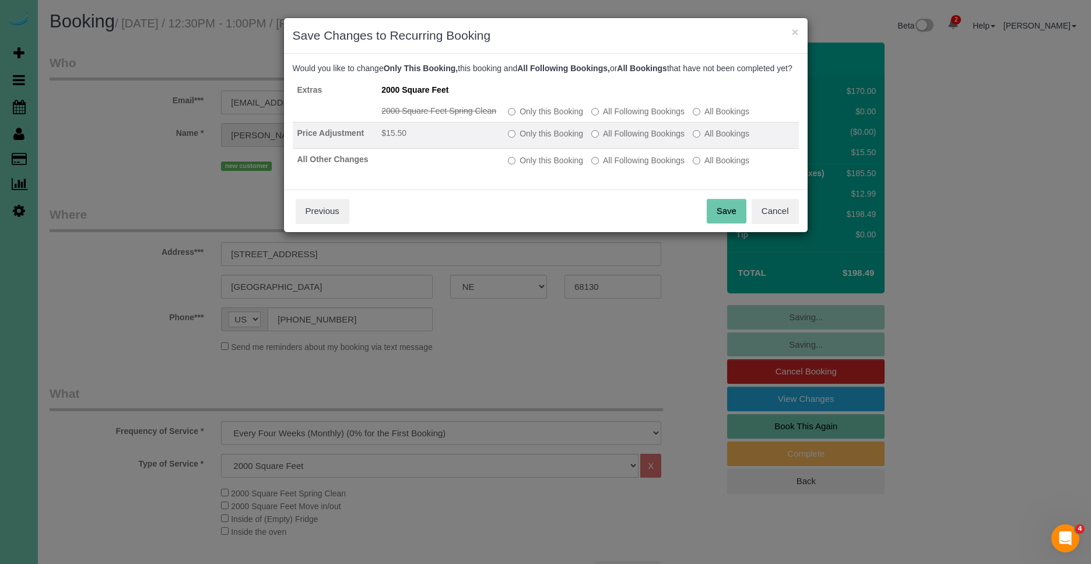
click at [630, 139] on label "All Following Bookings" at bounding box center [637, 134] width 93 height 12
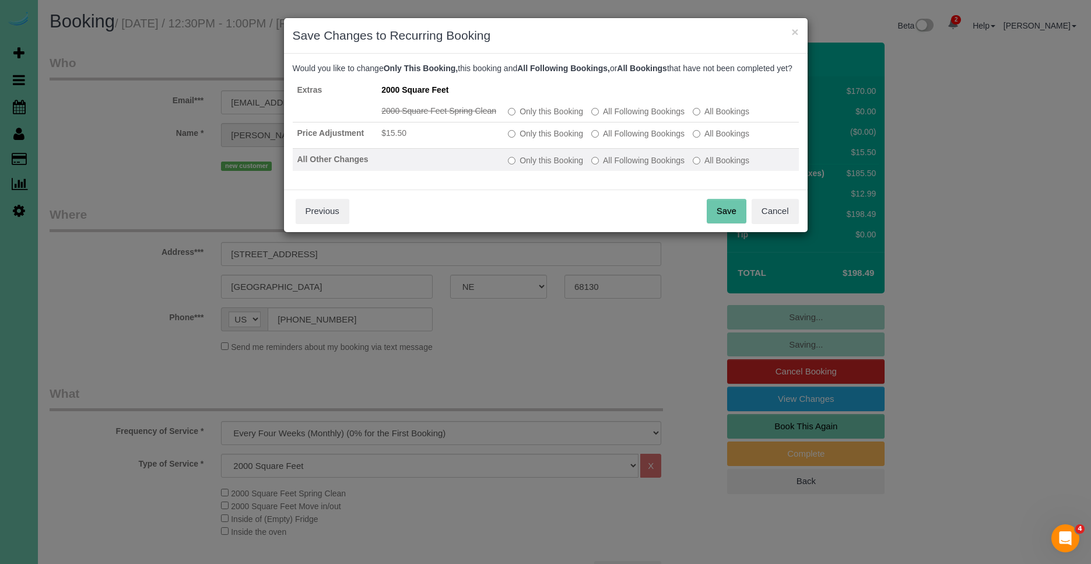
click at [628, 166] on label "All Following Bookings" at bounding box center [637, 160] width 93 height 12
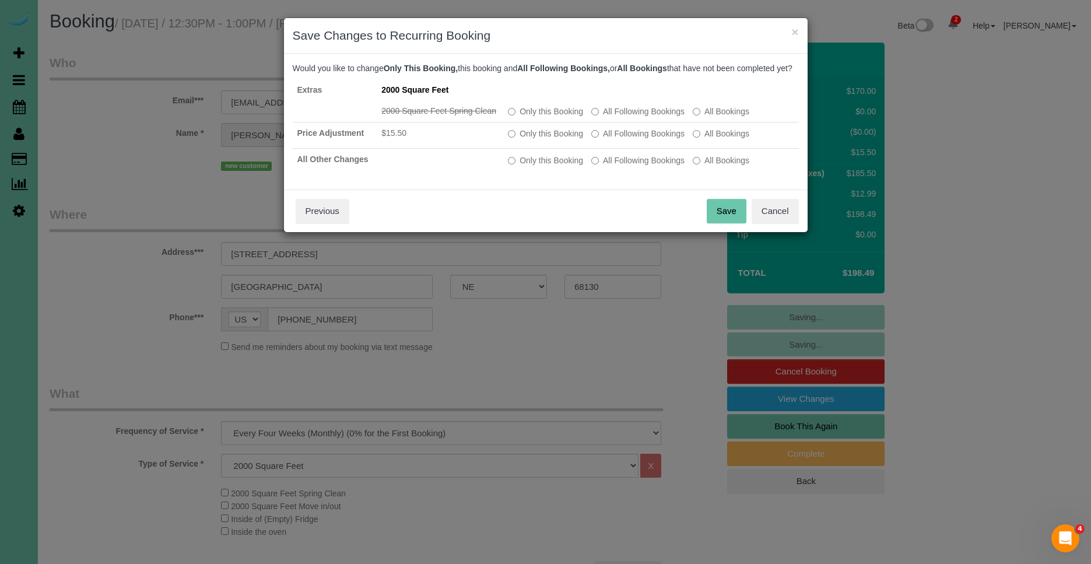
click at [709, 215] on button "Save" at bounding box center [727, 211] width 40 height 24
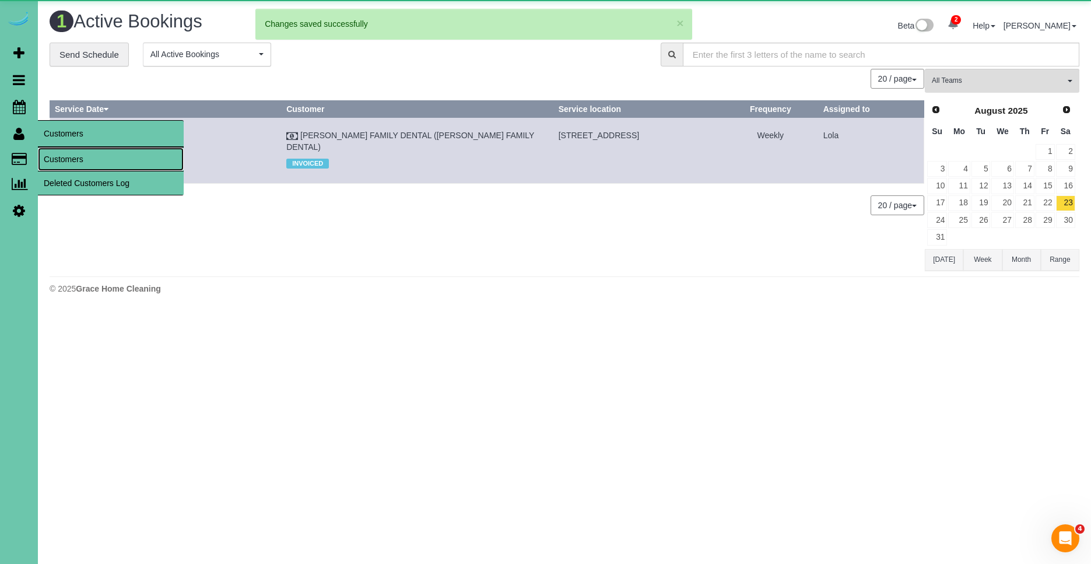
click at [92, 158] on link "Customers" at bounding box center [111, 158] width 146 height 23
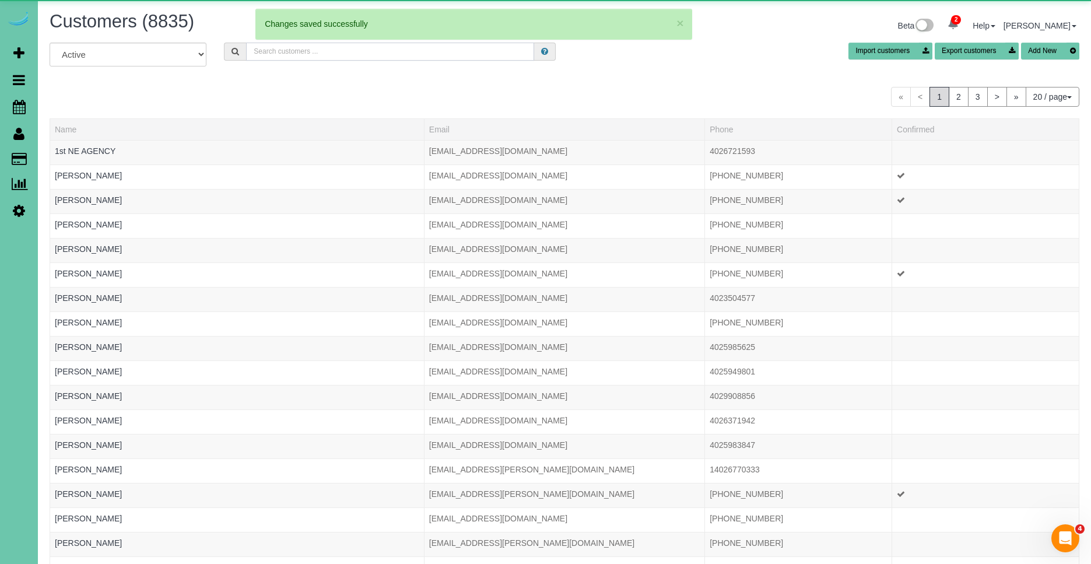
click at [380, 55] on input "text" at bounding box center [390, 52] width 288 height 18
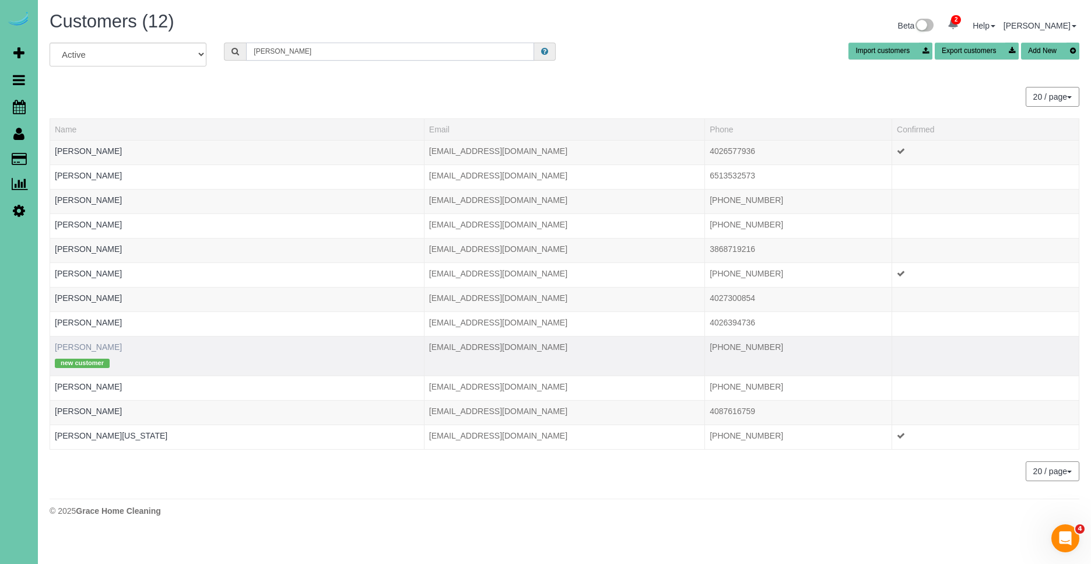
type input "pamela"
click at [78, 346] on link "Pamela Norlen" at bounding box center [88, 346] width 67 height 9
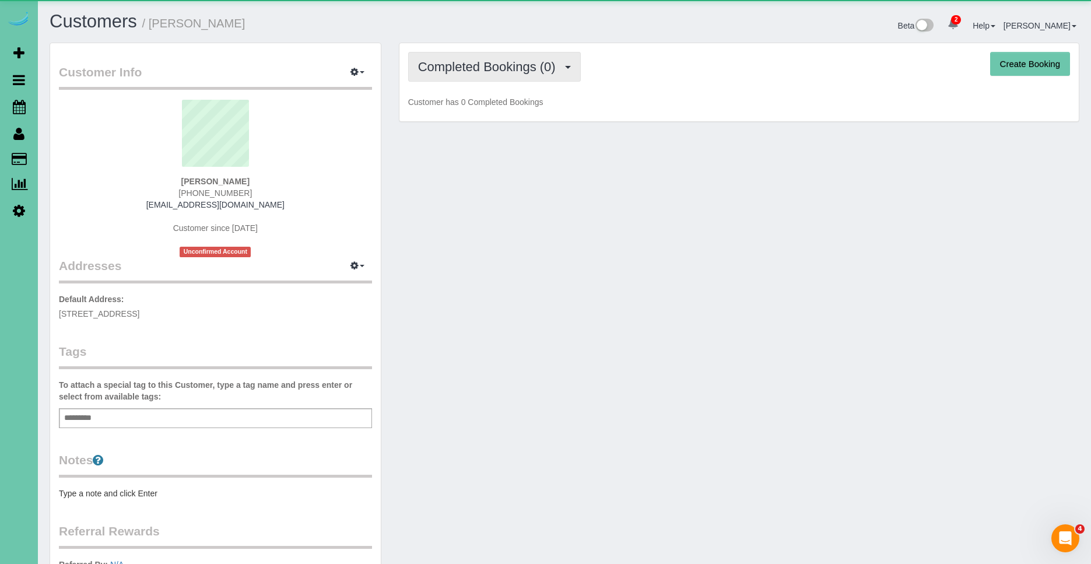
click at [515, 68] on span "Completed Bookings (0)" at bounding box center [489, 66] width 143 height 15
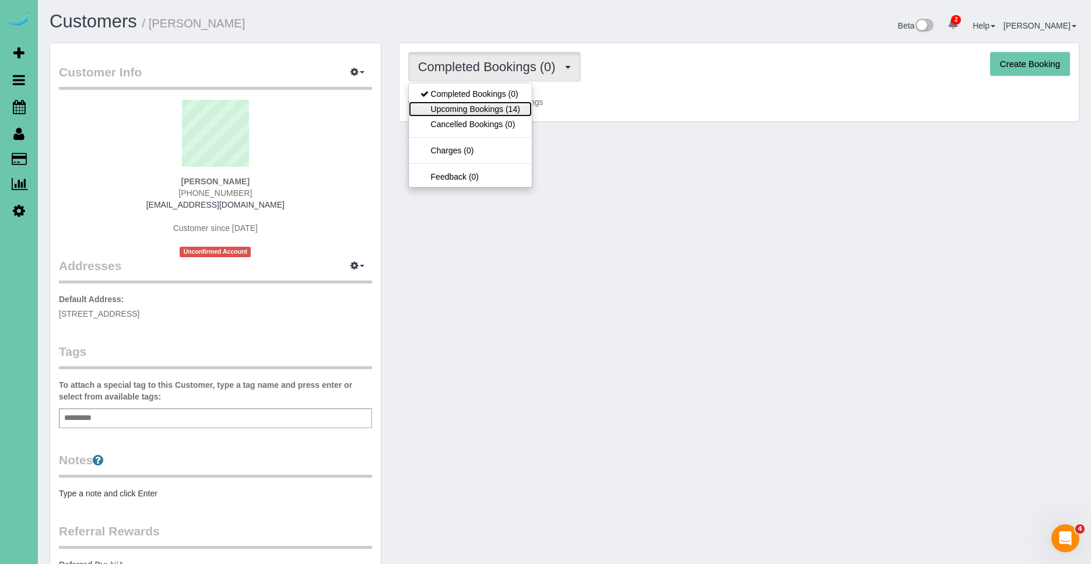
click at [504, 107] on link "Upcoming Bookings (14)" at bounding box center [470, 108] width 123 height 15
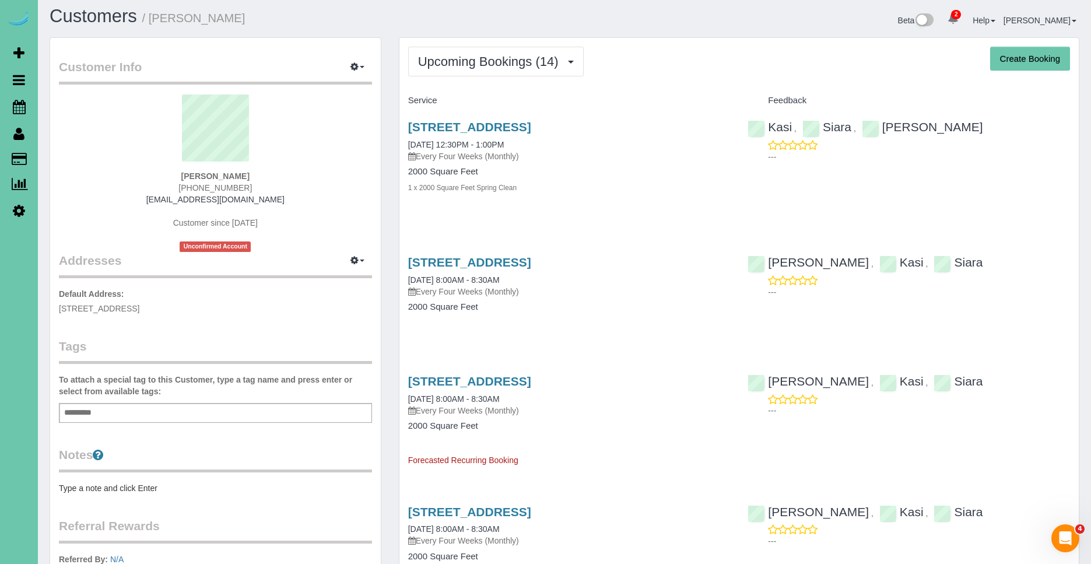
scroll to position [3, 0]
click at [531, 262] on link "3516 S 184th Ave, Omaha, NE 68130" at bounding box center [469, 263] width 123 height 13
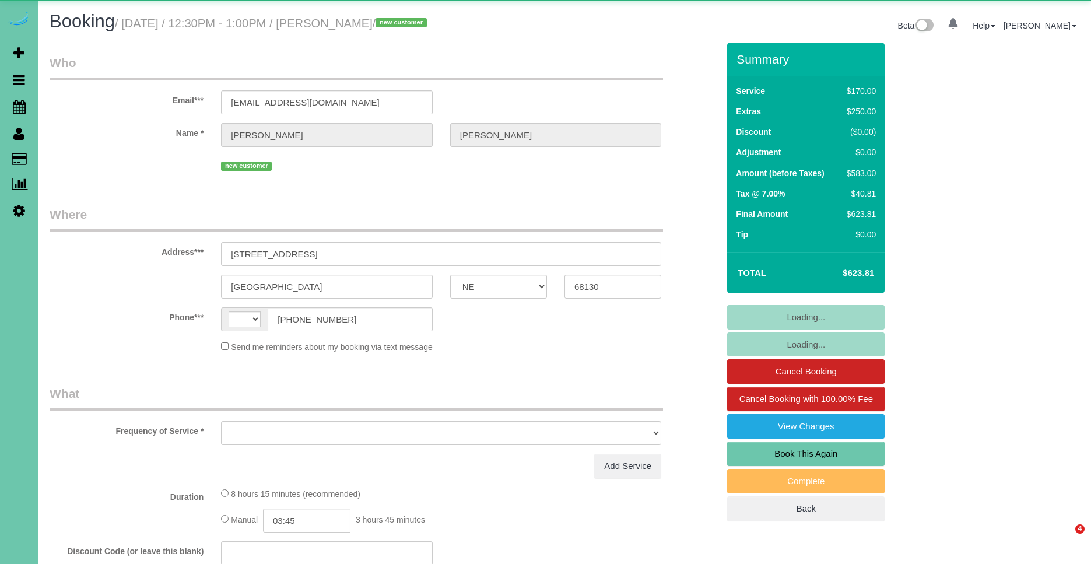
select select "NE"
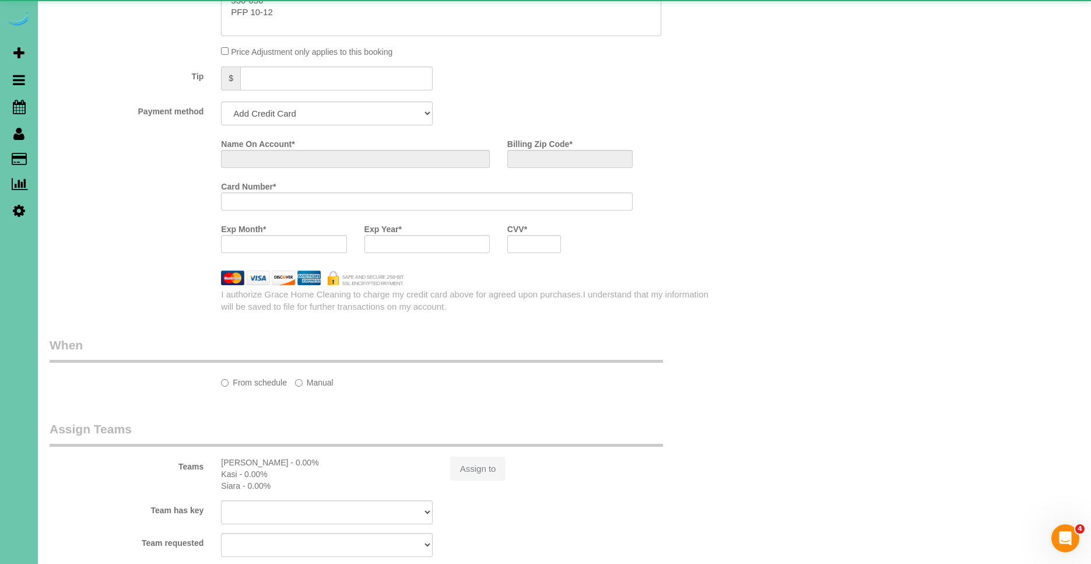
select select "string:[GEOGRAPHIC_DATA]"
select select "object:409"
select select "string:fspay-30666afd-3786-46a0-8647-377caa49b2f7"
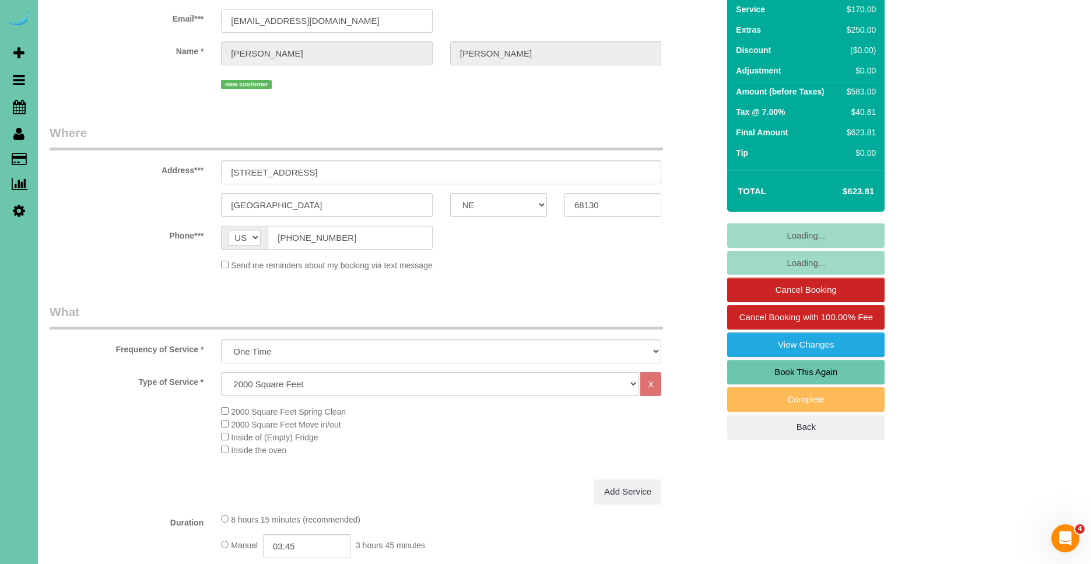
scroll to position [104, 0]
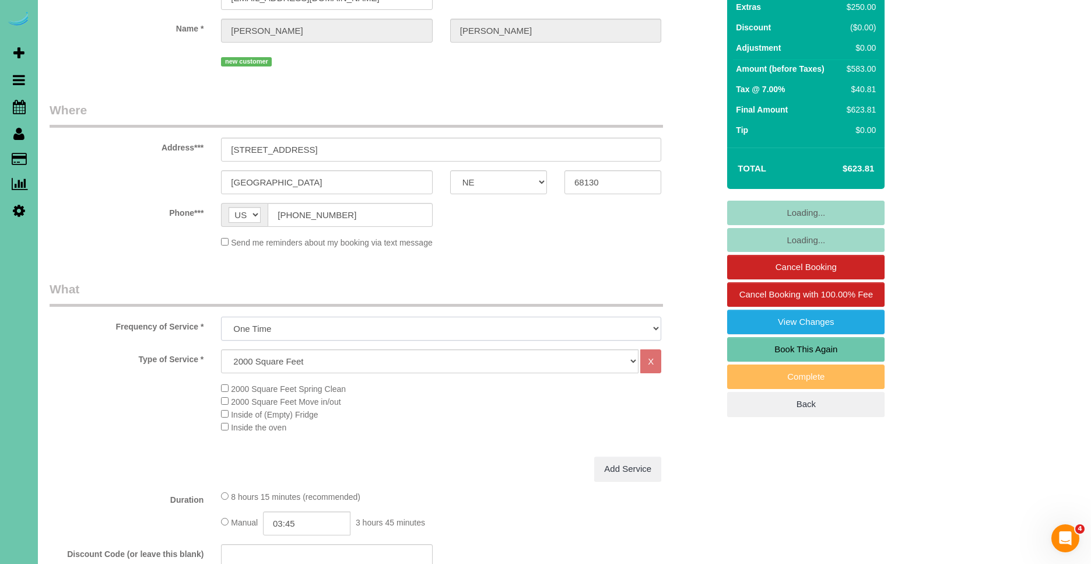
click at [318, 333] on select "One Time Weekly (0% for the First Booking) Bi-Weekly (0% for the First Booking)…" at bounding box center [441, 329] width 440 height 24
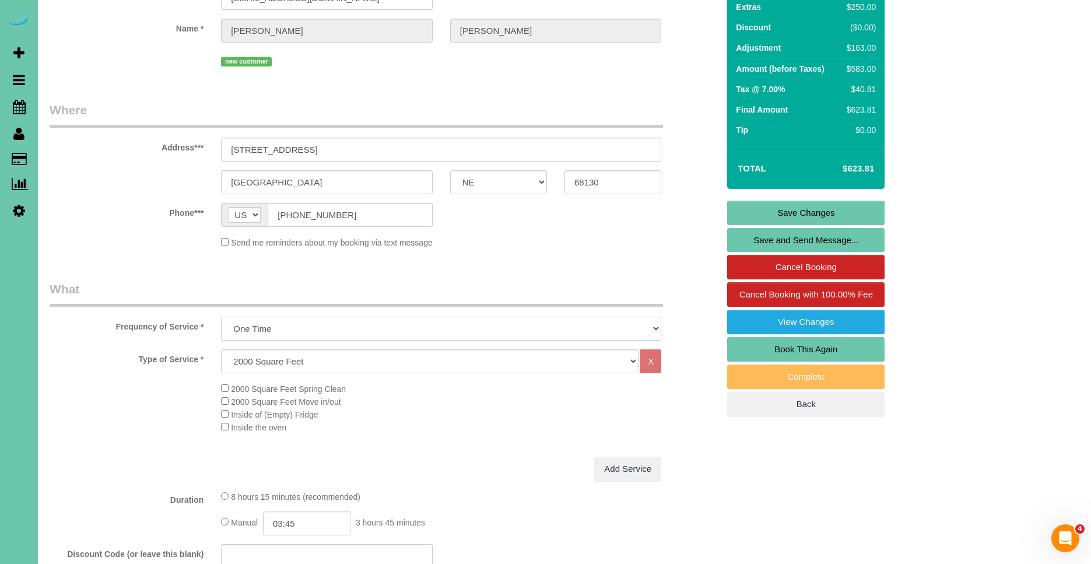
select select "object:692"
click at [221, 317] on select "One Time Weekly (0% for the First Booking) Bi-Weekly (0% for the First Booking)…" at bounding box center [441, 329] width 440 height 24
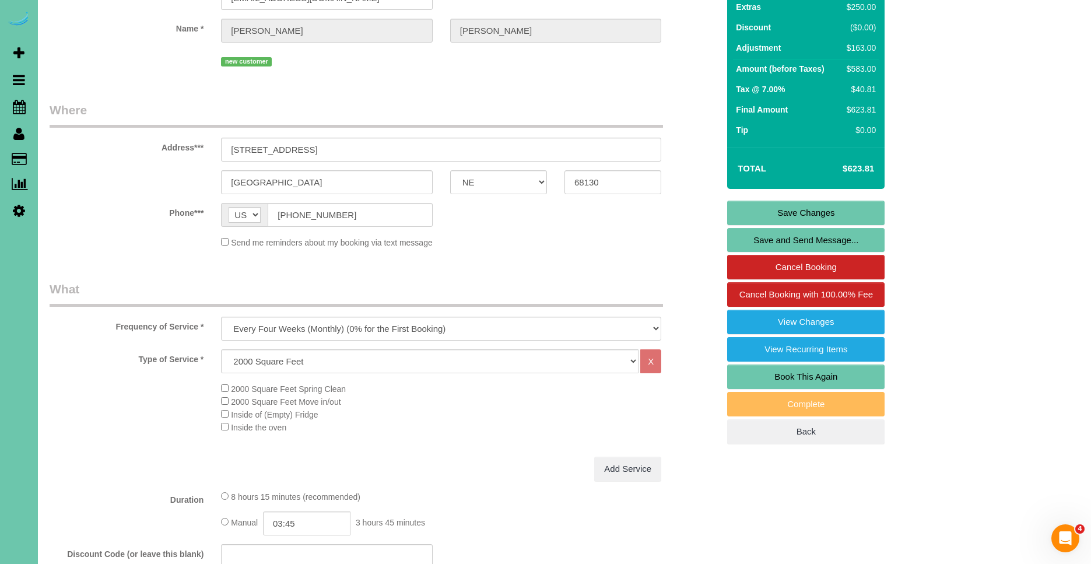
click at [802, 202] on link "Save Changes" at bounding box center [805, 213] width 157 height 24
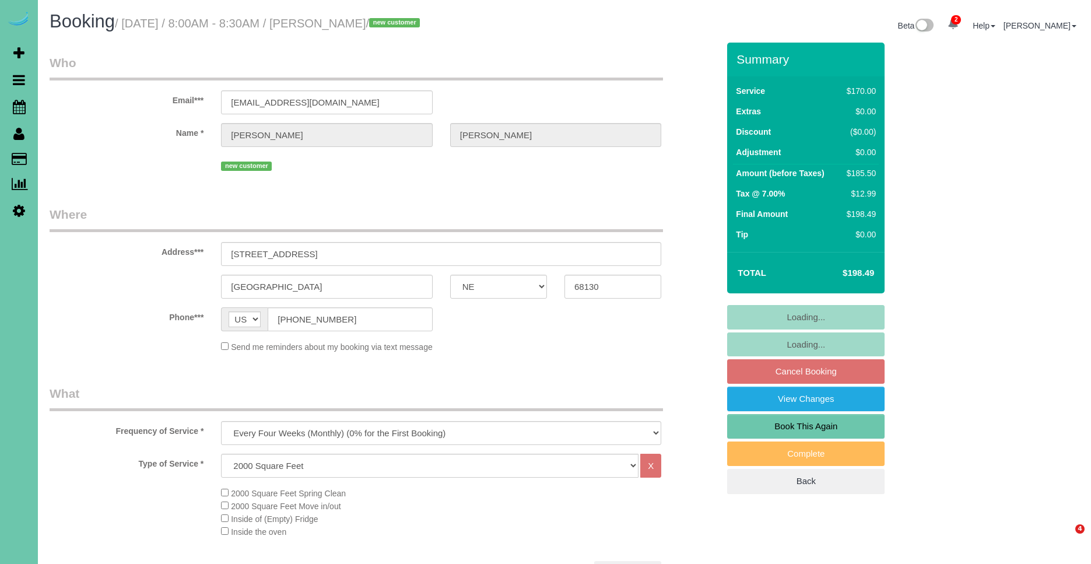
select select "NE"
select select "string:check"
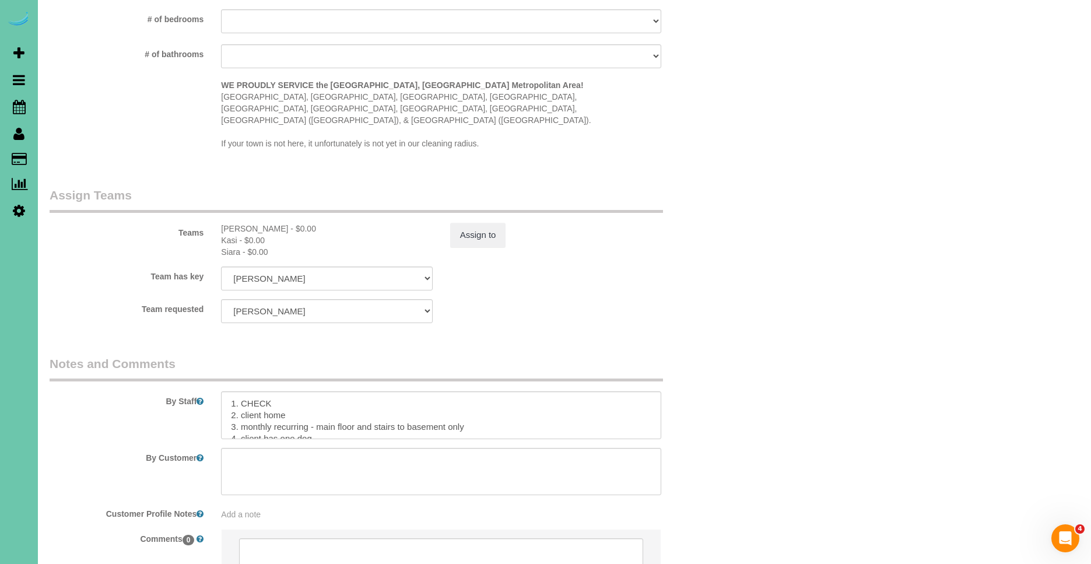
scroll to position [1196, 0]
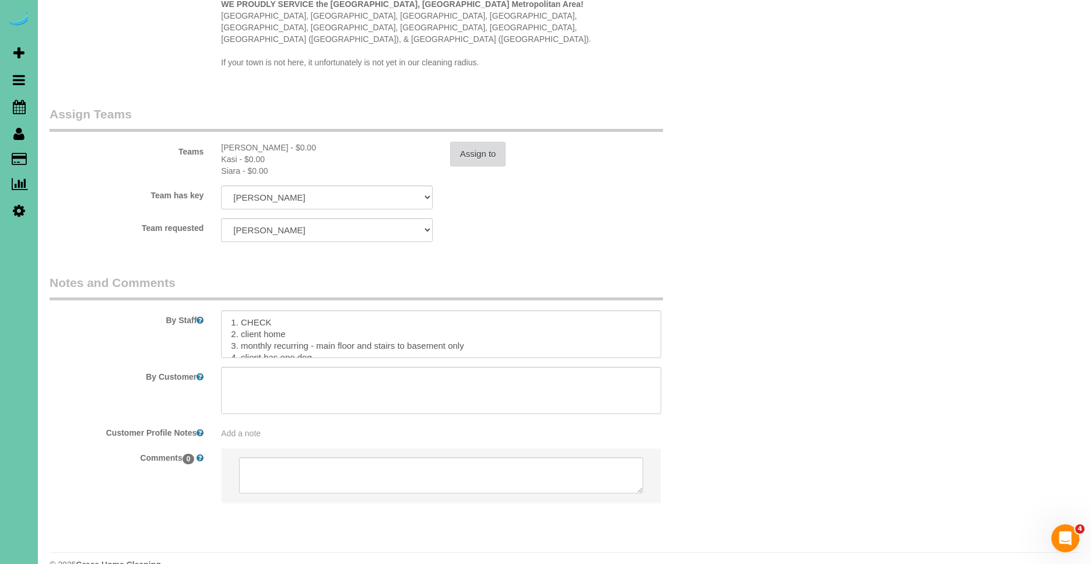
click at [476, 142] on button "Assign to" at bounding box center [478, 154] width 56 height 24
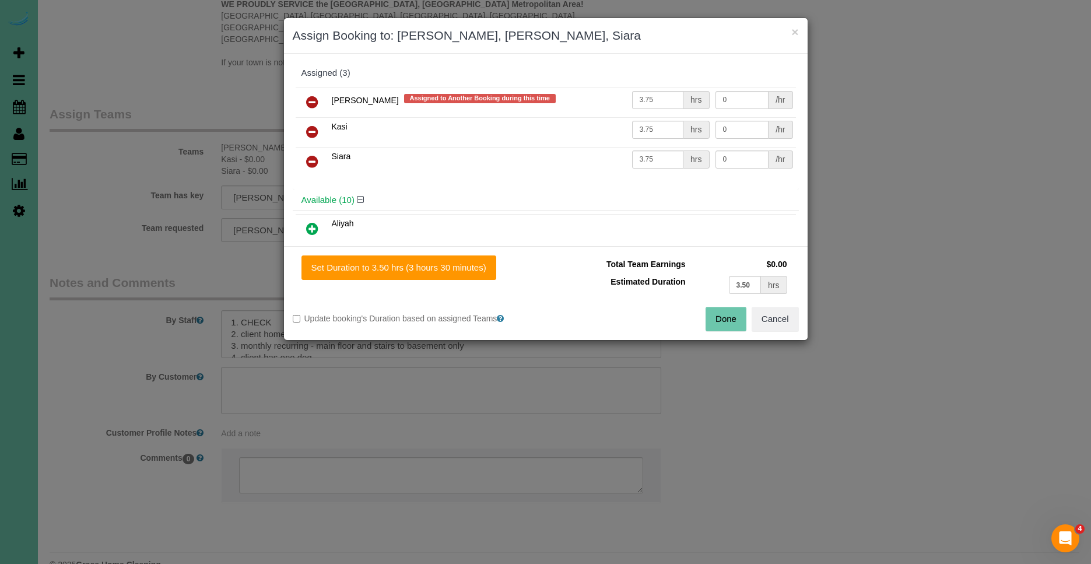
click at [306, 97] on icon at bounding box center [312, 102] width 12 height 14
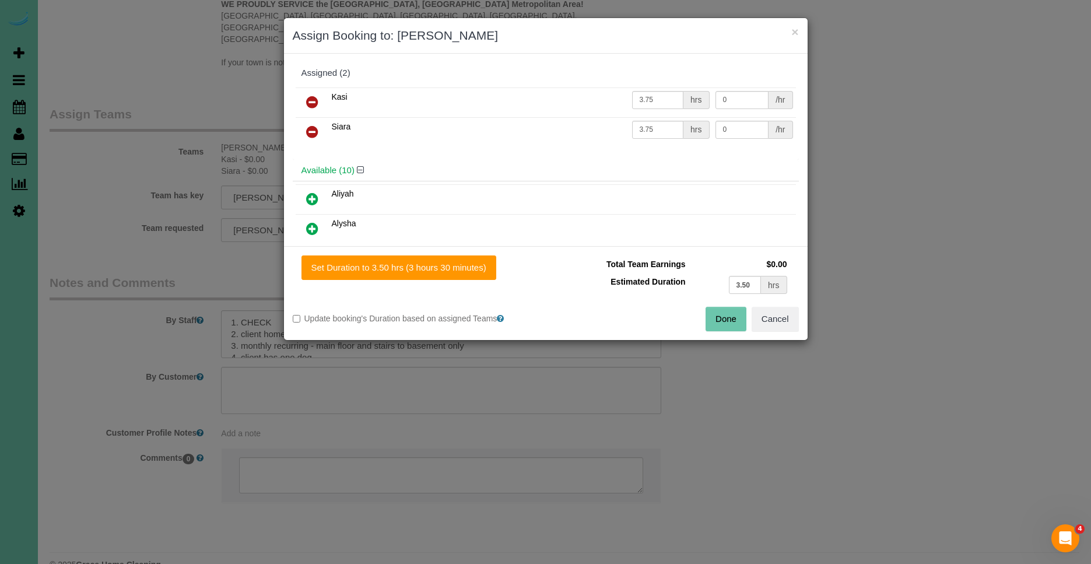
click at [306, 97] on icon at bounding box center [312, 102] width 12 height 14
click at [306, 125] on icon at bounding box center [312, 132] width 12 height 14
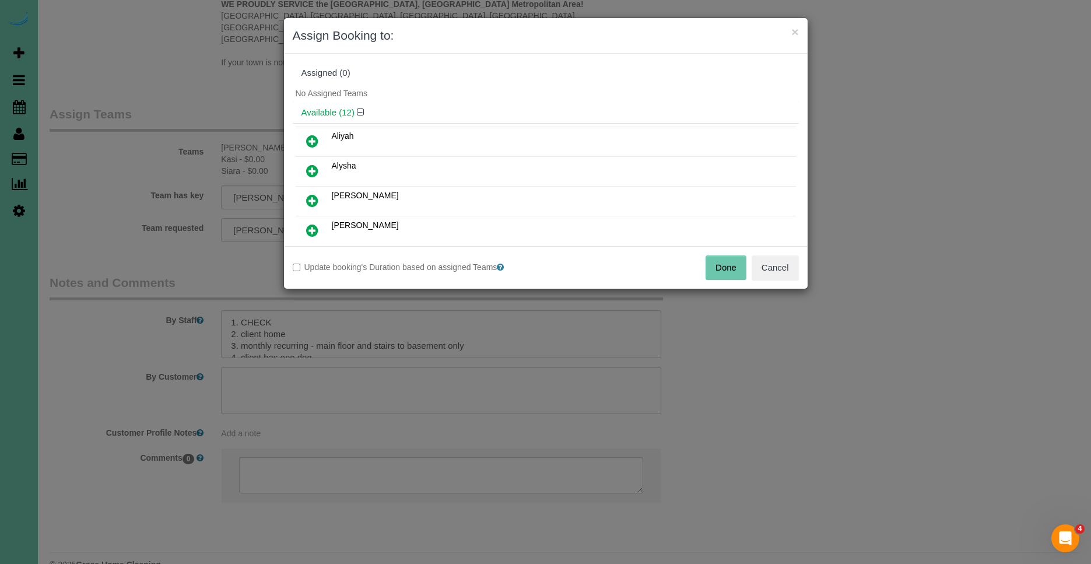
click at [715, 262] on button "Done" at bounding box center [725, 267] width 41 height 24
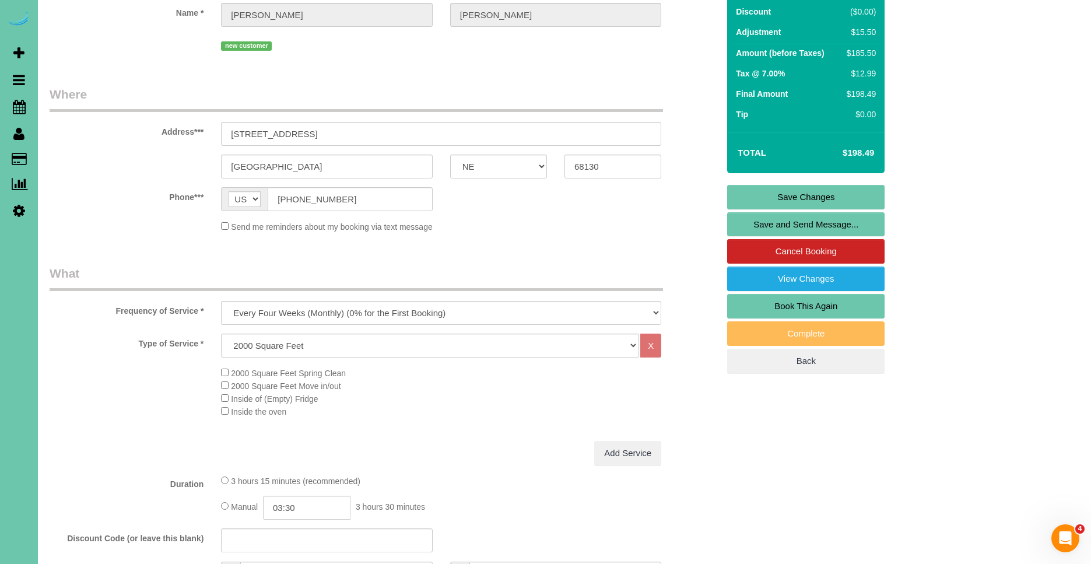
scroll to position [0, 0]
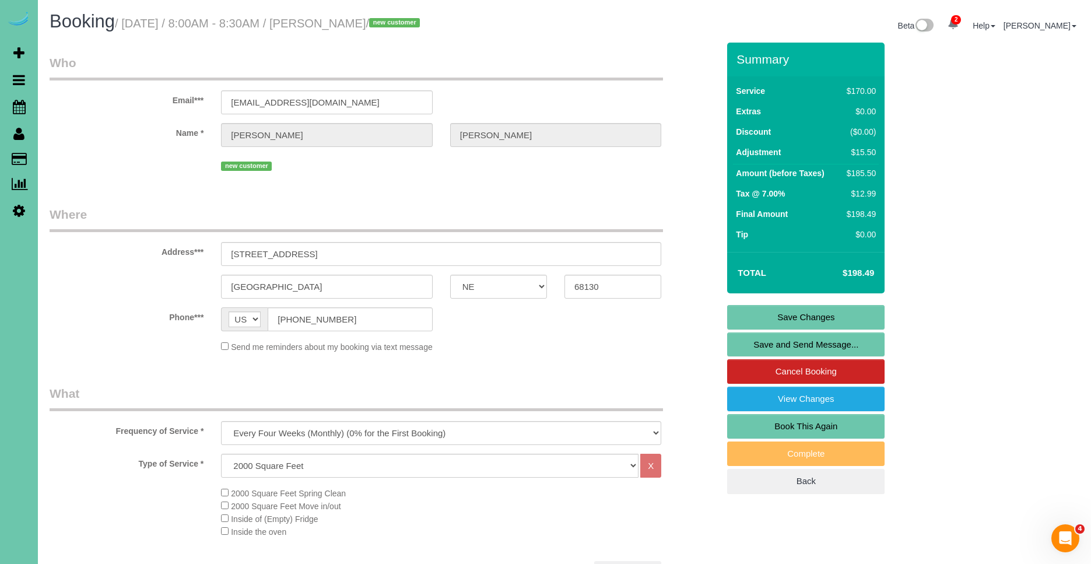
click at [851, 321] on link "Save Changes" at bounding box center [805, 317] width 157 height 24
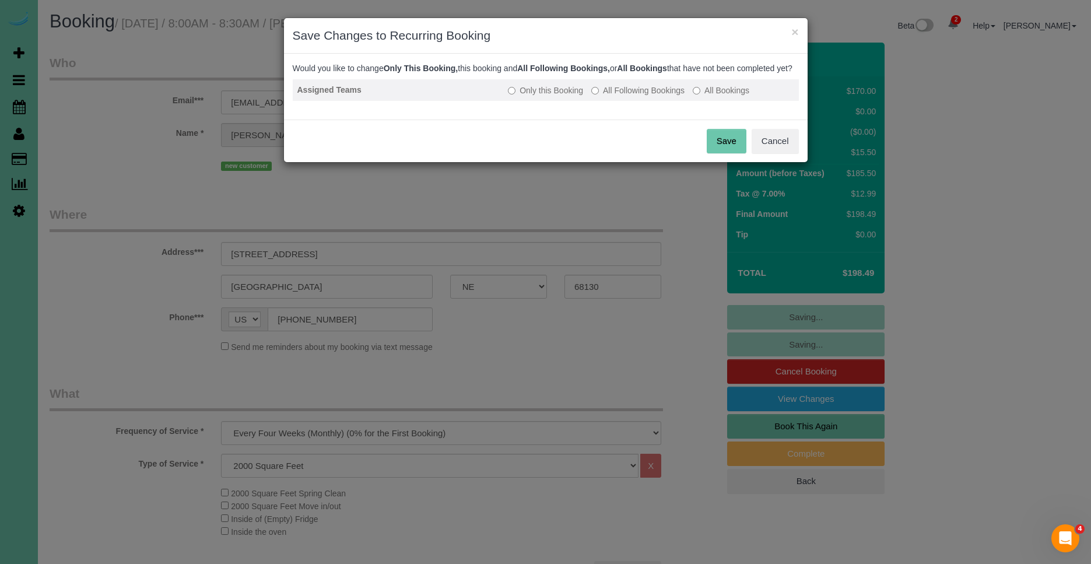
click at [638, 96] on label "All Following Bookings" at bounding box center [637, 91] width 93 height 12
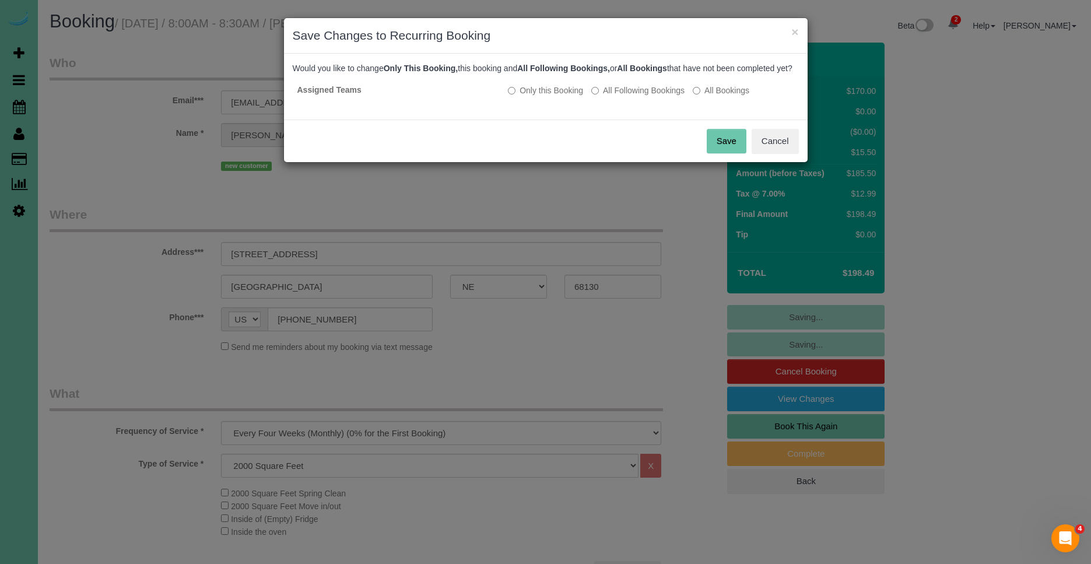
click at [728, 153] on button "Save" at bounding box center [727, 141] width 40 height 24
